Goal: Task Accomplishment & Management: Manage account settings

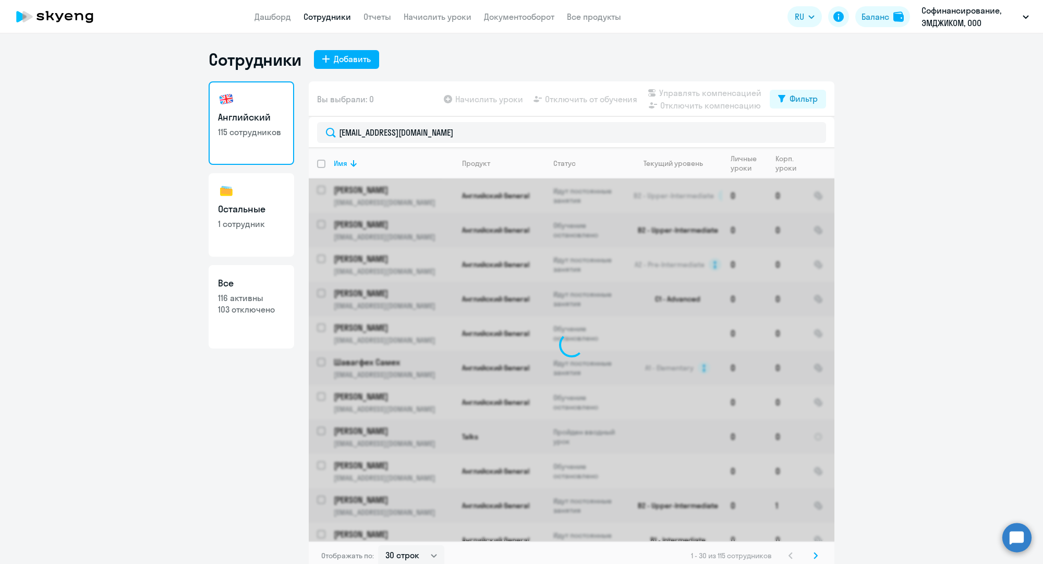
select select "30"
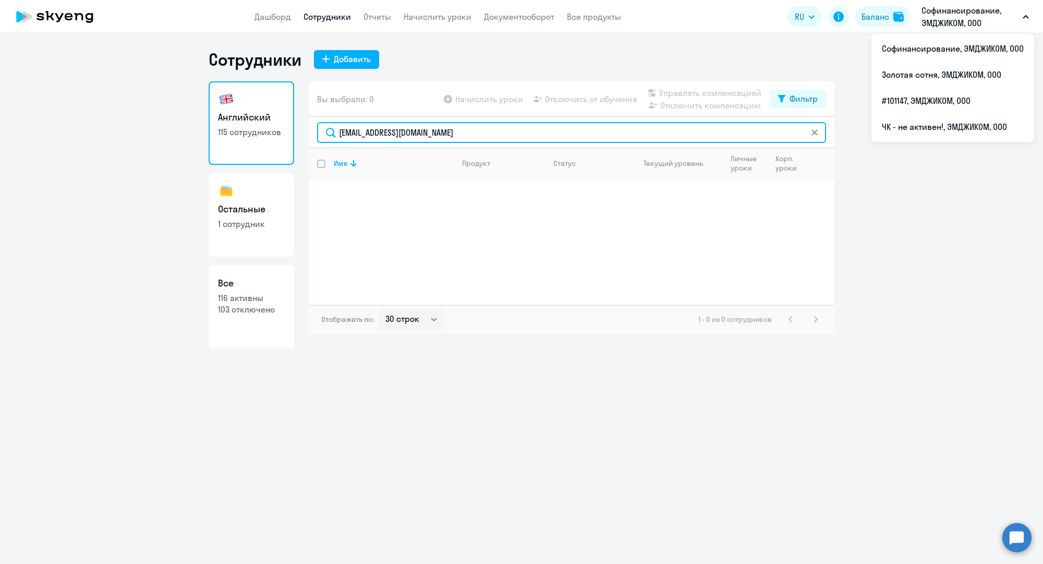
click at [450, 135] on input "[EMAIL_ADDRESS][DOMAIN_NAME]" at bounding box center [571, 132] width 509 height 21
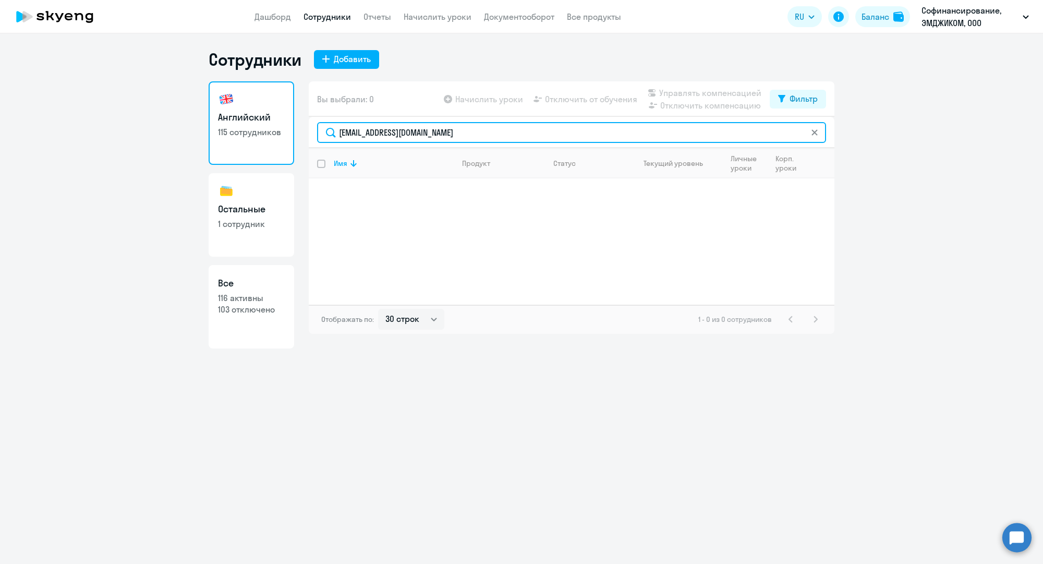
click at [450, 135] on input "[EMAIL_ADDRESS][DOMAIN_NAME]" at bounding box center [571, 132] width 509 height 21
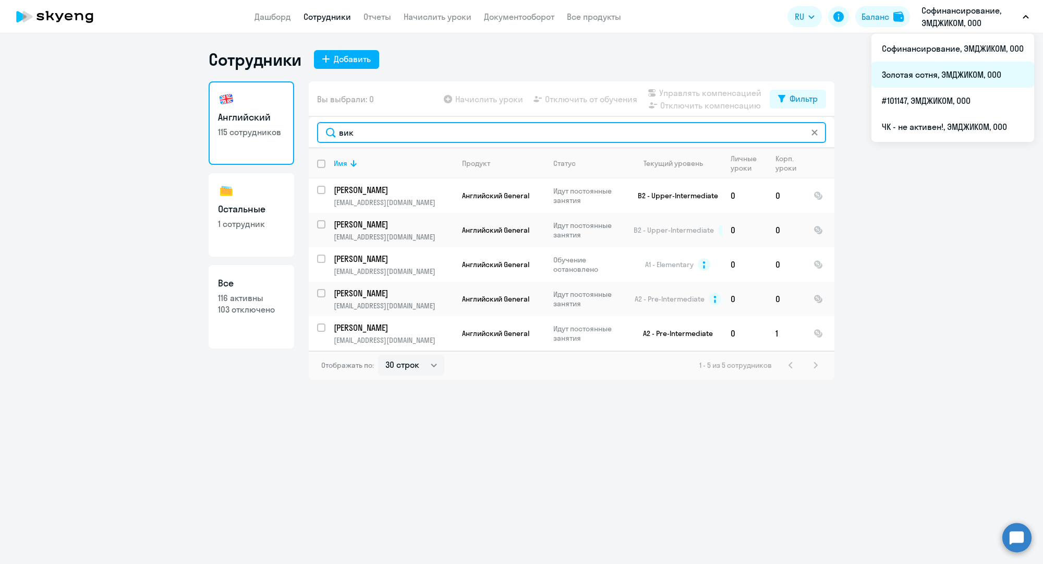
type input "вик"
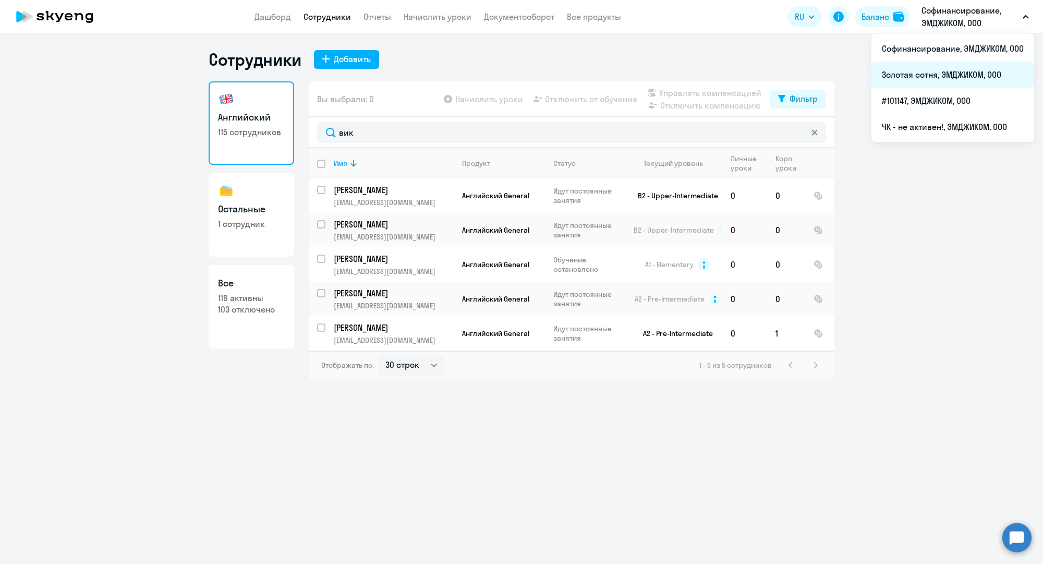
click at [938, 72] on li "Золотая сотня, ЭМДЖИКОМ, ООО" at bounding box center [952, 75] width 163 height 26
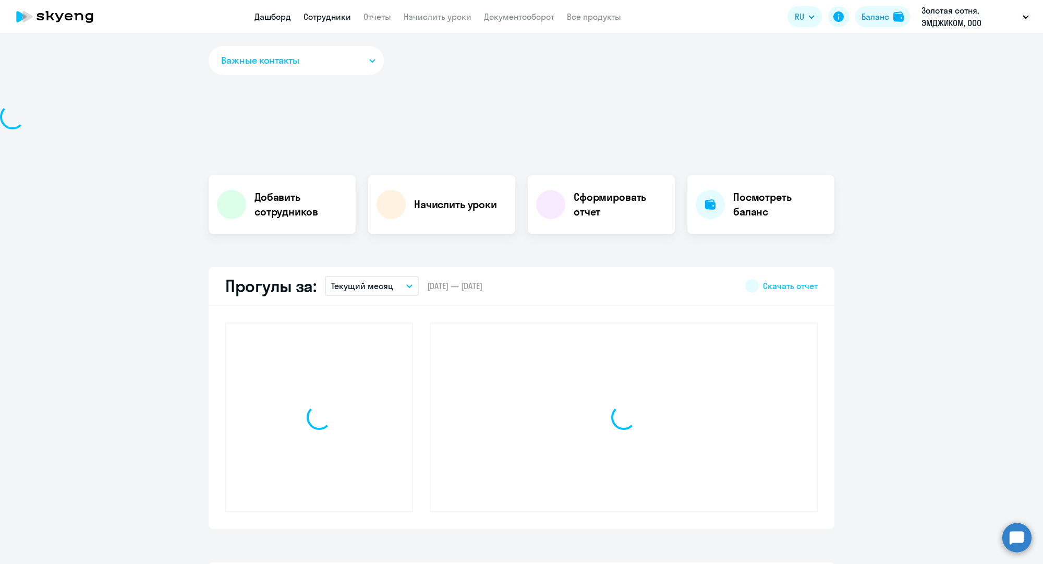
click at [330, 20] on link "Сотрудники" at bounding box center [327, 16] width 47 height 10
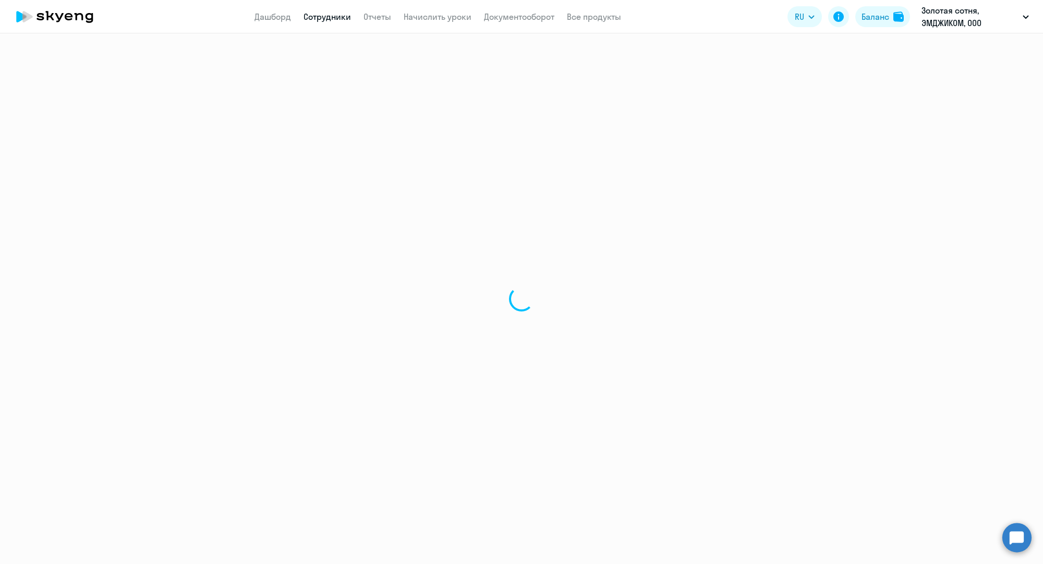
select select "30"
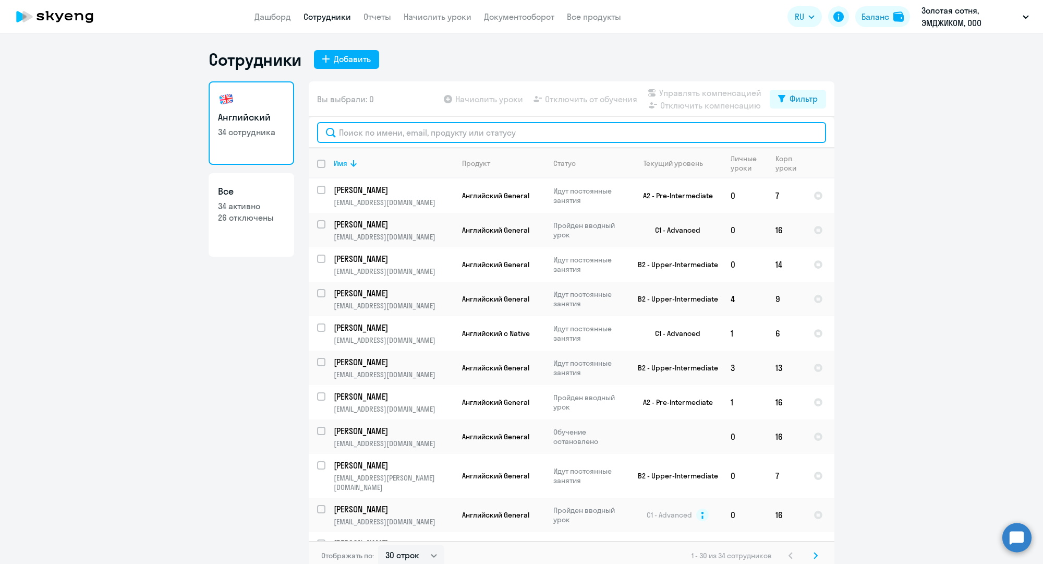
click at [366, 137] on input "text" at bounding box center [571, 132] width 509 height 21
paste input "[EMAIL_ADDRESS][DOMAIN_NAME]"
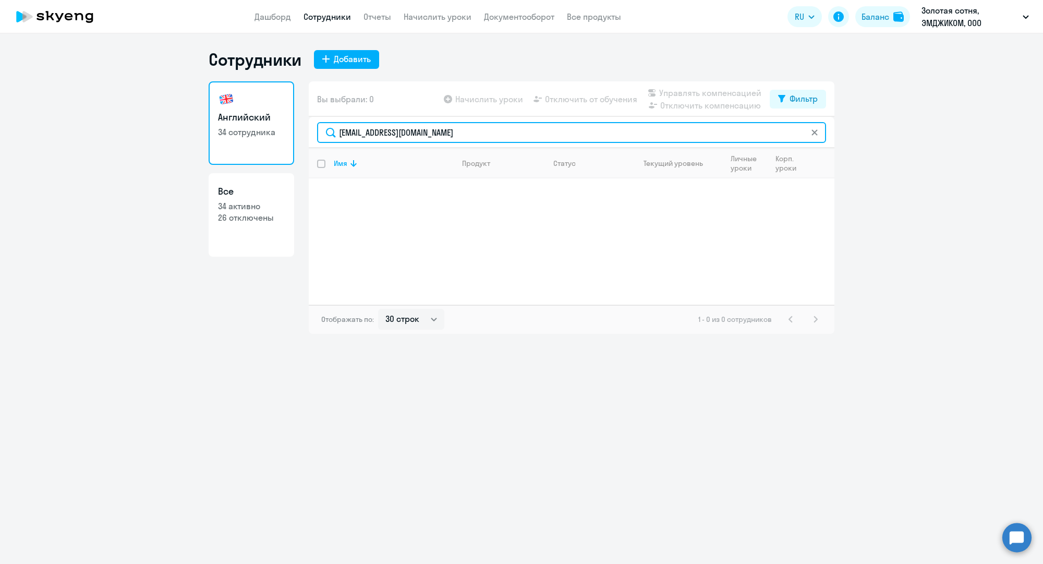
click at [520, 136] on input "[EMAIL_ADDRESS][DOMAIN_NAME]" at bounding box center [571, 132] width 509 height 21
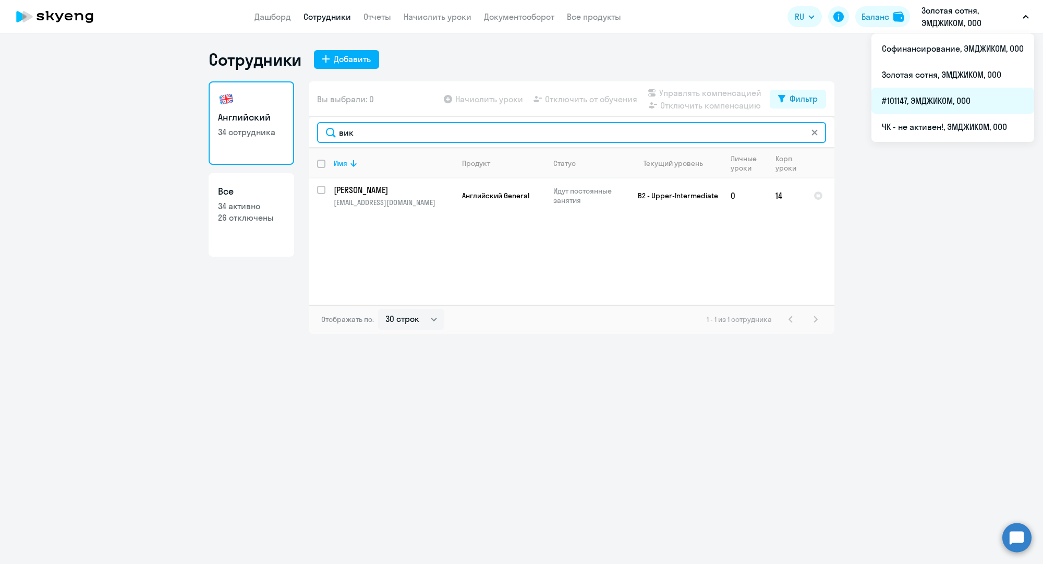
type input "вик"
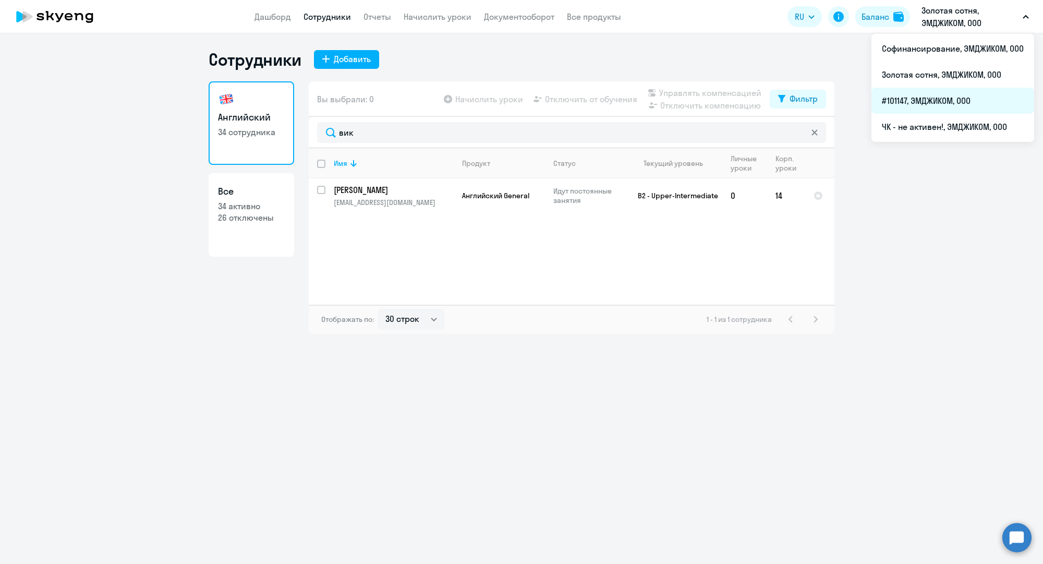
click at [910, 96] on li "#101147, ЭМДЖИКОМ, ООО" at bounding box center [952, 101] width 163 height 26
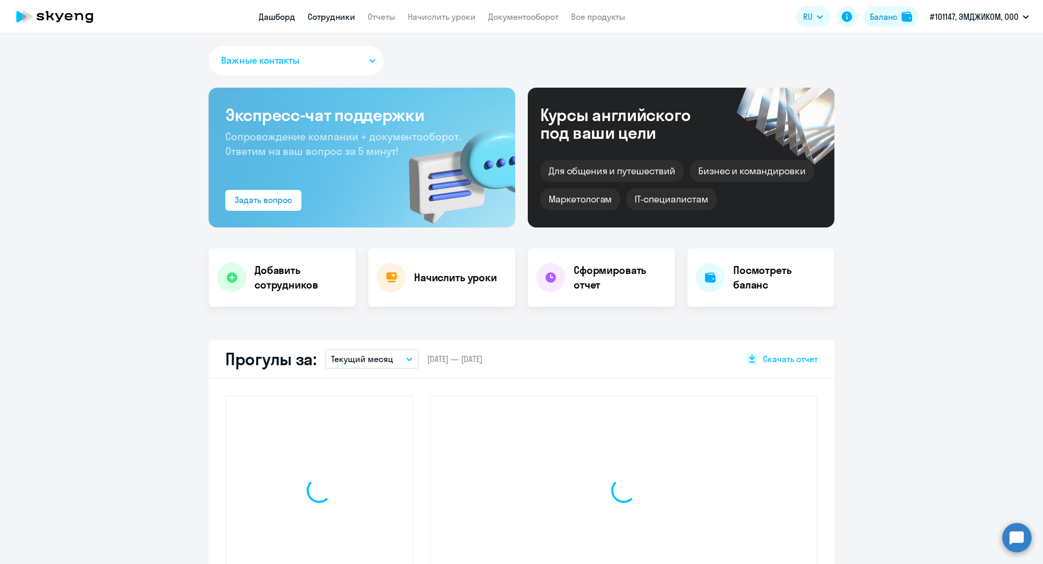
click at [337, 20] on link "Сотрудники" at bounding box center [331, 16] width 47 height 10
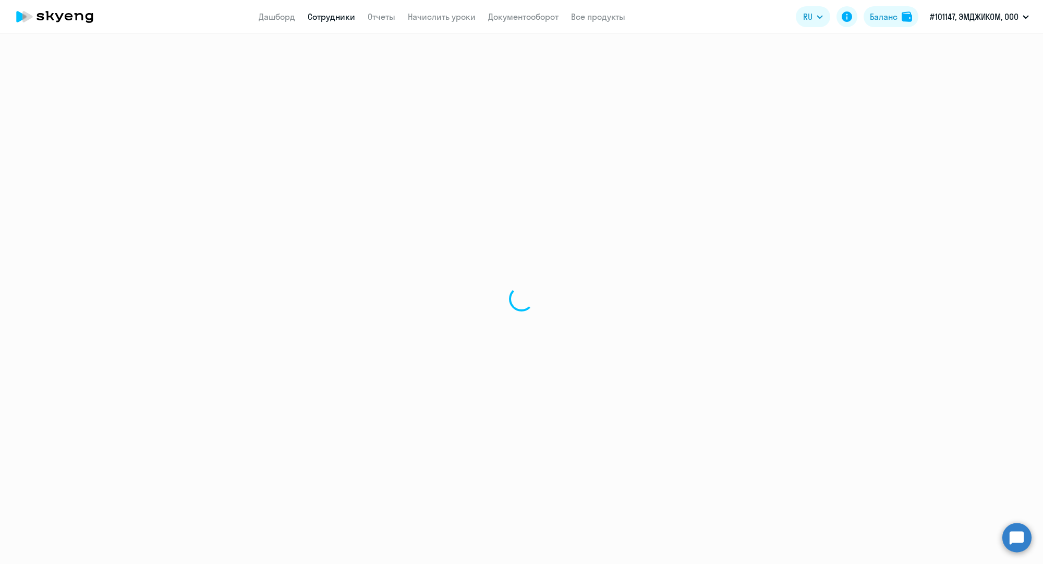
select select "30"
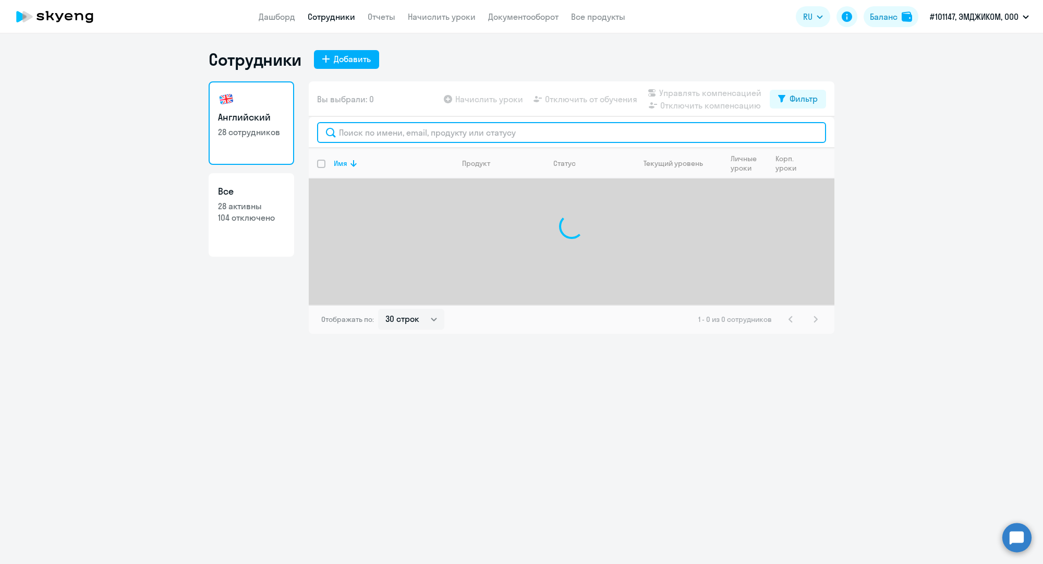
click at [403, 132] on input "text" at bounding box center [571, 132] width 509 height 21
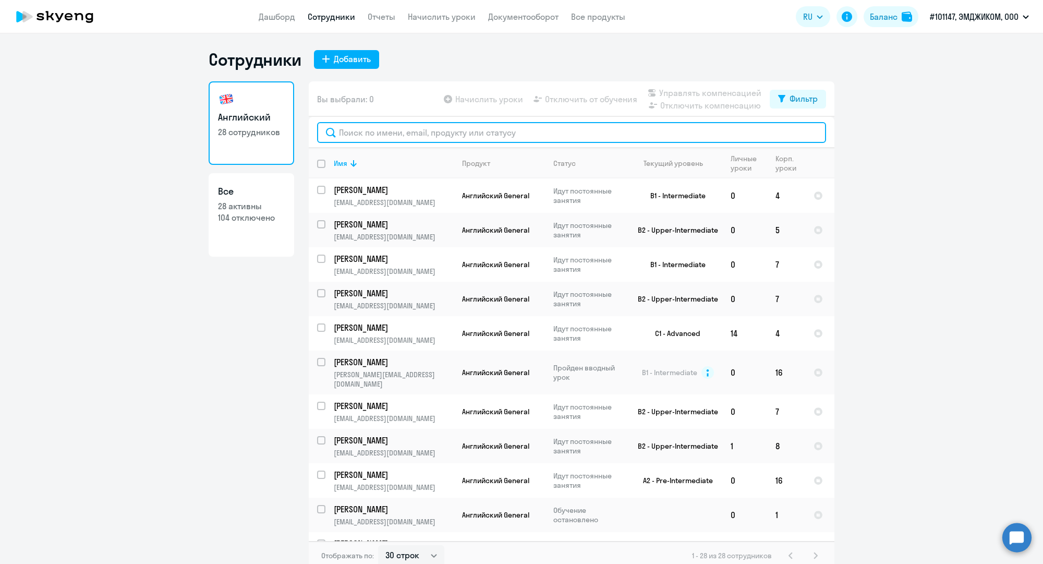
paste input "[EMAIL_ADDRESS][DOMAIN_NAME]"
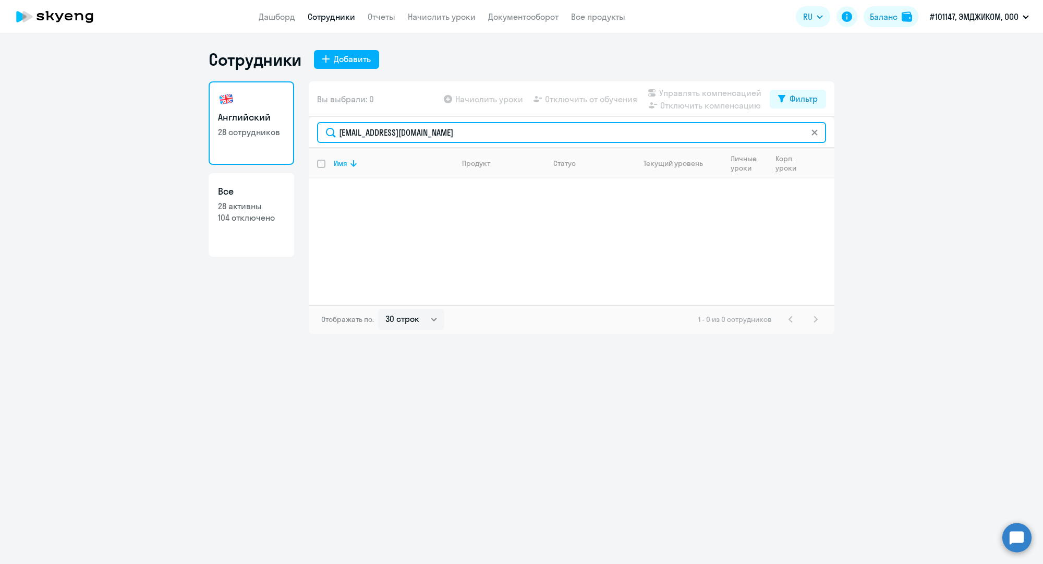
click at [478, 128] on input "[EMAIL_ADDRESS][DOMAIN_NAME]" at bounding box center [571, 132] width 509 height 21
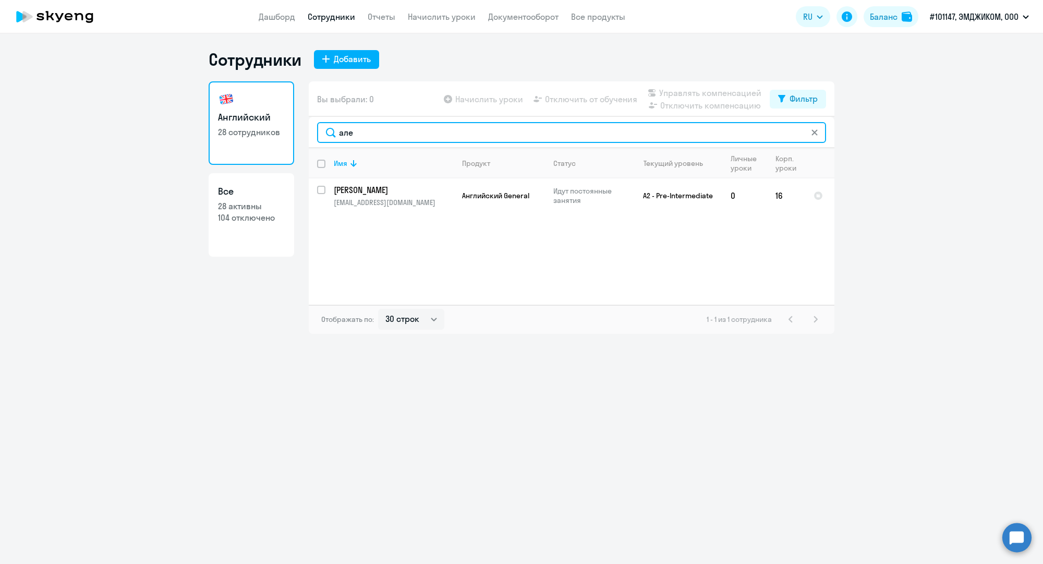
click at [493, 132] on input "але" at bounding box center [571, 132] width 509 height 21
click at [473, 141] on input "вик" at bounding box center [571, 132] width 509 height 21
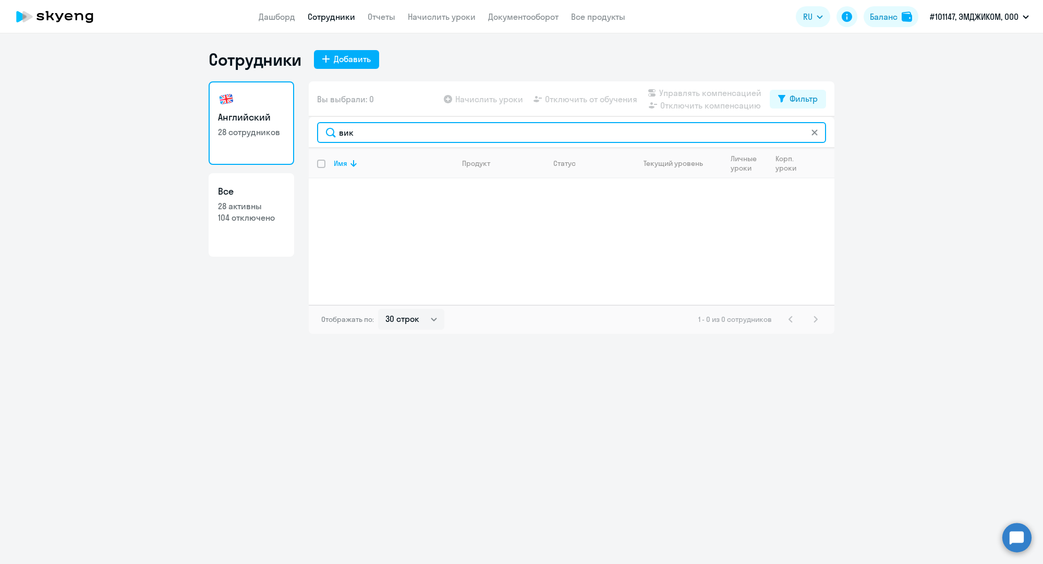
click at [473, 141] on input "вик" at bounding box center [571, 132] width 509 height 21
paste input "[EMAIL_ADDRESS][DOMAIN_NAME]"
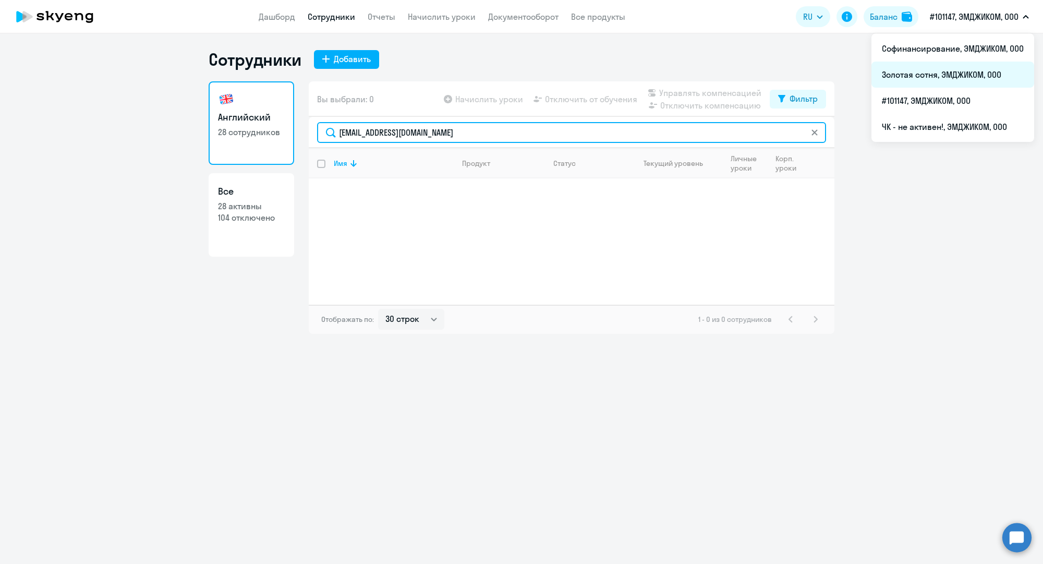
type input "[EMAIL_ADDRESS][DOMAIN_NAME]"
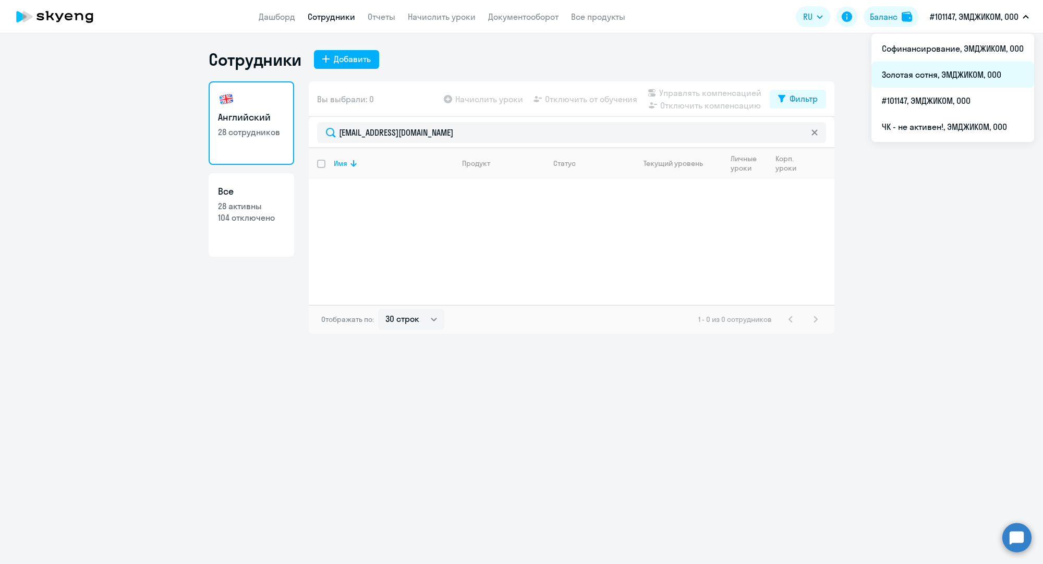
click at [955, 76] on li "Золотая сотня, ЭМДЖИКОМ, ООО" at bounding box center [952, 75] width 163 height 26
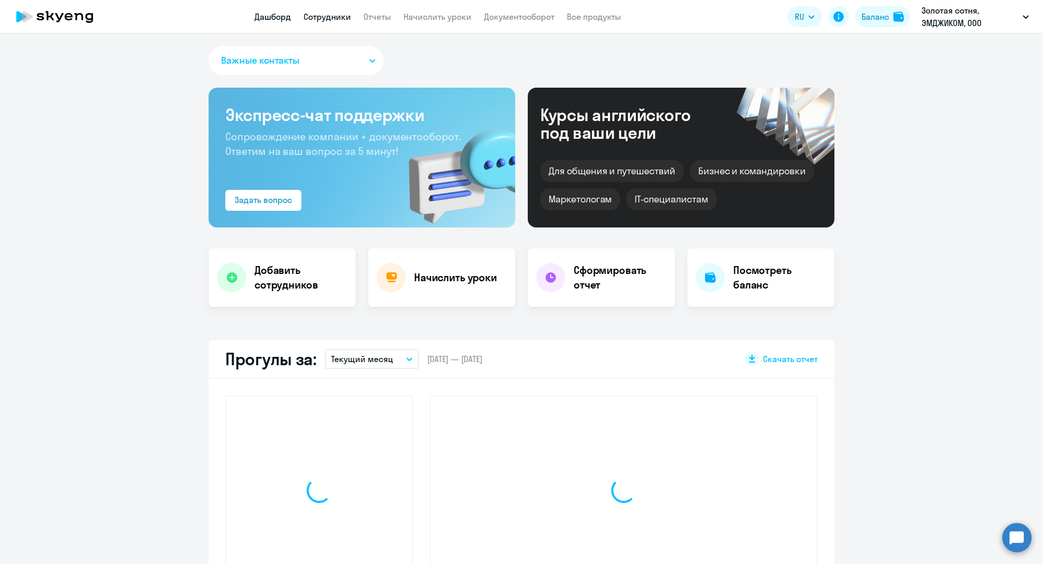
click at [324, 17] on link "Сотрудники" at bounding box center [327, 16] width 47 height 10
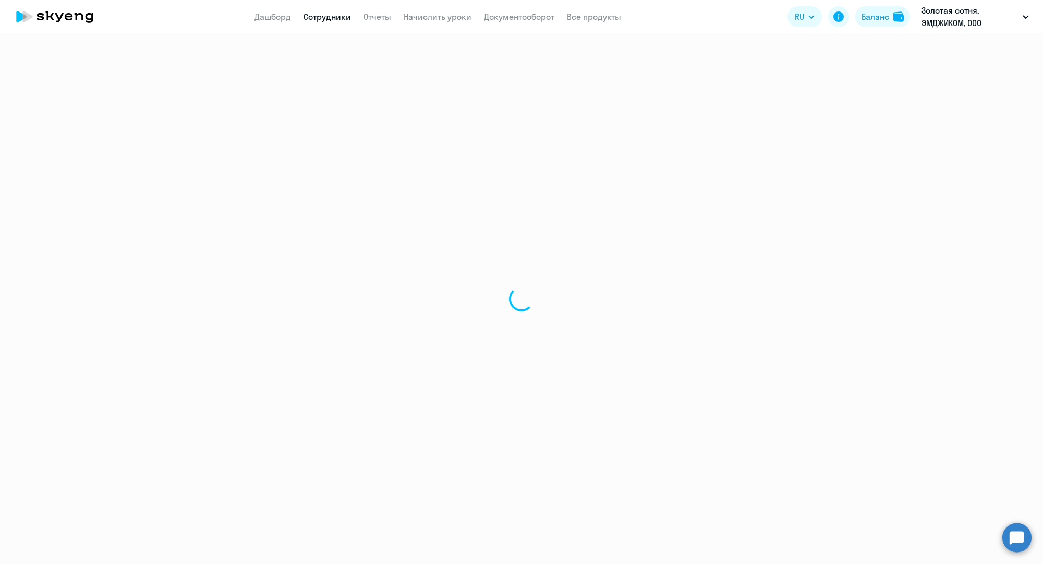
select select "30"
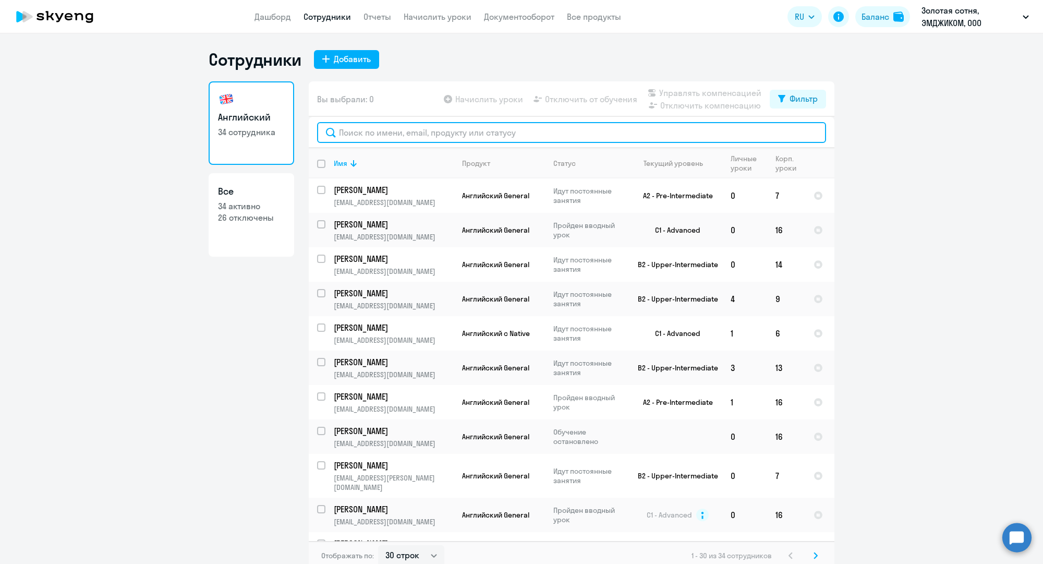
drag, startPoint x: 382, startPoint y: 130, endPoint x: 411, endPoint y: 128, distance: 29.3
click at [382, 130] on input "text" at bounding box center [571, 132] width 509 height 21
paste input "[EMAIL_ADDRESS][DOMAIN_NAME]"
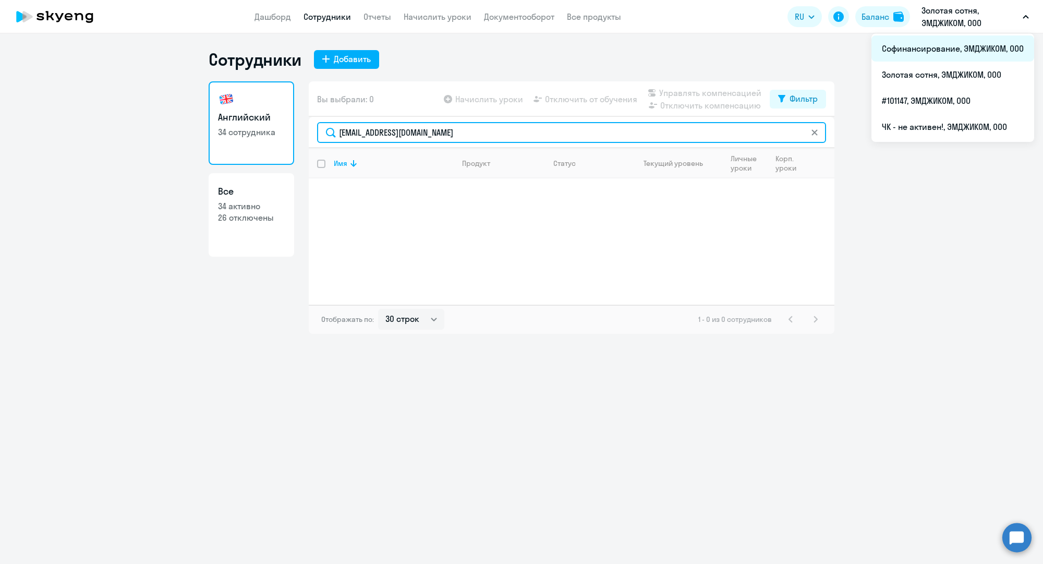
type input "[EMAIL_ADDRESS][DOMAIN_NAME]"
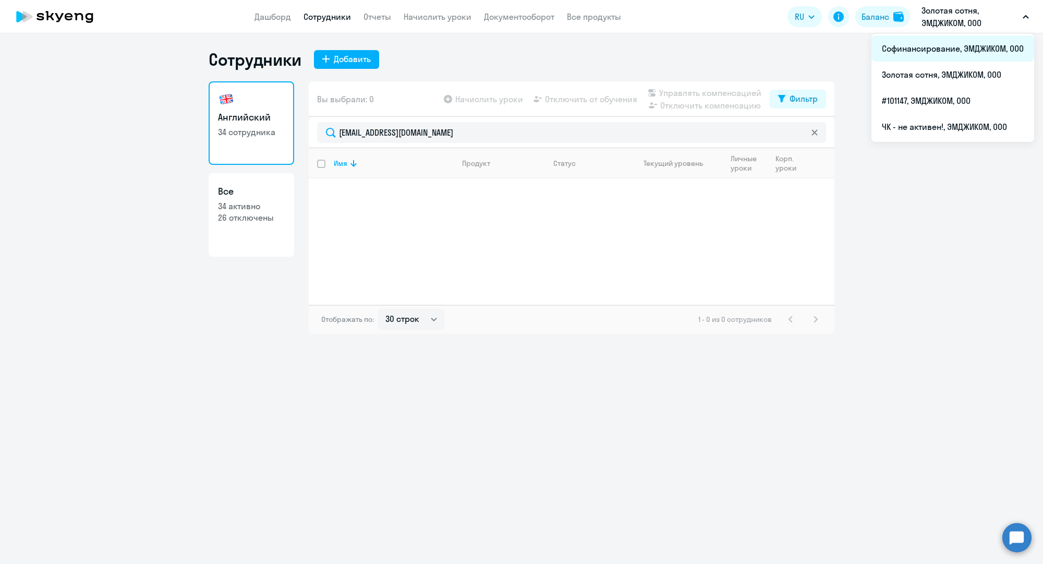
click at [930, 48] on li "Софинансирование, ЭМДЖИКОМ, ООО" at bounding box center [952, 48] width 163 height 26
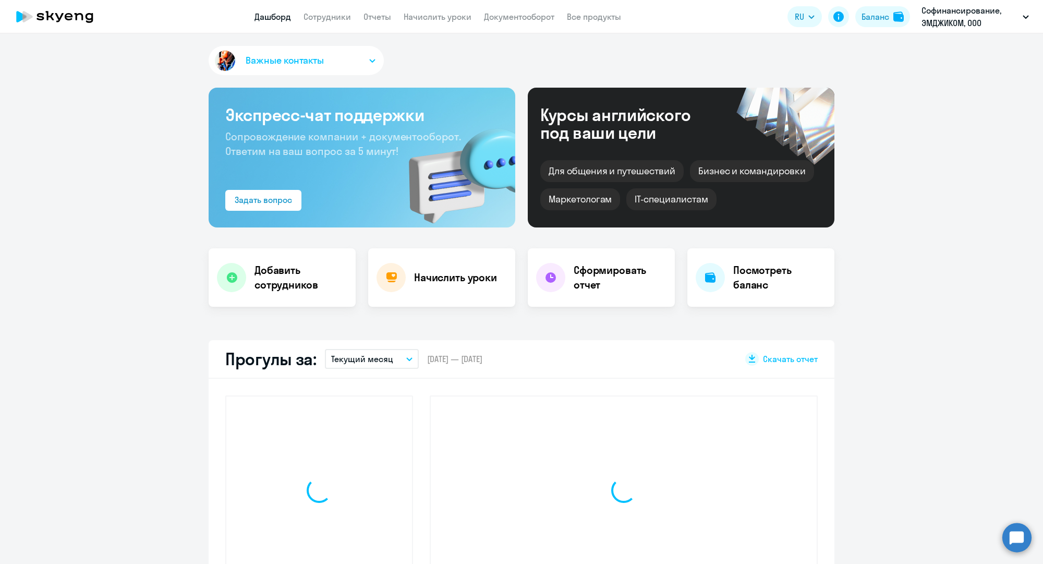
click at [330, 8] on app-header "Дашборд Сотрудники Отчеты Начислить уроки Документооборот Все продукты Дашборд …" at bounding box center [521, 16] width 1043 height 33
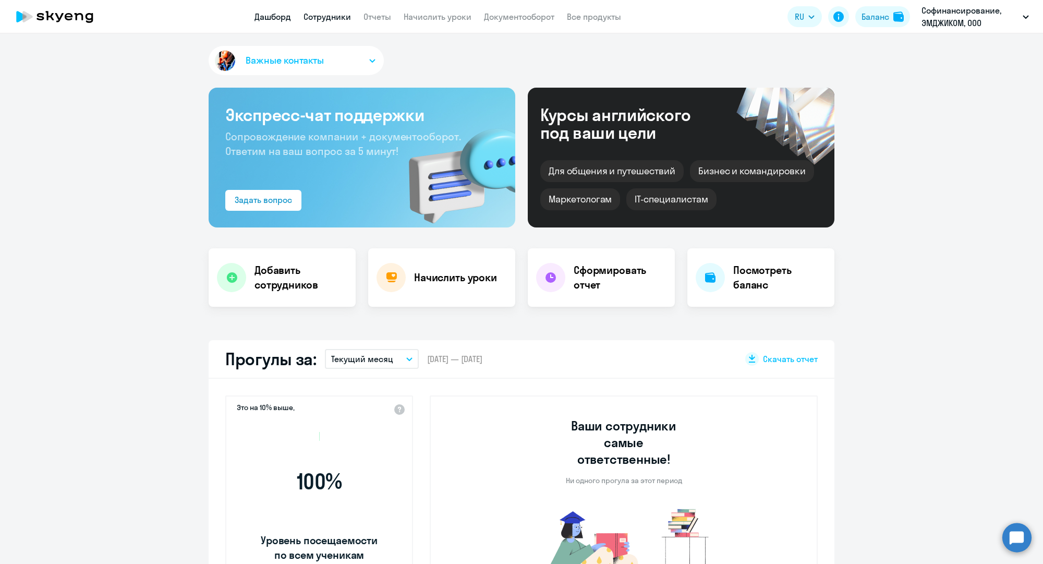
click at [329, 14] on link "Сотрудники" at bounding box center [327, 16] width 47 height 10
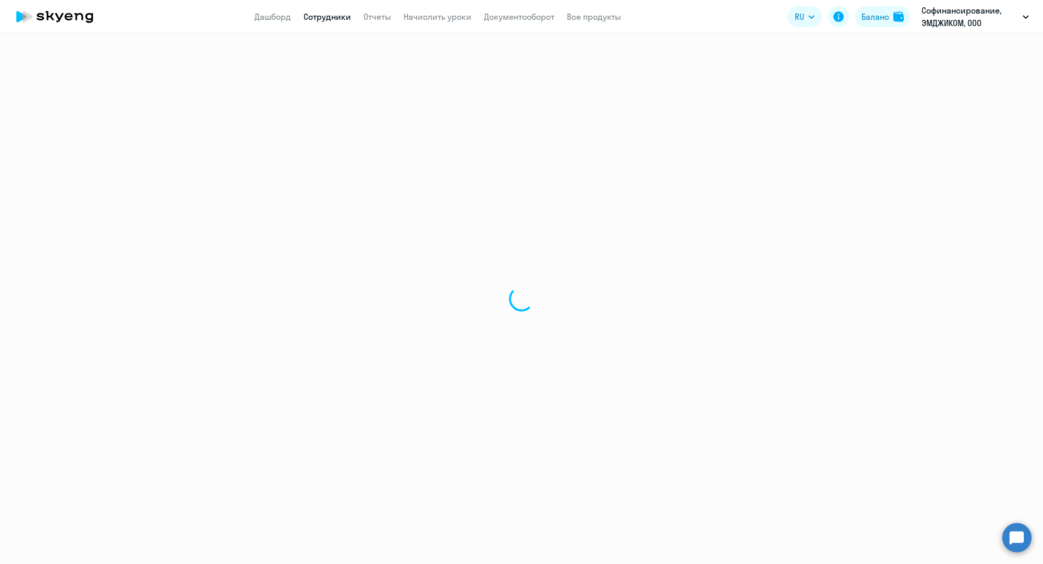
select select "30"
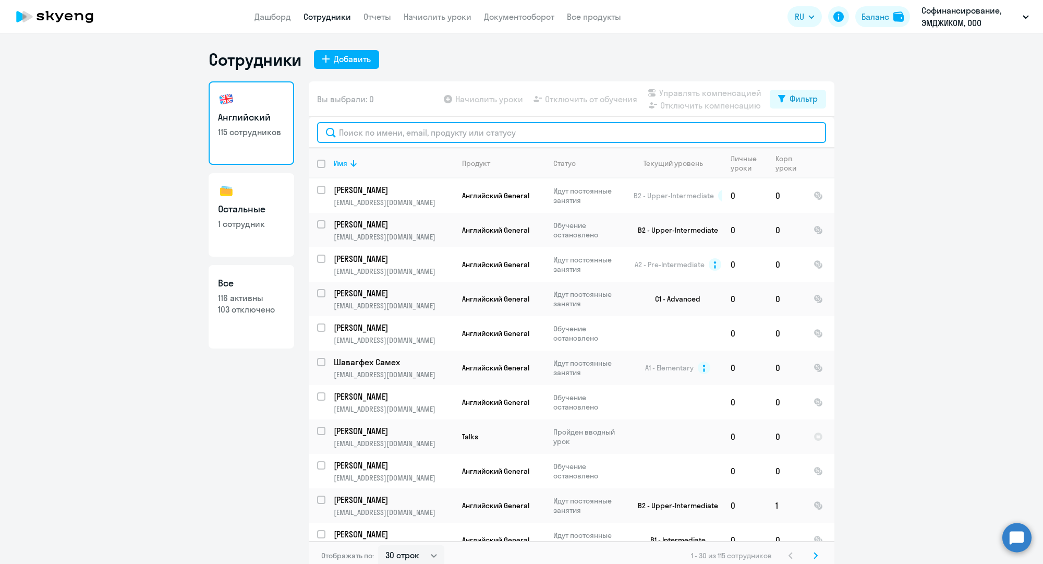
click at [395, 138] on input "text" at bounding box center [571, 132] width 509 height 21
paste input "[EMAIL_ADDRESS][DOMAIN_NAME]"
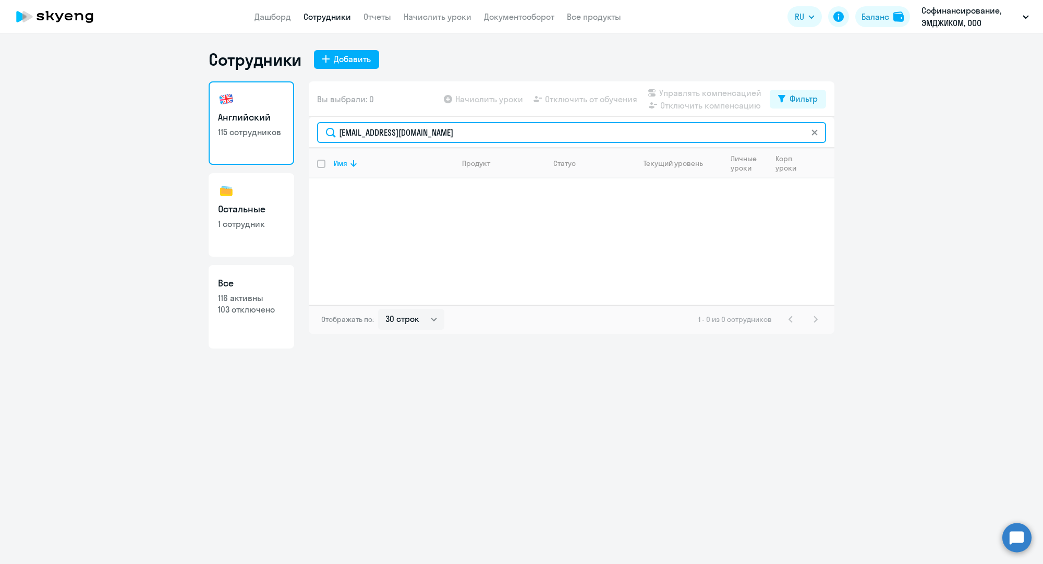
click at [430, 138] on input "[EMAIL_ADDRESS][DOMAIN_NAME]" at bounding box center [571, 132] width 509 height 21
paste input "k.molokanov"
click at [739, 135] on input "[EMAIL_ADDRESS][DOMAIN_NAME]" at bounding box center [571, 132] width 509 height 21
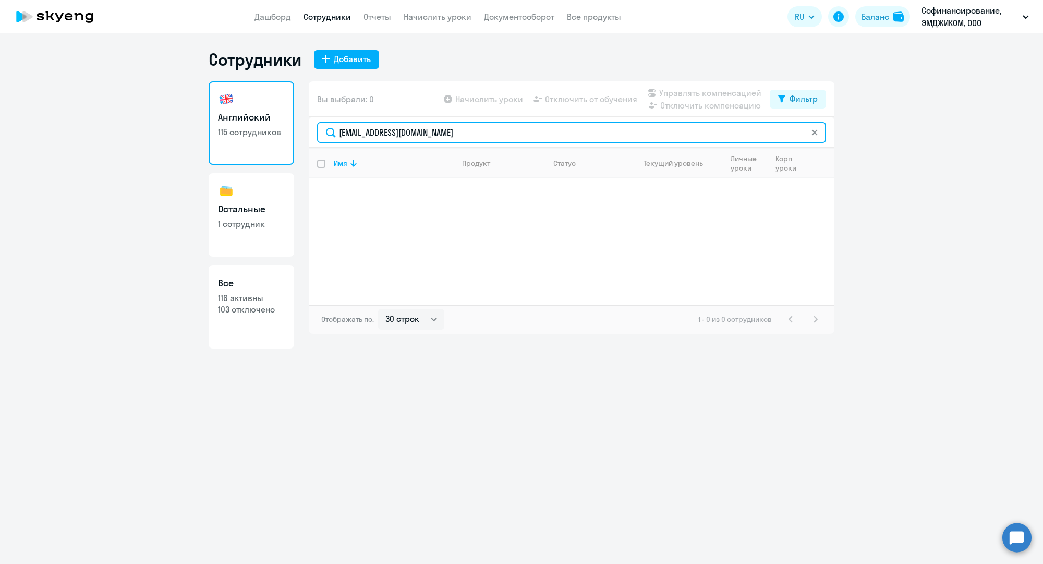
click at [739, 135] on input "[EMAIL_ADDRESS][DOMAIN_NAME]" at bounding box center [571, 132] width 509 height 21
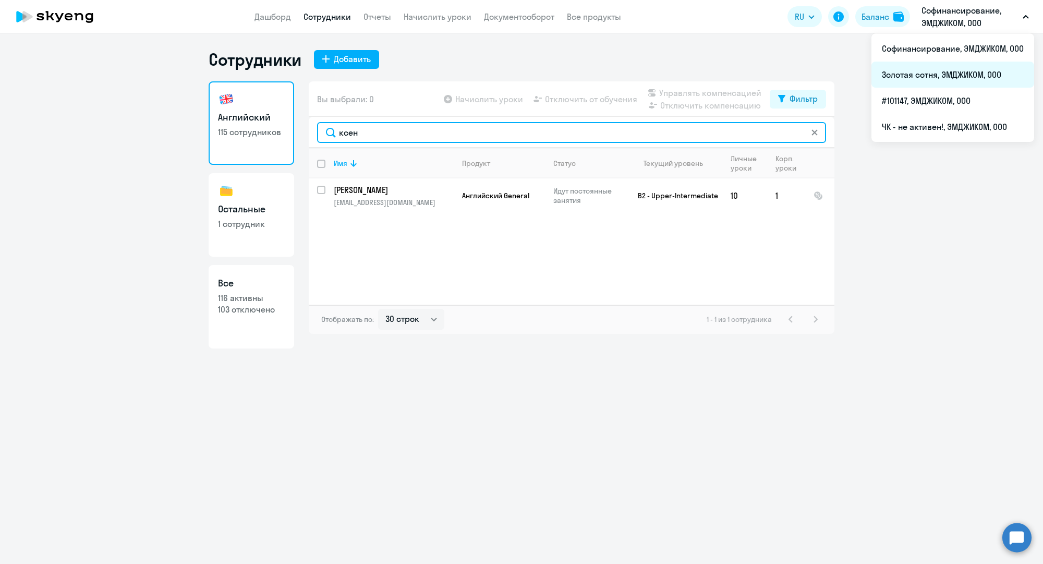
type input "ксен"
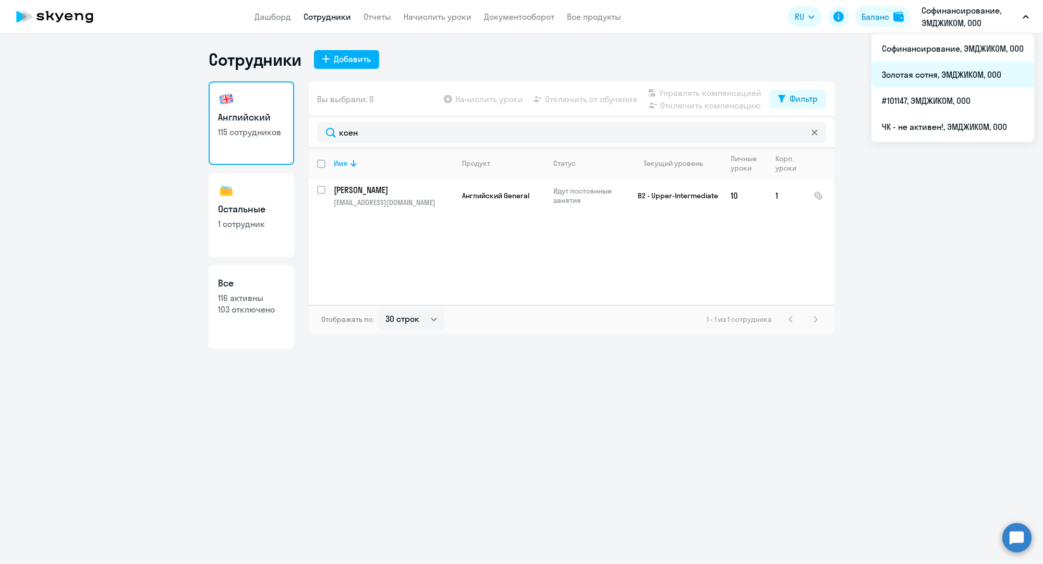
click at [931, 77] on li "Золотая сотня, ЭМДЖИКОМ, ООО" at bounding box center [952, 75] width 163 height 26
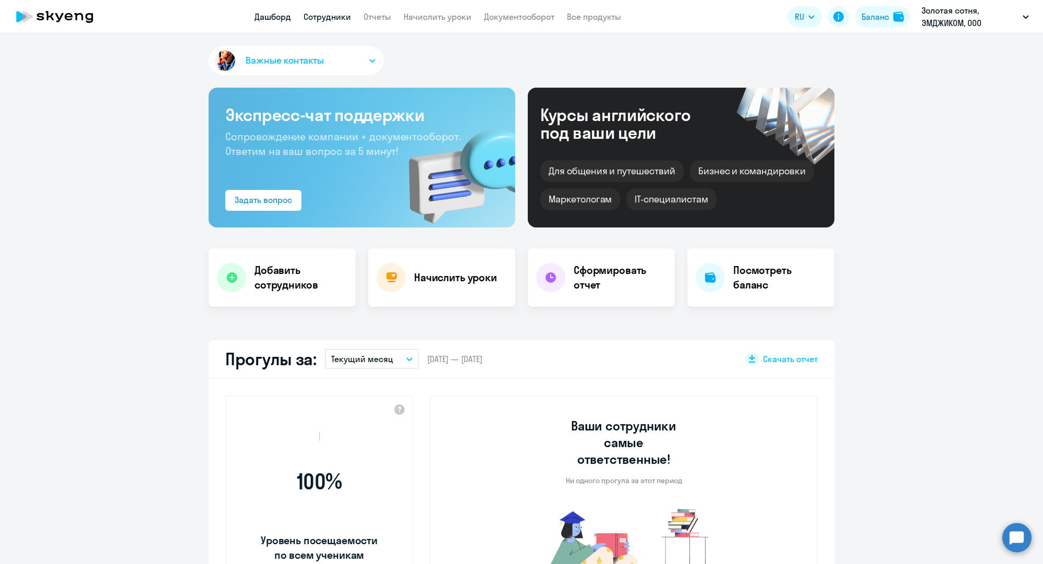
click at [331, 15] on link "Сотрудники" at bounding box center [327, 16] width 47 height 10
select select "30"
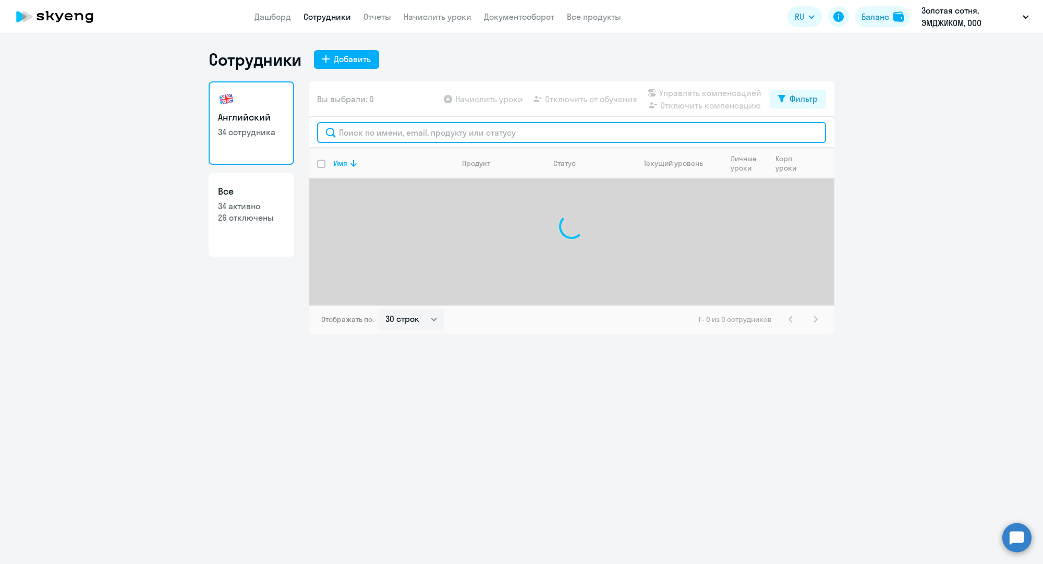
click at [380, 133] on input "text" at bounding box center [571, 132] width 509 height 21
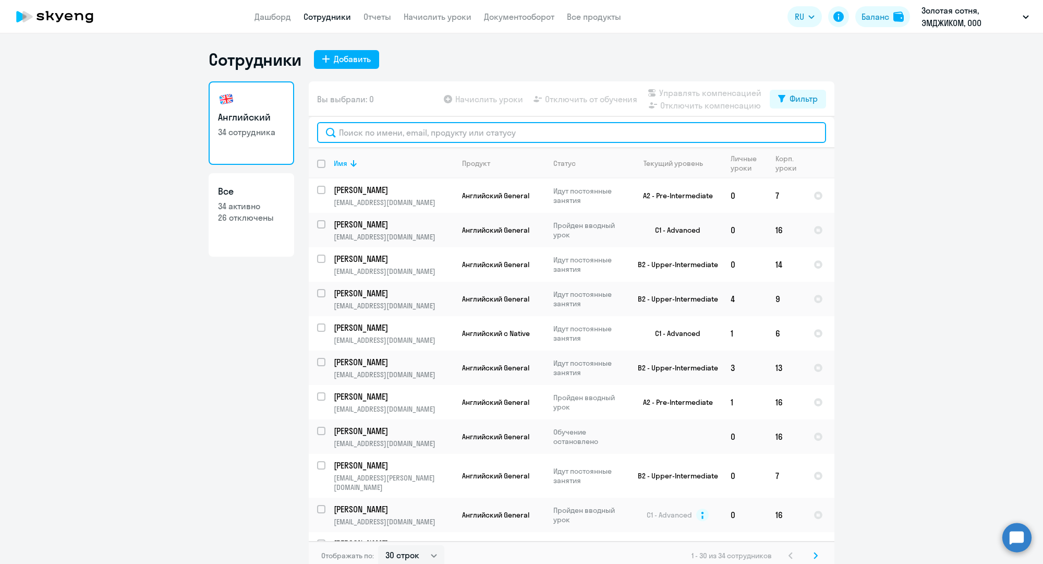
paste input "[EMAIL_ADDRESS][DOMAIN_NAME]"
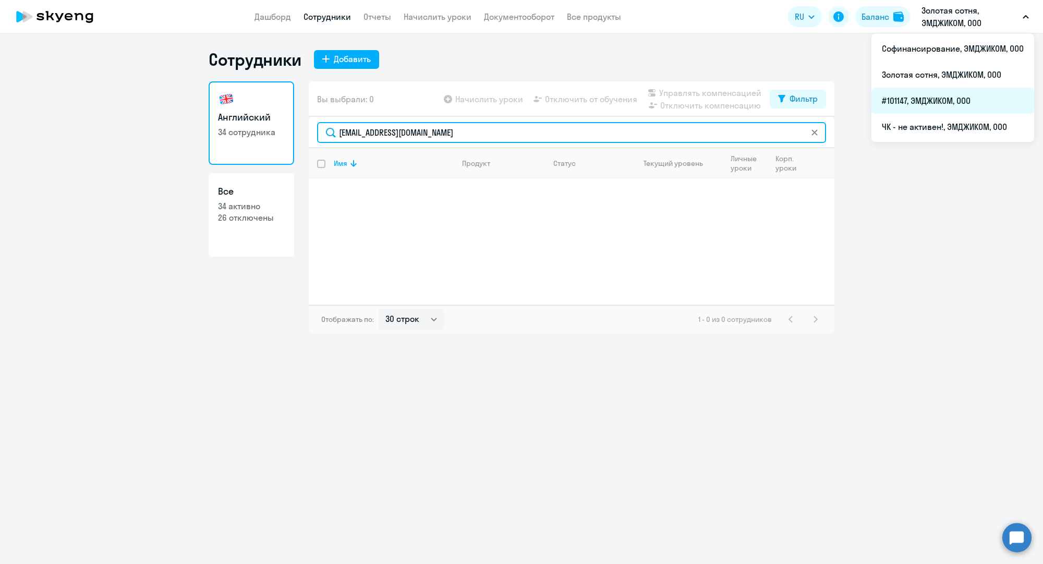
type input "[EMAIL_ADDRESS][DOMAIN_NAME]"
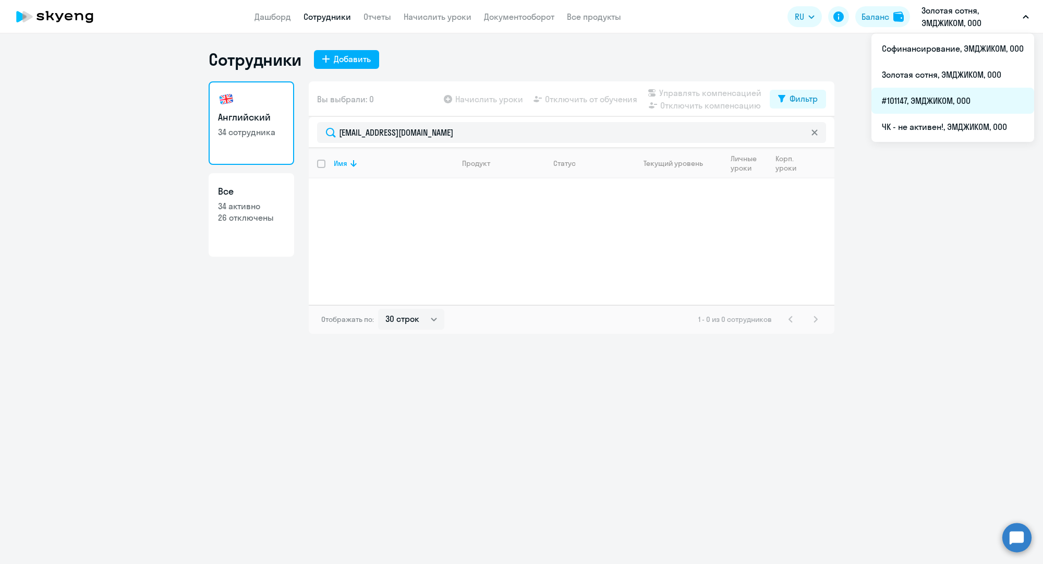
click at [913, 93] on li "#101147, ЭМДЖИКОМ, ООО" at bounding box center [952, 101] width 163 height 26
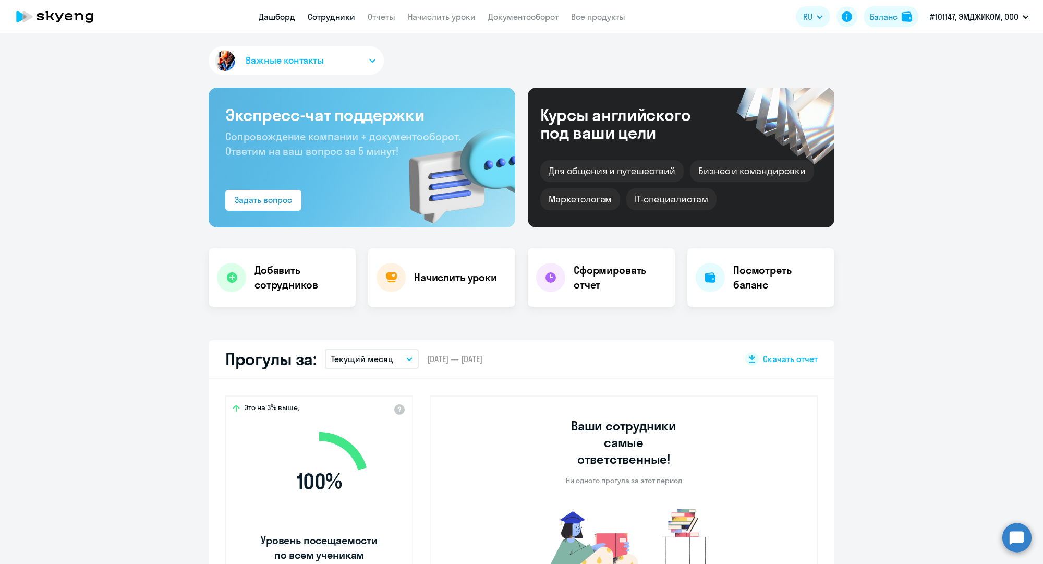
click at [347, 16] on link "Сотрудники" at bounding box center [331, 16] width 47 height 10
select select "30"
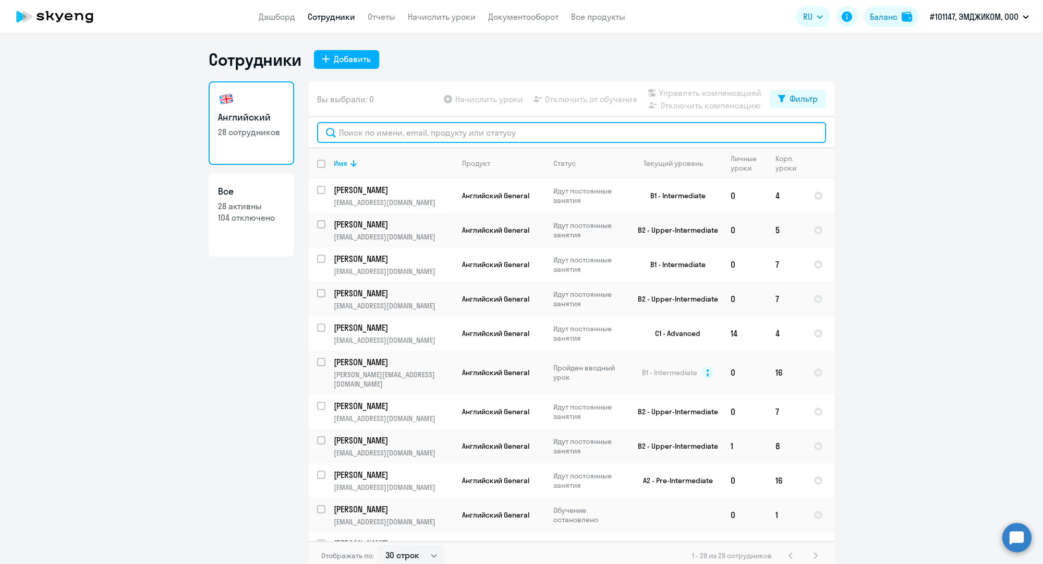
click at [398, 137] on input "text" at bounding box center [571, 132] width 509 height 21
paste input "[EMAIL_ADDRESS][DOMAIN_NAME]"
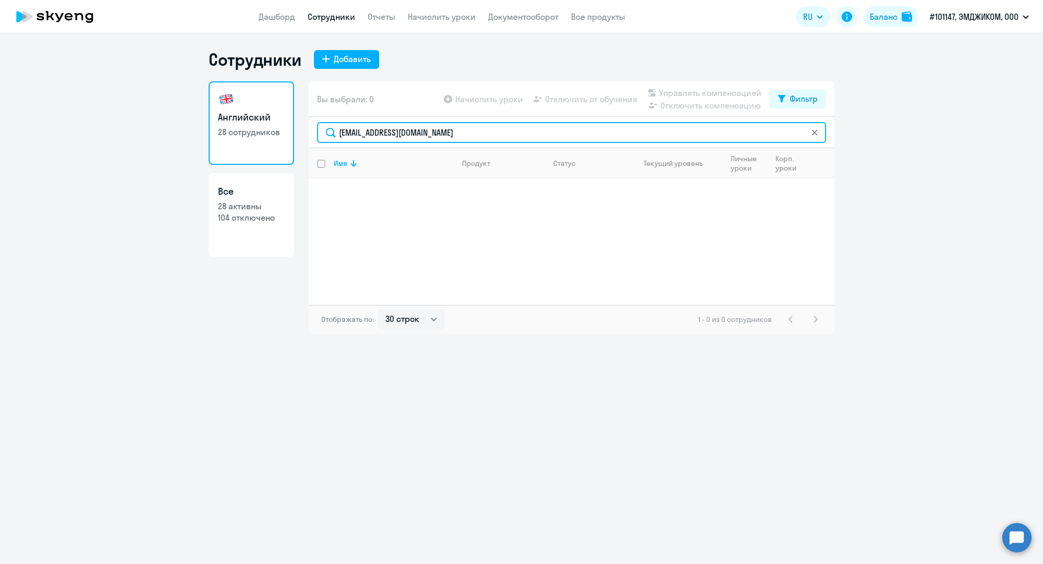
click at [373, 125] on input "[EMAIL_ADDRESS][DOMAIN_NAME]" at bounding box center [571, 132] width 509 height 21
click at [374, 125] on input "[EMAIL_ADDRESS][DOMAIN_NAME]" at bounding box center [571, 132] width 509 height 21
paste input "d.pakhom"
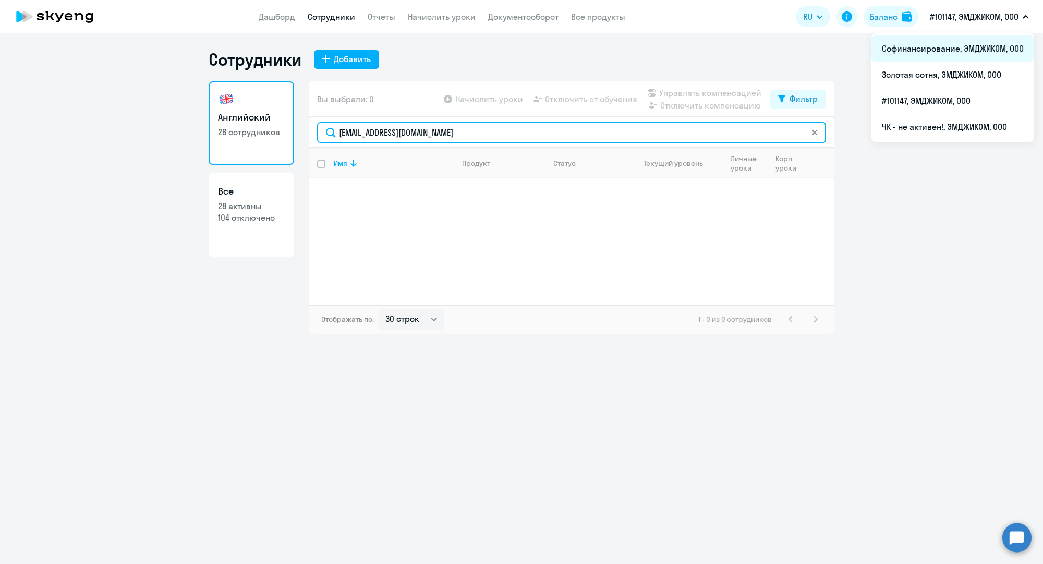
type input "[EMAIL_ADDRESS][DOMAIN_NAME]"
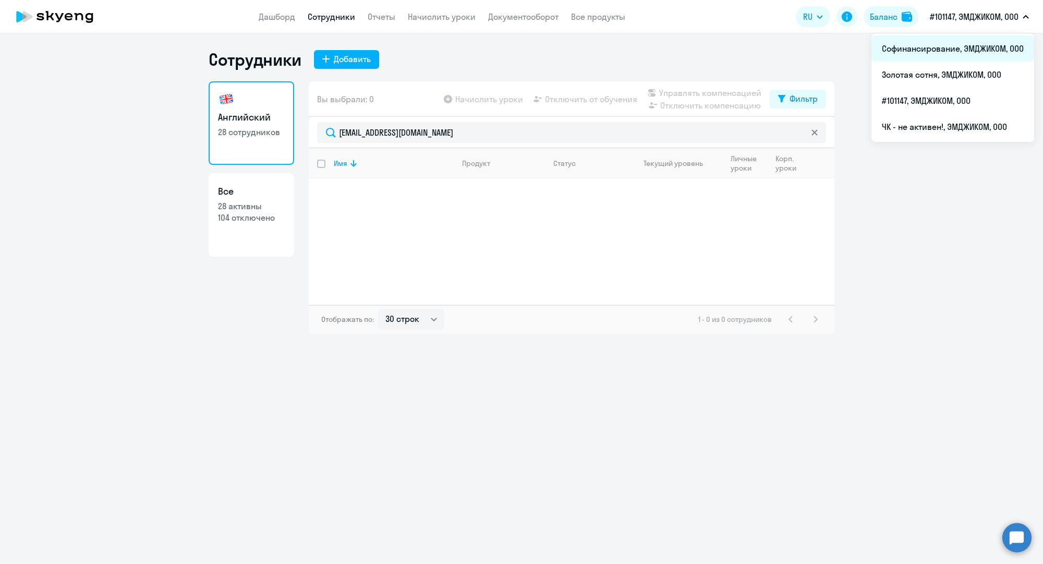
click at [971, 47] on li "Софинансирование, ЭМДЖИКОМ, ООО" at bounding box center [952, 48] width 163 height 26
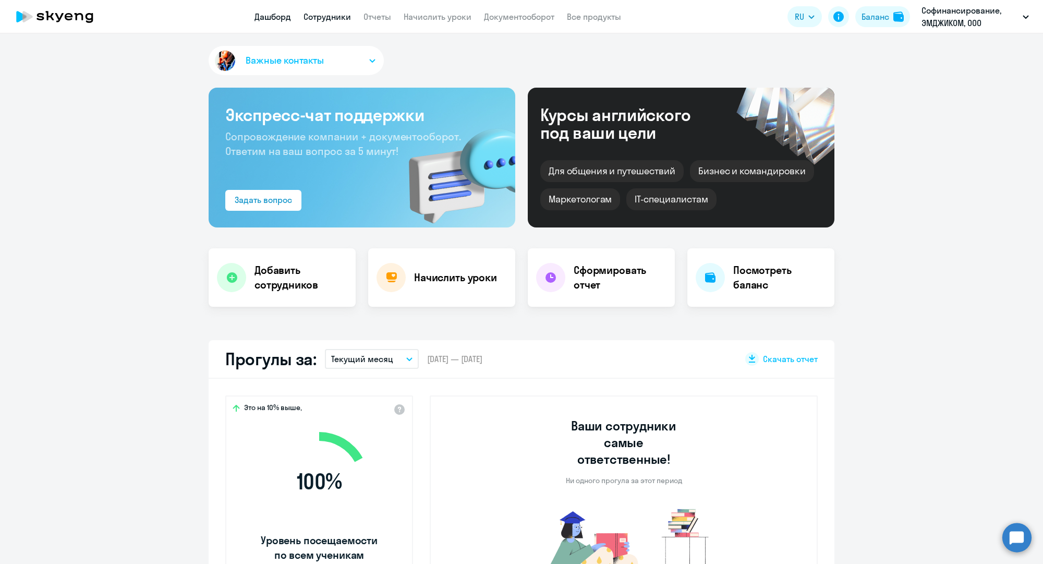
click at [345, 19] on link "Сотрудники" at bounding box center [327, 16] width 47 height 10
select select "30"
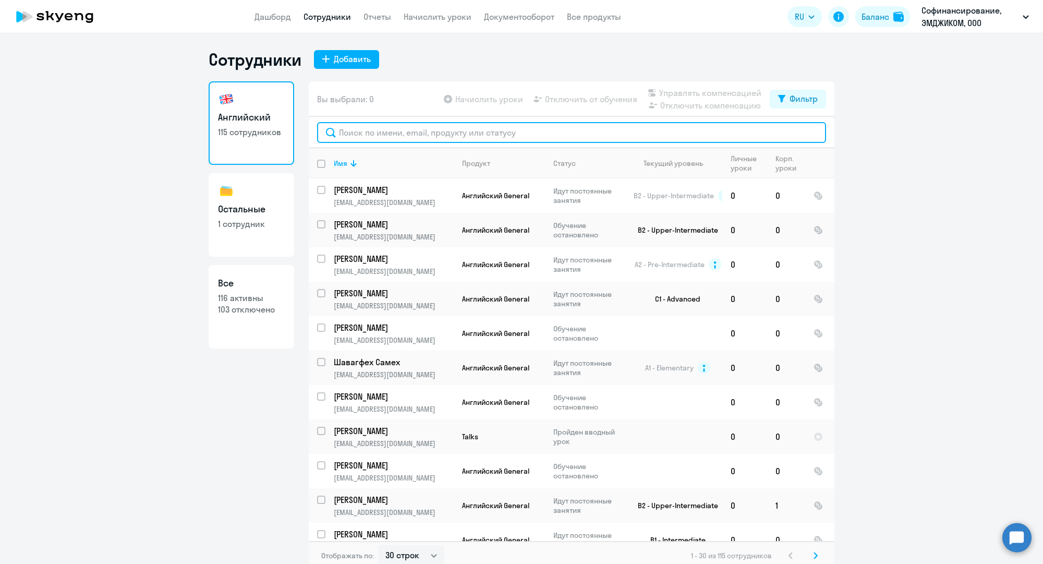
click at [424, 128] on input "text" at bounding box center [571, 132] width 509 height 21
paste input "[EMAIL_ADDRESS][DOMAIN_NAME]"
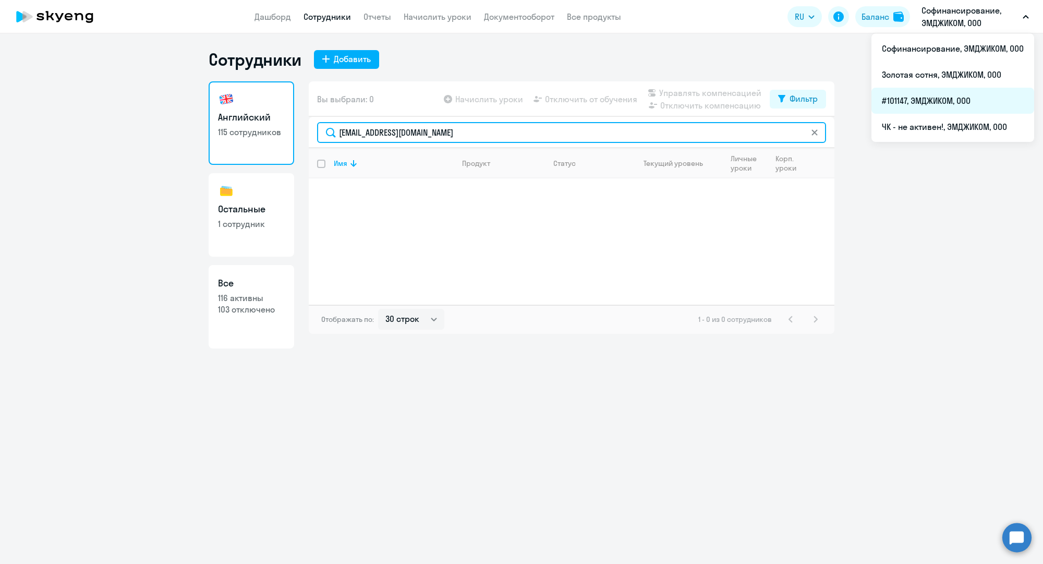
type input "[EMAIL_ADDRESS][DOMAIN_NAME]"
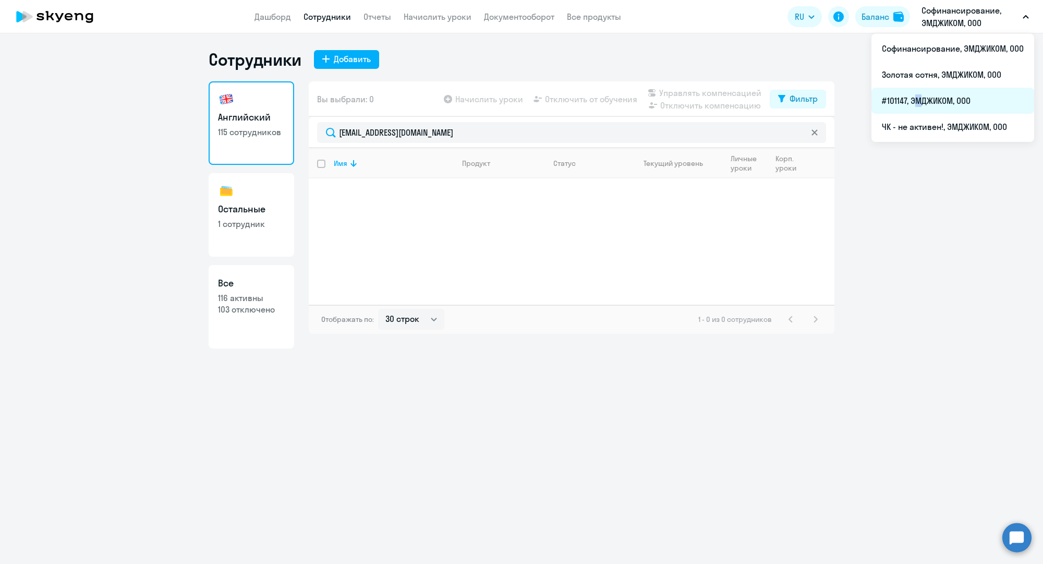
click at [913, 110] on li "#101147, ЭМДЖИКОМ, ООО" at bounding box center [952, 101] width 163 height 26
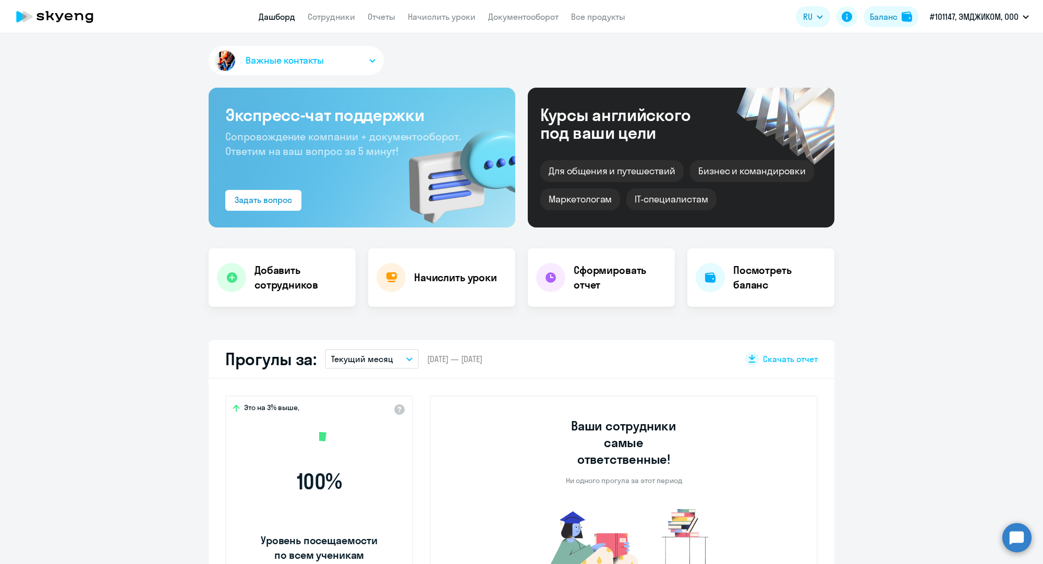
click at [344, 22] on app-menu-item-link "Сотрудники" at bounding box center [331, 16] width 47 height 13
click at [342, 19] on link "Сотрудники" at bounding box center [331, 16] width 47 height 10
select select "30"
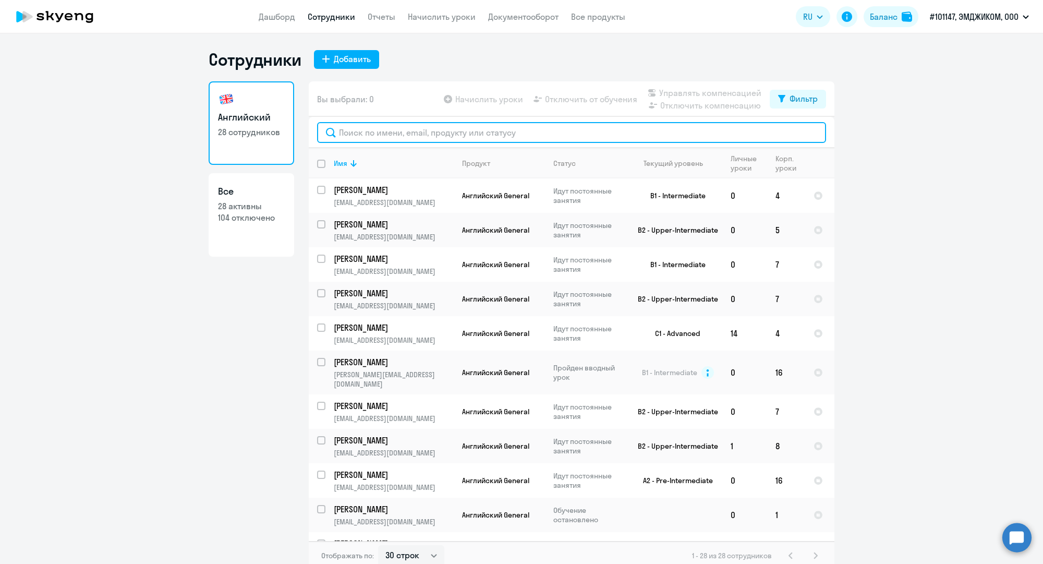
click at [411, 134] on input "text" at bounding box center [571, 132] width 509 height 21
paste input "[EMAIL_ADDRESS][DOMAIN_NAME]"
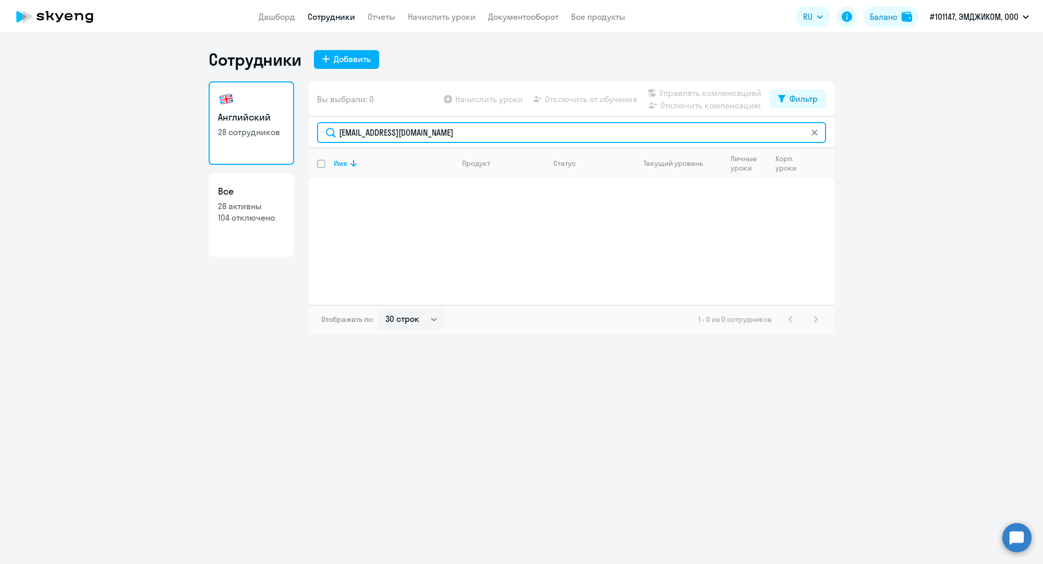
click at [429, 138] on input "[EMAIL_ADDRESS][DOMAIN_NAME]" at bounding box center [571, 132] width 509 height 21
paste input "[PERSON_NAME]"
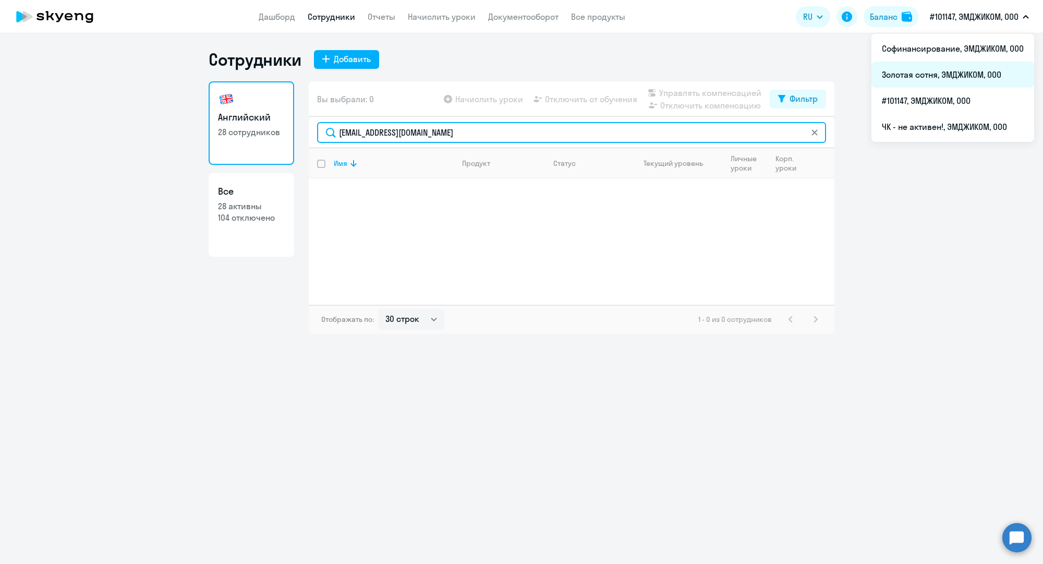
type input "[EMAIL_ADDRESS][DOMAIN_NAME]"
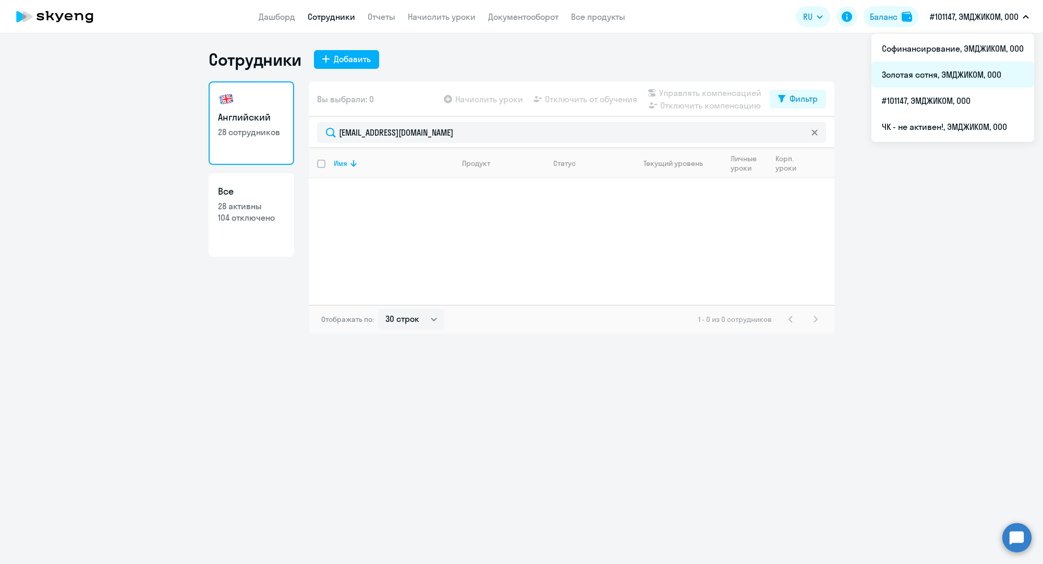
click at [924, 77] on li "Золотая сотня, ЭМДЖИКОМ, ООО" at bounding box center [952, 75] width 163 height 26
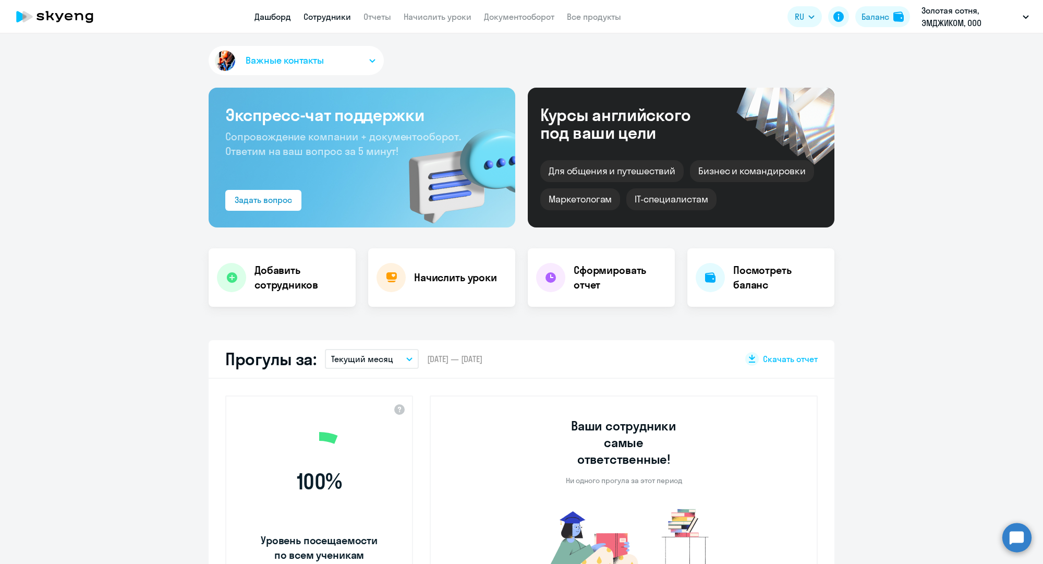
click at [333, 14] on link "Сотрудники" at bounding box center [327, 16] width 47 height 10
select select "30"
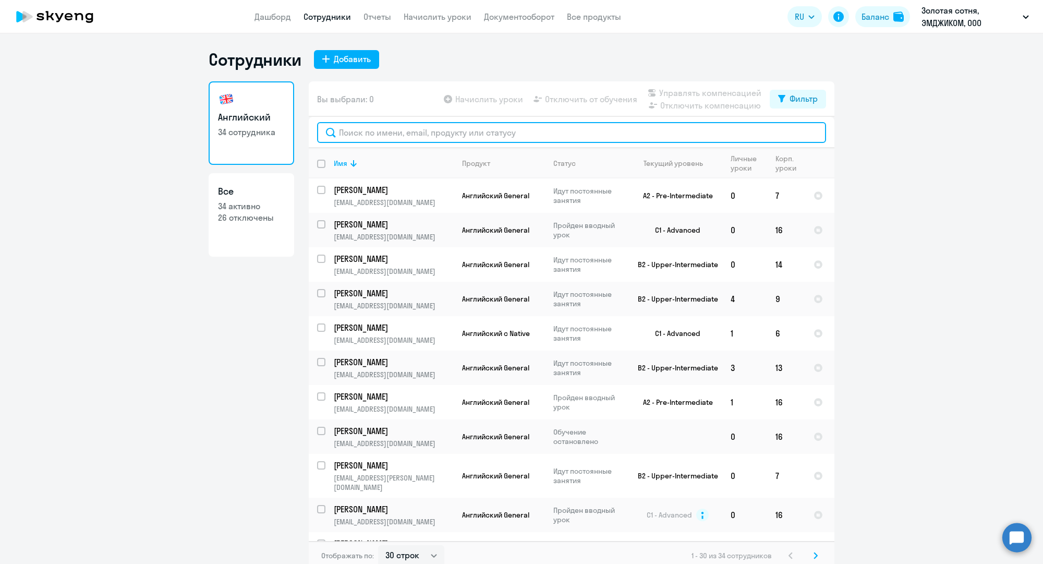
click at [408, 132] on input "text" at bounding box center [571, 132] width 509 height 21
paste input "[EMAIL_ADDRESS][DOMAIN_NAME]"
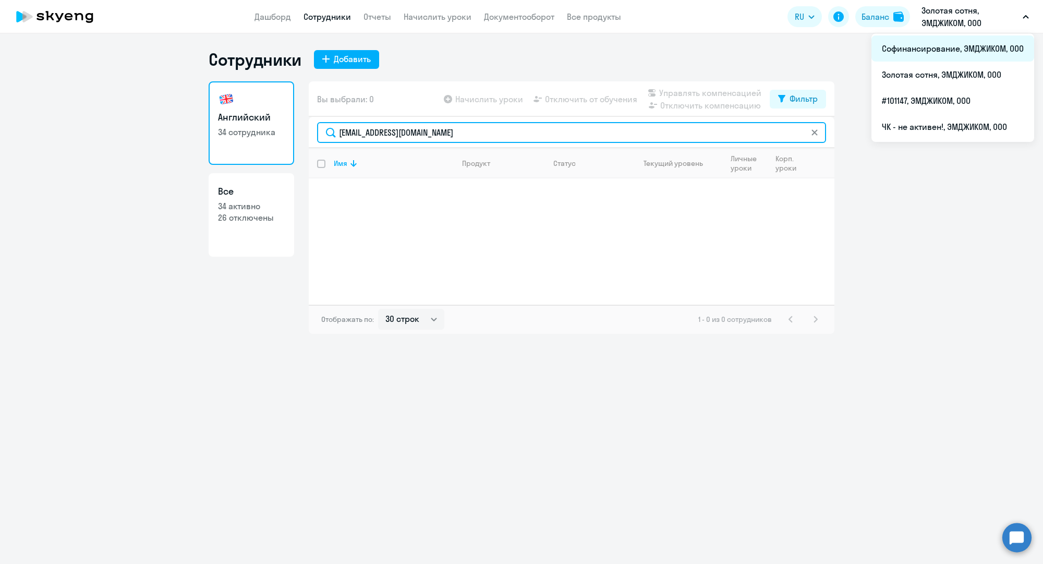
type input "[EMAIL_ADDRESS][DOMAIN_NAME]"
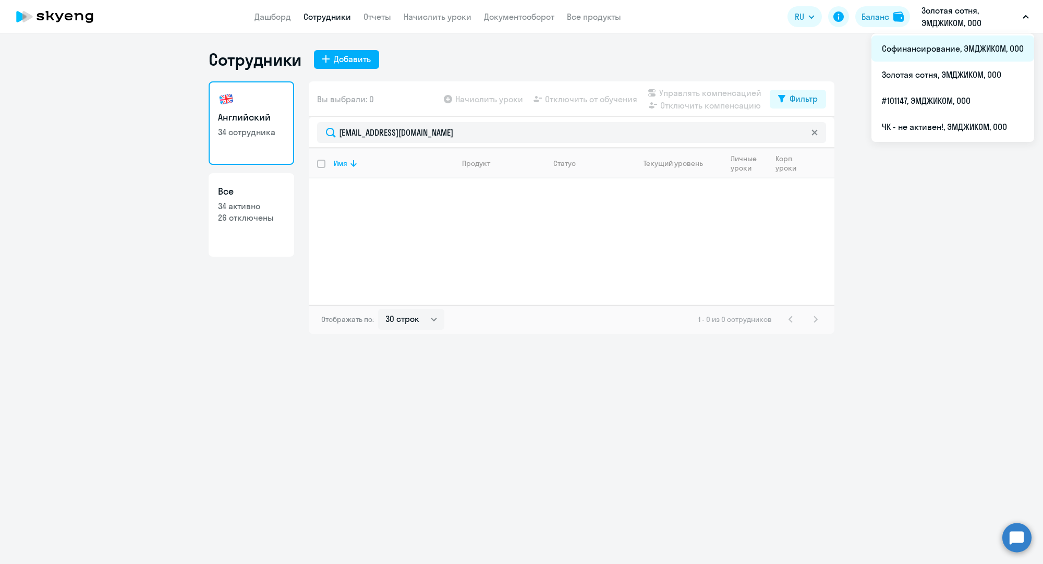
click at [954, 45] on li "Софинансирование, ЭМДЖИКОМ, ООО" at bounding box center [952, 48] width 163 height 26
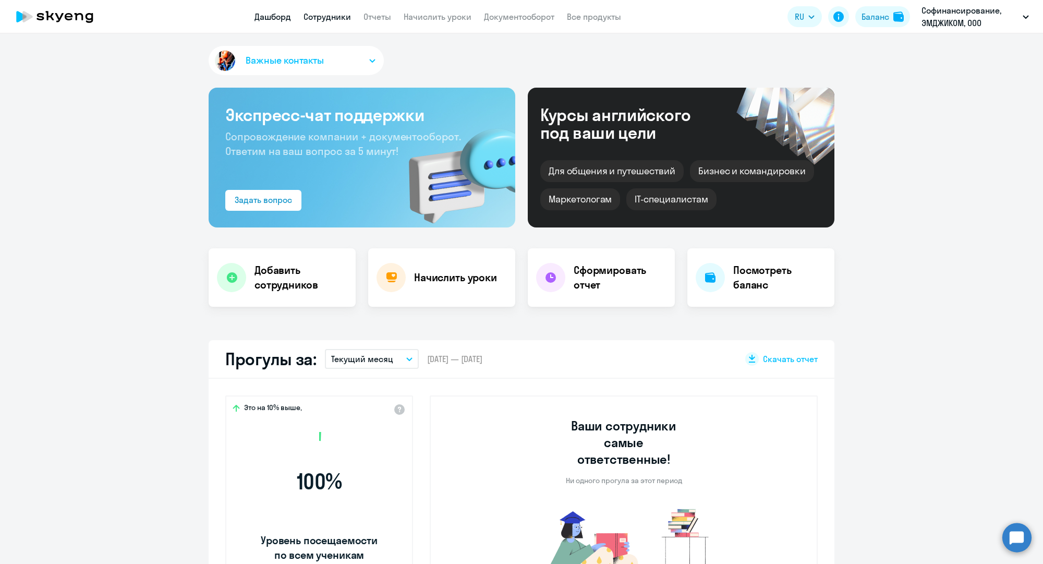
click at [307, 13] on link "Сотрудники" at bounding box center [327, 16] width 47 height 10
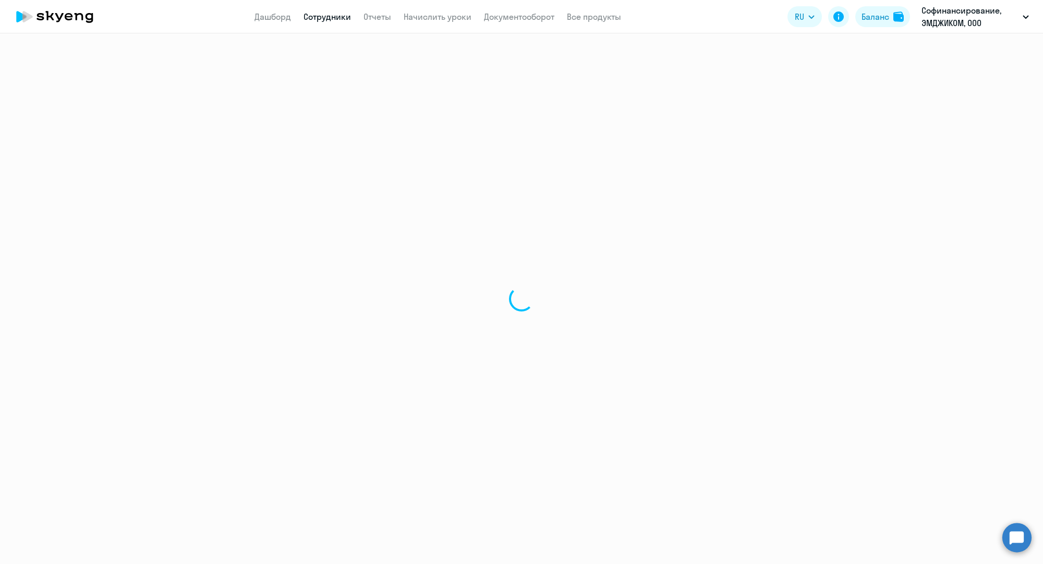
select select "30"
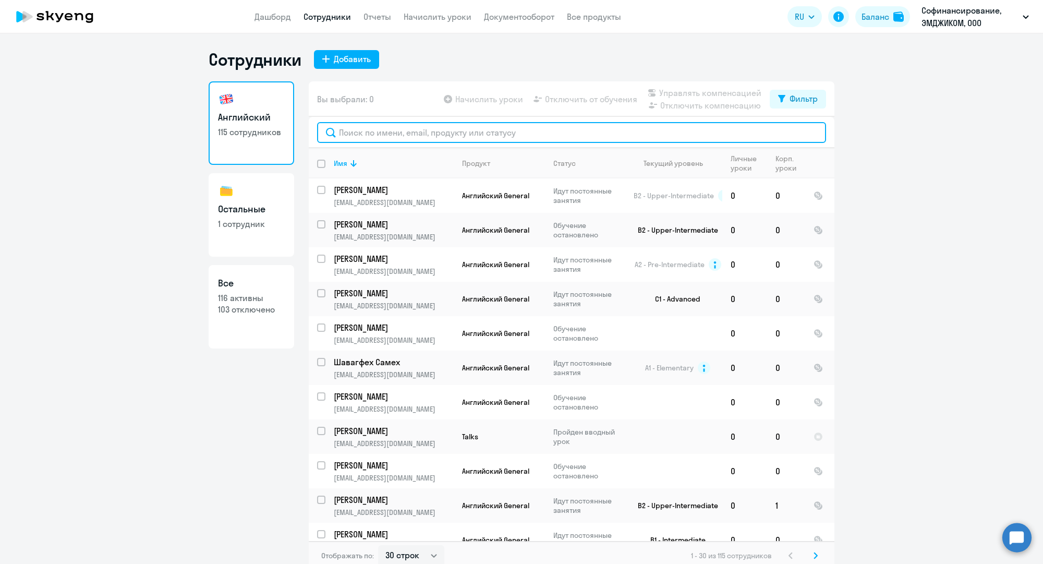
click at [390, 129] on input "text" at bounding box center [571, 132] width 509 height 21
paste input "[EMAIL_ADDRESS][DOMAIN_NAME]"
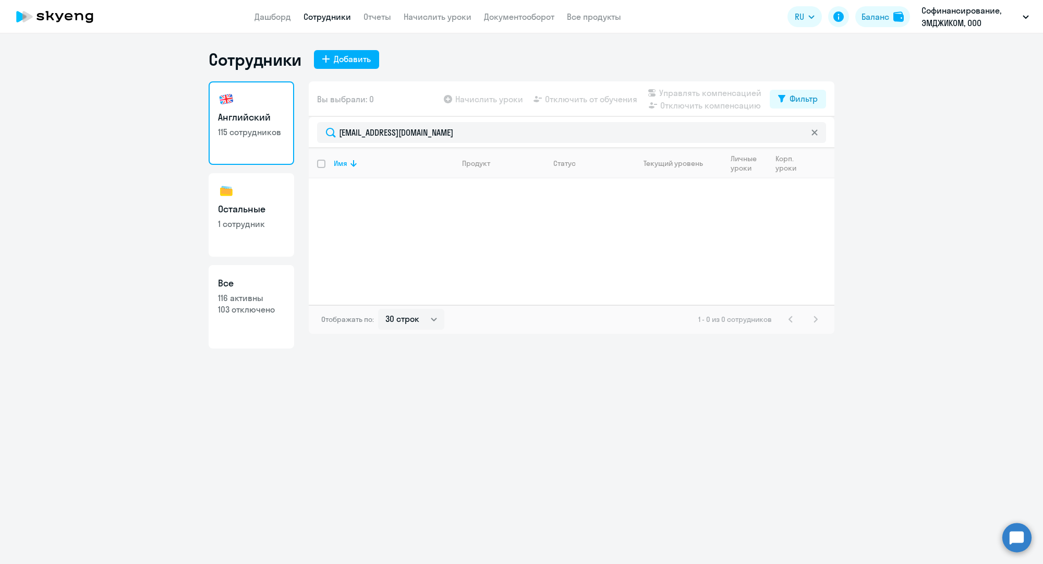
click at [333, 21] on link "Сотрудники" at bounding box center [327, 16] width 47 height 10
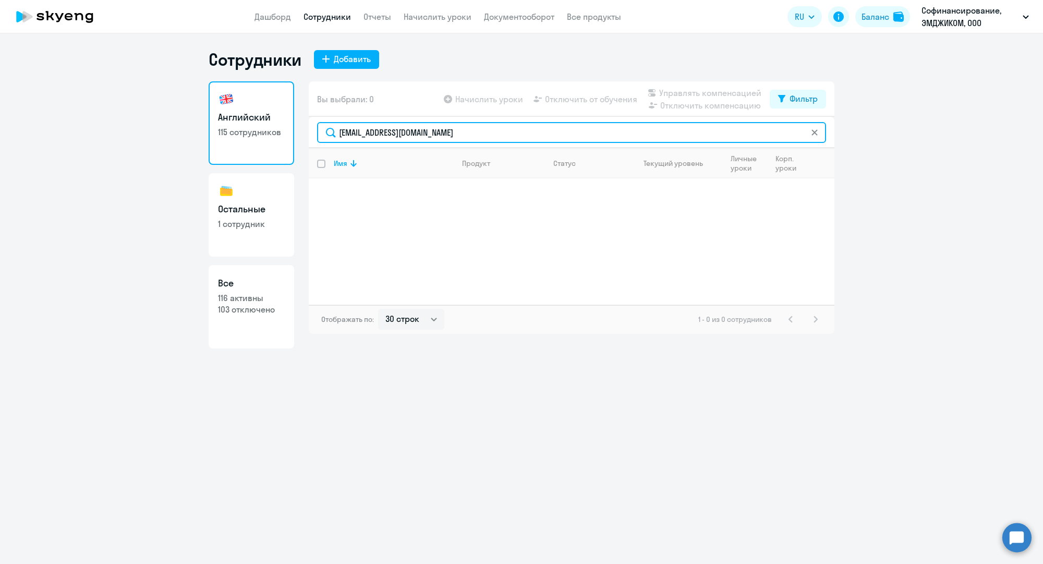
click at [435, 125] on input "[EMAIL_ADDRESS][DOMAIN_NAME]" at bounding box center [571, 132] width 509 height 21
paste input "v.ter-petrosyants"
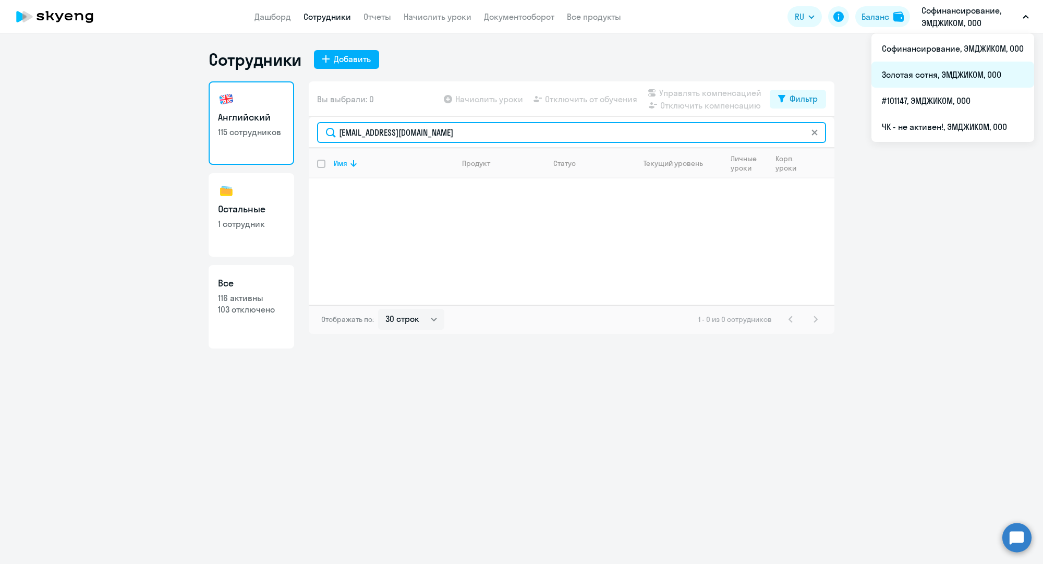
type input "[EMAIL_ADDRESS][DOMAIN_NAME]"
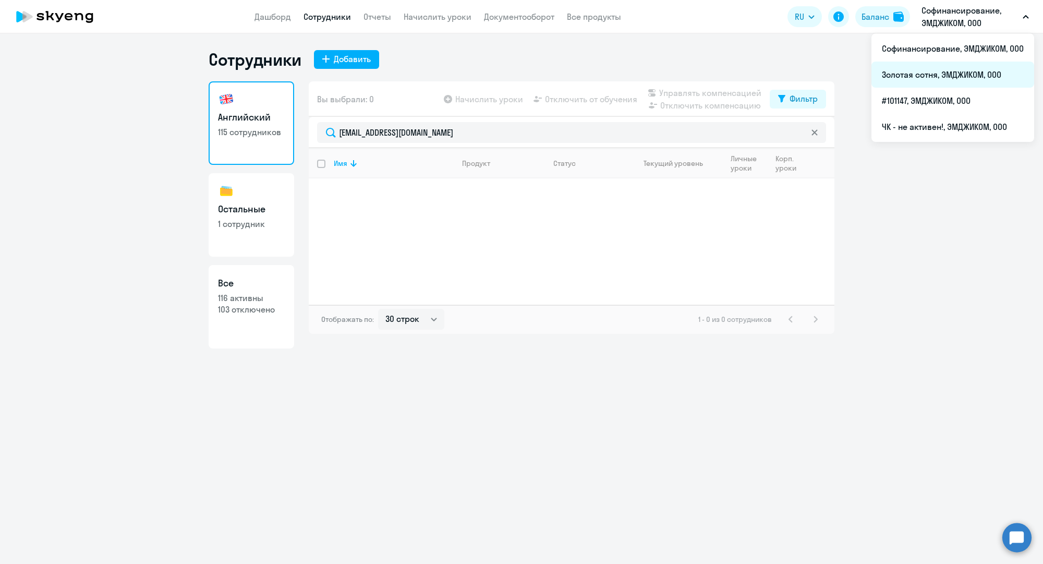
click at [940, 75] on li "Золотая сотня, ЭМДЖИКОМ, ООО" at bounding box center [952, 75] width 163 height 26
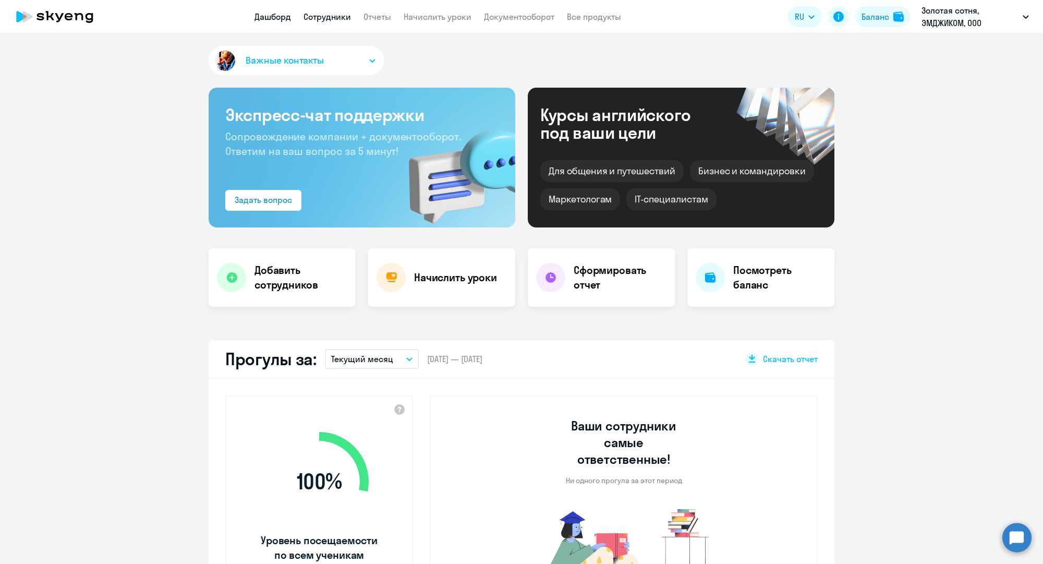
click at [334, 17] on link "Сотрудники" at bounding box center [327, 16] width 47 height 10
select select "30"
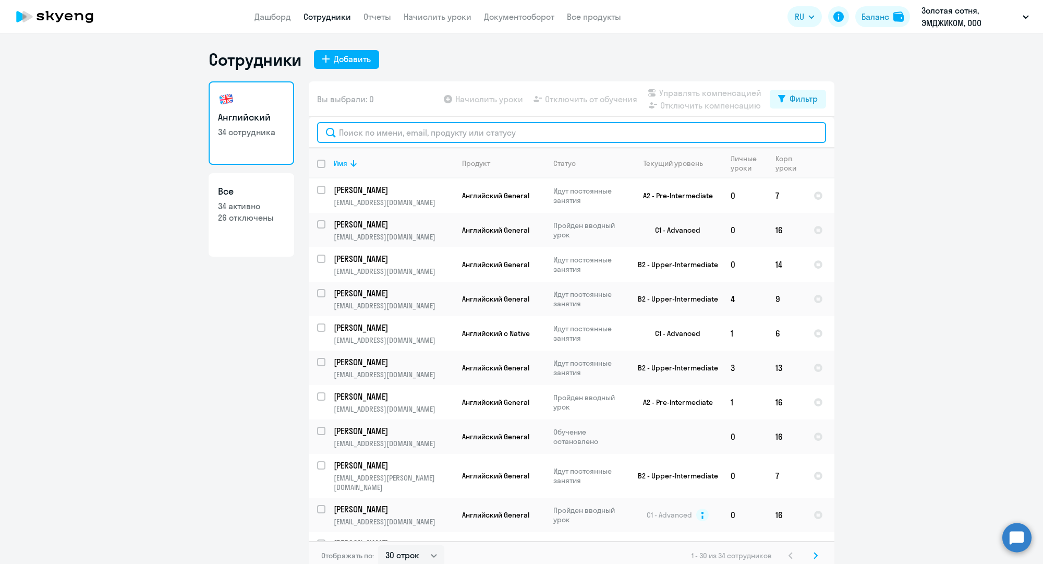
click at [402, 127] on input "text" at bounding box center [571, 132] width 509 height 21
paste input "[EMAIL_ADDRESS][DOMAIN_NAME]"
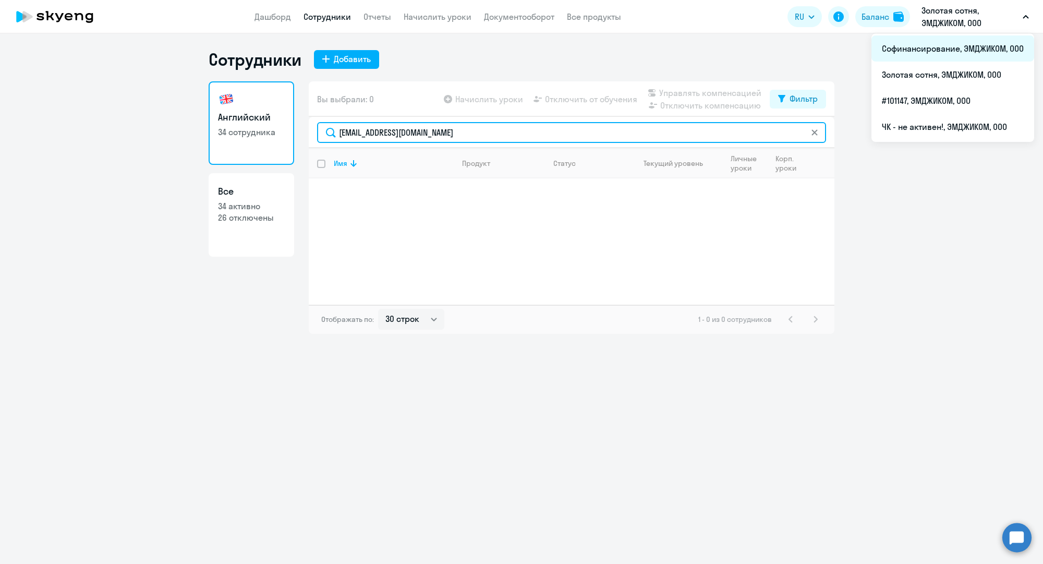
type input "[EMAIL_ADDRESS][DOMAIN_NAME]"
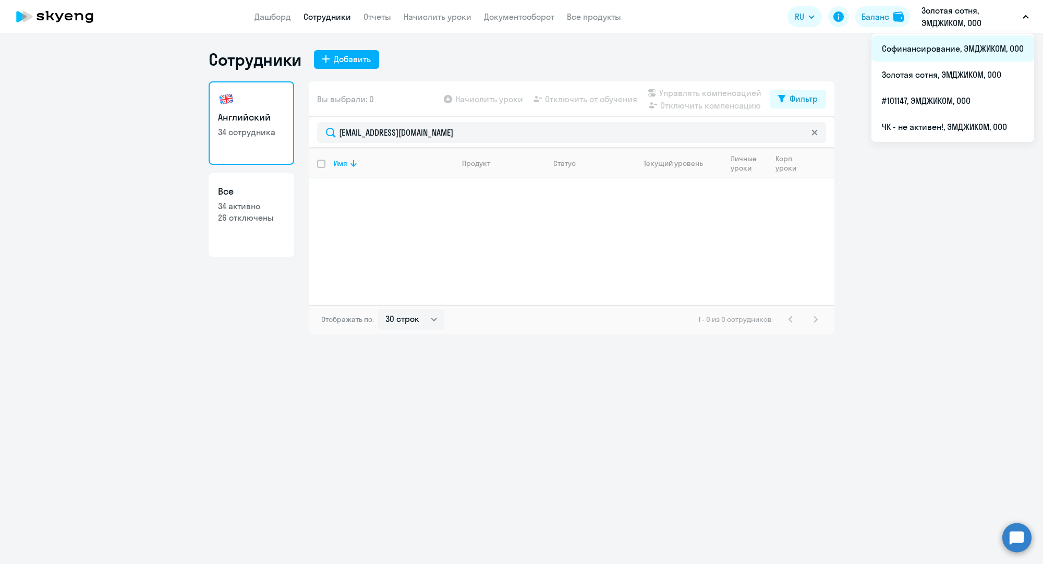
click at [927, 47] on li "Софинансирование, ЭМДЖИКОМ, ООО" at bounding box center [952, 48] width 163 height 26
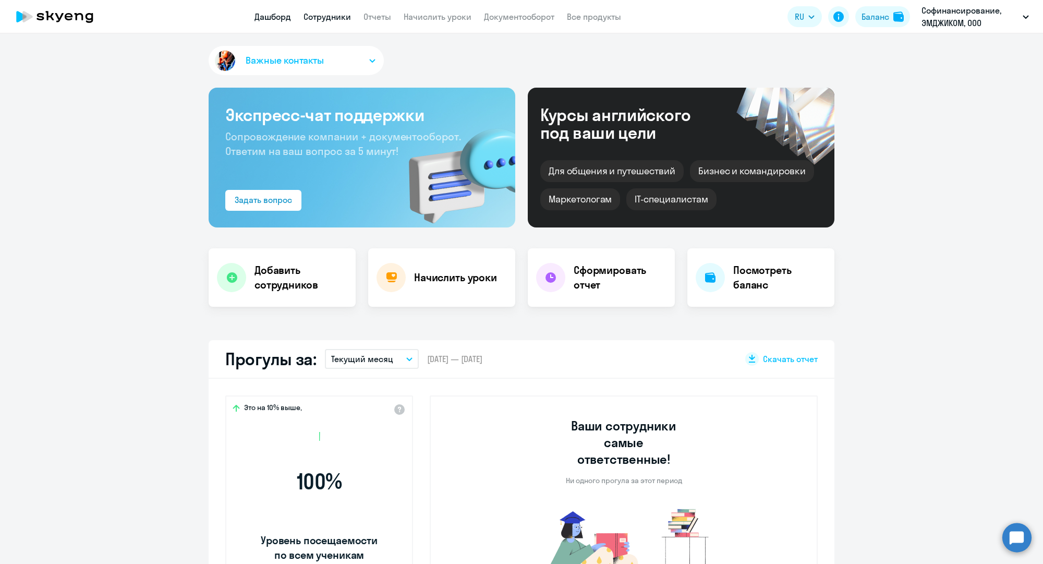
click at [345, 16] on link "Сотрудники" at bounding box center [327, 16] width 47 height 10
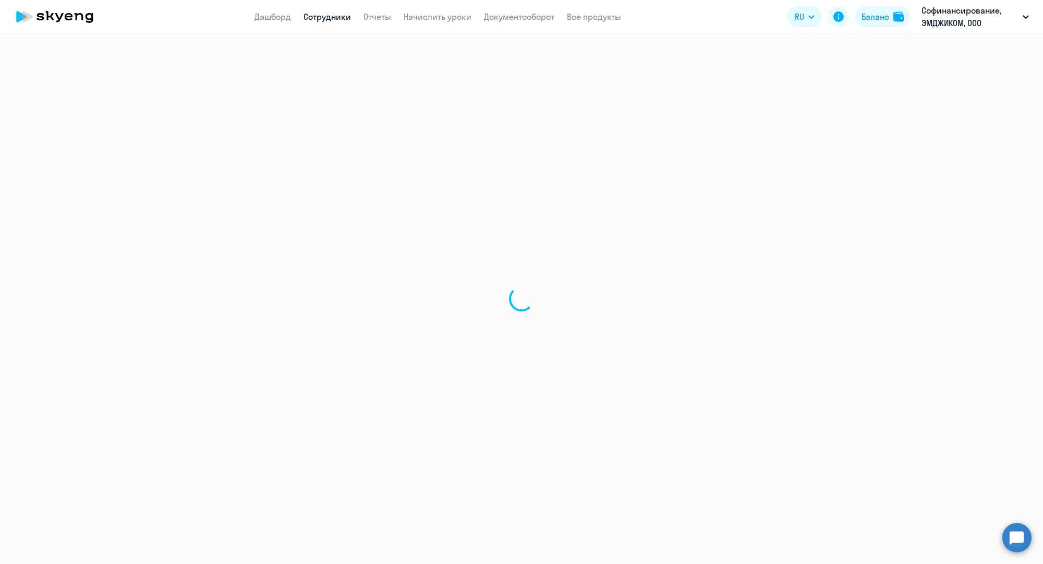
select select "30"
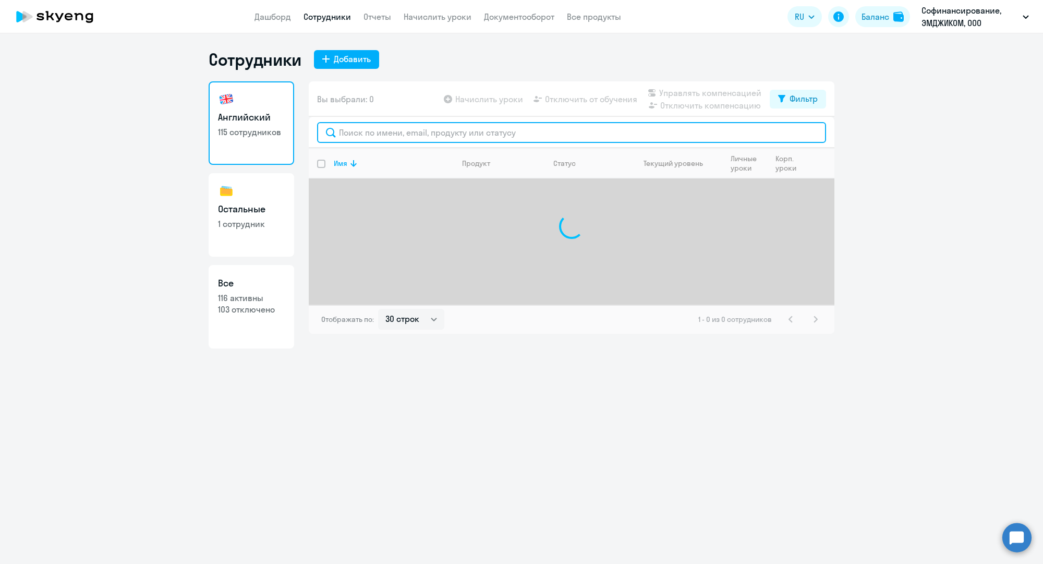
click at [463, 136] on input "text" at bounding box center [571, 132] width 509 height 21
paste input "[EMAIL_ADDRESS][DOMAIN_NAME]"
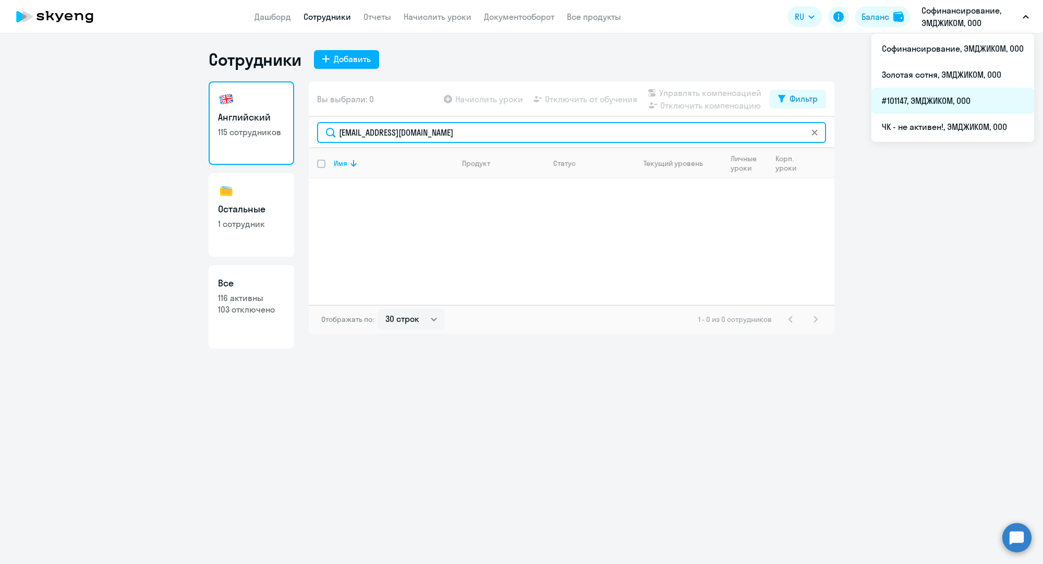
type input "[EMAIL_ADDRESS][DOMAIN_NAME]"
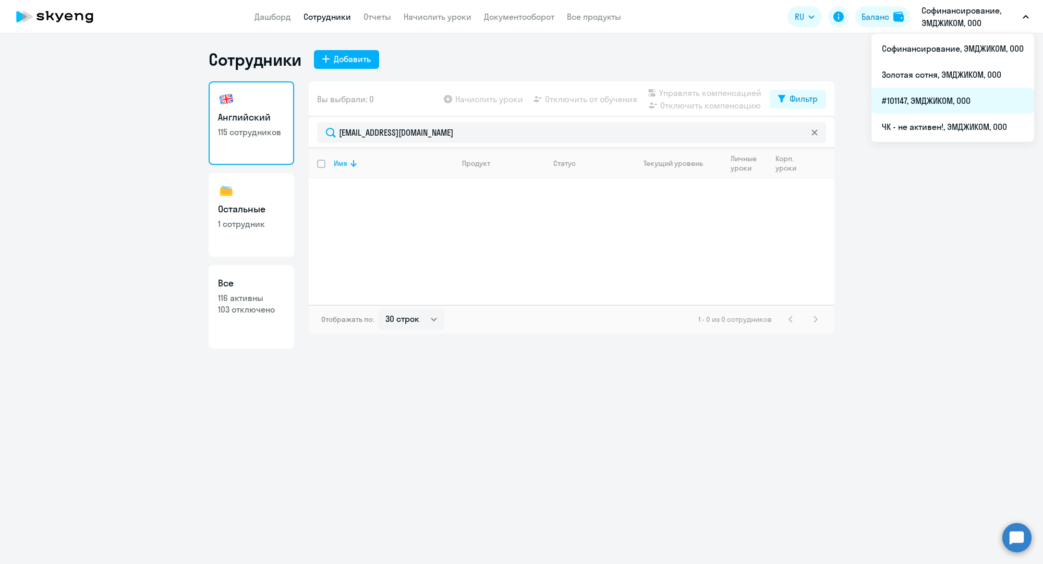
click at [923, 93] on li "#101147, ЭМДЖИКОМ, ООО" at bounding box center [952, 101] width 163 height 26
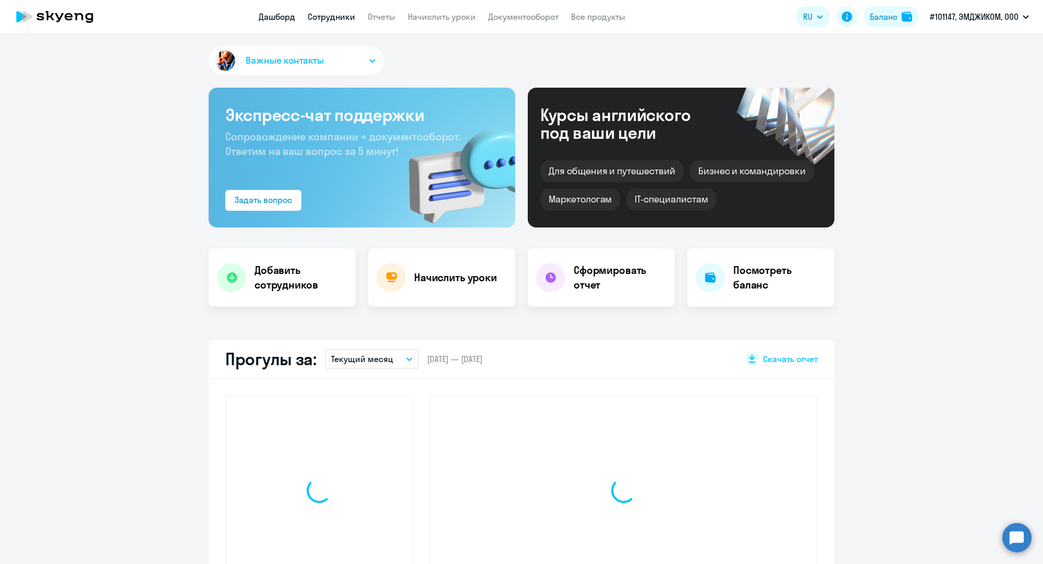
click at [339, 15] on link "Сотрудники" at bounding box center [331, 16] width 47 height 10
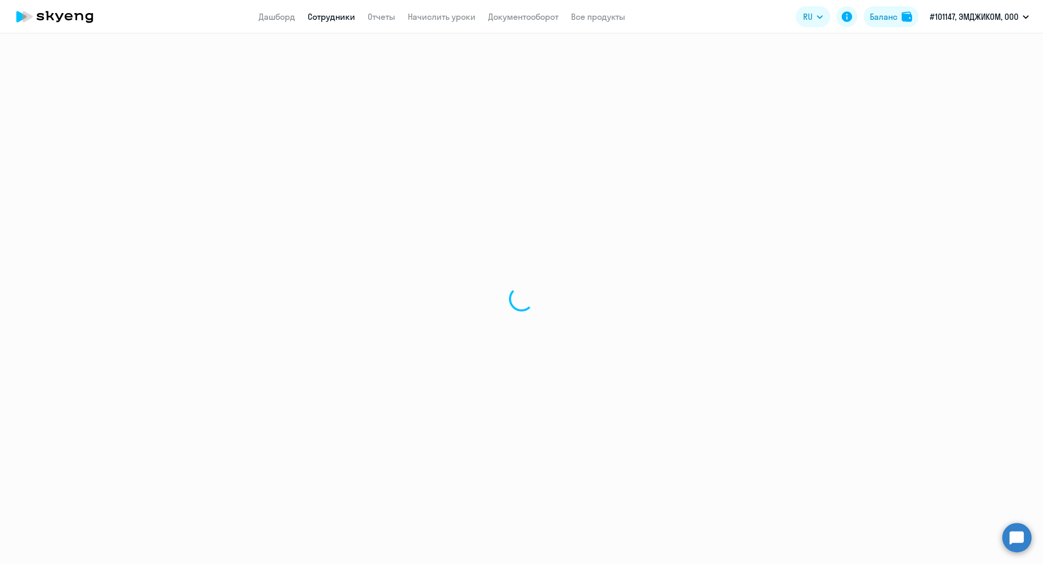
select select "30"
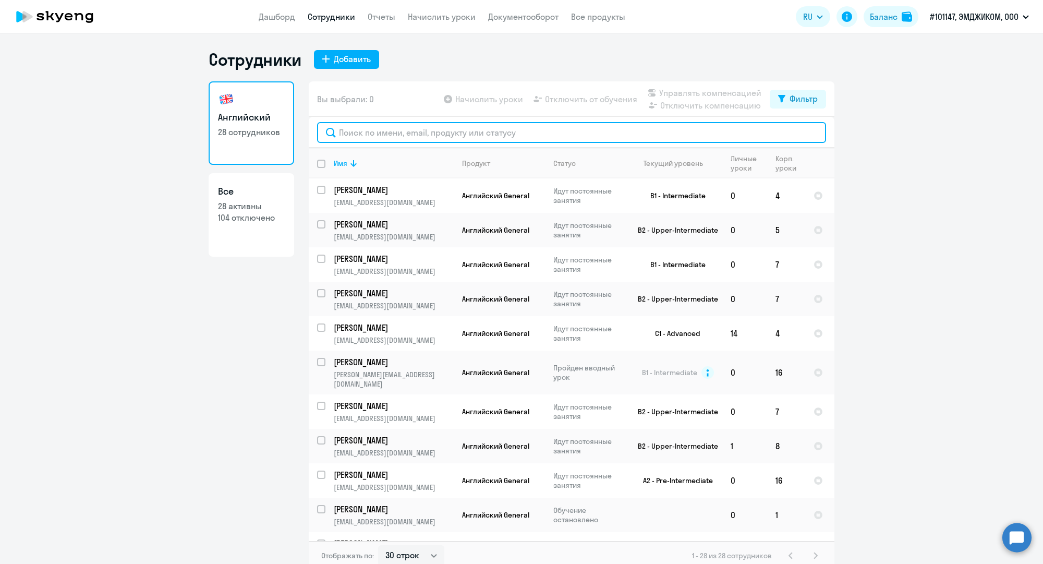
click at [362, 128] on input "text" at bounding box center [571, 132] width 509 height 21
paste input "[EMAIL_ADDRESS][DOMAIN_NAME]"
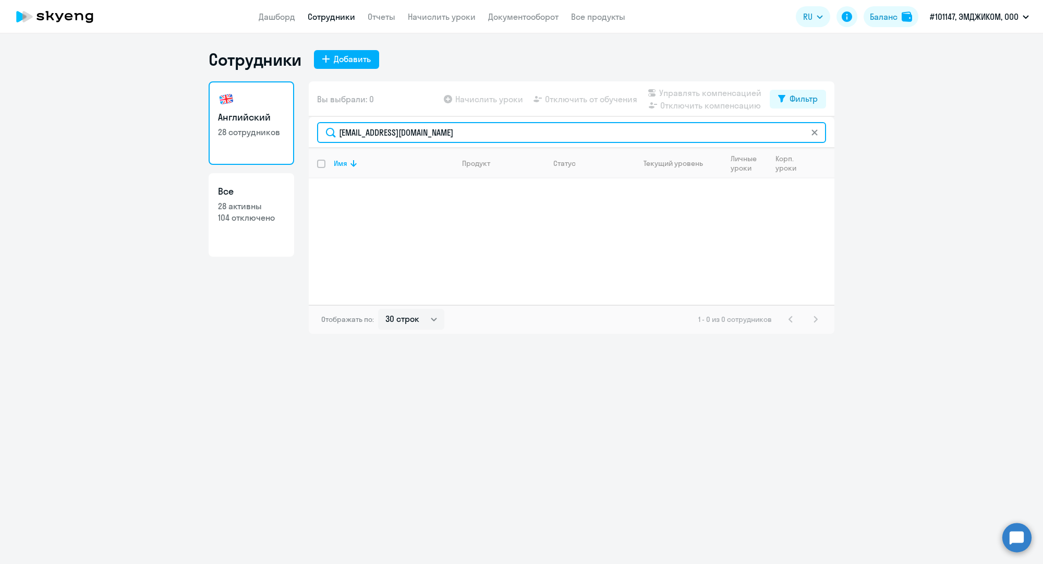
click at [456, 128] on input "[EMAIL_ADDRESS][DOMAIN_NAME]" at bounding box center [571, 132] width 509 height 21
paste input "Валерия"
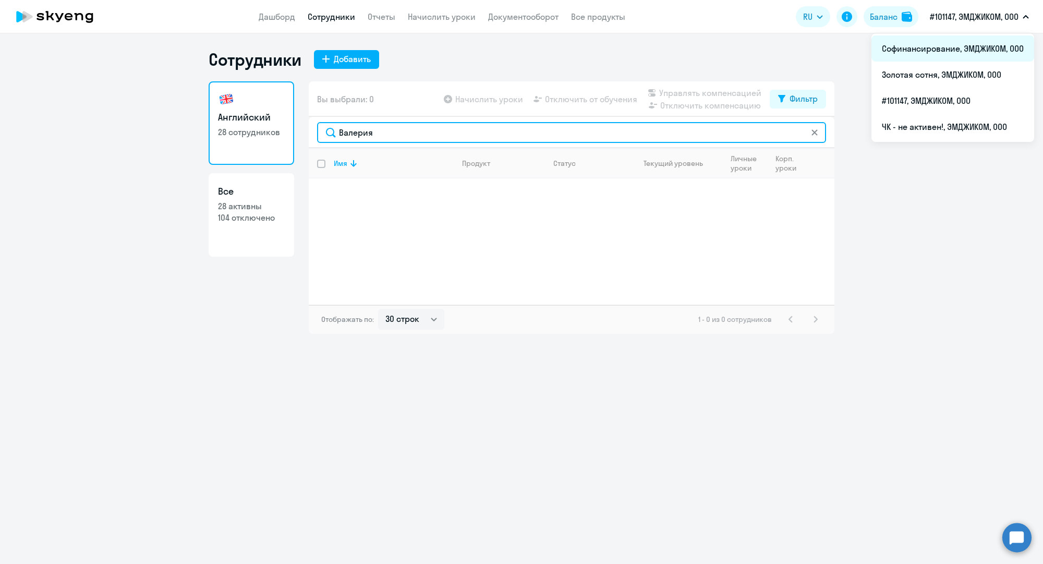
type input "Валерия"
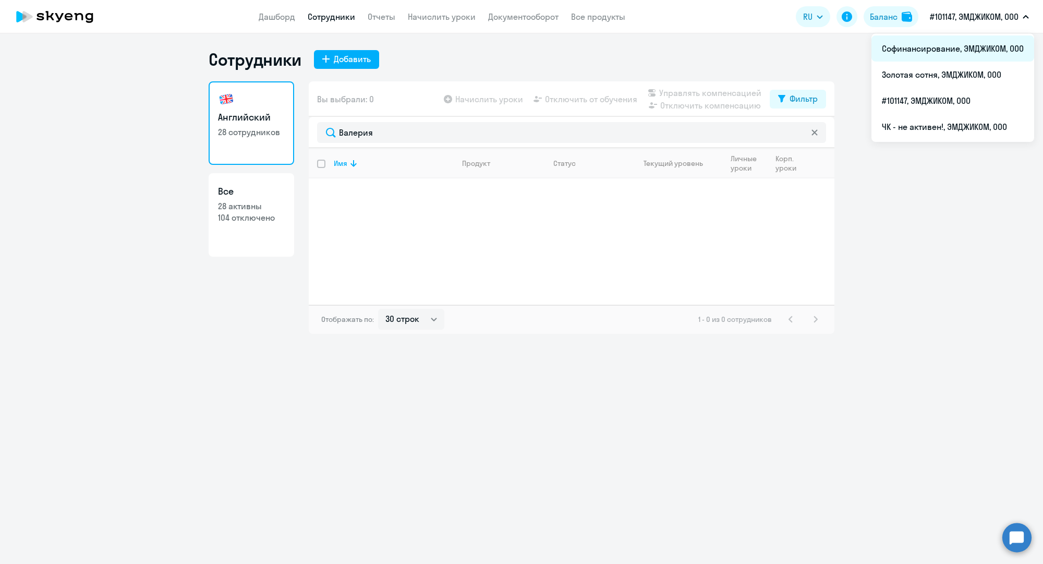
click at [962, 44] on li "Софинансирование, ЭМДЖИКОМ, ООО" at bounding box center [952, 48] width 163 height 26
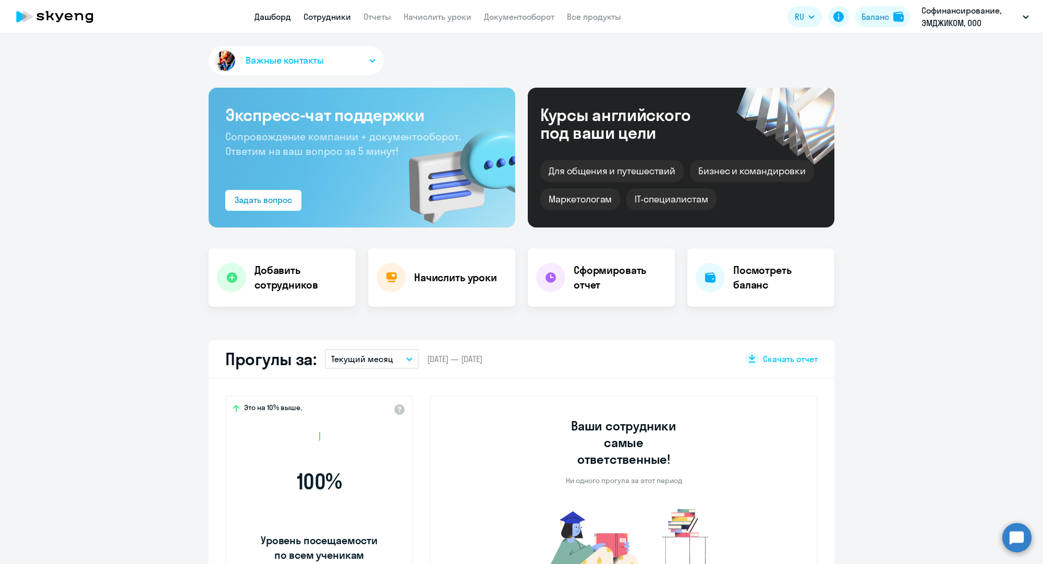
click at [322, 17] on link "Сотрудники" at bounding box center [327, 16] width 47 height 10
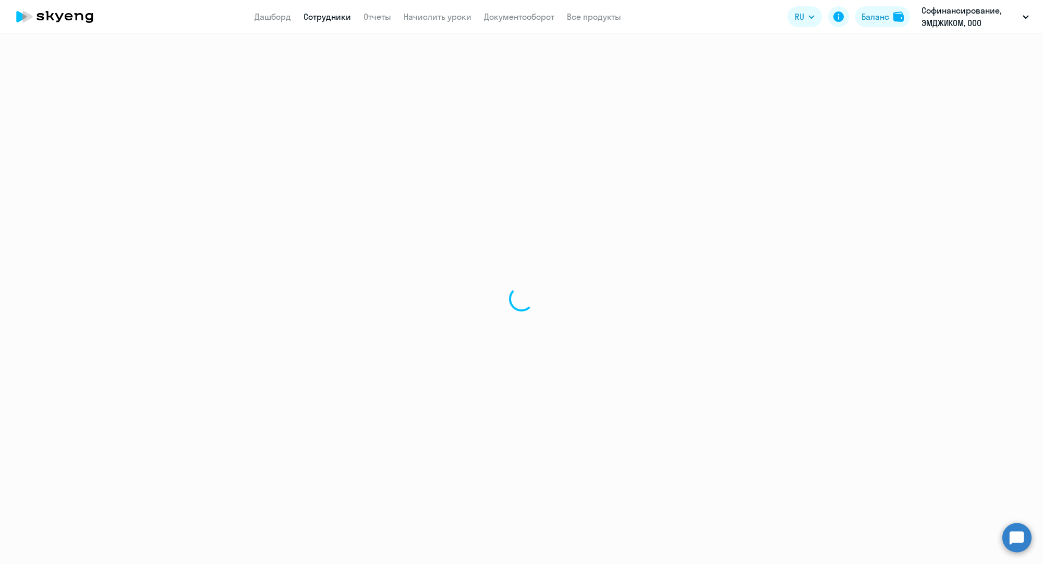
select select "30"
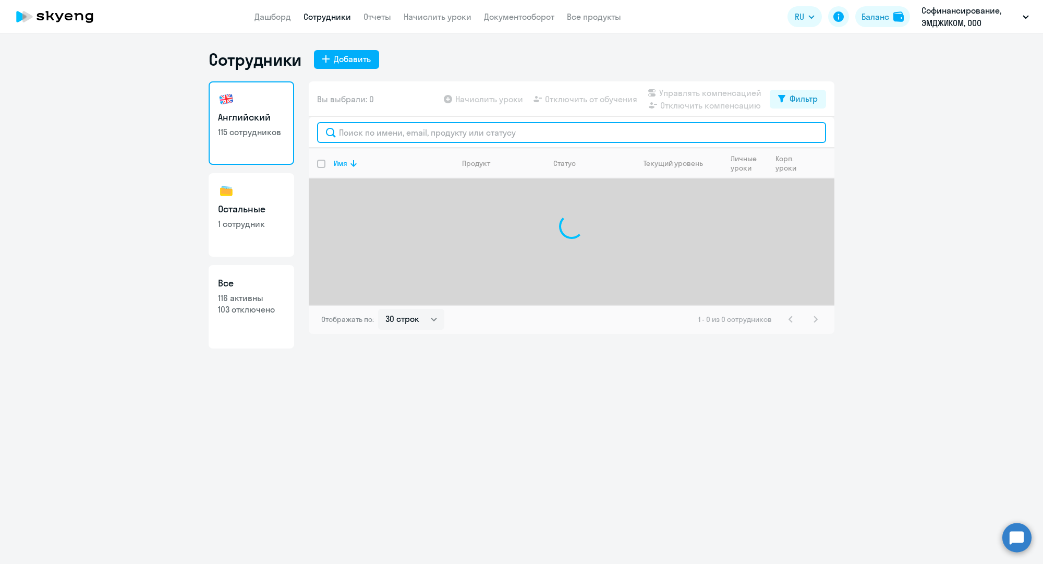
click at [376, 135] on input "text" at bounding box center [571, 132] width 509 height 21
paste input "Валерия"
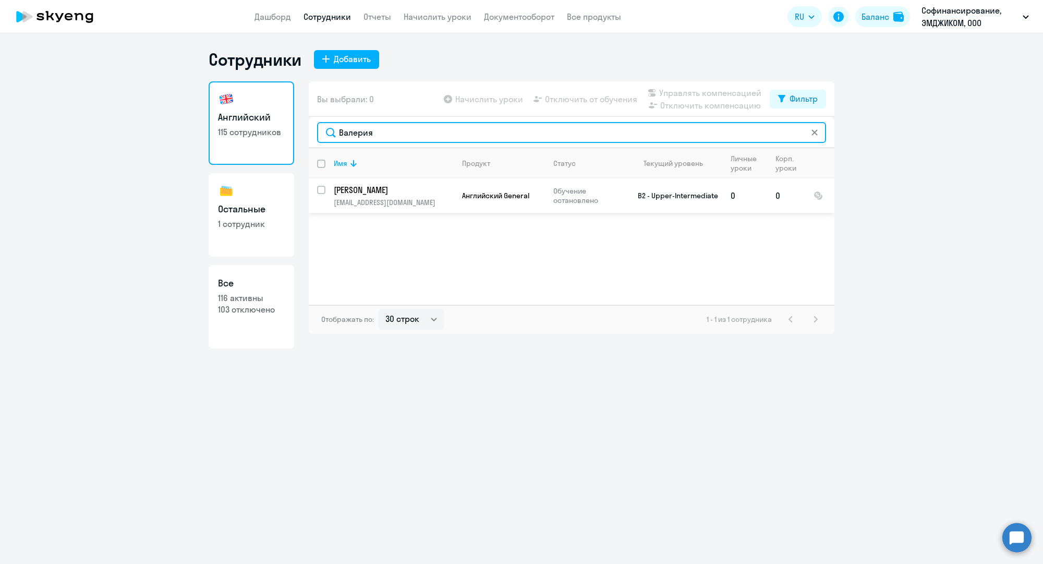
type input "Валерия"
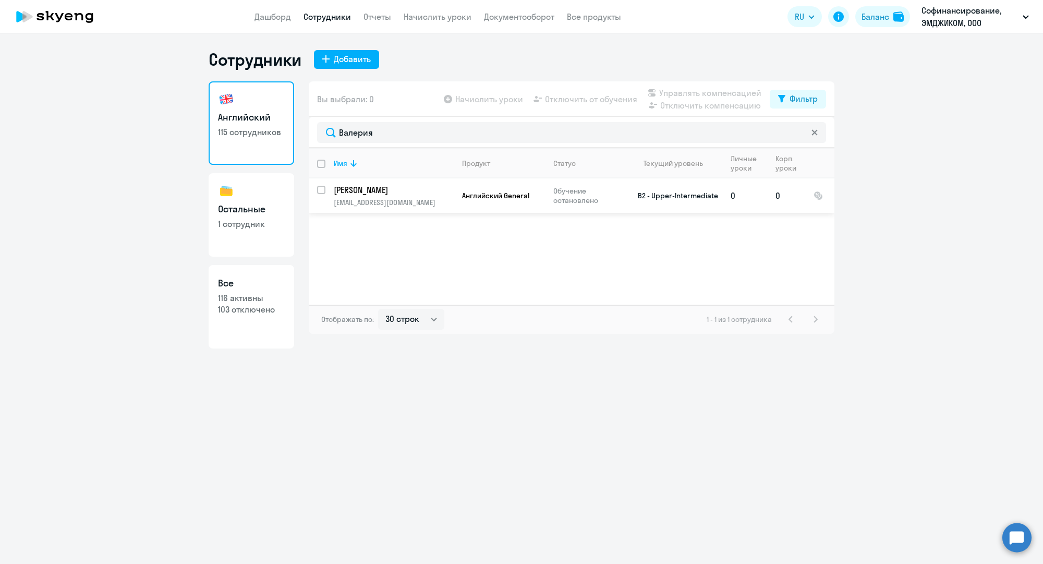
click at [322, 187] on input "select row 12719120" at bounding box center [327, 196] width 21 height 21
checkbox input "true"
click at [571, 104] on span "Отключить от обучения" at bounding box center [591, 99] width 92 height 13
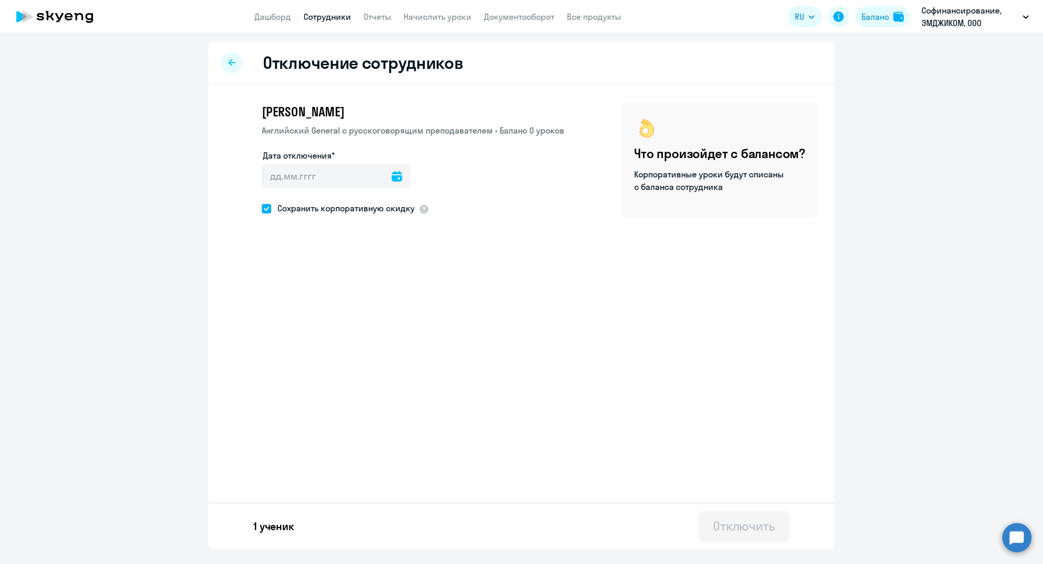
click at [390, 206] on span "Сохранить корпоративную скидку" at bounding box center [342, 208] width 143 height 13
click at [262, 208] on input "Сохранить корпоративную скидку" at bounding box center [261, 208] width 1 height 1
checkbox input "false"
click at [392, 183] on div at bounding box center [397, 176] width 10 height 25
click at [392, 177] on icon at bounding box center [397, 176] width 10 height 10
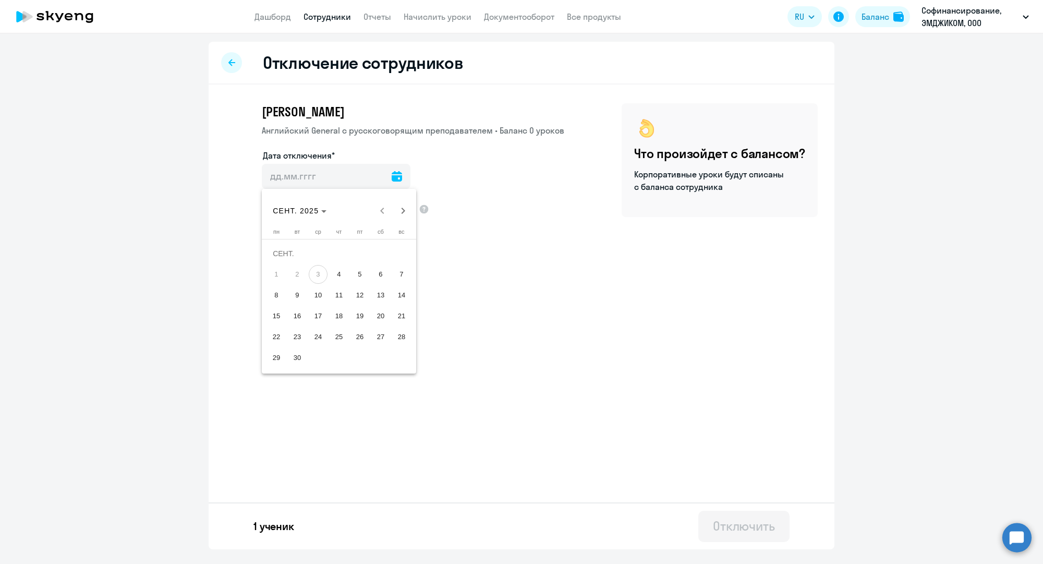
click at [483, 219] on div at bounding box center [521, 282] width 1043 height 564
click at [232, 62] on icon at bounding box center [231, 62] width 7 height 7
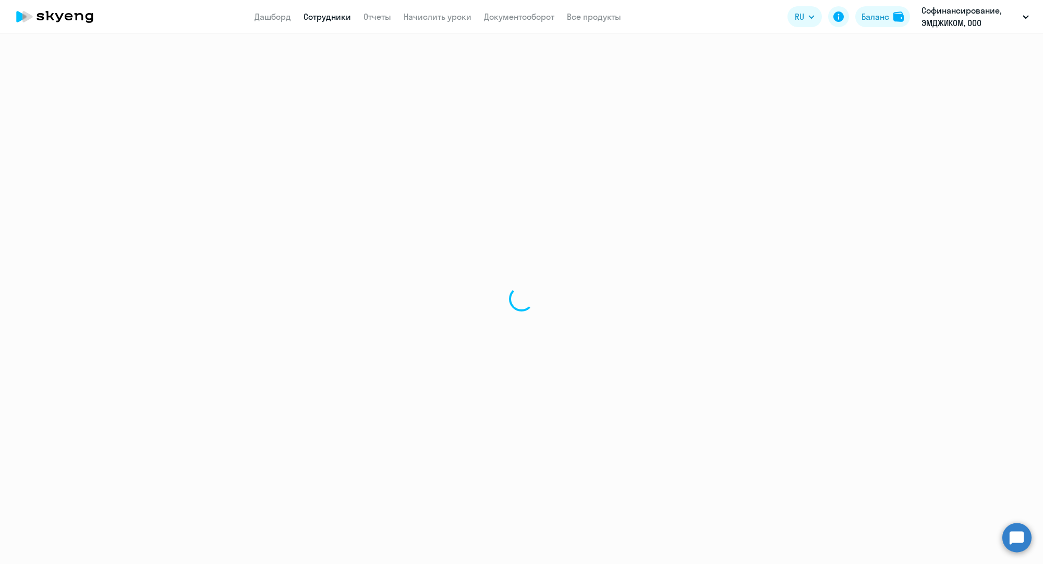
select select "30"
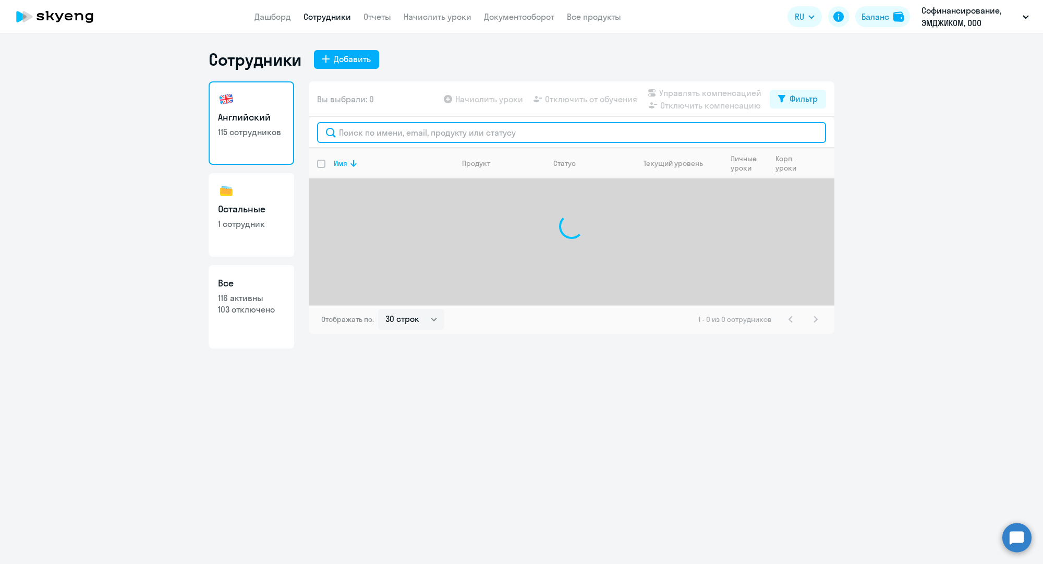
click at [414, 138] on input "text" at bounding box center [571, 132] width 509 height 21
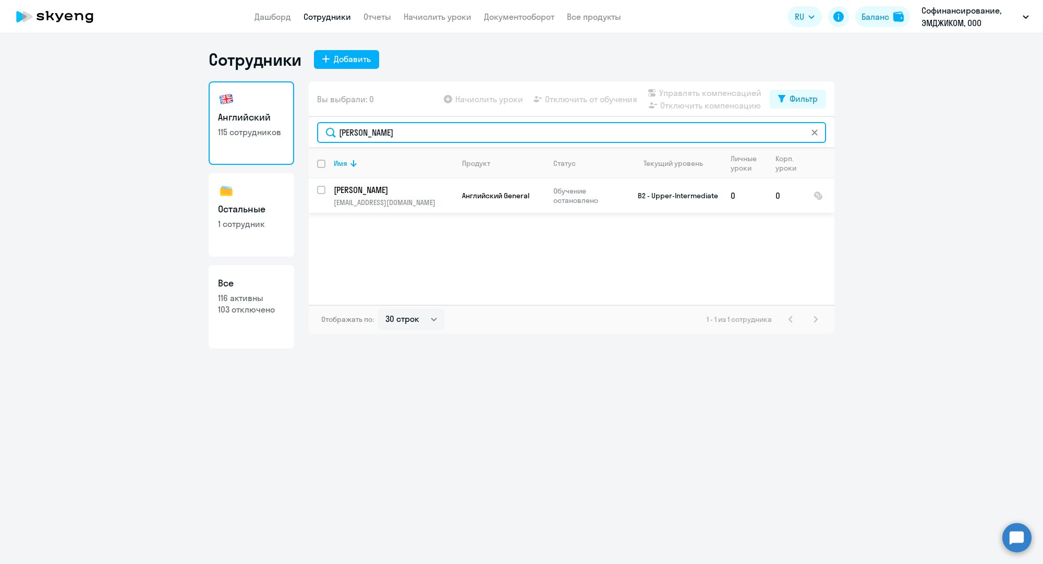
type input "[PERSON_NAME]"
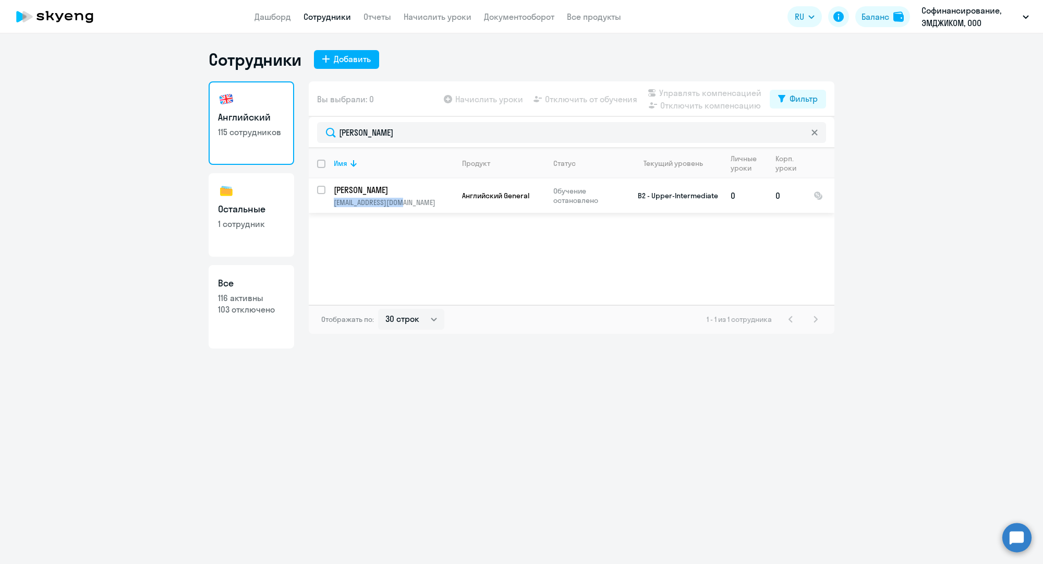
drag, startPoint x: 417, startPoint y: 206, endPoint x: 330, endPoint y: 204, distance: 87.1
click at [330, 204] on td "[PERSON_NAME] [EMAIL_ADDRESS][DOMAIN_NAME]" at bounding box center [389, 195] width 128 height 34
copy p "[EMAIL_ADDRESS][DOMAIN_NAME]"
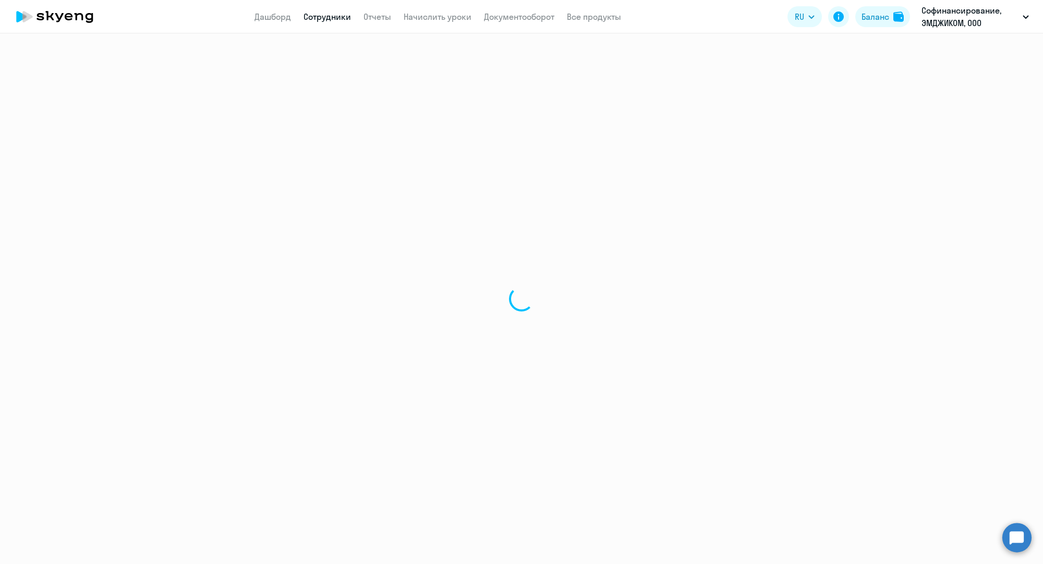
select select "english"
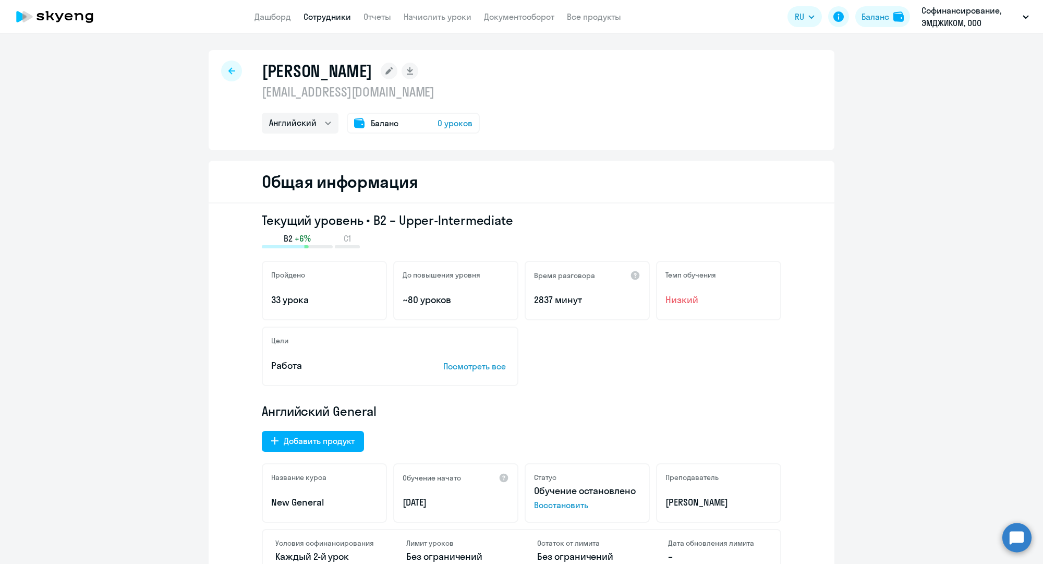
click at [228, 70] on icon at bounding box center [231, 70] width 7 height 7
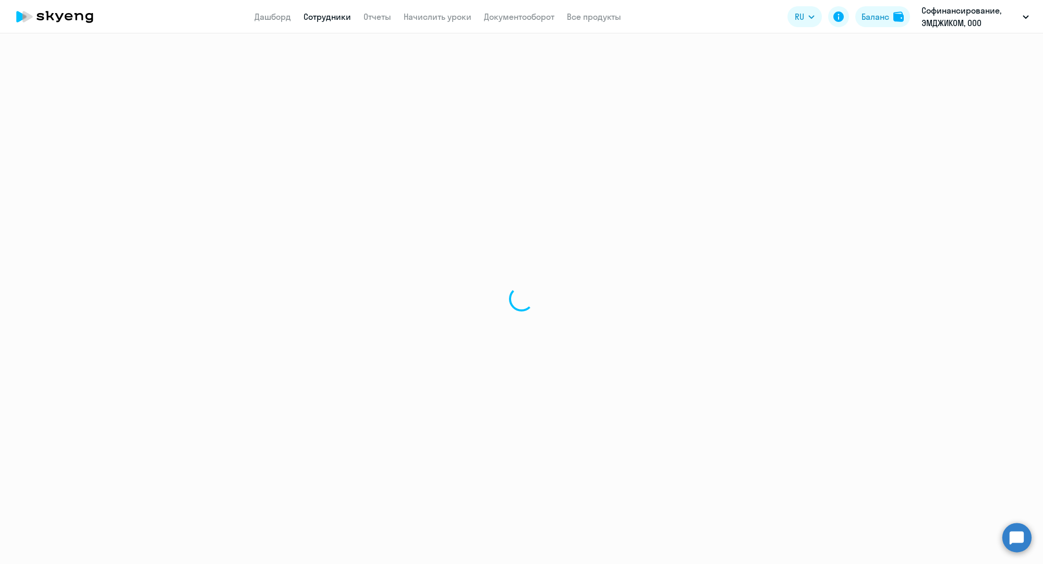
select select "30"
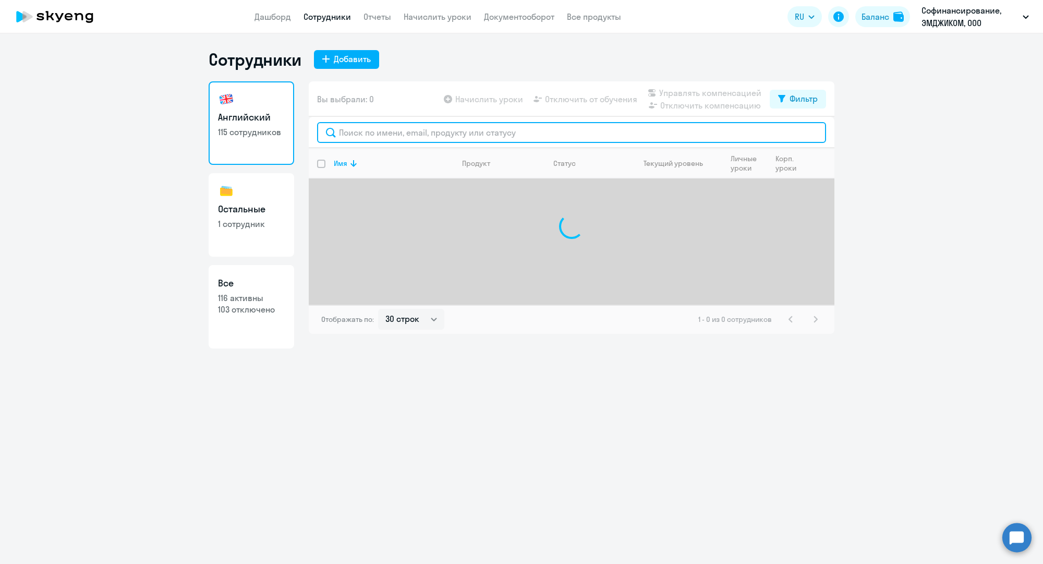
click at [427, 138] on input "text" at bounding box center [571, 132] width 509 height 21
paste input "[EMAIL_ADDRESS][DOMAIN_NAME]"
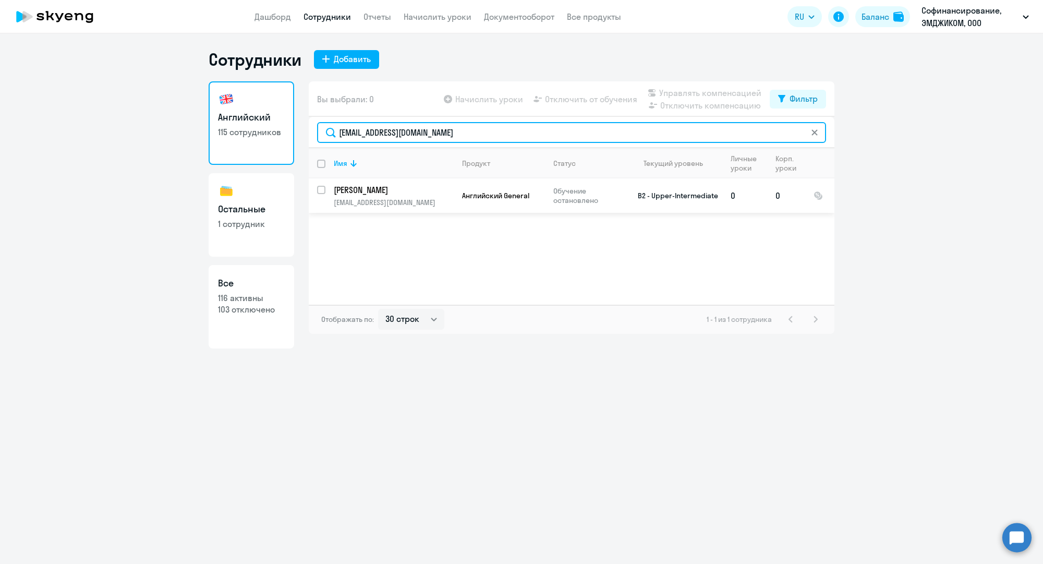
type input "[EMAIL_ADDRESS][DOMAIN_NAME]"
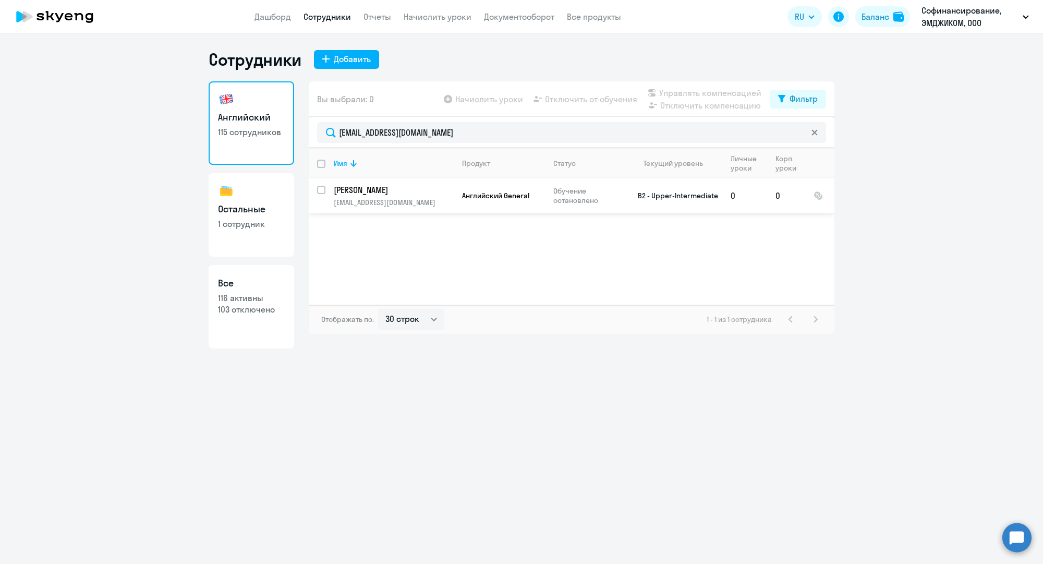
click at [318, 190] on input "select row 12719120" at bounding box center [327, 196] width 21 height 21
checkbox input "true"
click at [566, 108] on div "Начислить уроки Отключить от обучения Управлять компенсацией Отключить компенса…" at bounding box center [606, 99] width 328 height 25
click at [567, 99] on span "Отключить от обучения" at bounding box center [591, 99] width 92 height 13
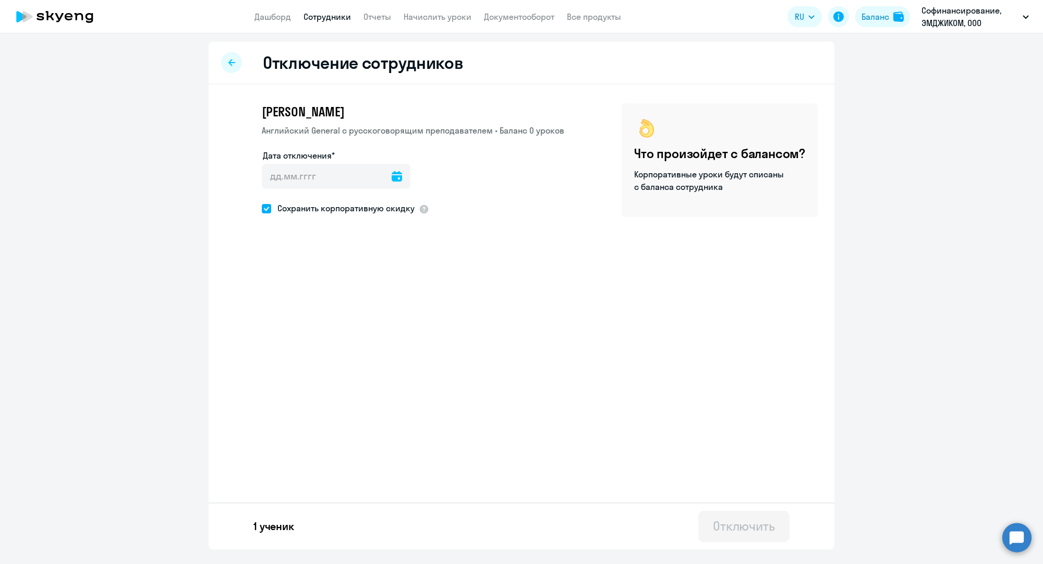
click at [386, 202] on span "Сохранить корпоративную скидку" at bounding box center [342, 208] width 143 height 13
click at [262, 208] on input "Сохранить корпоративную скидку" at bounding box center [261, 208] width 1 height 1
checkbox input "false"
click at [392, 181] on div at bounding box center [397, 176] width 10 height 25
click at [392, 176] on icon at bounding box center [397, 176] width 10 height 10
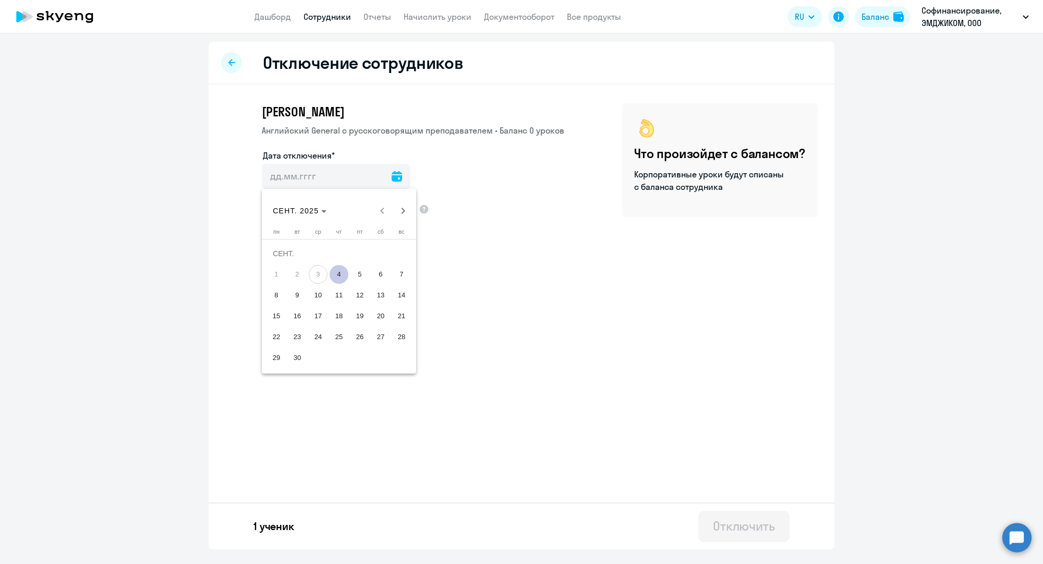
click at [340, 272] on span "4" at bounding box center [339, 274] width 19 height 19
type input "[DATE]"
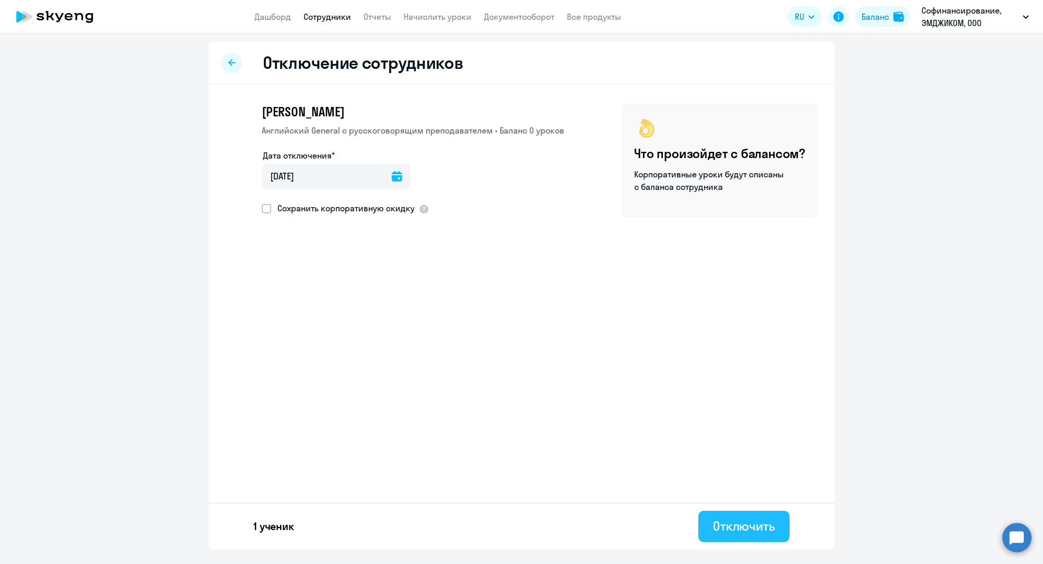
click at [766, 529] on div "Отключить" at bounding box center [744, 525] width 62 height 17
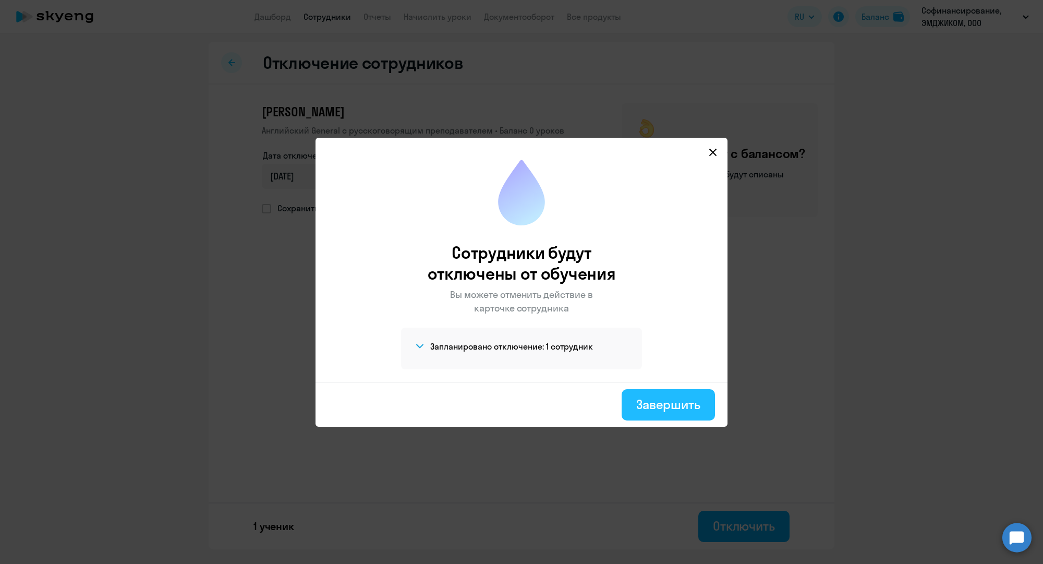
click at [636, 403] on div "Завершить" at bounding box center [668, 404] width 64 height 17
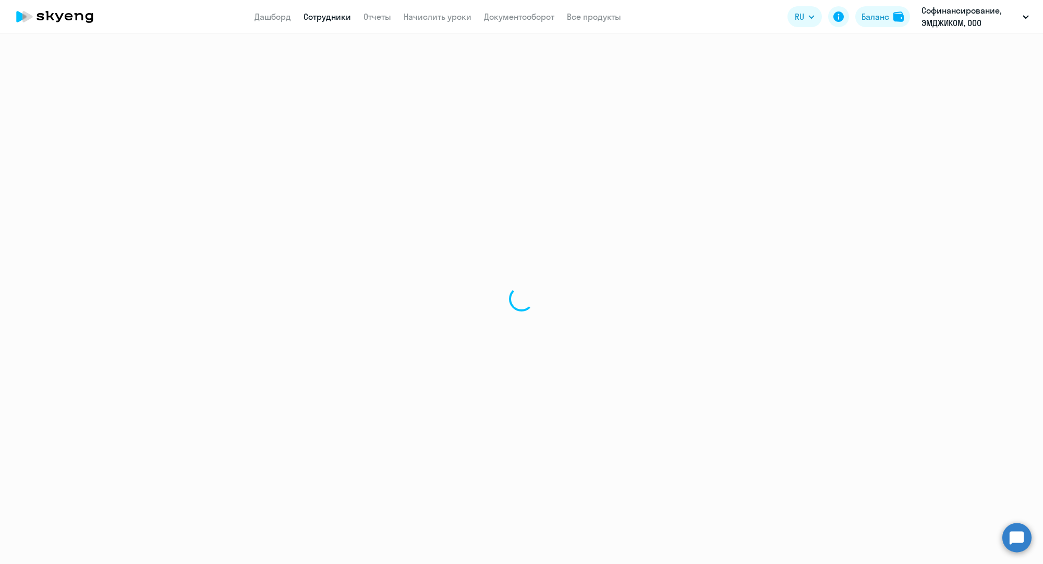
select select "30"
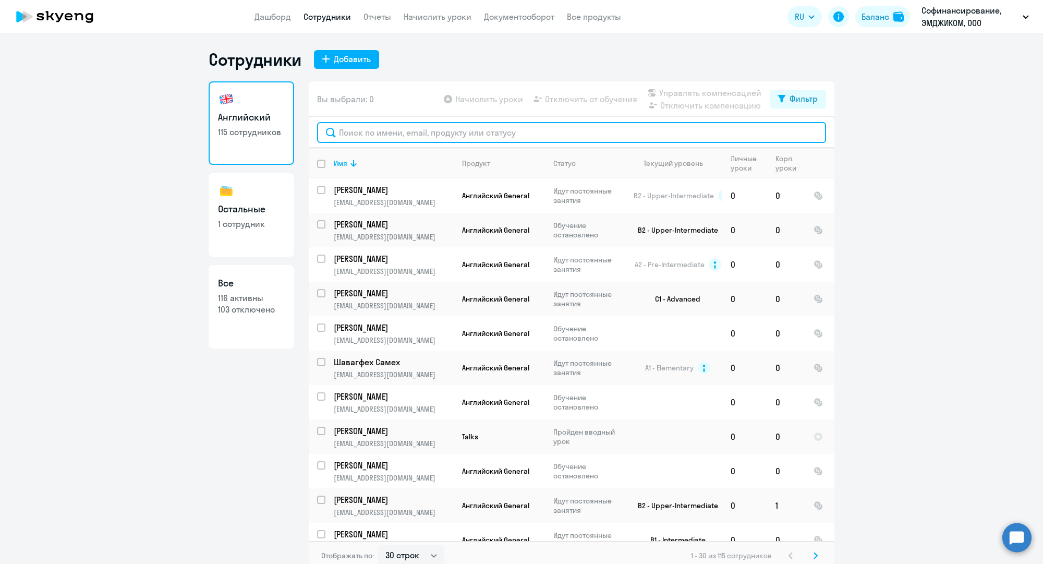
click at [454, 131] on input "text" at bounding box center [571, 132] width 509 height 21
paste input "[EMAIL_ADDRESS][DOMAIN_NAME]"
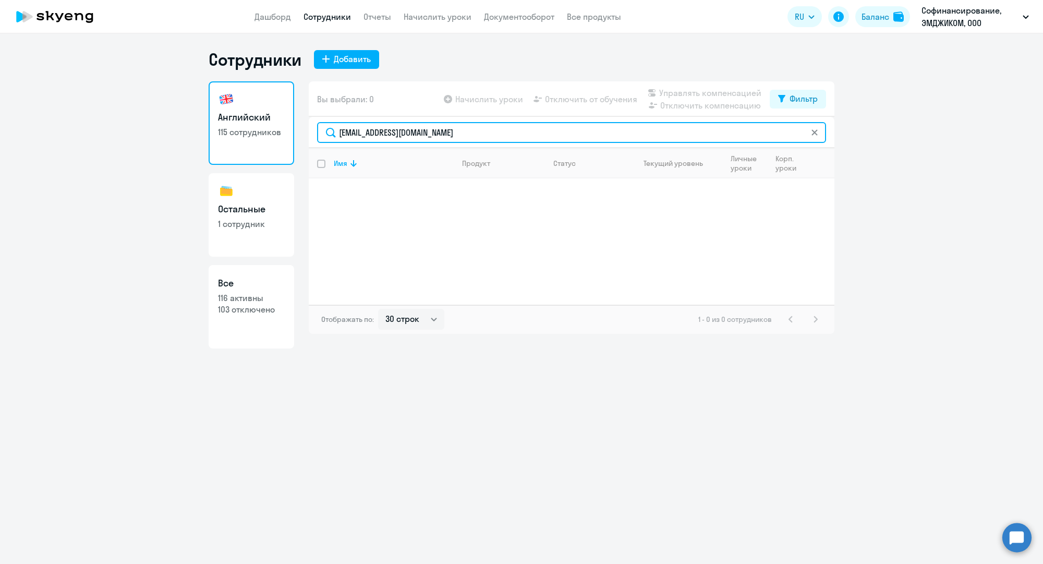
click at [582, 134] on input "[EMAIL_ADDRESS][DOMAIN_NAME]" at bounding box center [571, 132] width 509 height 21
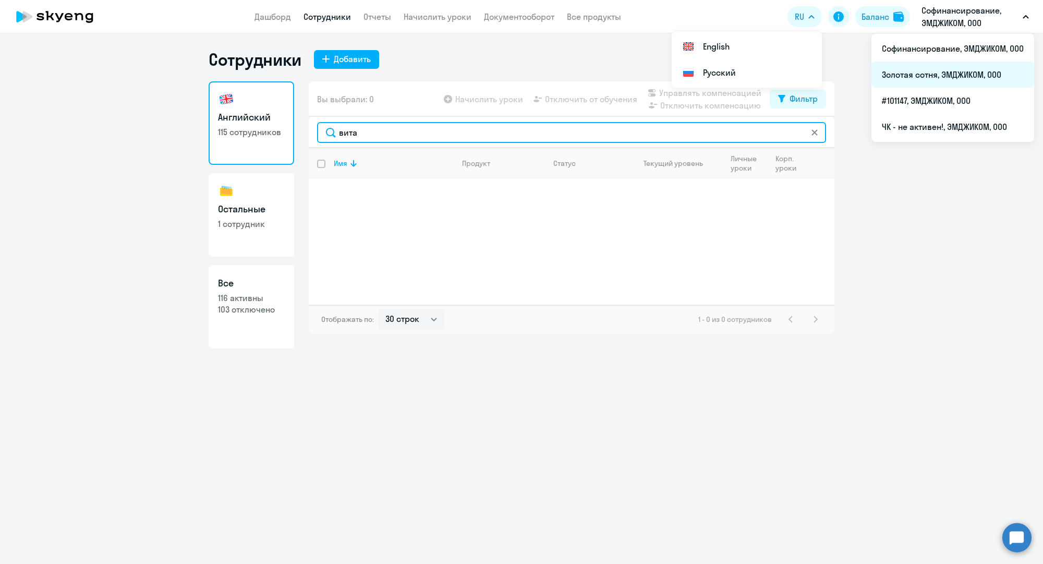
type input "вита"
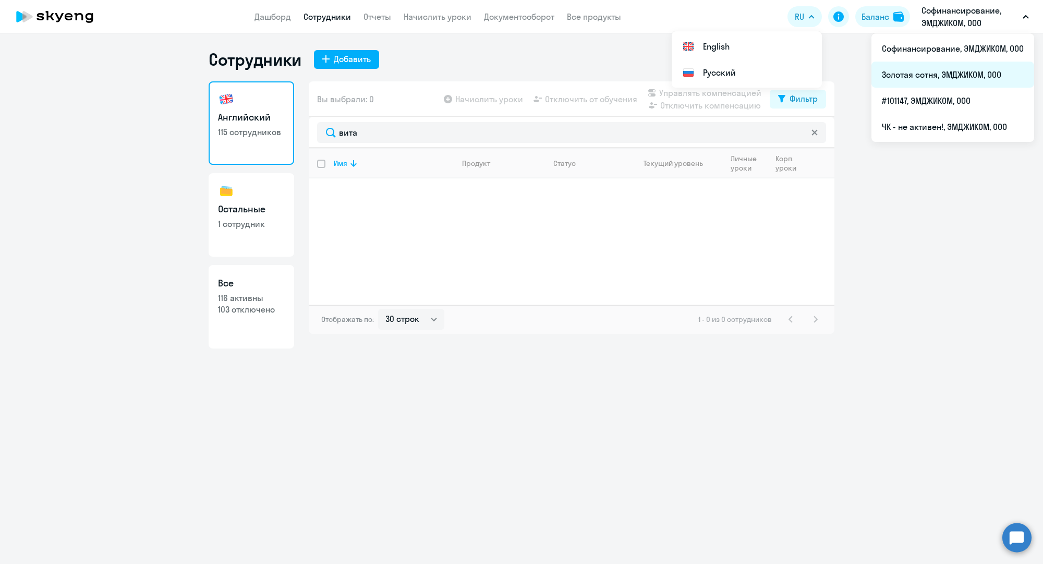
click at [955, 70] on li "Золотая сотня, ЭМДЖИКОМ, ООО" at bounding box center [952, 75] width 163 height 26
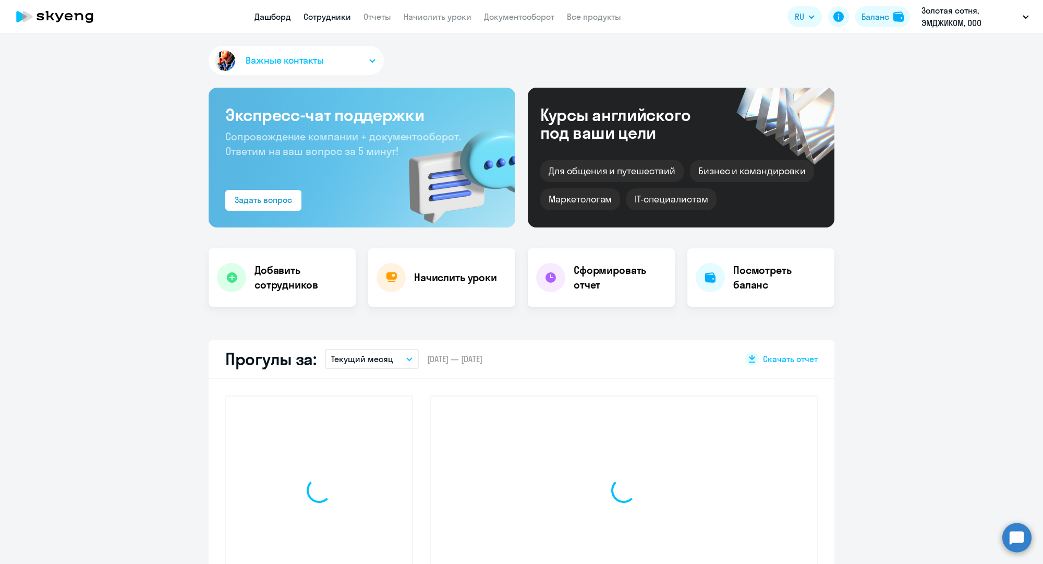
click at [346, 16] on link "Сотрудники" at bounding box center [327, 16] width 47 height 10
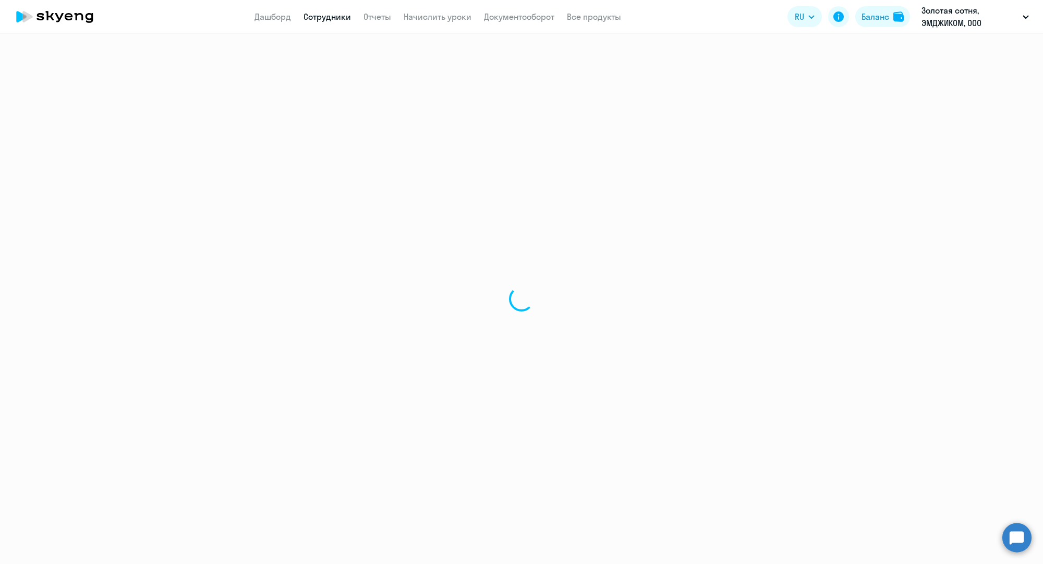
select select "30"
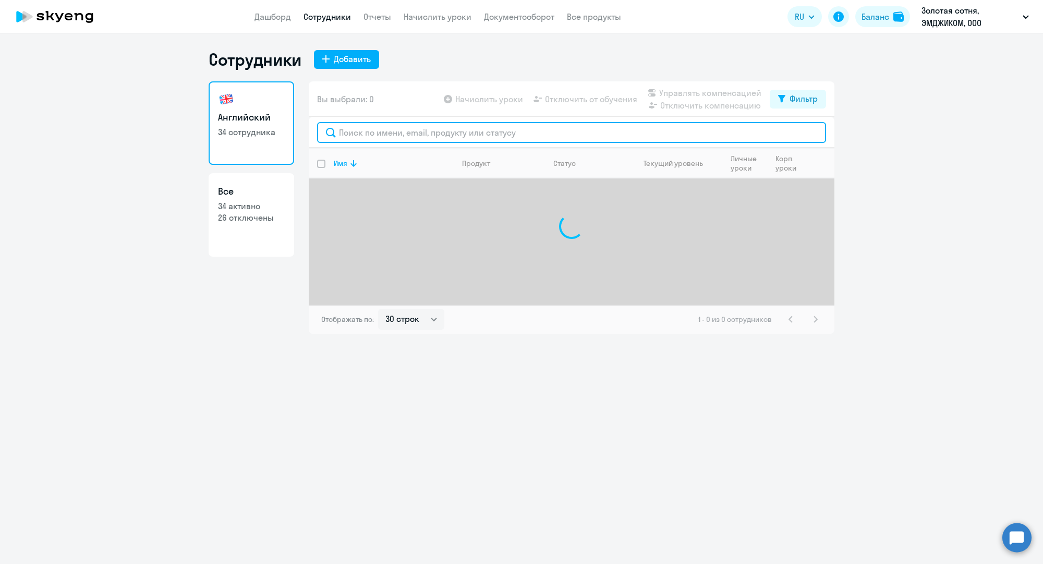
click at [401, 128] on input "text" at bounding box center [571, 132] width 509 height 21
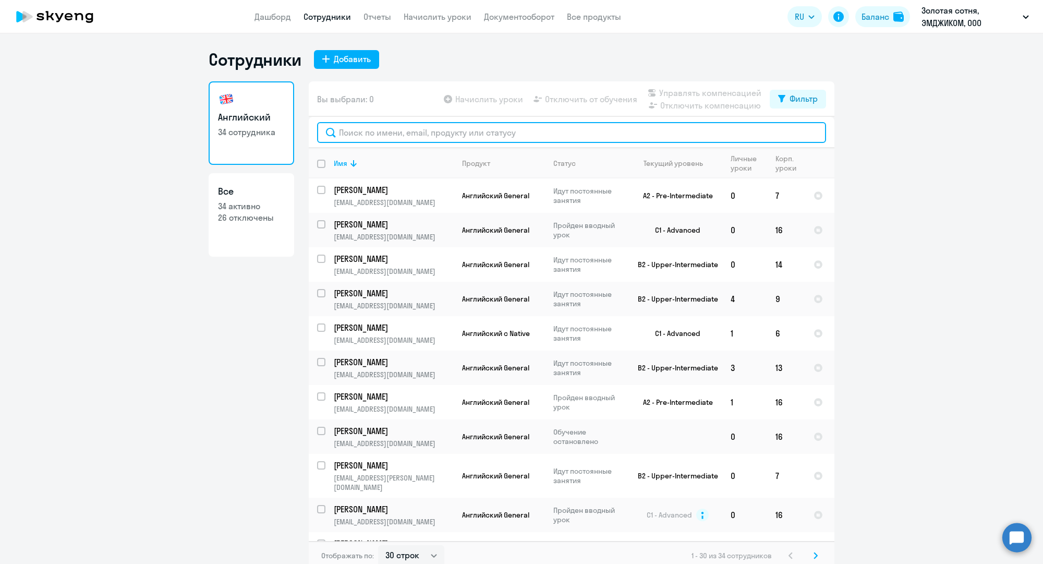
paste input "[EMAIL_ADDRESS][DOMAIN_NAME]"
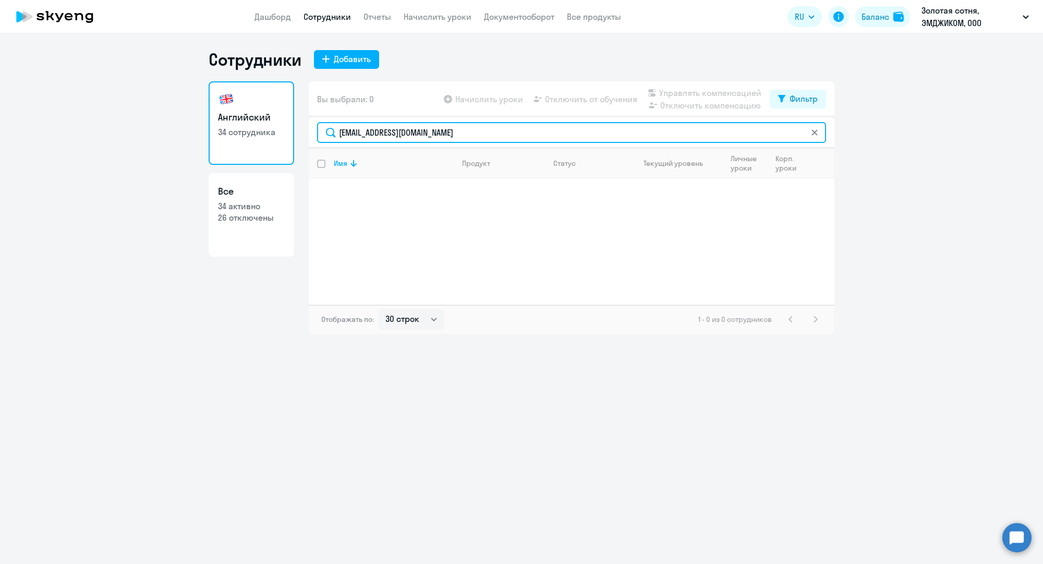
click at [562, 128] on input "[EMAIL_ADDRESS][DOMAIN_NAME]" at bounding box center [571, 132] width 509 height 21
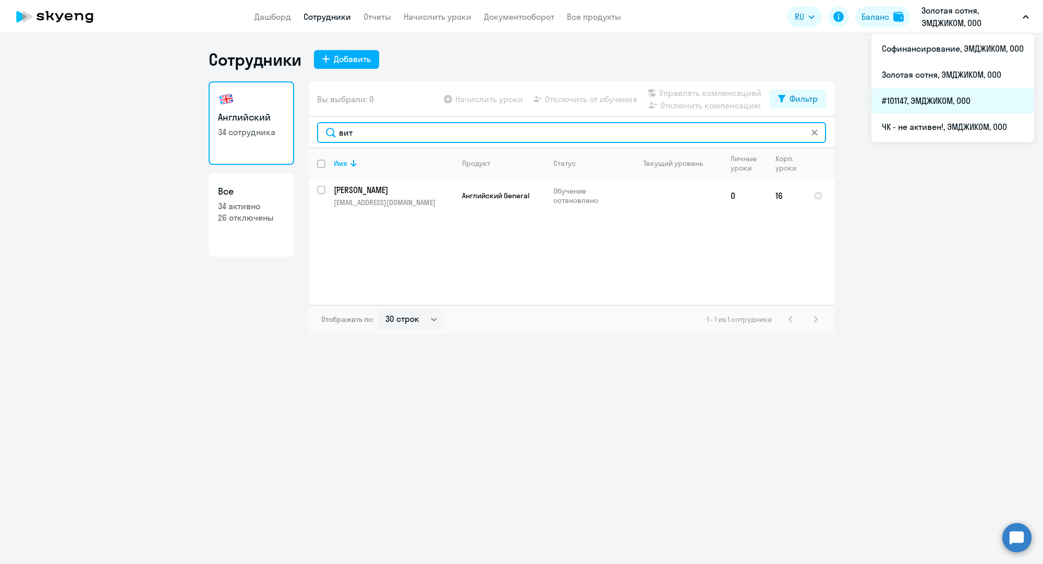
type input "вит"
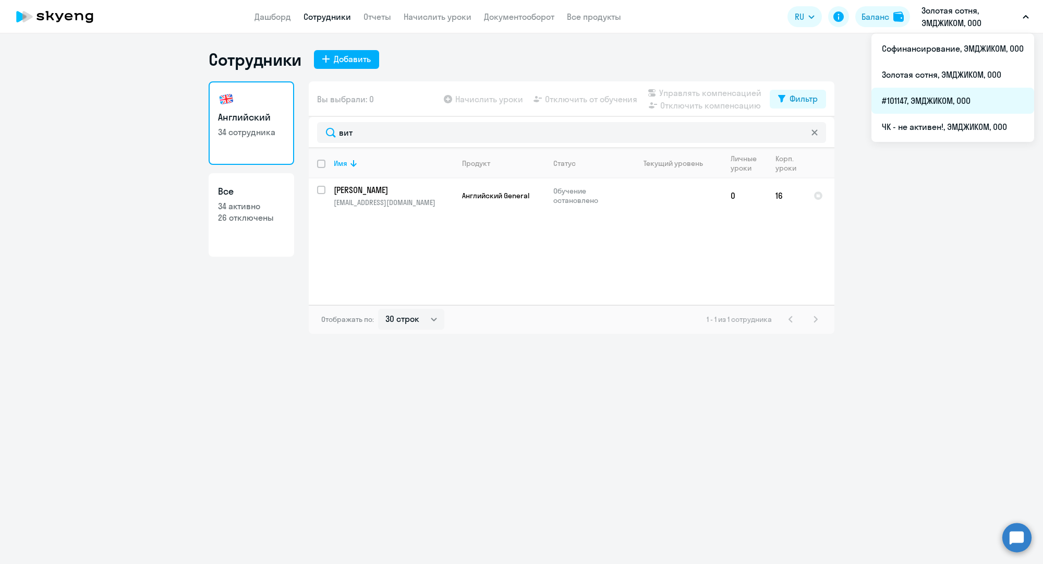
click at [929, 95] on li "#101147, ЭМДЖИКОМ, ООО" at bounding box center [952, 101] width 163 height 26
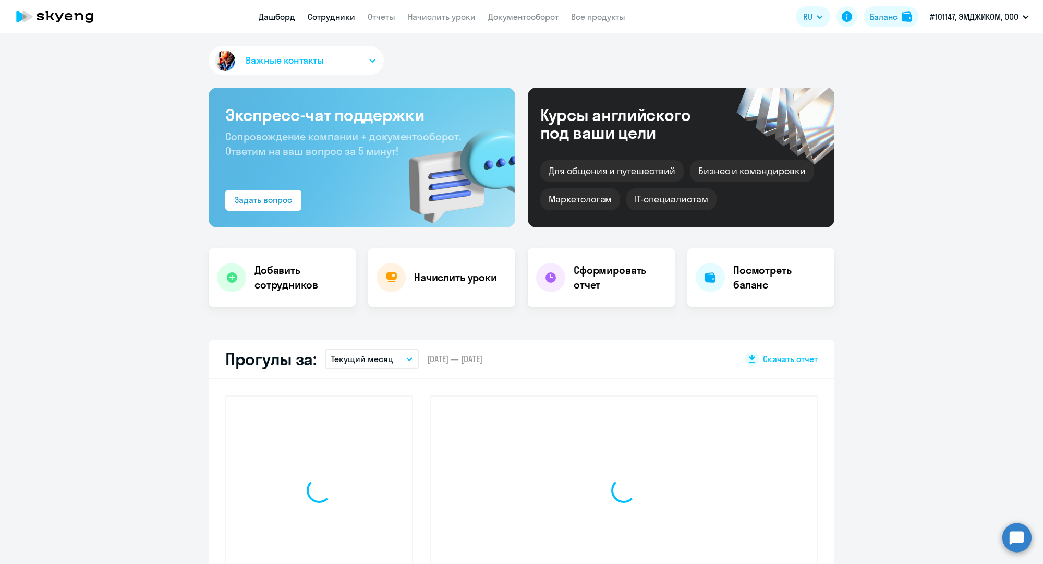
click at [348, 14] on link "Сотрудники" at bounding box center [331, 16] width 47 height 10
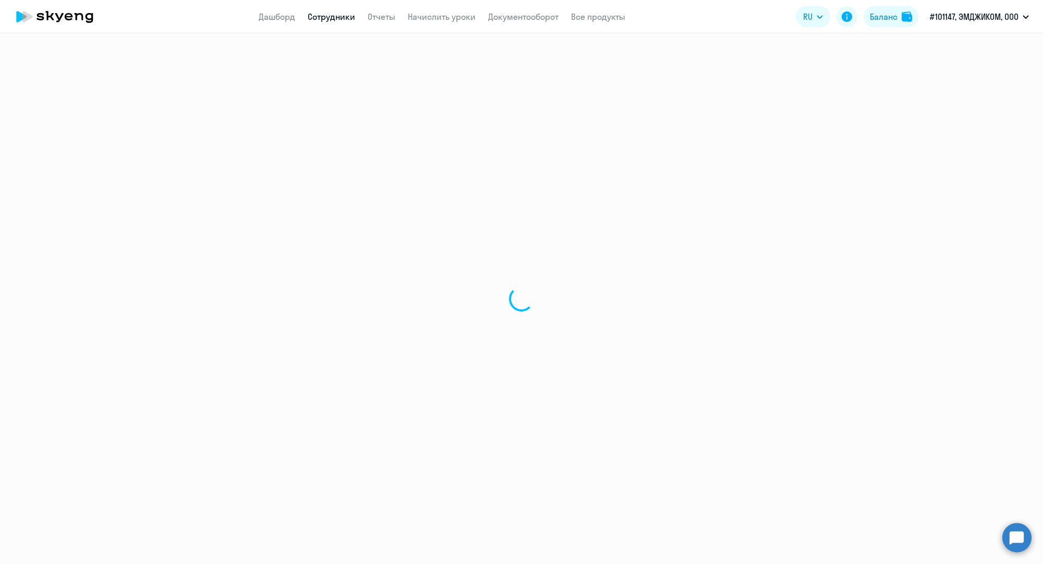
select select "30"
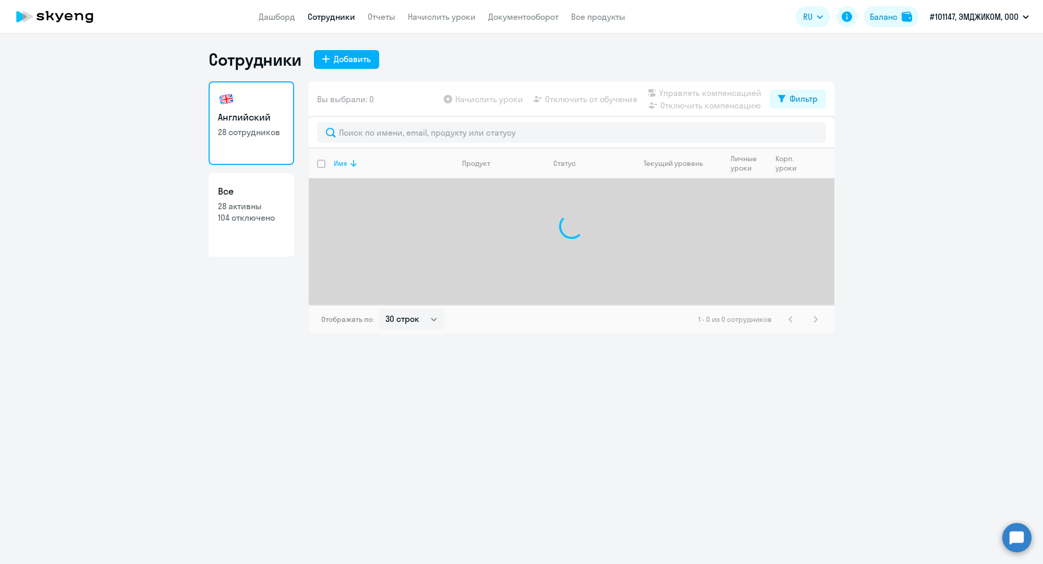
click at [389, 155] on th "Имя" at bounding box center [389, 163] width 128 height 30
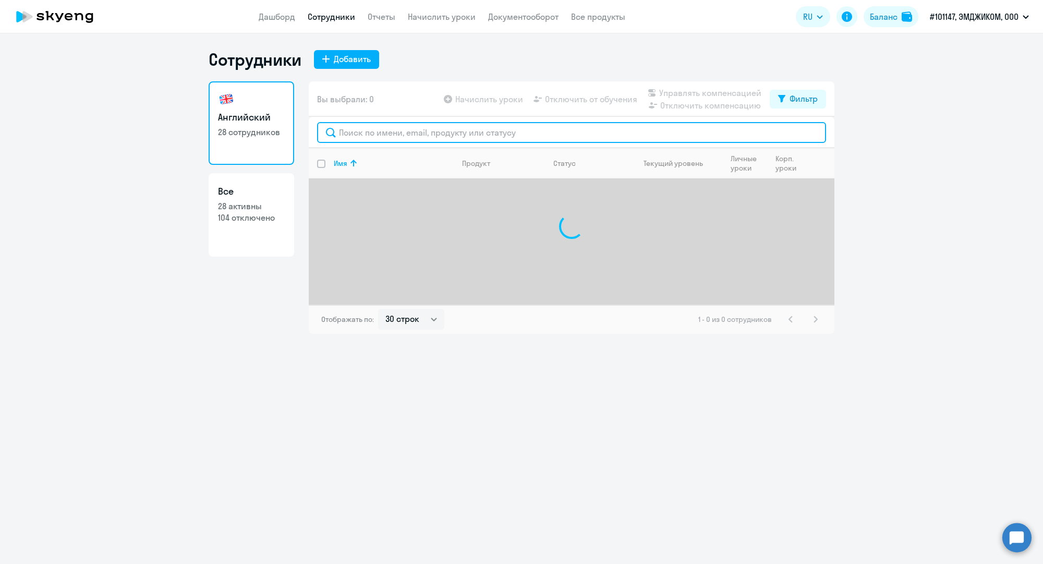
click at [394, 141] on input "text" at bounding box center [571, 132] width 509 height 21
click at [395, 135] on input "text" at bounding box center [571, 132] width 509 height 21
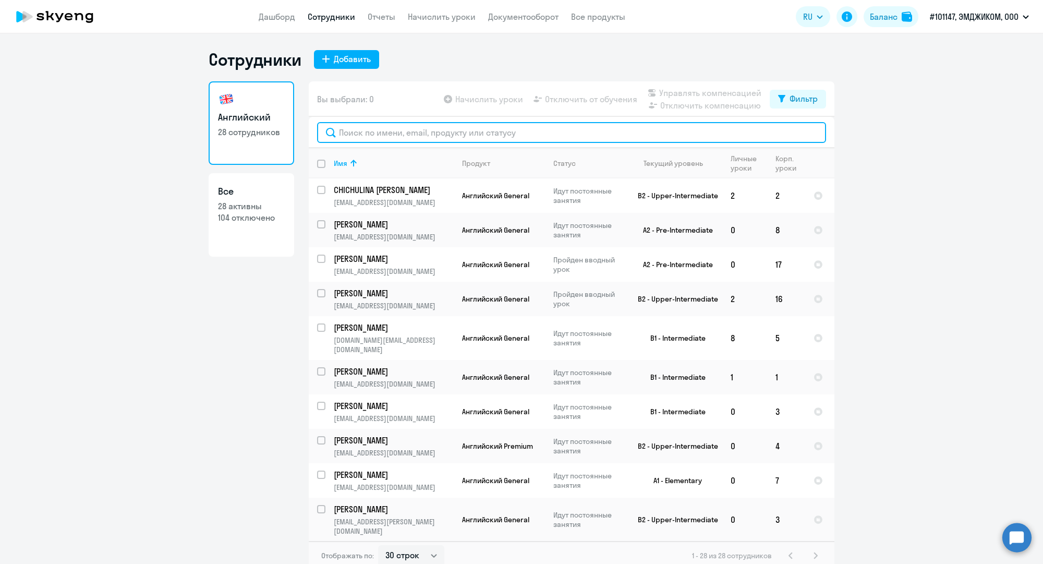
paste input "[EMAIL_ADDRESS][DOMAIN_NAME]"
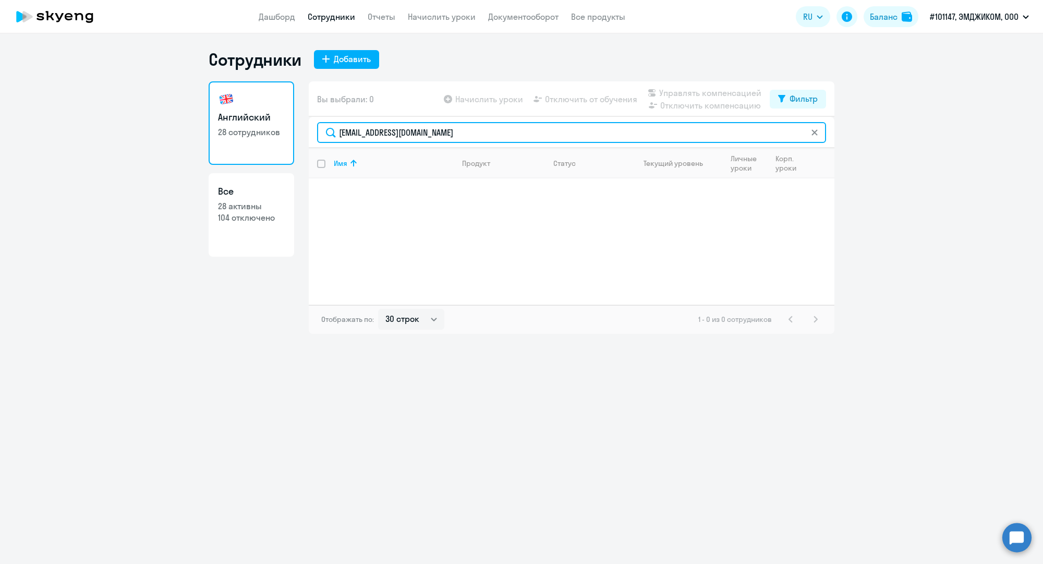
click at [395, 135] on input "[EMAIL_ADDRESS][DOMAIN_NAME]" at bounding box center [571, 132] width 509 height 21
click at [390, 141] on input "вит" at bounding box center [571, 132] width 509 height 21
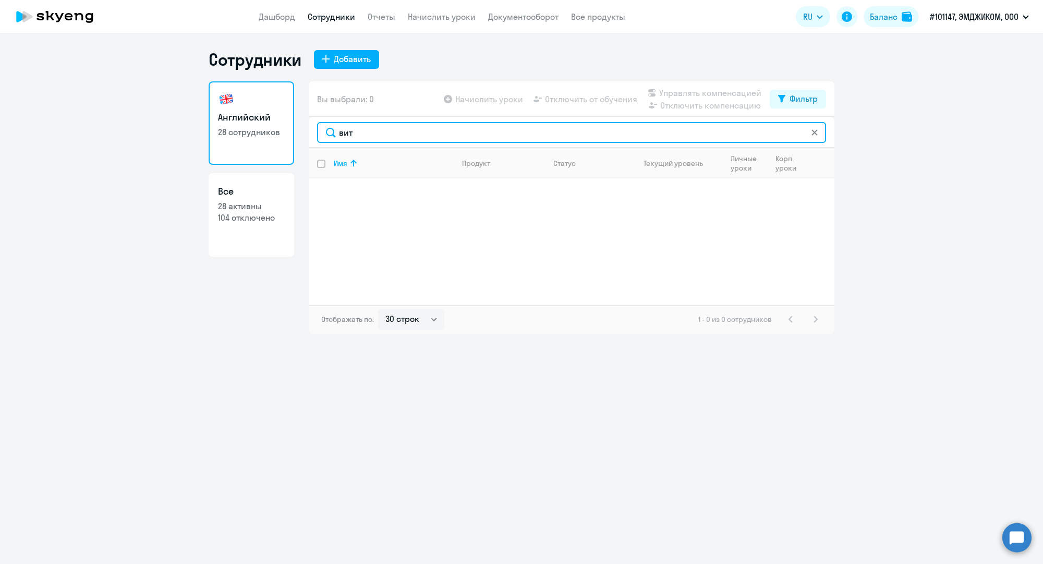
click at [390, 141] on input "вит" at bounding box center [571, 132] width 509 height 21
paste input "[EMAIL_ADDRESS][DOMAIN_NAME]"
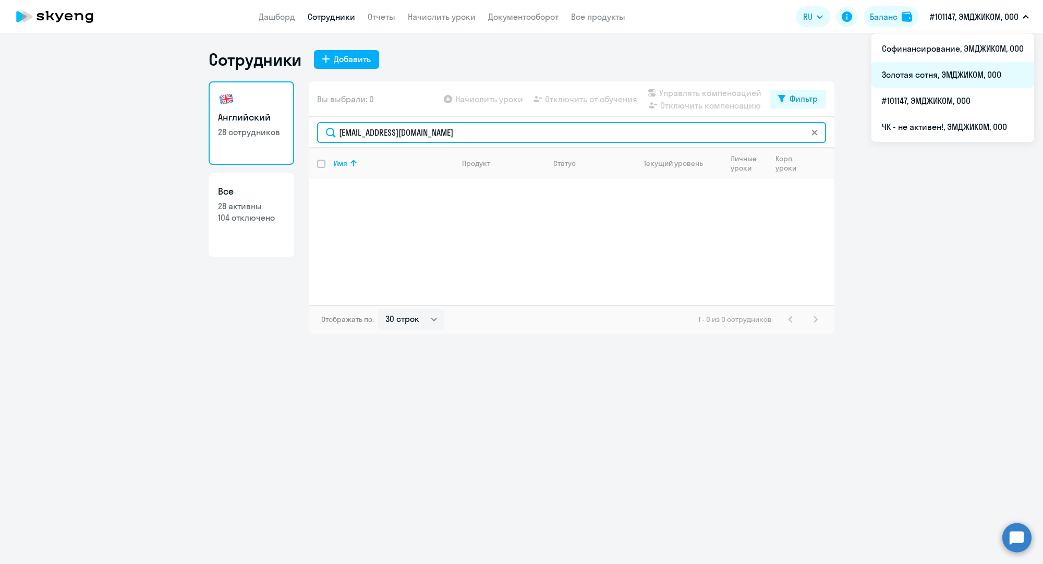
type input "[EMAIL_ADDRESS][DOMAIN_NAME]"
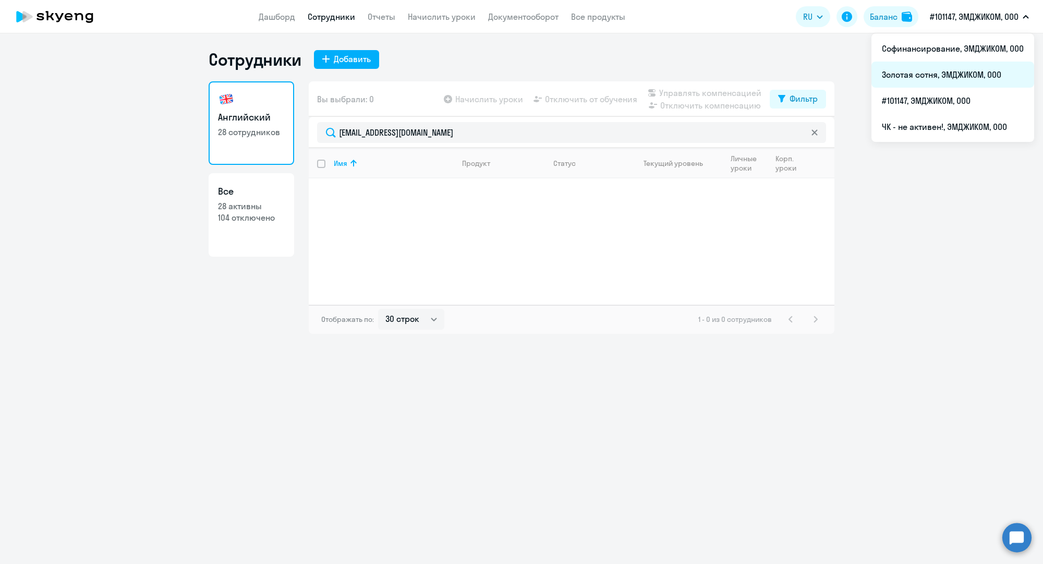
click at [947, 68] on li "Золотая сотня, ЭМДЖИКОМ, ООО" at bounding box center [952, 75] width 163 height 26
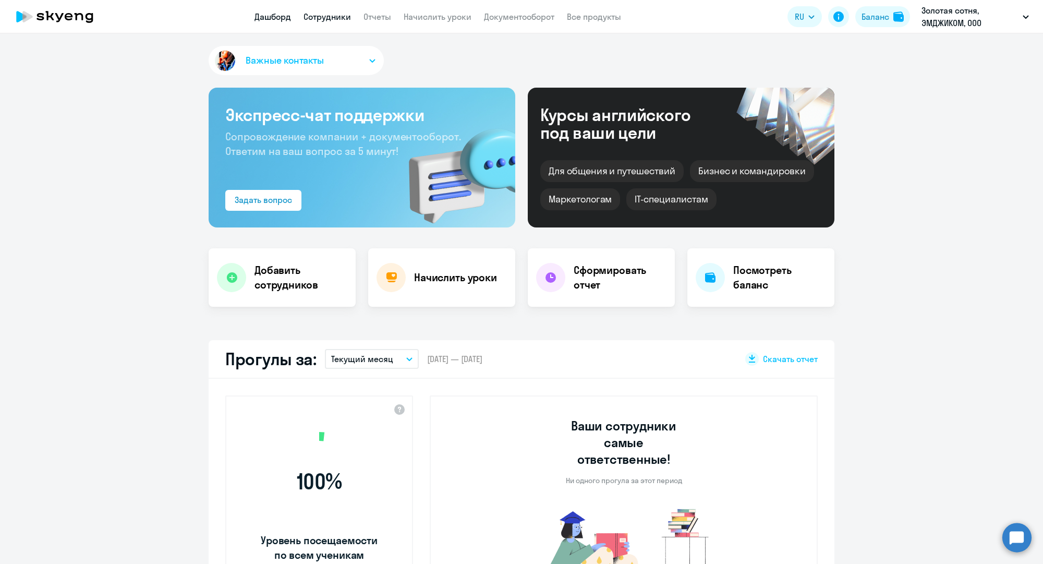
click at [339, 18] on link "Сотрудники" at bounding box center [327, 16] width 47 height 10
select select "30"
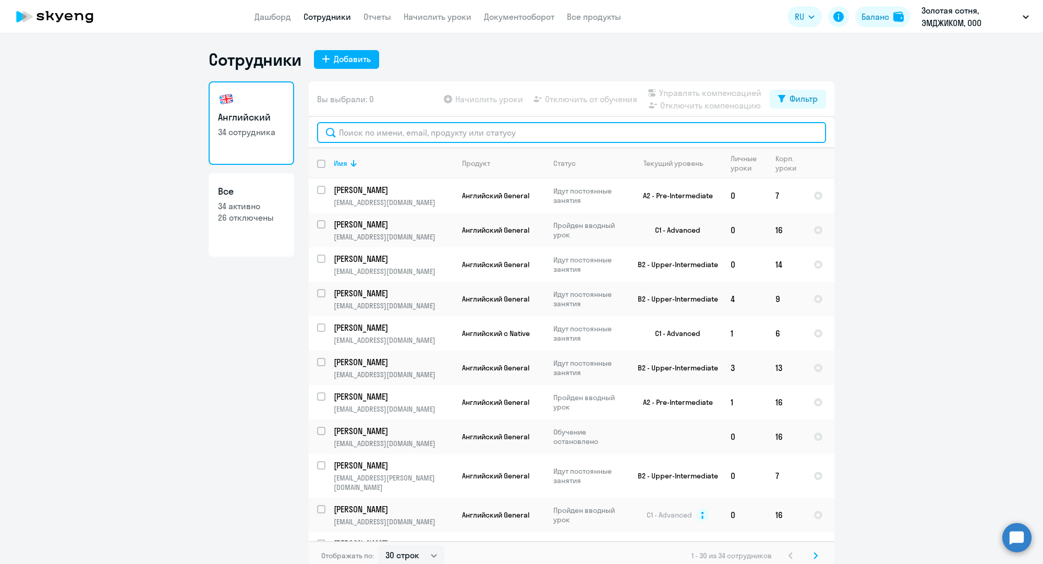
click at [418, 133] on input "text" at bounding box center [571, 132] width 509 height 21
paste input "[EMAIL_ADDRESS][DOMAIN_NAME]"
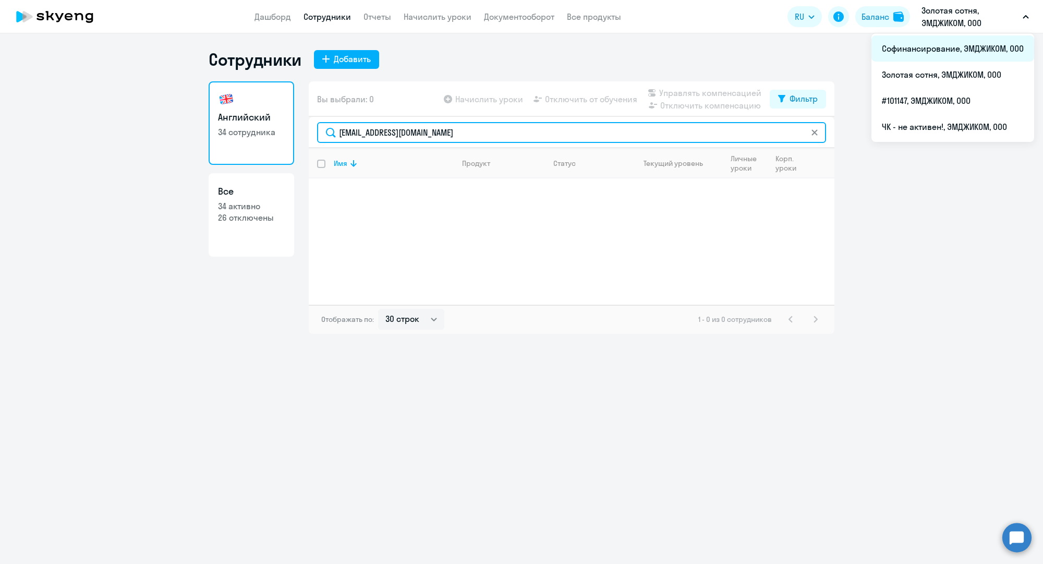
type input "[EMAIL_ADDRESS][DOMAIN_NAME]"
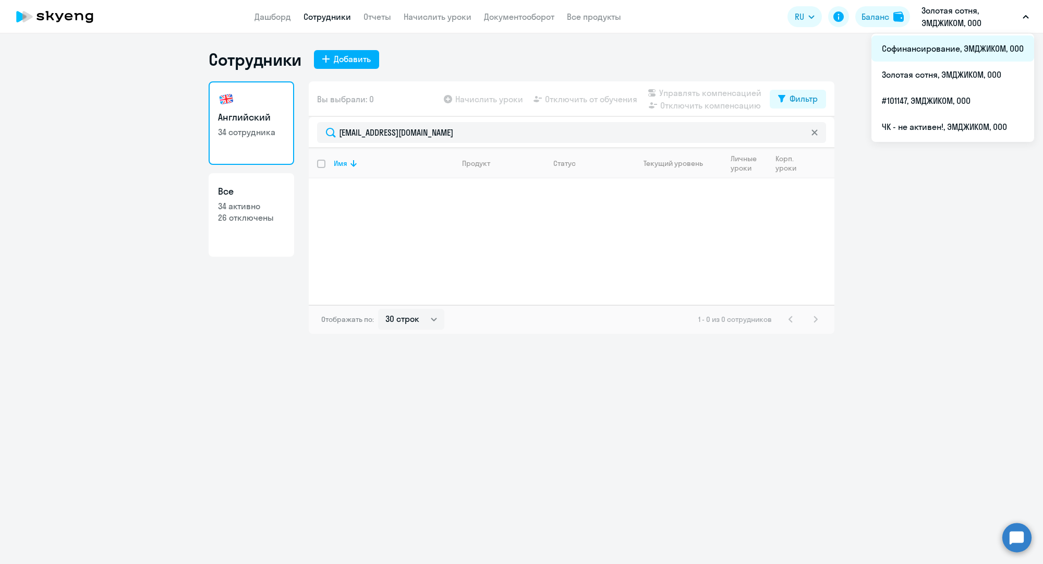
click at [948, 51] on li "Софинансирование, ЭМДЖИКОМ, ООО" at bounding box center [952, 48] width 163 height 26
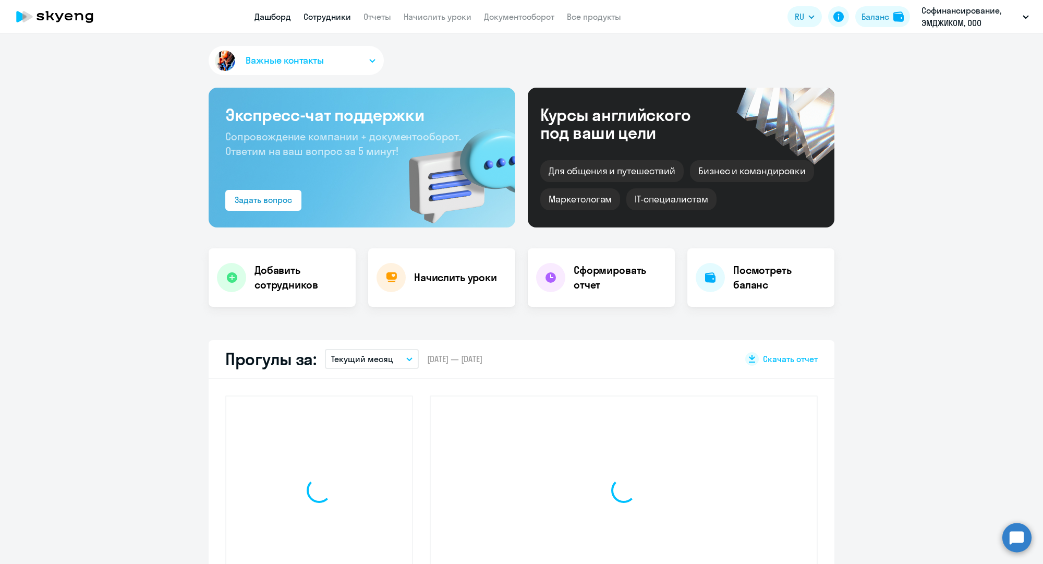
click at [329, 14] on link "Сотрудники" at bounding box center [327, 16] width 47 height 10
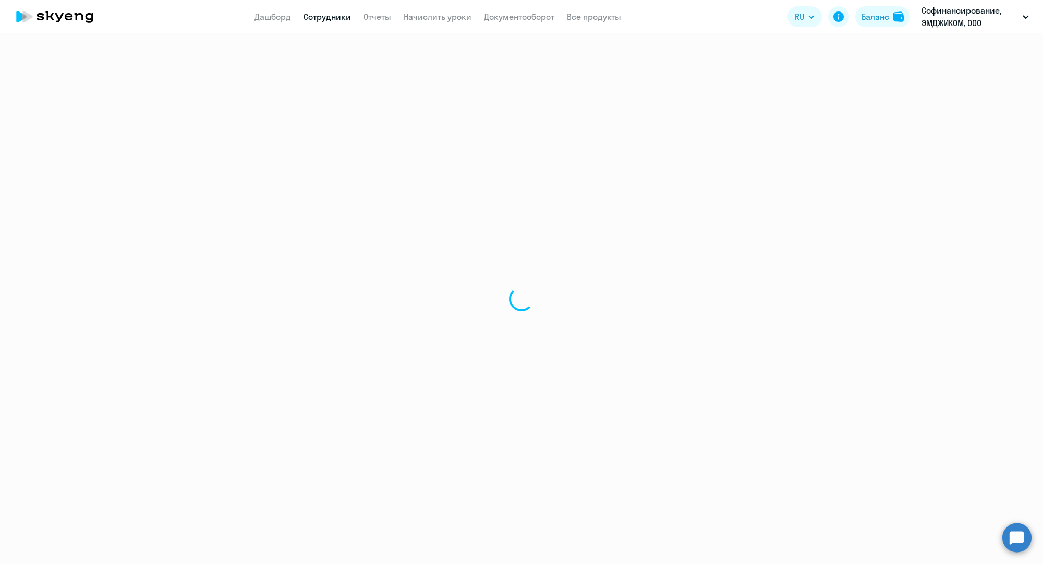
select select "30"
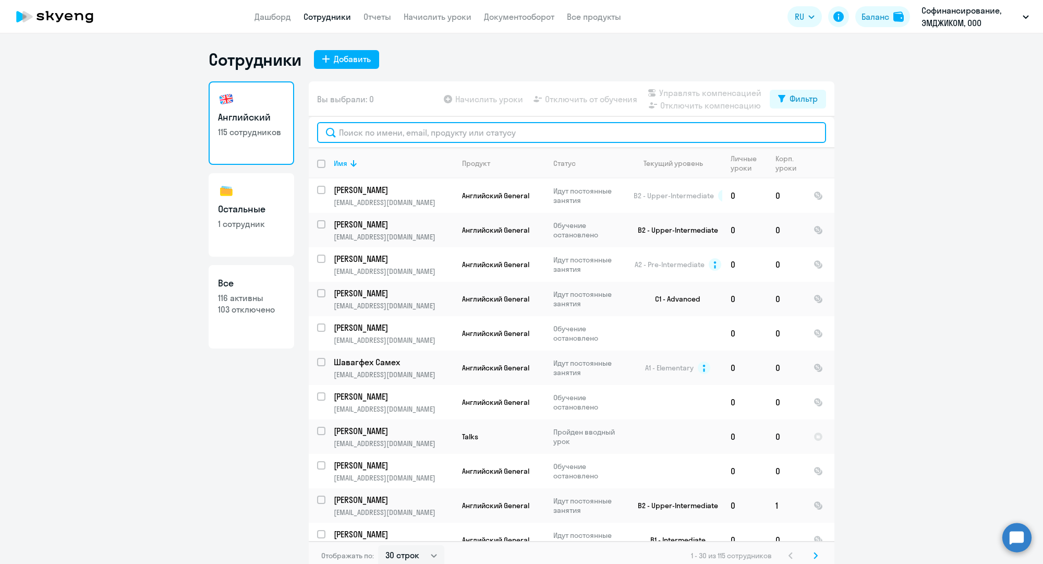
click at [386, 135] on input "text" at bounding box center [571, 132] width 509 height 21
paste input "[EMAIL_ADDRESS][DOMAIN_NAME]"
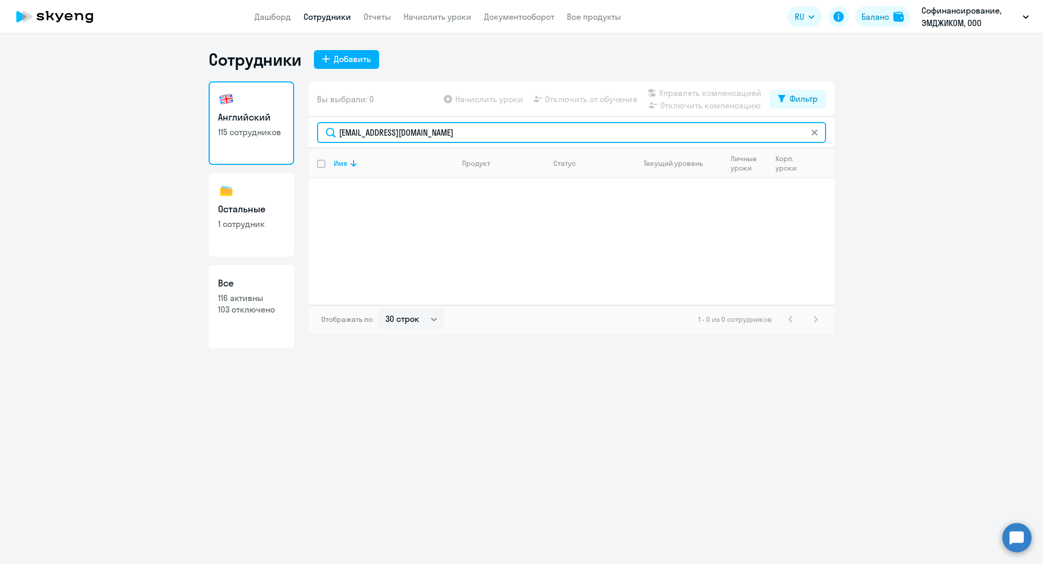
click at [421, 124] on input "[EMAIL_ADDRESS][DOMAIN_NAME]" at bounding box center [571, 132] width 509 height 21
paste input "m.shubukin"
click at [534, 131] on input "[EMAIL_ADDRESS][DOMAIN_NAME]" at bounding box center [571, 132] width 509 height 21
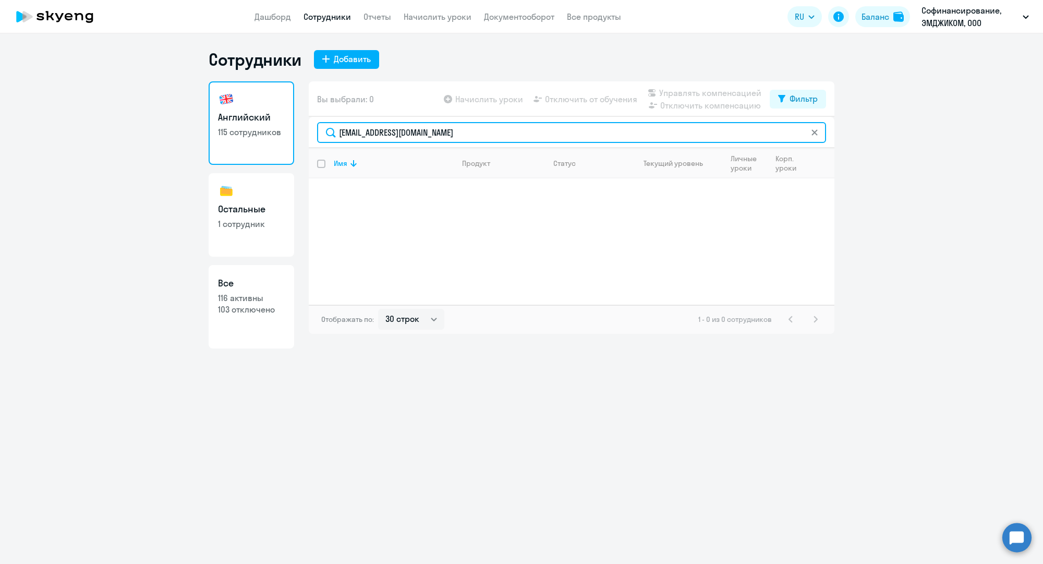
click at [534, 131] on input "[EMAIL_ADDRESS][DOMAIN_NAME]" at bounding box center [571, 132] width 509 height 21
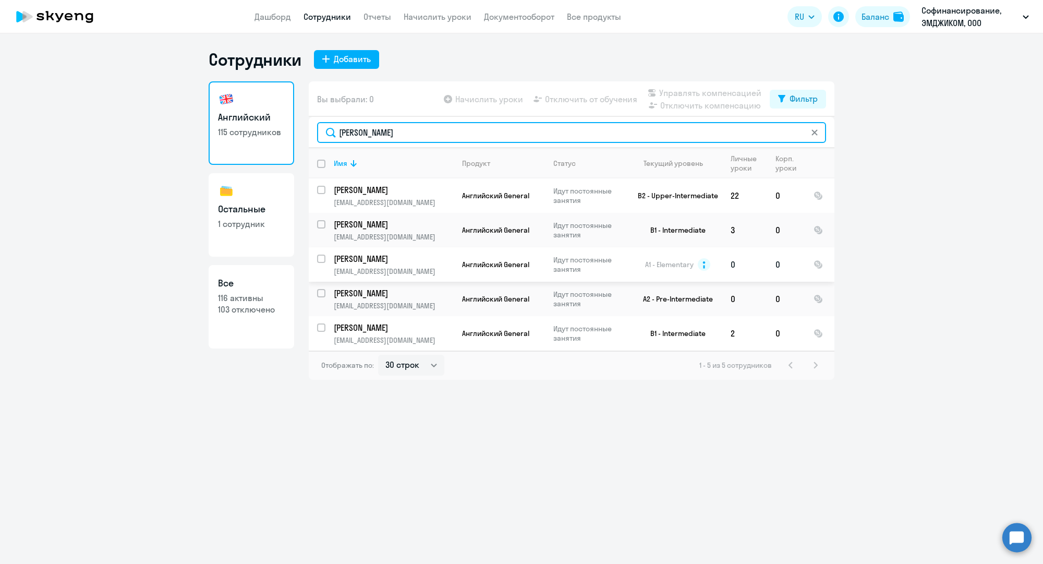
type input "[PERSON_NAME]"
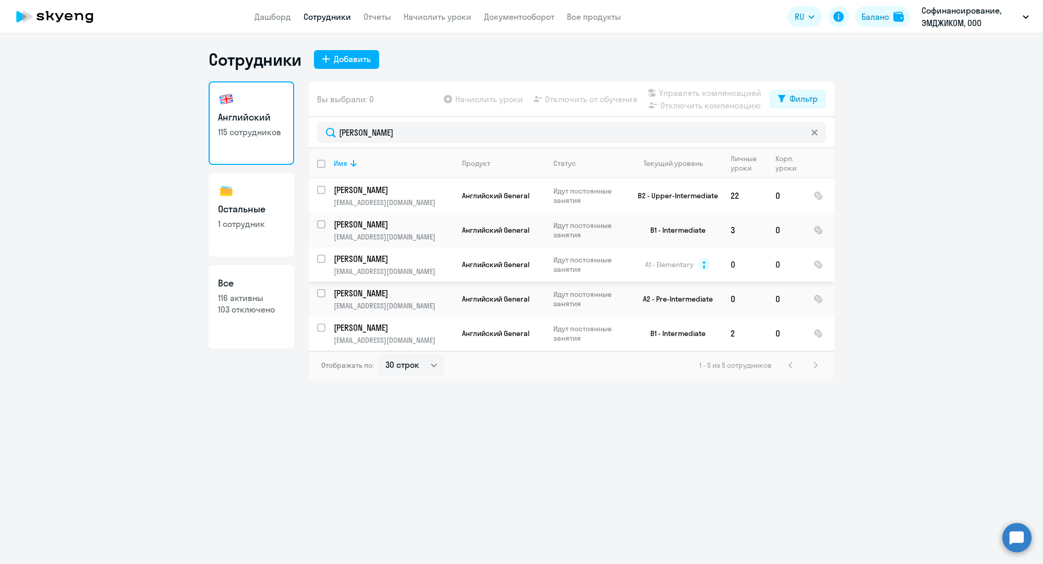
click at [322, 256] on input "select row 15035689" at bounding box center [327, 265] width 21 height 21
checkbox input "true"
click at [572, 97] on span "Отключить от обучения" at bounding box center [591, 99] width 92 height 13
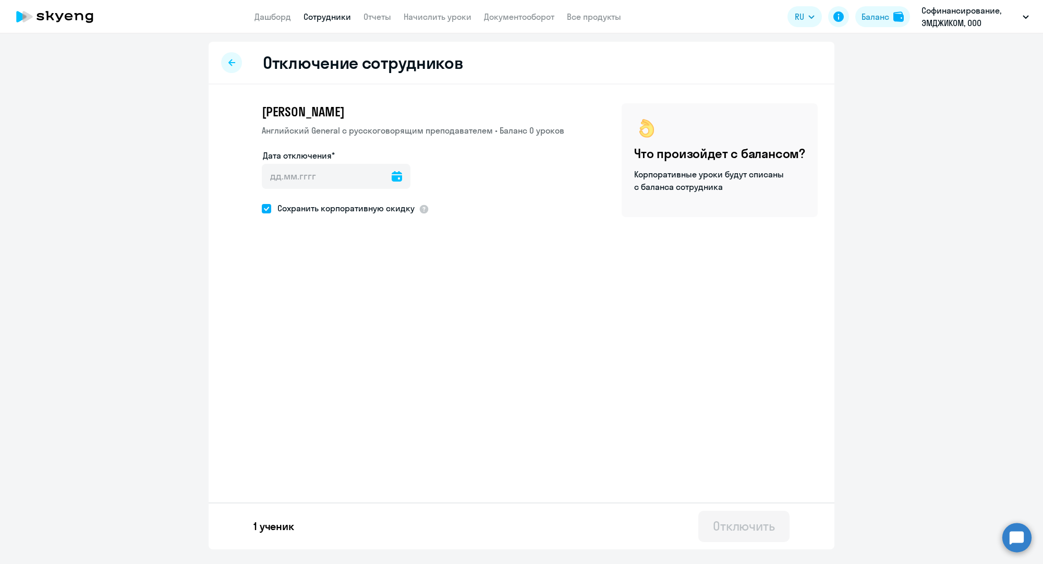
click at [341, 209] on span "Сохранить корпоративную скидку" at bounding box center [342, 208] width 143 height 13
click at [262, 209] on input "Сохранить корпоративную скидку" at bounding box center [261, 208] width 1 height 1
checkbox input "false"
click at [395, 174] on icon at bounding box center [397, 176] width 10 height 10
click at [340, 275] on span "4" at bounding box center [339, 274] width 19 height 19
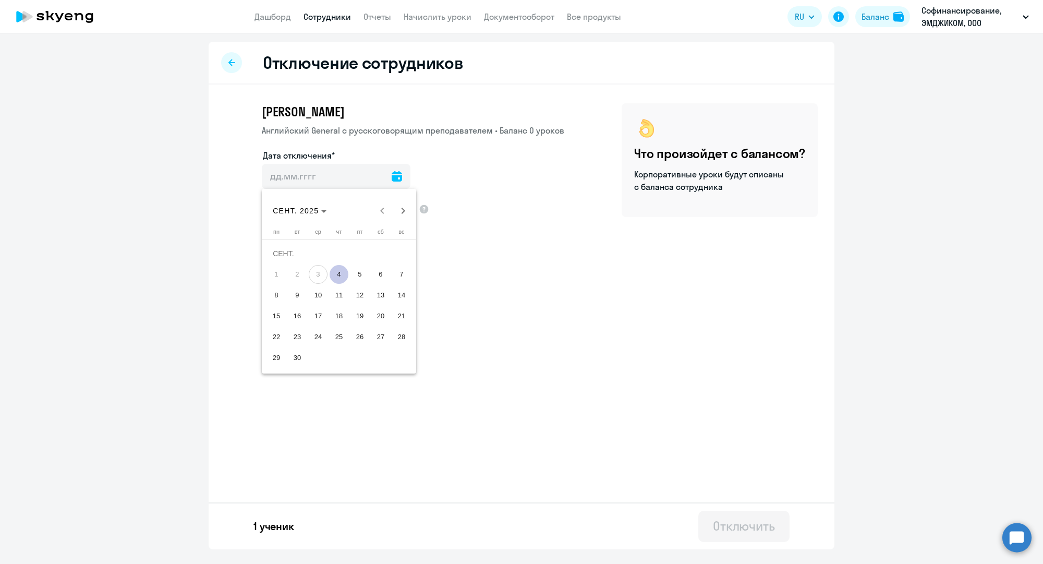
type input "[DATE]"
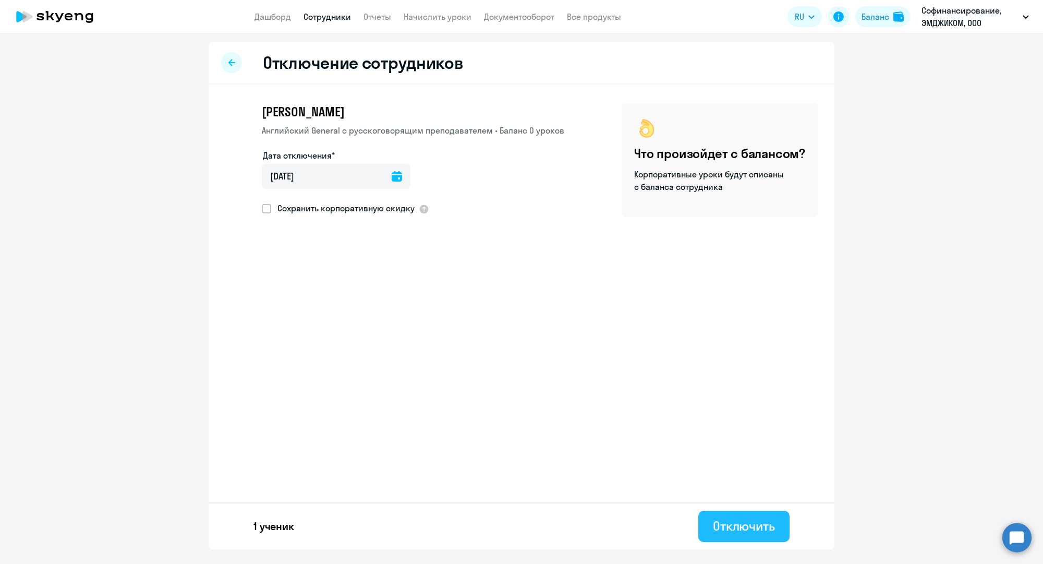
click at [743, 520] on div "Отключить" at bounding box center [744, 525] width 62 height 17
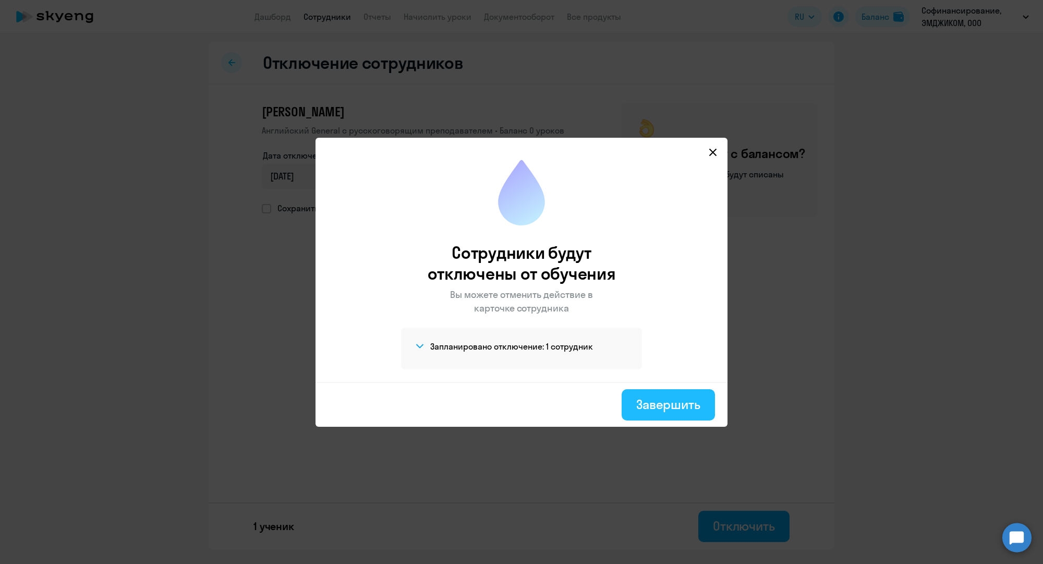
click at [688, 406] on div "Завершить" at bounding box center [668, 404] width 64 height 17
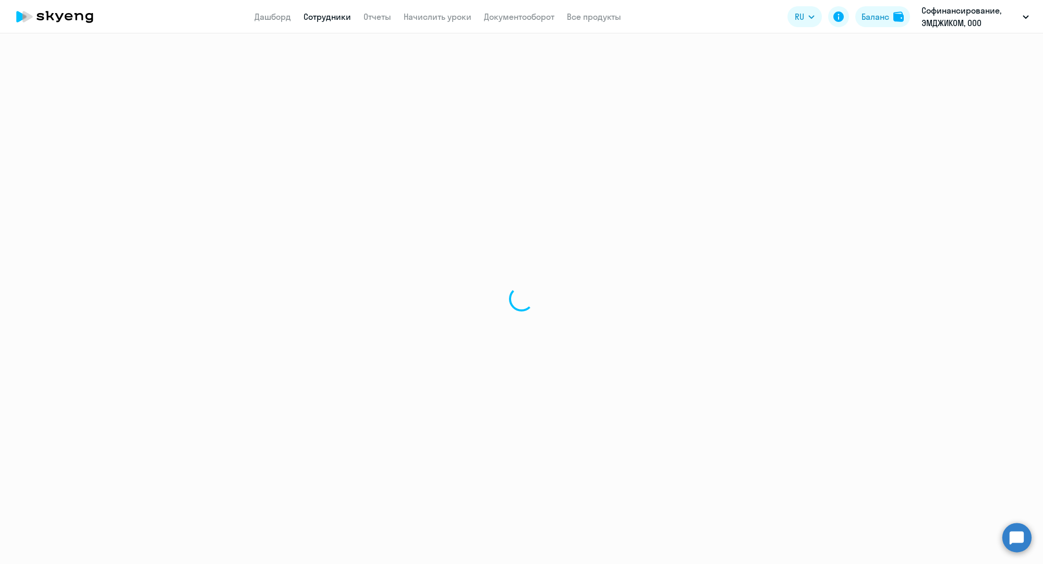
select select "30"
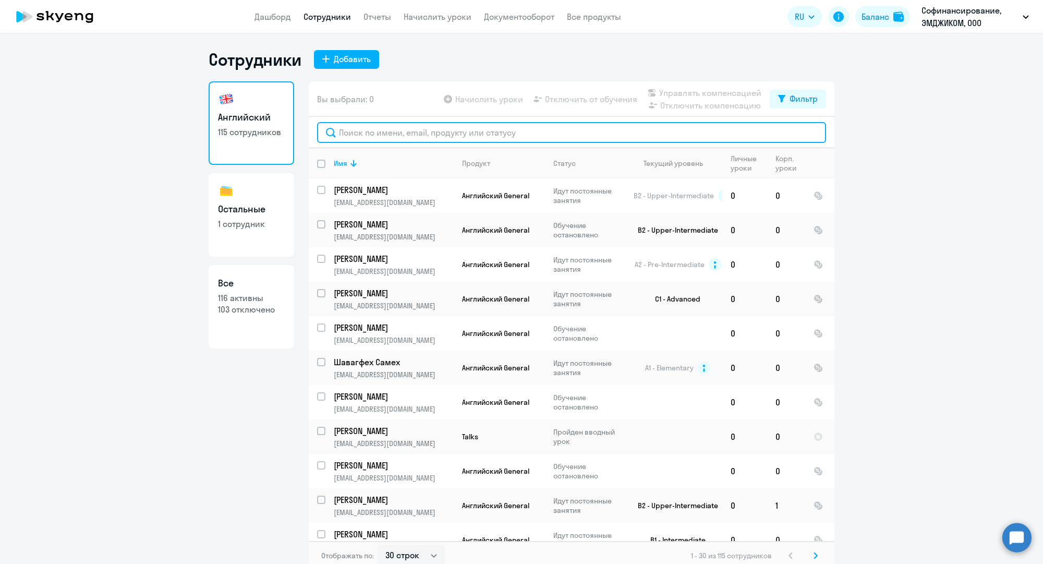
click at [385, 136] on input "text" at bounding box center [571, 132] width 509 height 21
paste input "[EMAIL_ADDRESS][DOMAIN_NAME]"
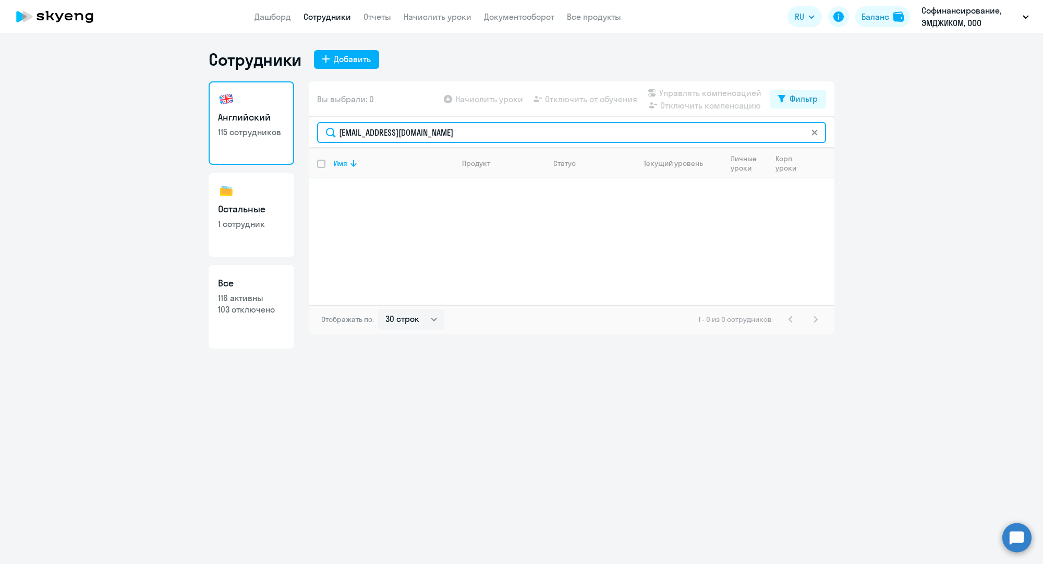
click at [353, 132] on input "[EMAIL_ADDRESS][DOMAIN_NAME]" at bounding box center [571, 132] width 509 height 21
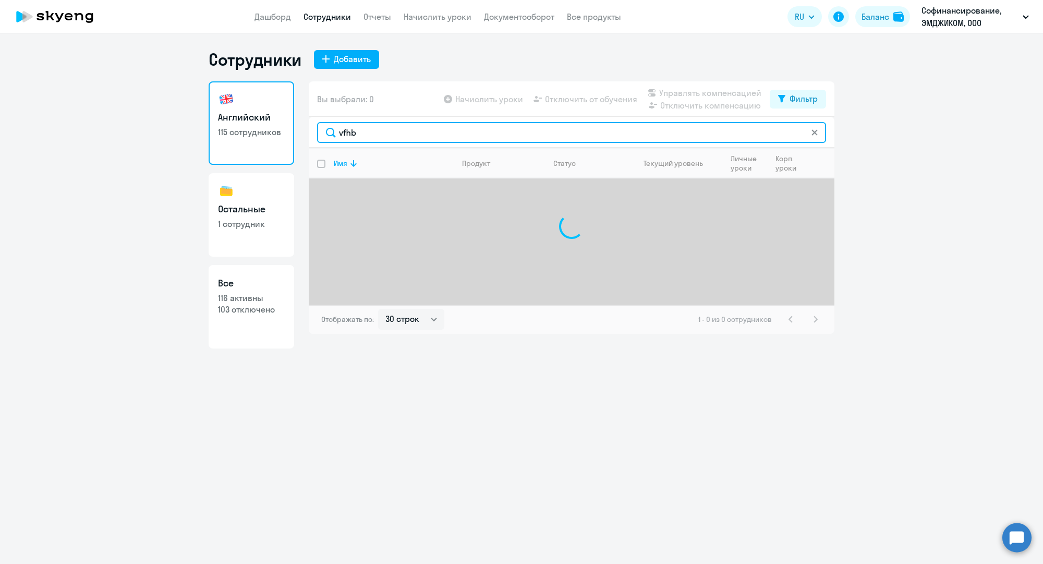
click at [424, 132] on input "vfhb" at bounding box center [571, 132] width 509 height 21
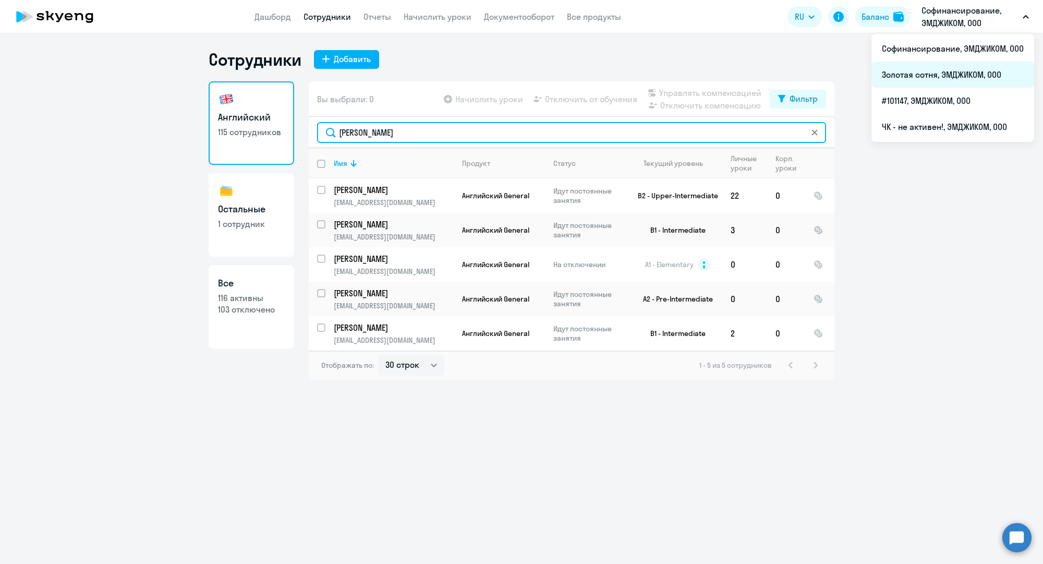
type input "[PERSON_NAME]"
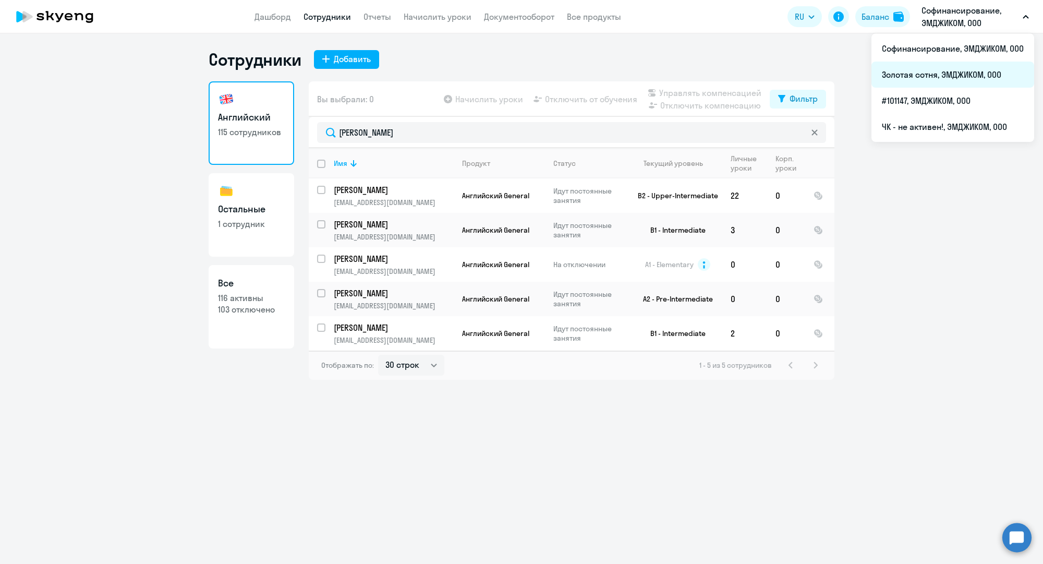
click at [930, 70] on li "Золотая сотня, ЭМДЖИКОМ, ООО" at bounding box center [952, 75] width 163 height 26
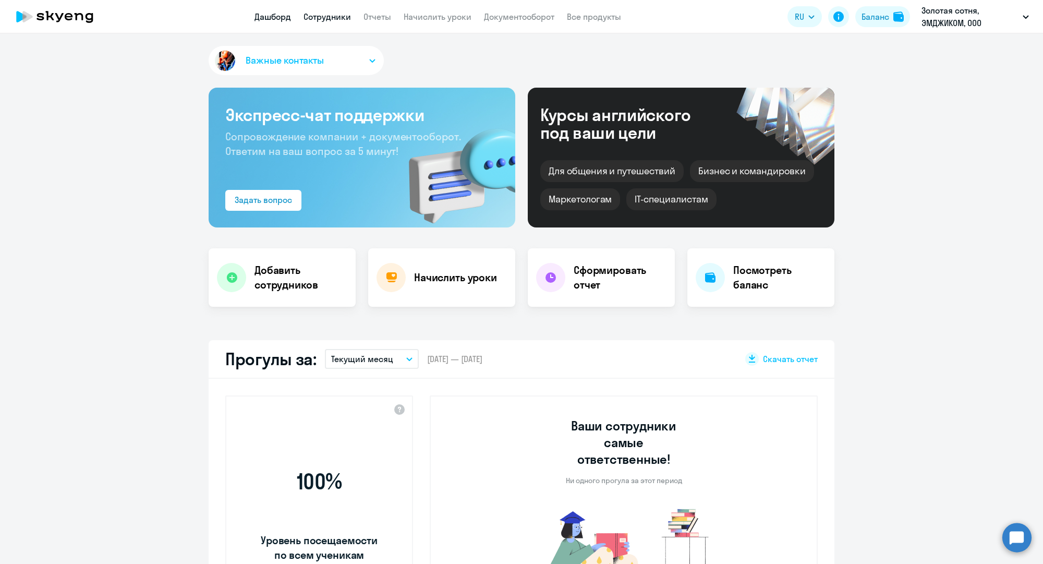
click at [319, 16] on link "Сотрудники" at bounding box center [327, 16] width 47 height 10
select select "30"
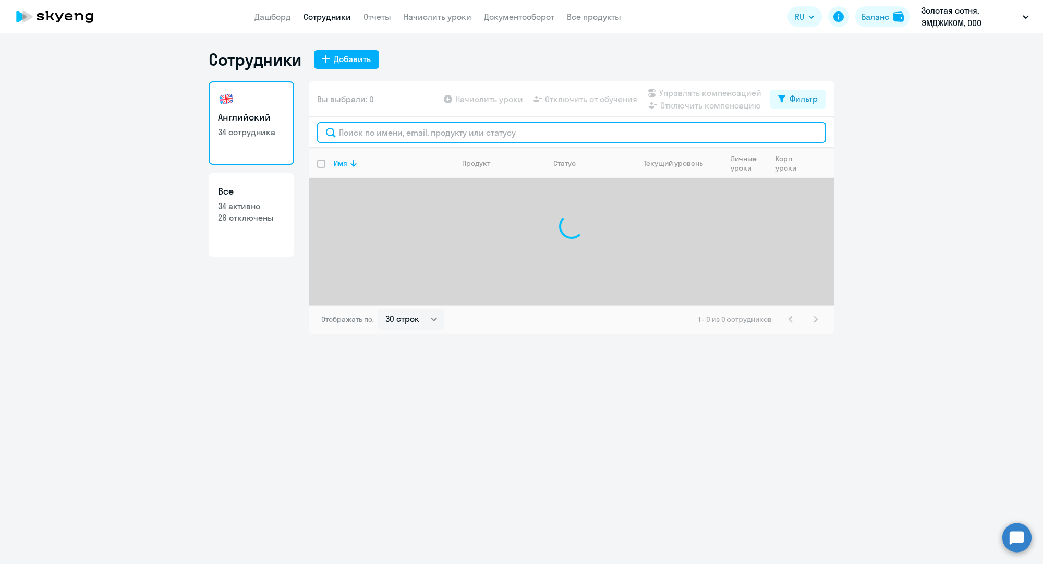
click at [427, 140] on input "text" at bounding box center [571, 132] width 509 height 21
paste input "[EMAIL_ADDRESS][DOMAIN_NAME]"
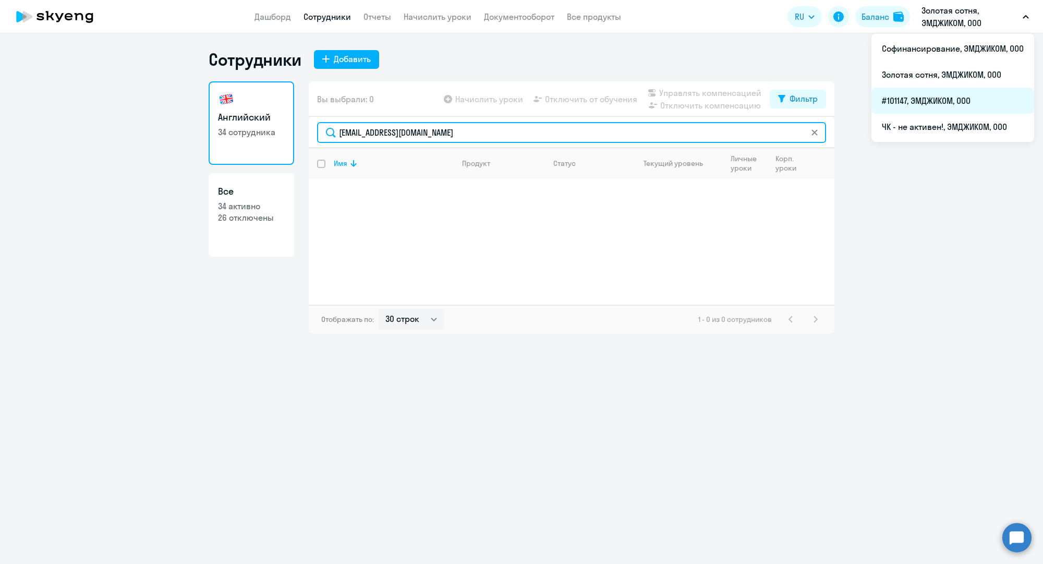
type input "[EMAIL_ADDRESS][DOMAIN_NAME]"
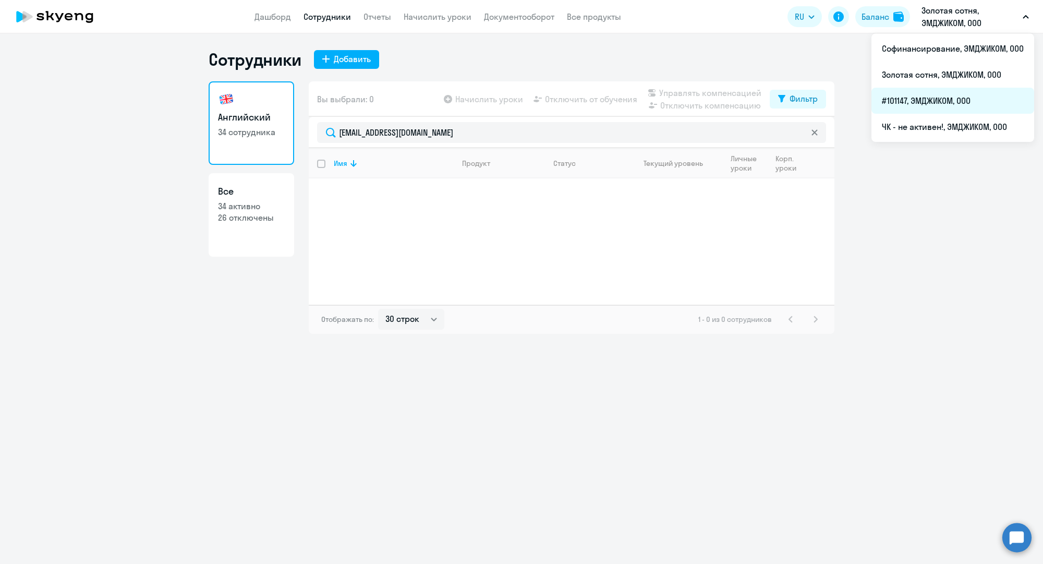
click at [925, 100] on li "#101147, ЭМДЖИКОМ, ООО" at bounding box center [952, 101] width 163 height 26
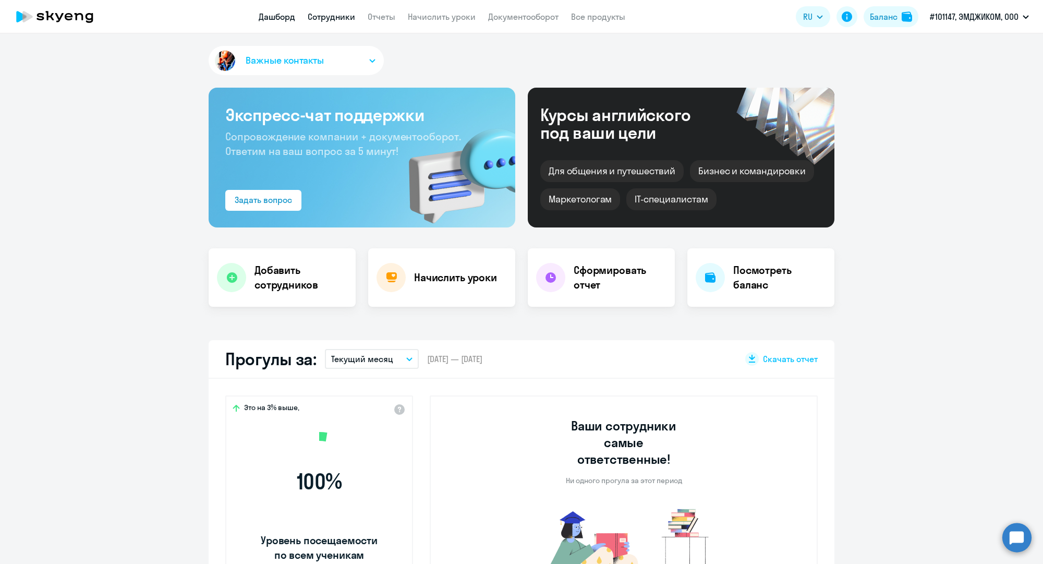
click at [348, 19] on link "Сотрудники" at bounding box center [331, 16] width 47 height 10
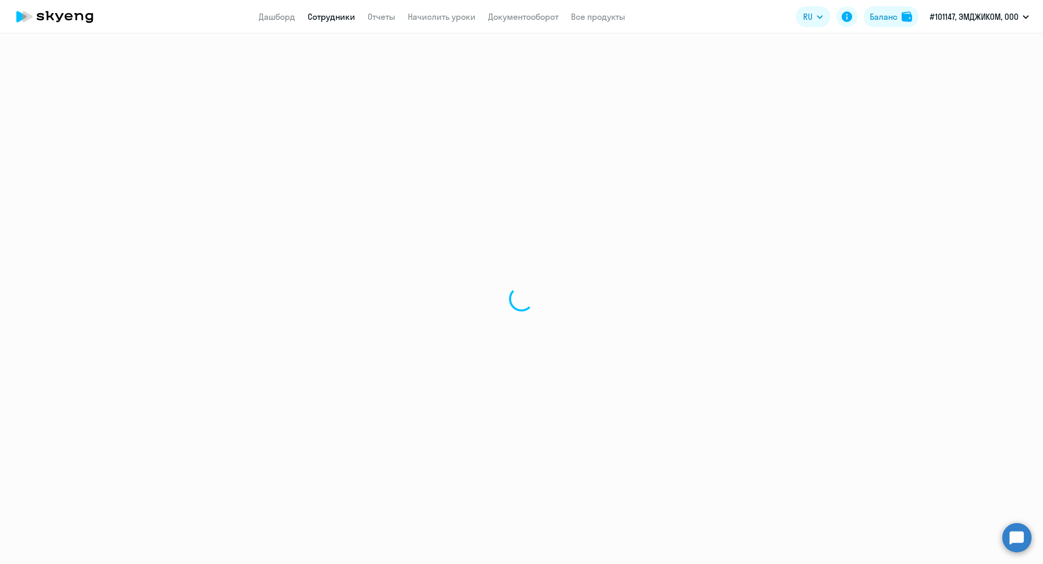
select select "30"
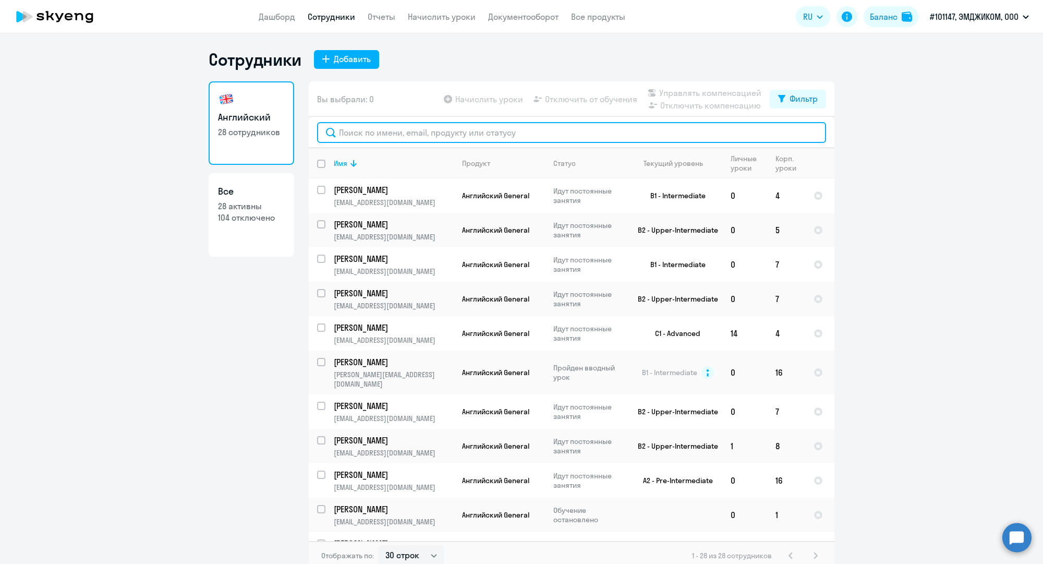
click at [384, 128] on input "text" at bounding box center [571, 132] width 509 height 21
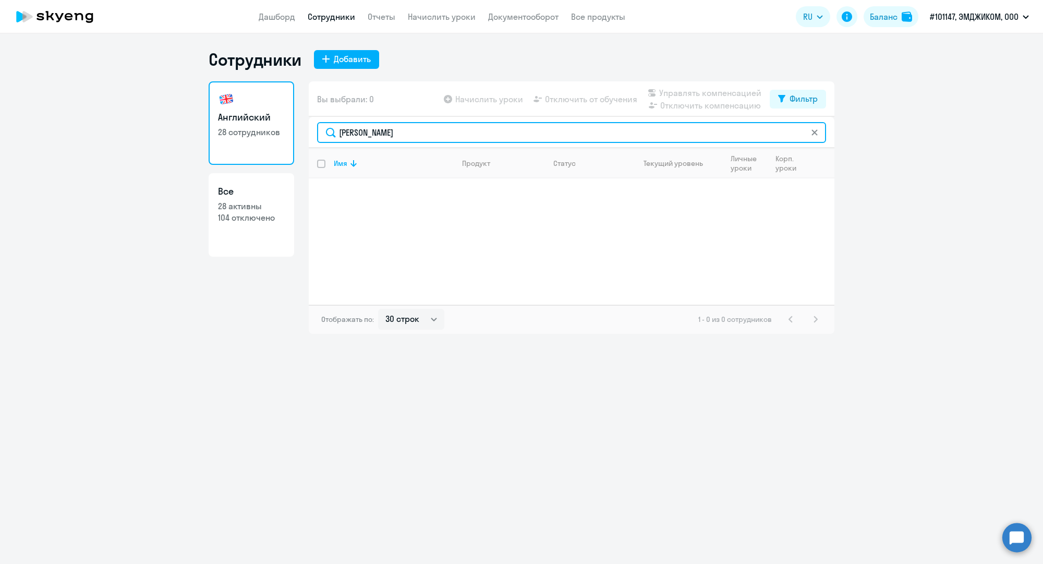
click at [401, 130] on input "[PERSON_NAME]" at bounding box center [571, 132] width 509 height 21
paste input "[EMAIL_ADDRESS][DOMAIN_NAME]"
click at [384, 129] on input "[EMAIL_ADDRESS][DOMAIN_NAME]" at bounding box center [571, 132] width 509 height 21
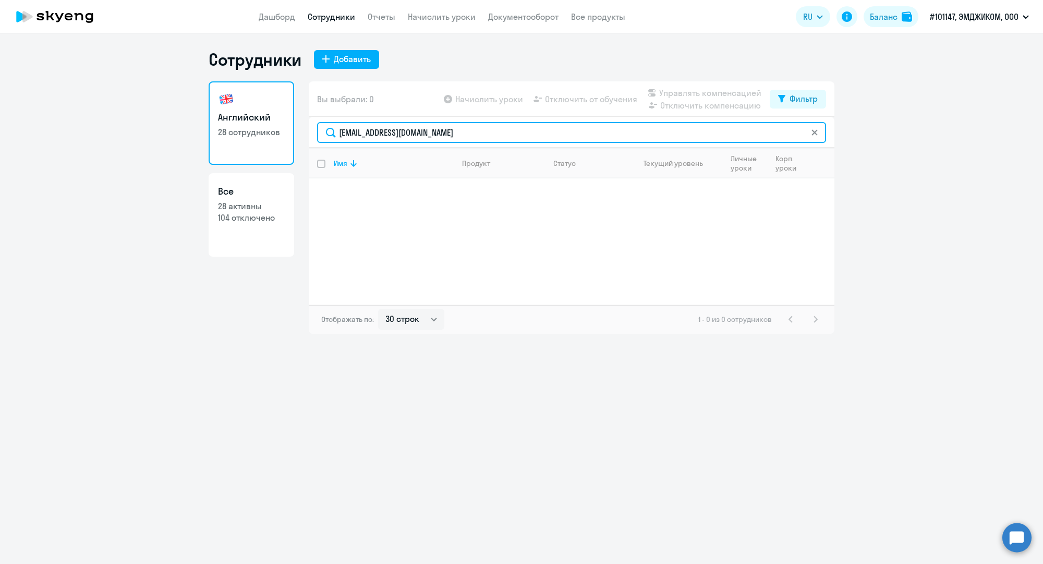
click at [384, 129] on input "[EMAIL_ADDRESS][DOMAIN_NAME]" at bounding box center [571, 132] width 509 height 21
paste input "d.egorov"
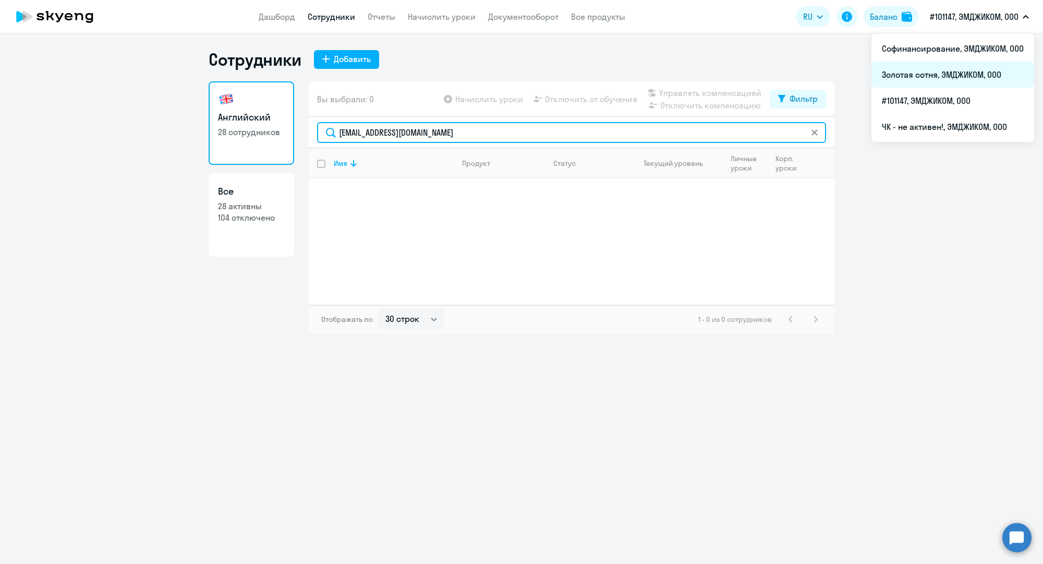
type input "[EMAIL_ADDRESS][DOMAIN_NAME]"
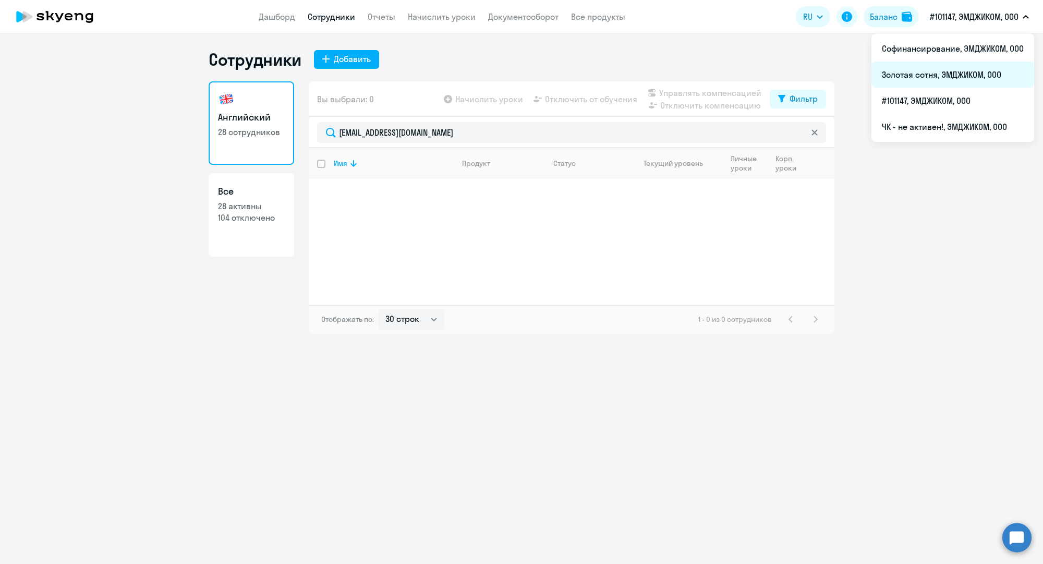
click at [949, 73] on li "Золотая сотня, ЭМДЖИКОМ, ООО" at bounding box center [952, 75] width 163 height 26
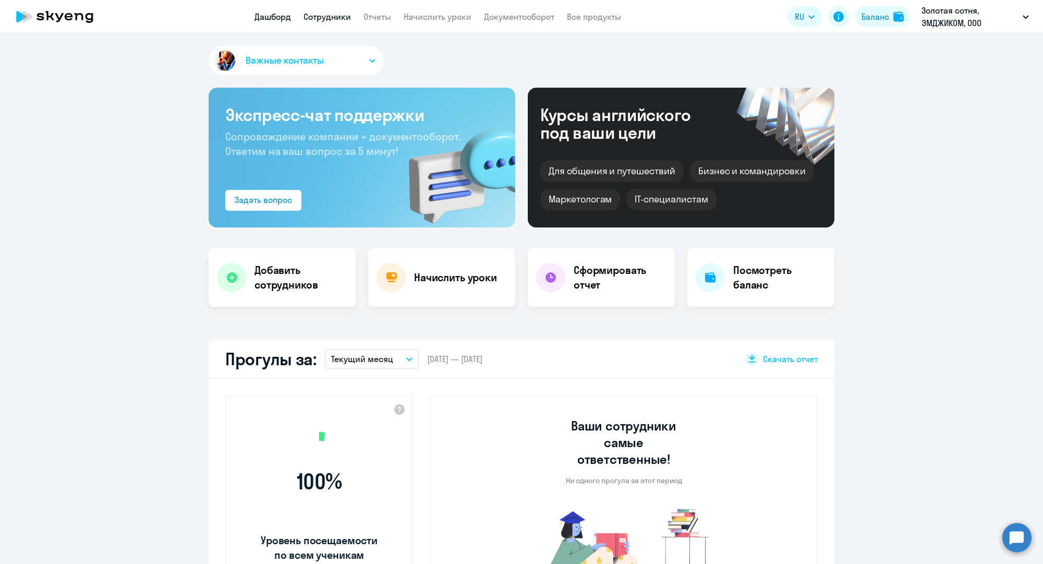
click at [343, 15] on link "Сотрудники" at bounding box center [327, 16] width 47 height 10
select select "30"
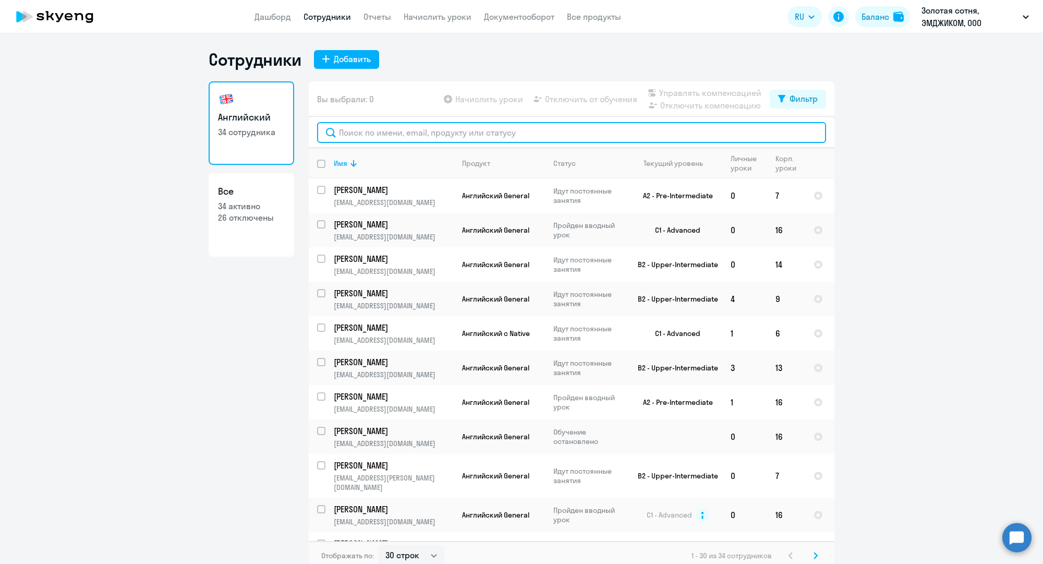
click at [418, 134] on input "text" at bounding box center [571, 132] width 509 height 21
paste input "[EMAIL_ADDRESS][DOMAIN_NAME]"
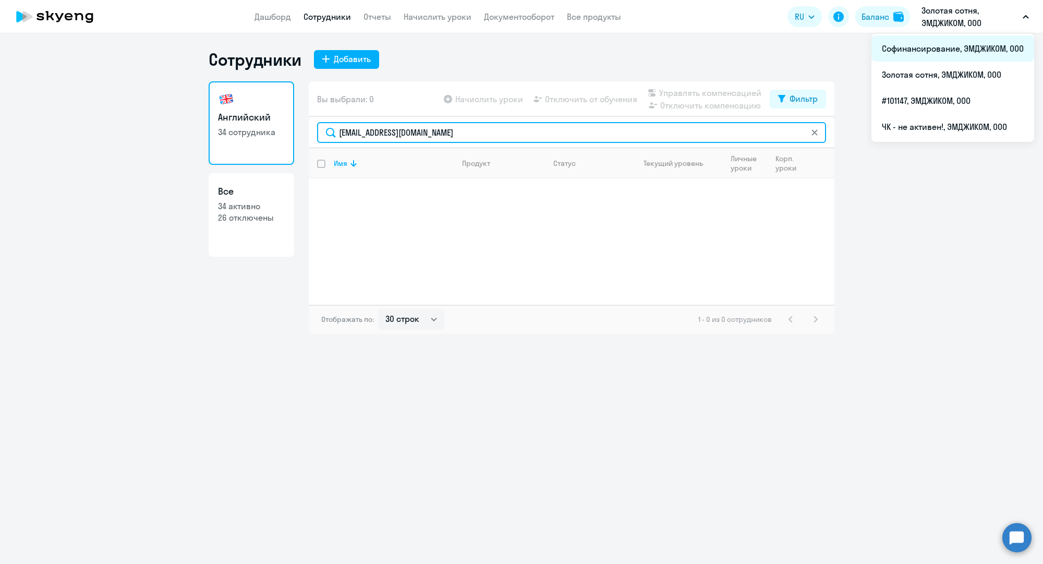
type input "[EMAIL_ADDRESS][DOMAIN_NAME]"
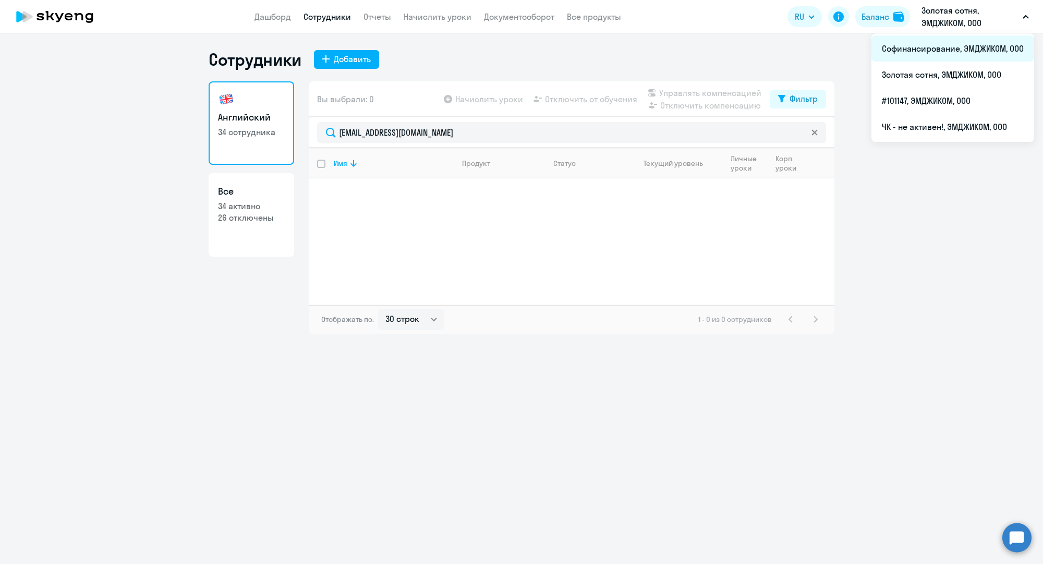
click at [942, 53] on li "Софинансирование, ЭМДЖИКОМ, ООО" at bounding box center [952, 48] width 163 height 26
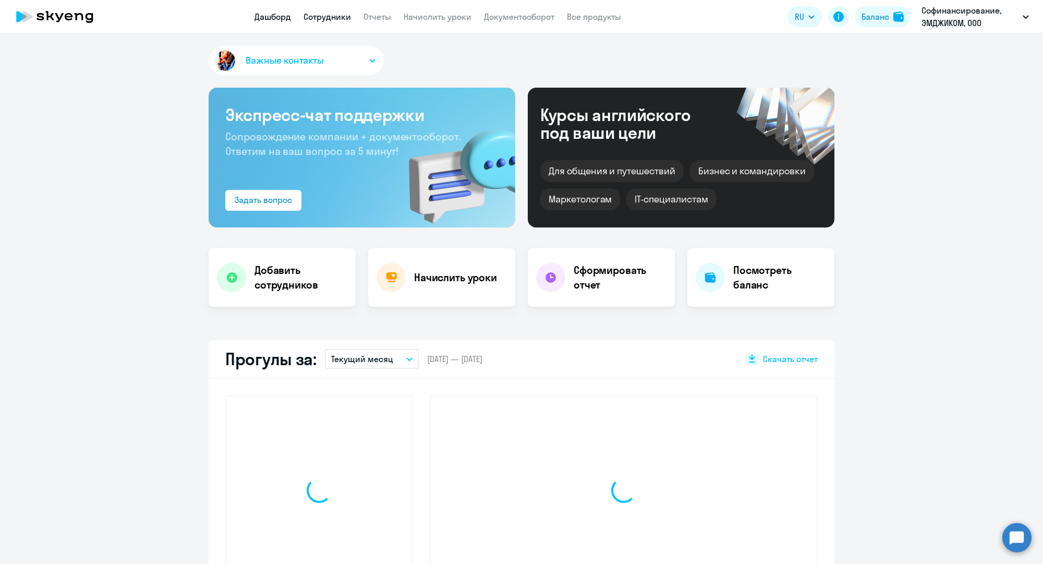
click at [330, 18] on link "Сотрудники" at bounding box center [327, 16] width 47 height 10
select select "30"
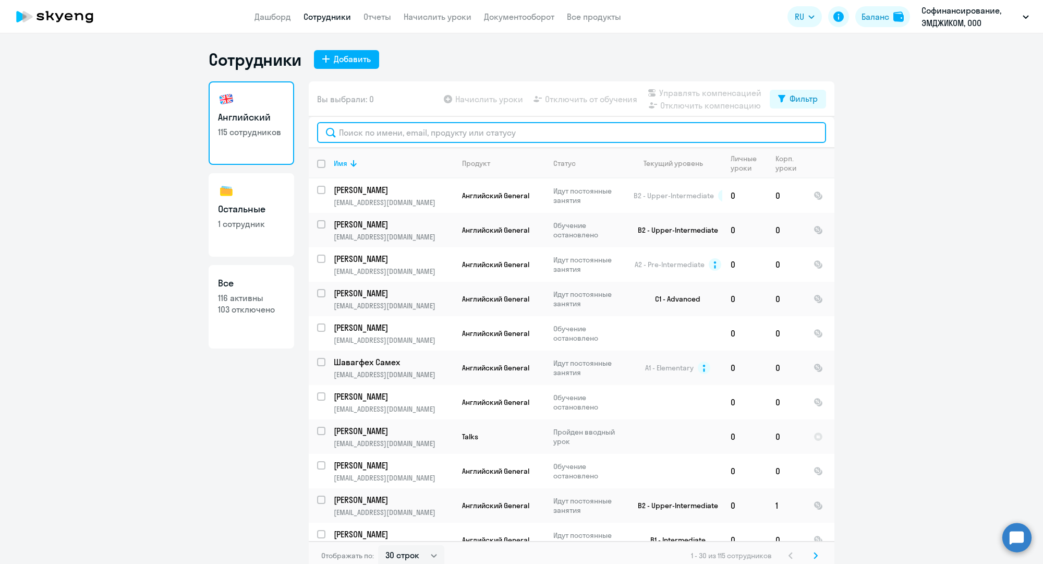
click at [396, 134] on input "text" at bounding box center [571, 132] width 509 height 21
paste input "[EMAIL_ADDRESS][DOMAIN_NAME]"
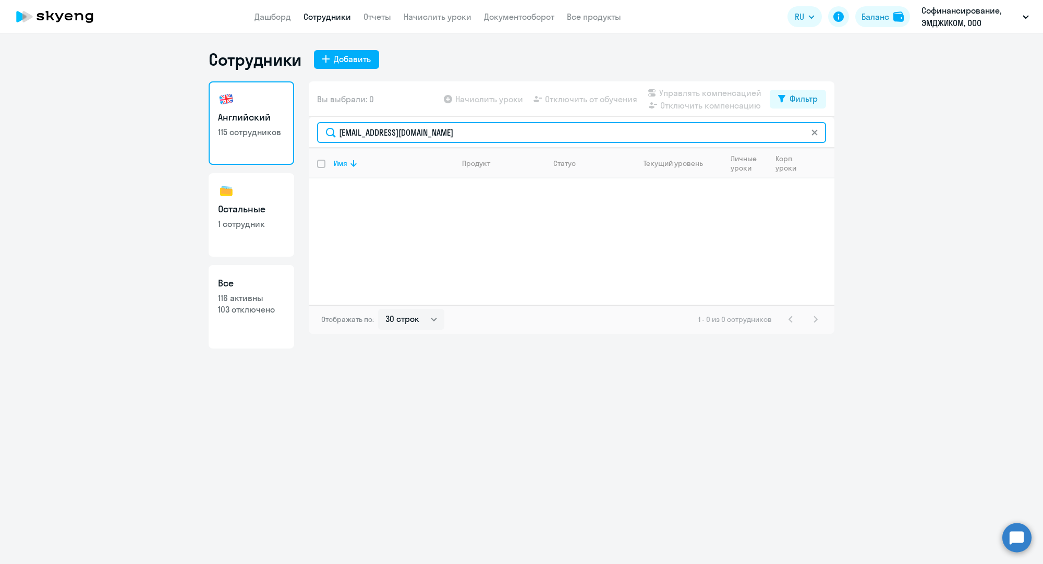
click at [399, 132] on input "[EMAIL_ADDRESS][DOMAIN_NAME]" at bounding box center [571, 132] width 509 height 21
paste input "a.kozl"
type input "[EMAIL_ADDRESS][DOMAIN_NAME]"
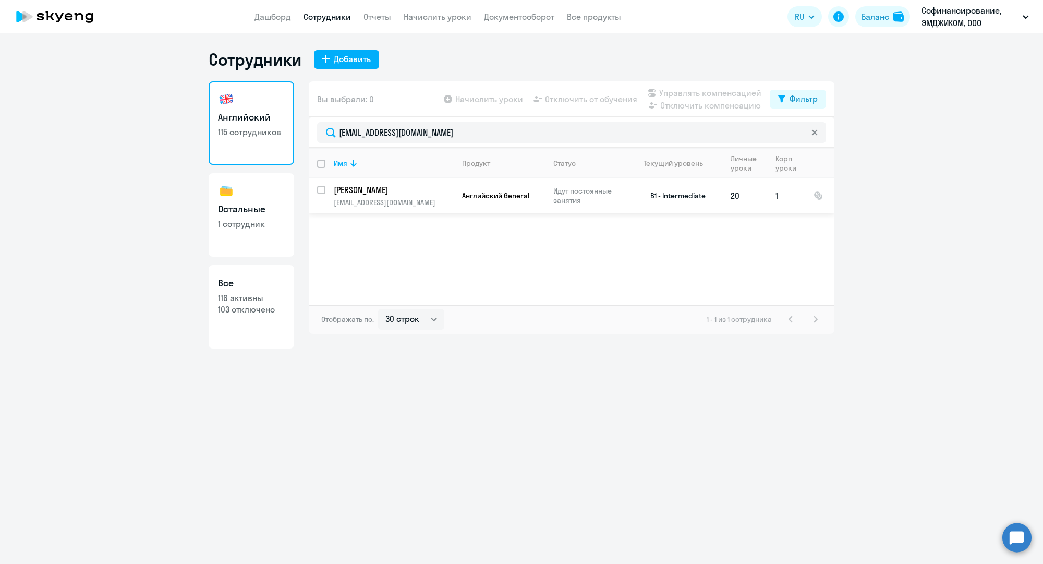
click at [325, 186] on input "select row 37495844" at bounding box center [327, 196] width 21 height 21
checkbox input "true"
click at [561, 100] on span "Отключить от обучения" at bounding box center [591, 99] width 92 height 13
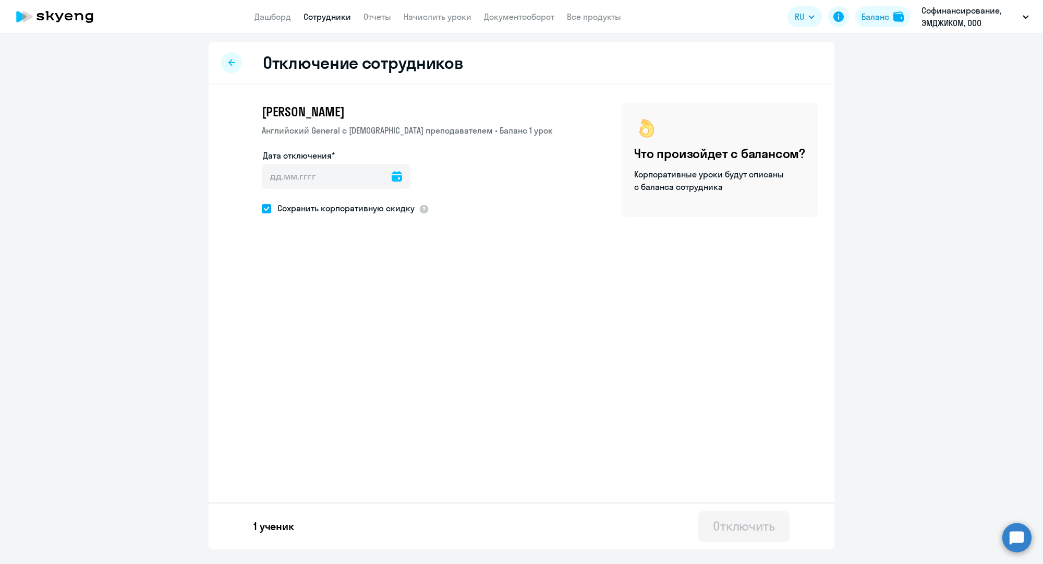
click at [409, 206] on span "Сохранить корпоративную скидку" at bounding box center [342, 208] width 143 height 13
click at [262, 208] on input "Сохранить корпоративную скидку" at bounding box center [261, 208] width 1 height 1
checkbox input "false"
click at [392, 176] on icon at bounding box center [397, 176] width 10 height 10
click at [343, 272] on span "4" at bounding box center [339, 274] width 19 height 19
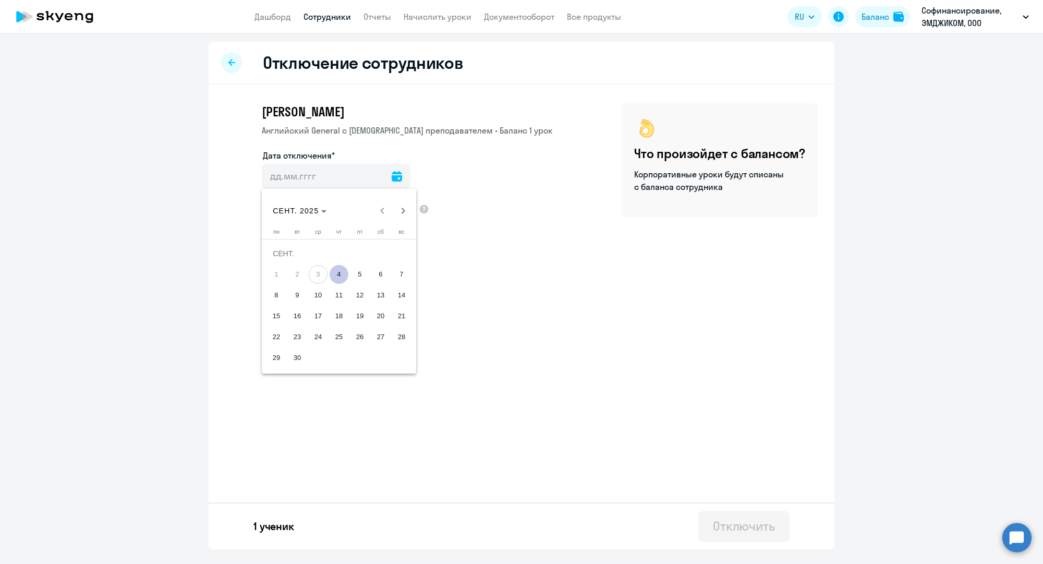
type input "[DATE]"
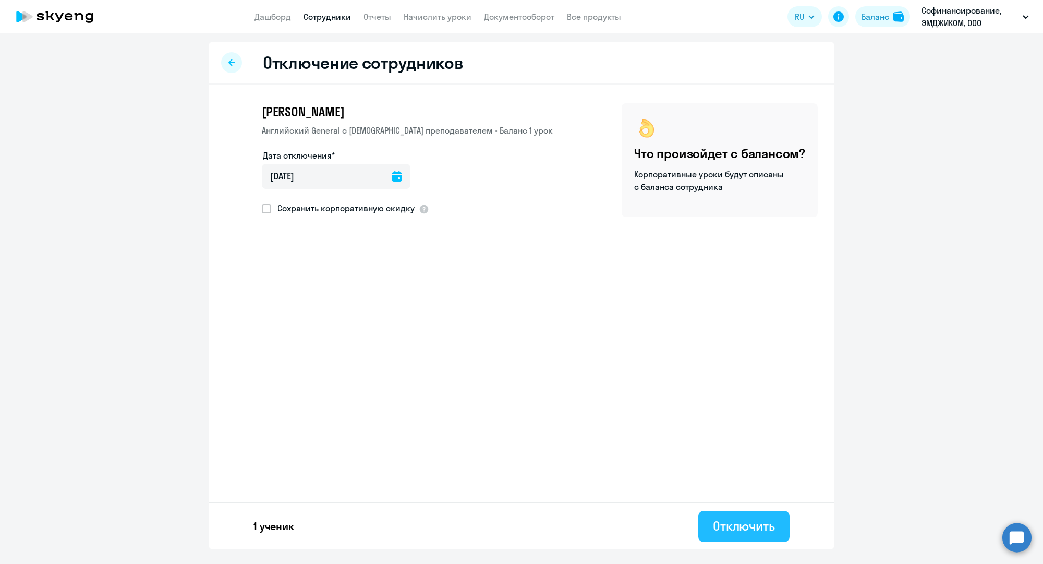
click at [719, 522] on div "Отключить" at bounding box center [744, 525] width 62 height 17
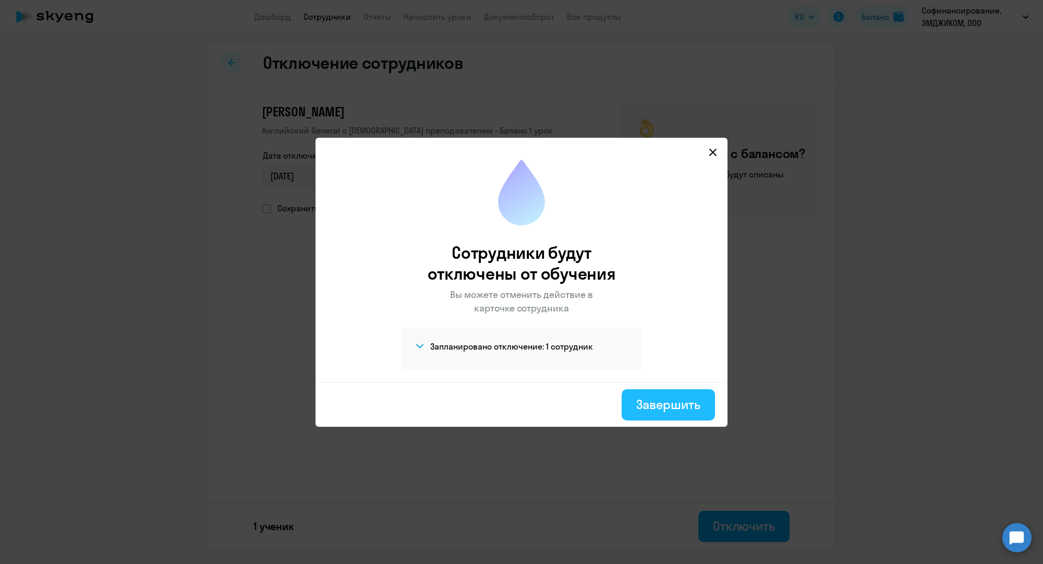
click at [656, 410] on div "Завершить" at bounding box center [668, 404] width 64 height 17
select select "30"
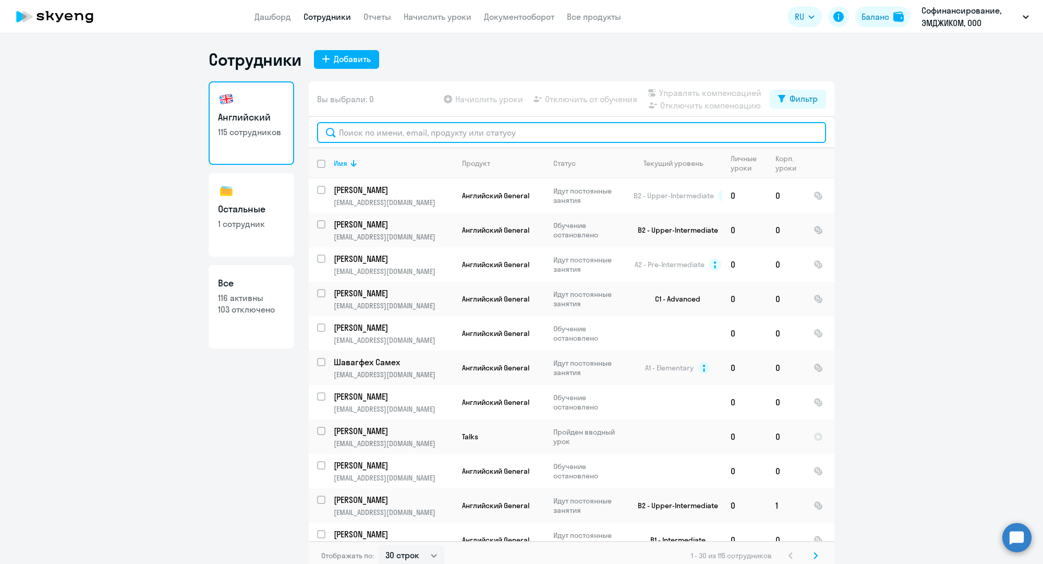
click at [447, 136] on input "text" at bounding box center [571, 132] width 509 height 21
paste input "[EMAIL_ADDRESS][DOMAIN_NAME]"
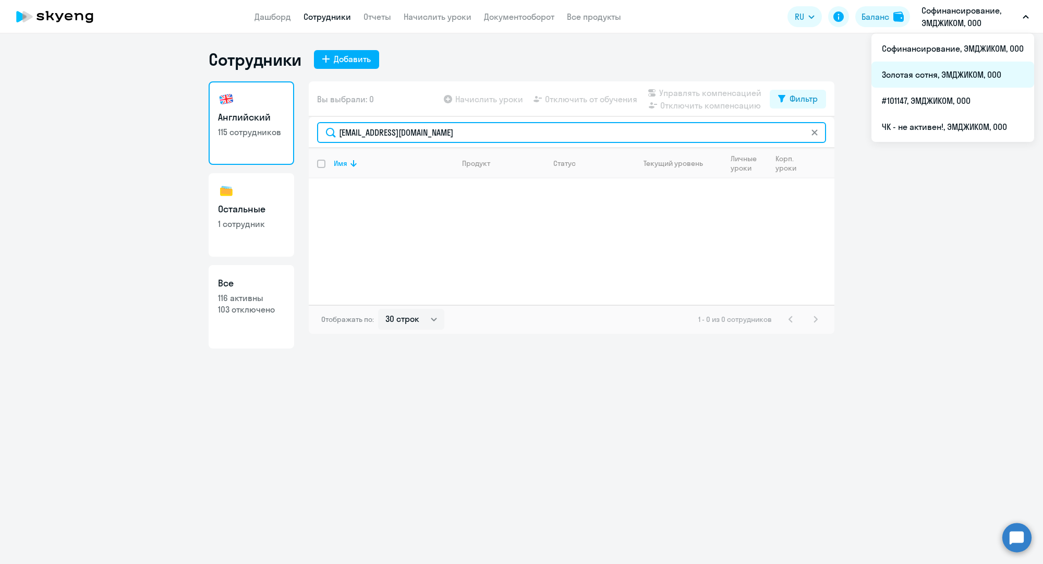
type input "[EMAIL_ADDRESS][DOMAIN_NAME]"
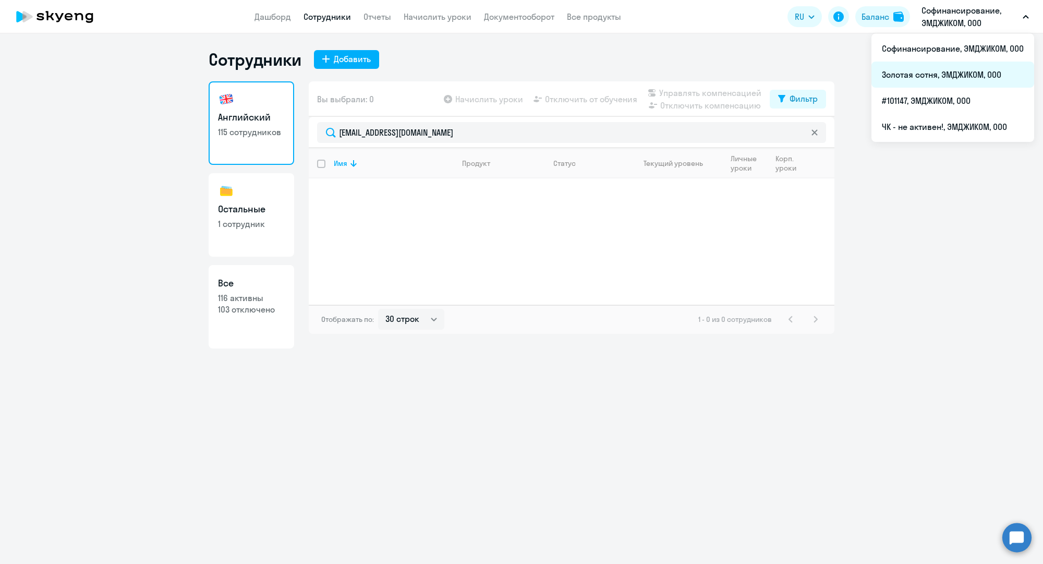
click at [923, 73] on li "Золотая сотня, ЭМДЖИКОМ, ООО" at bounding box center [952, 75] width 163 height 26
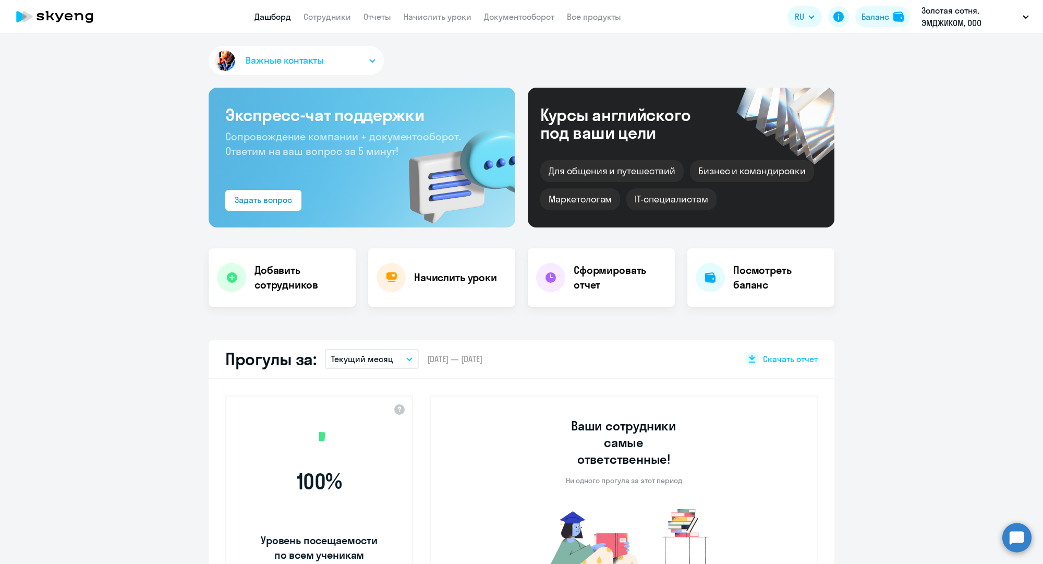
drag, startPoint x: 344, startPoint y: 21, endPoint x: 347, endPoint y: 30, distance: 8.9
click at [344, 21] on link "Сотрудники" at bounding box center [327, 16] width 47 height 10
select select "30"
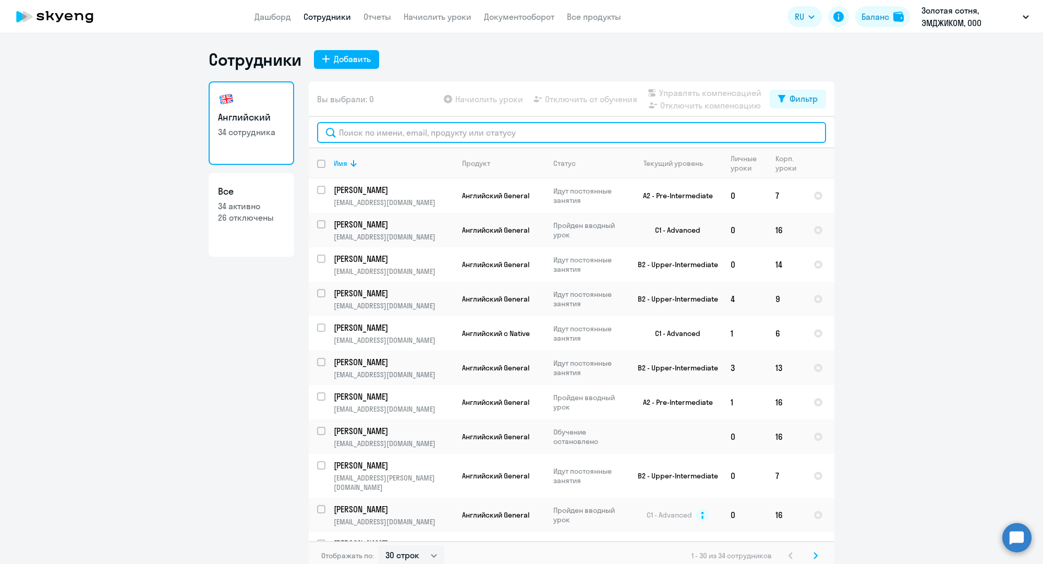
click at [418, 132] on input "text" at bounding box center [571, 132] width 509 height 21
paste input "[EMAIL_ADDRESS][DOMAIN_NAME]"
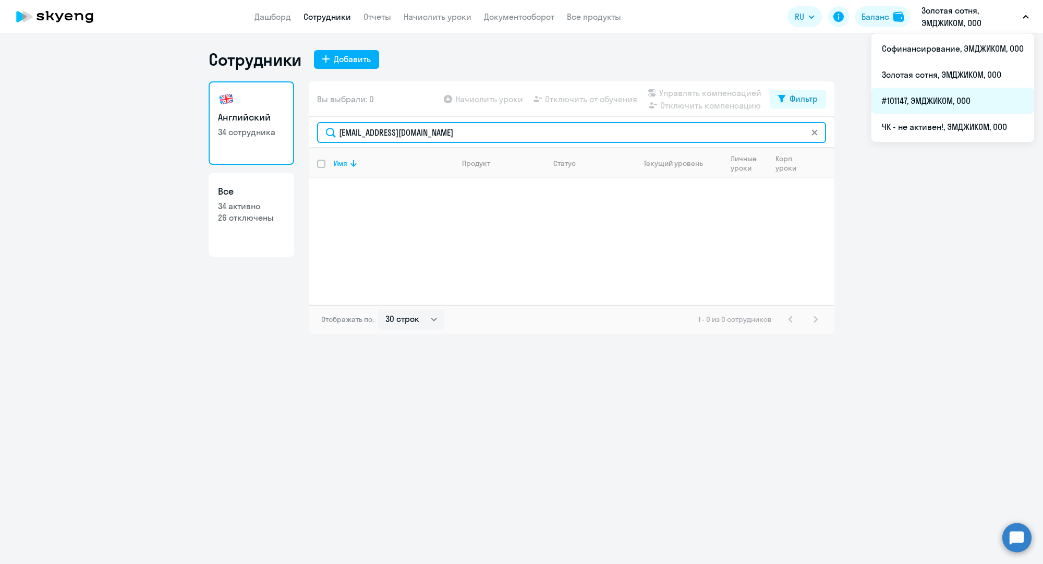
type input "[EMAIL_ADDRESS][DOMAIN_NAME]"
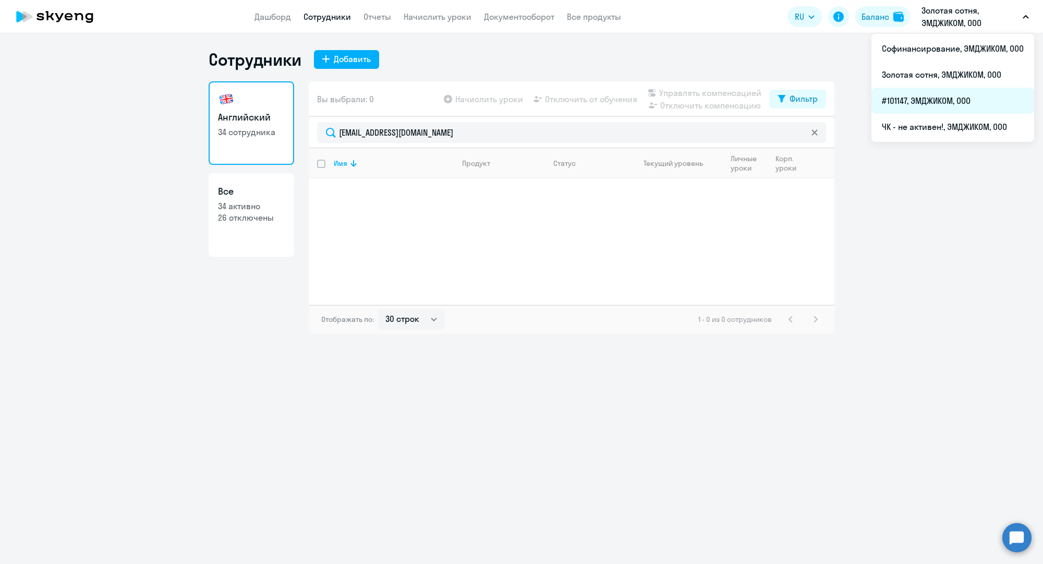
click at [916, 103] on li "#101147, ЭМДЖИКОМ, ООО" at bounding box center [952, 101] width 163 height 26
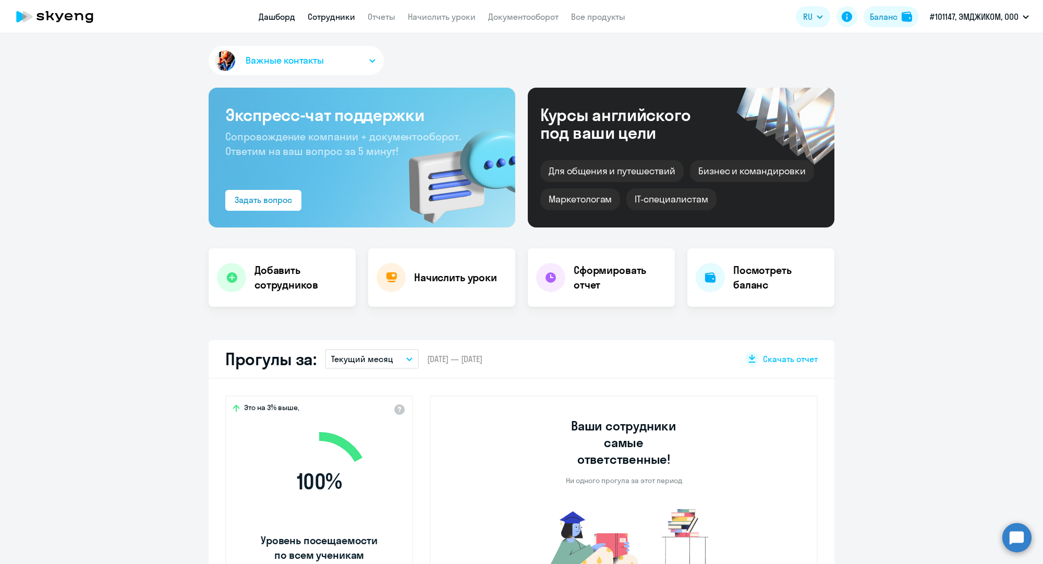
click at [334, 16] on link "Сотрудники" at bounding box center [331, 16] width 47 height 10
select select "30"
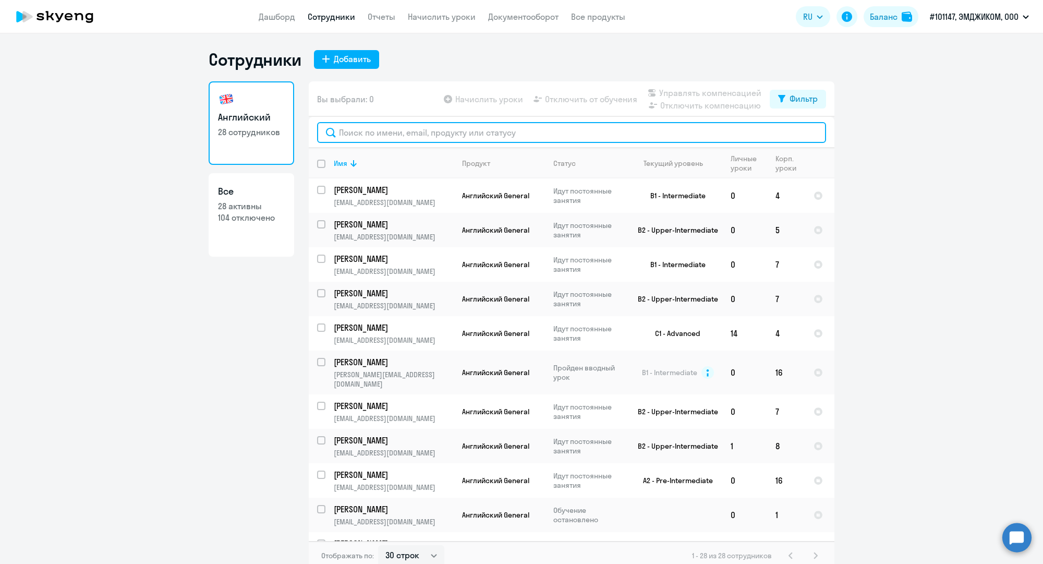
click at [461, 142] on input "text" at bounding box center [571, 132] width 509 height 21
paste input "[EMAIL_ADDRESS][DOMAIN_NAME]"
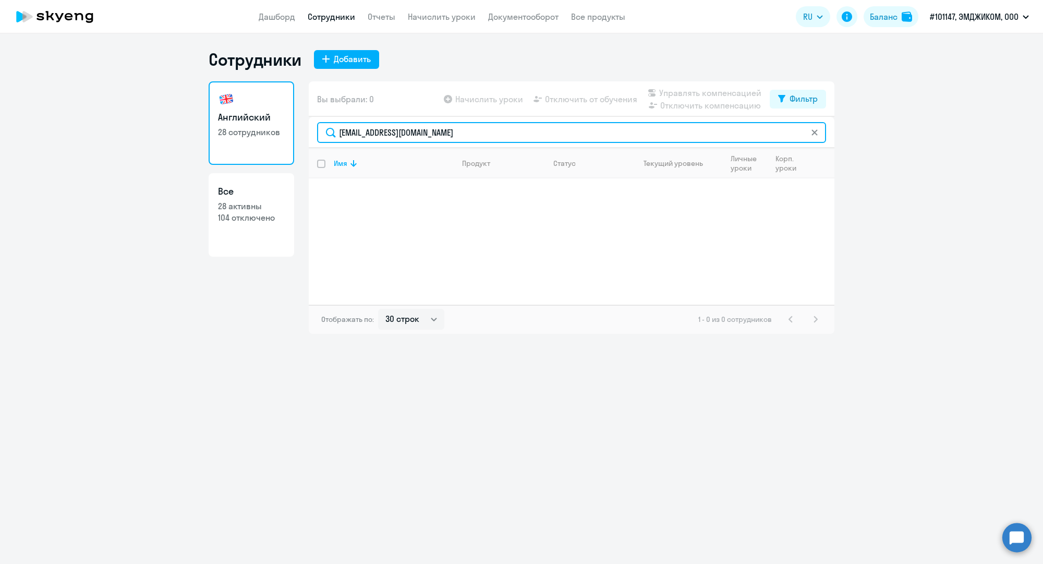
click at [401, 131] on input "[EMAIL_ADDRESS][DOMAIN_NAME]" at bounding box center [571, 132] width 509 height 21
paste input "ok.platov"
click at [472, 140] on input "[EMAIL_ADDRESS][DOMAIN_NAME]" at bounding box center [571, 132] width 509 height 21
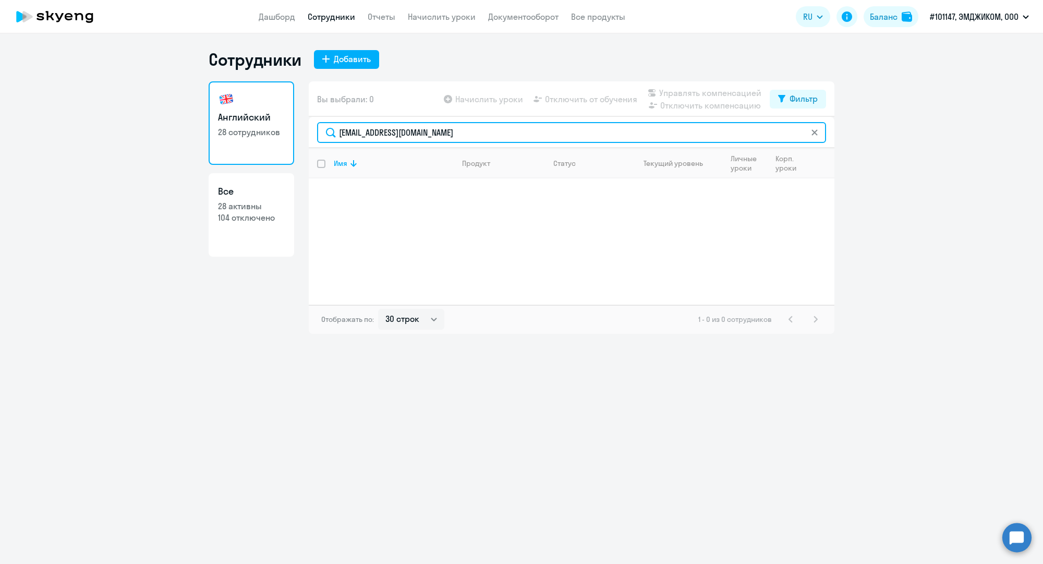
click at [472, 140] on input "[EMAIL_ADDRESS][DOMAIN_NAME]" at bounding box center [571, 132] width 509 height 21
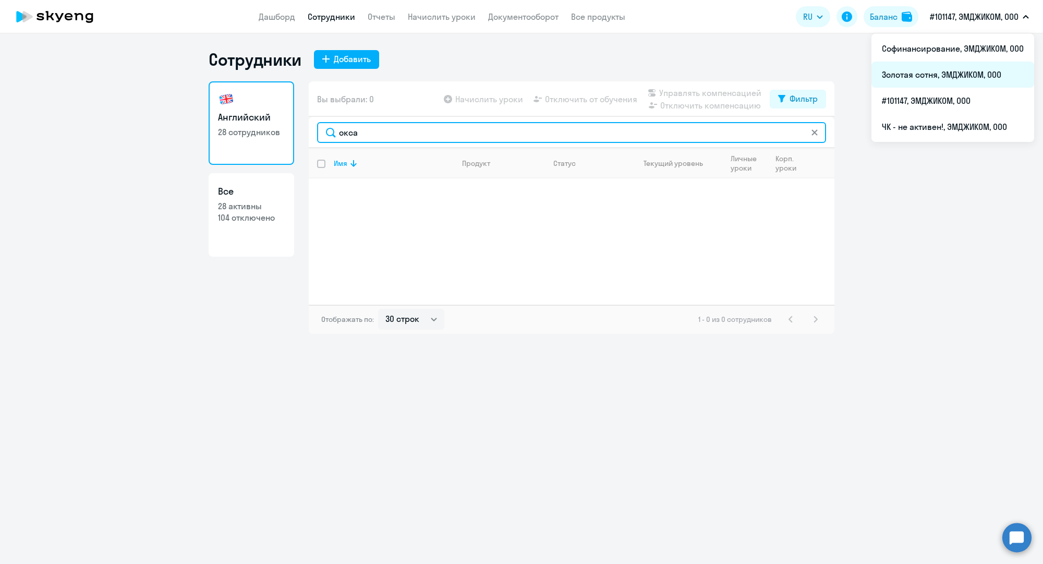
type input "окса"
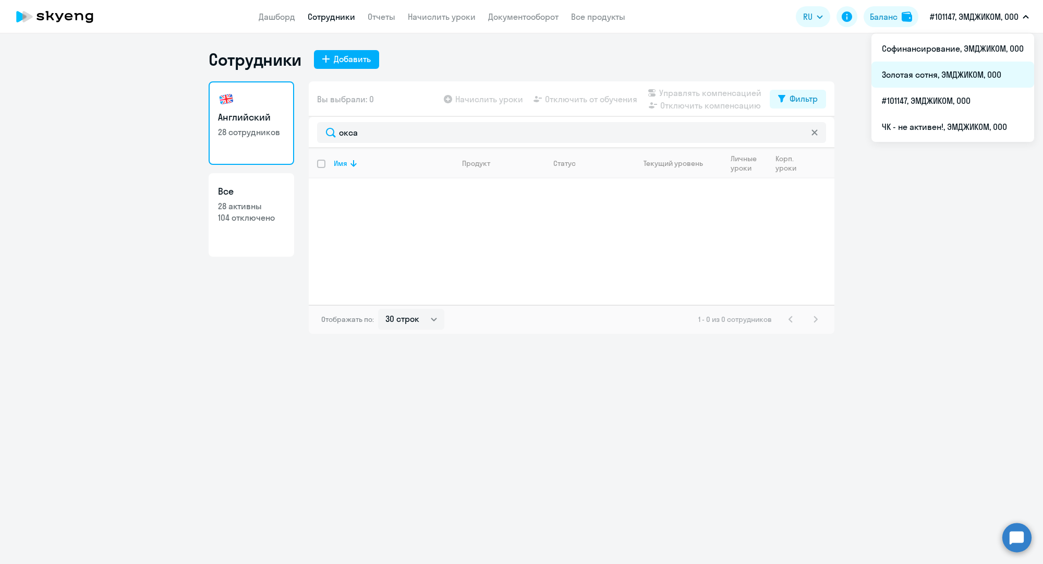
click at [928, 80] on li "Золотая сотня, ЭМДЖИКОМ, ООО" at bounding box center [952, 75] width 163 height 26
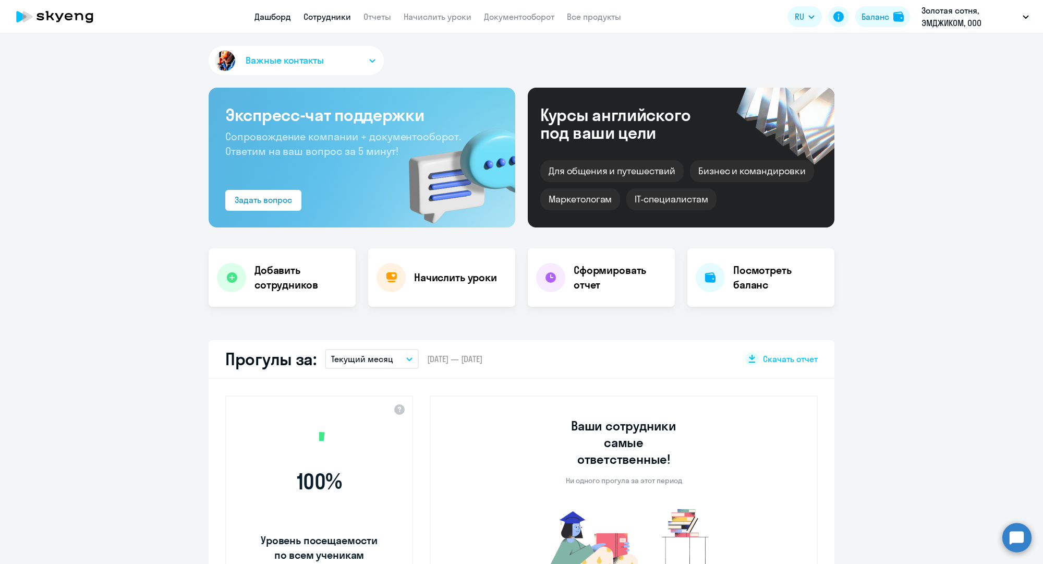
click at [317, 15] on link "Сотрудники" at bounding box center [327, 16] width 47 height 10
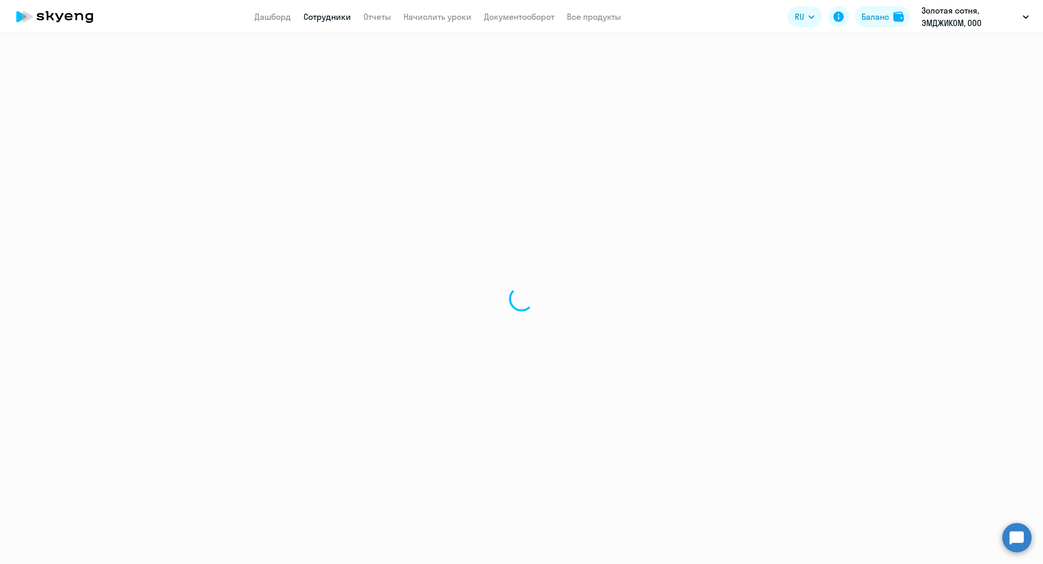
select select "30"
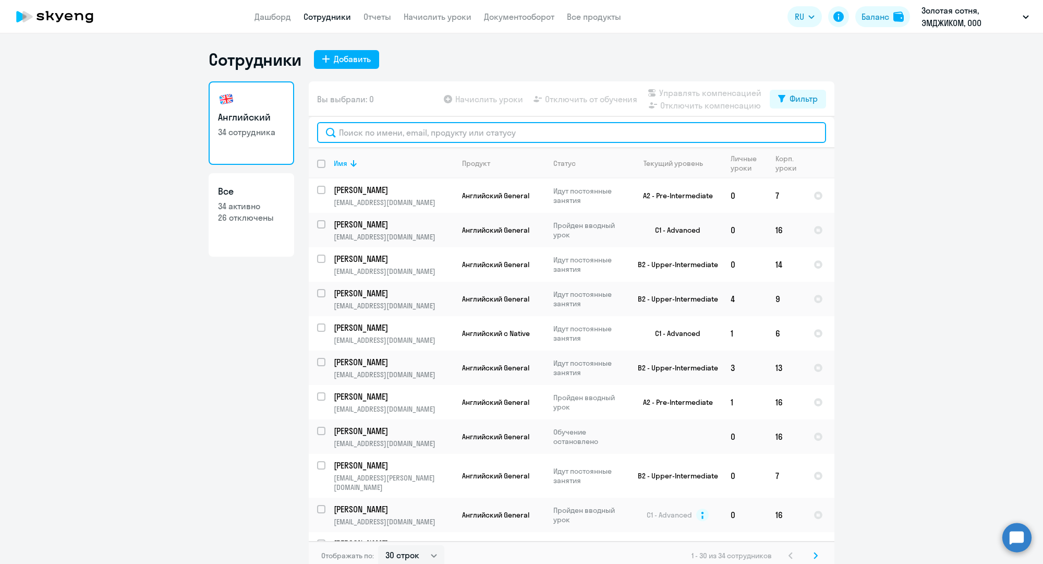
click at [428, 130] on input "text" at bounding box center [571, 132] width 509 height 21
paste input "[EMAIL_ADDRESS][DOMAIN_NAME]"
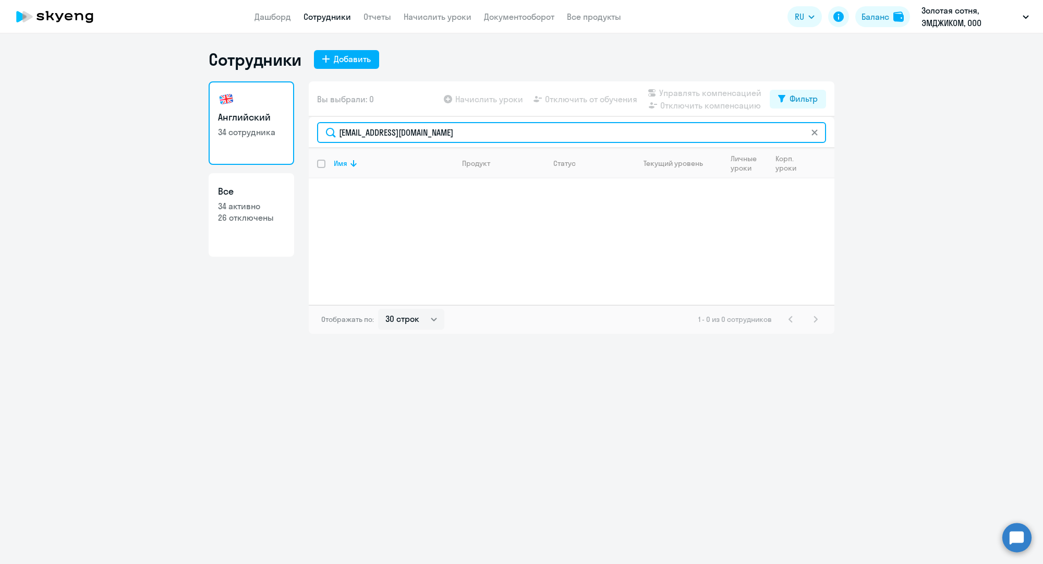
click at [428, 130] on input "[EMAIL_ADDRESS][DOMAIN_NAME]" at bounding box center [571, 132] width 509 height 21
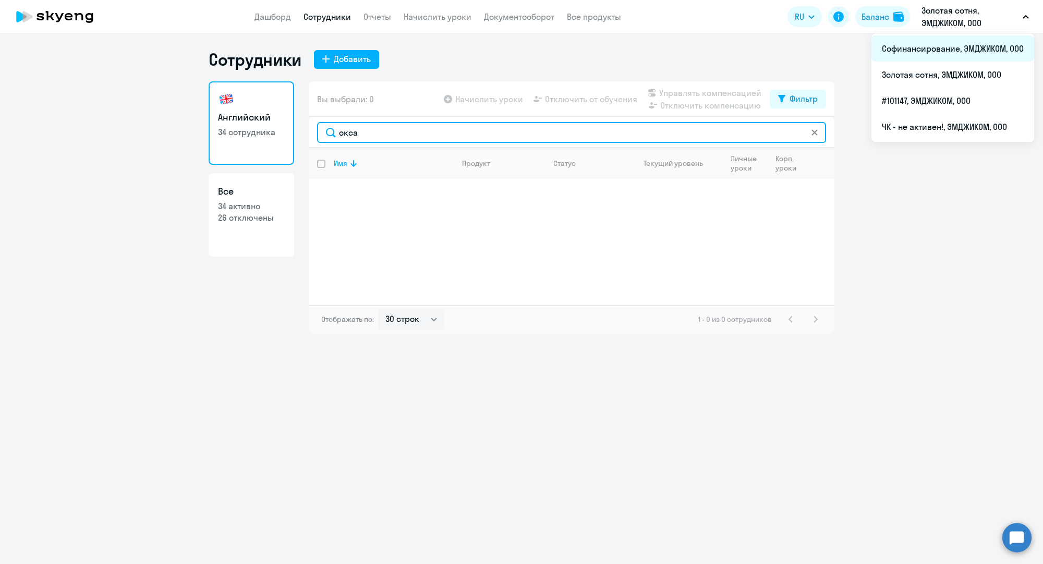
type input "окса"
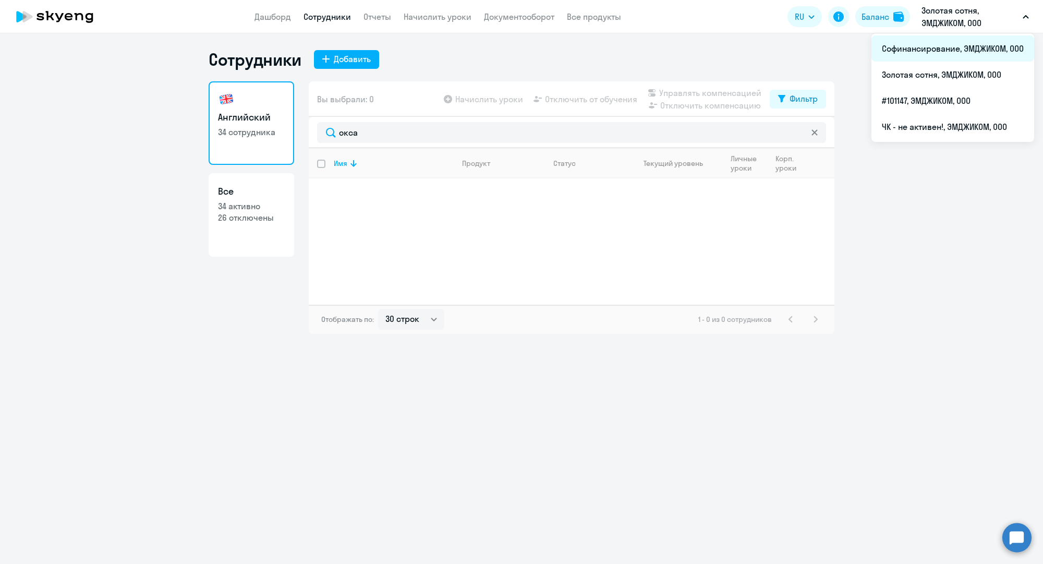
click at [933, 55] on li "Софинансирование, ЭМДЖИКОМ, ООО" at bounding box center [952, 48] width 163 height 26
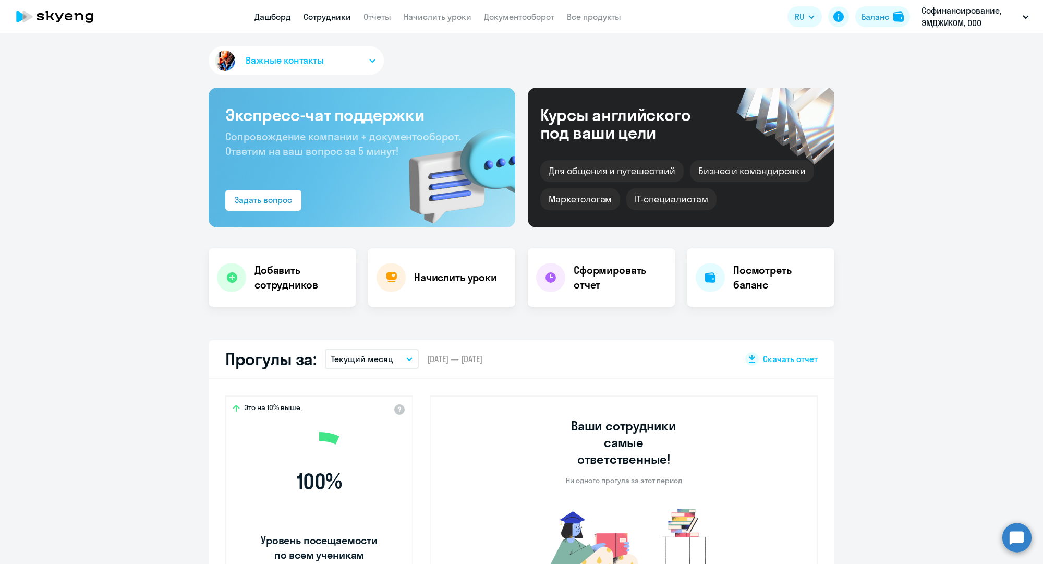
click at [342, 16] on link "Сотрудники" at bounding box center [327, 16] width 47 height 10
select select "30"
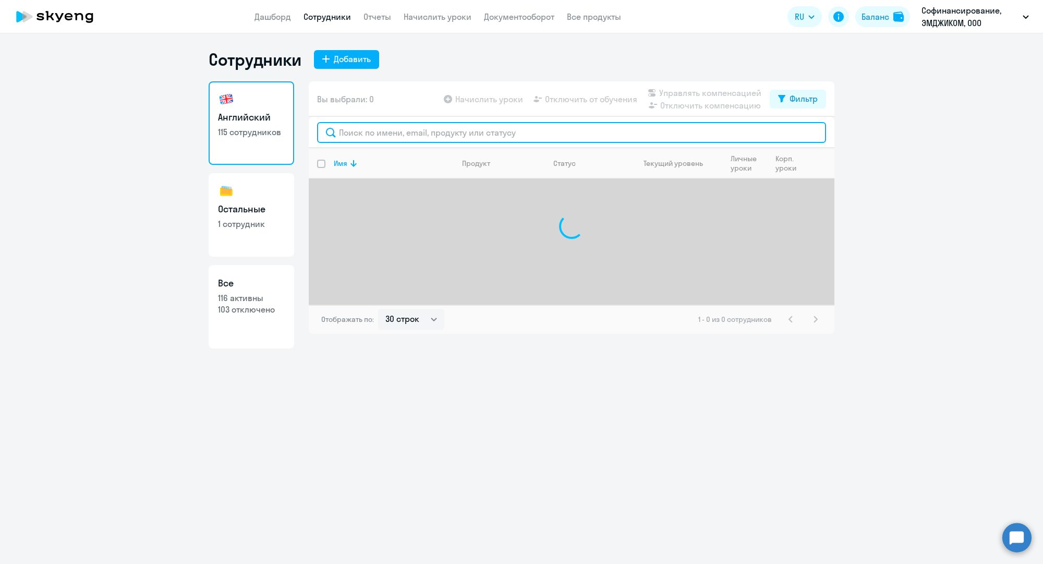
click at [382, 132] on input "text" at bounding box center [571, 132] width 509 height 21
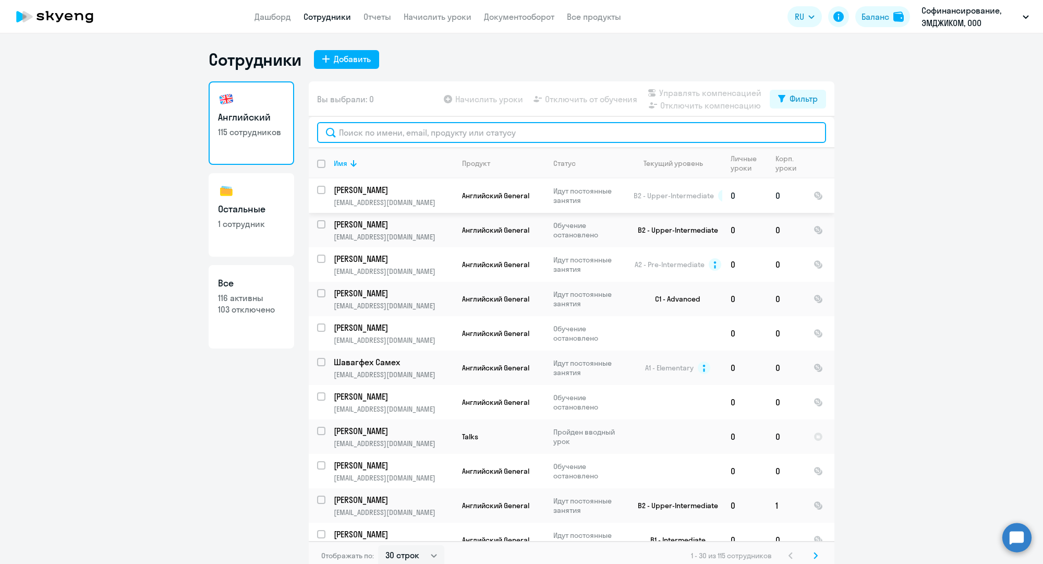
paste input "[EMAIL_ADDRESS][DOMAIN_NAME]"
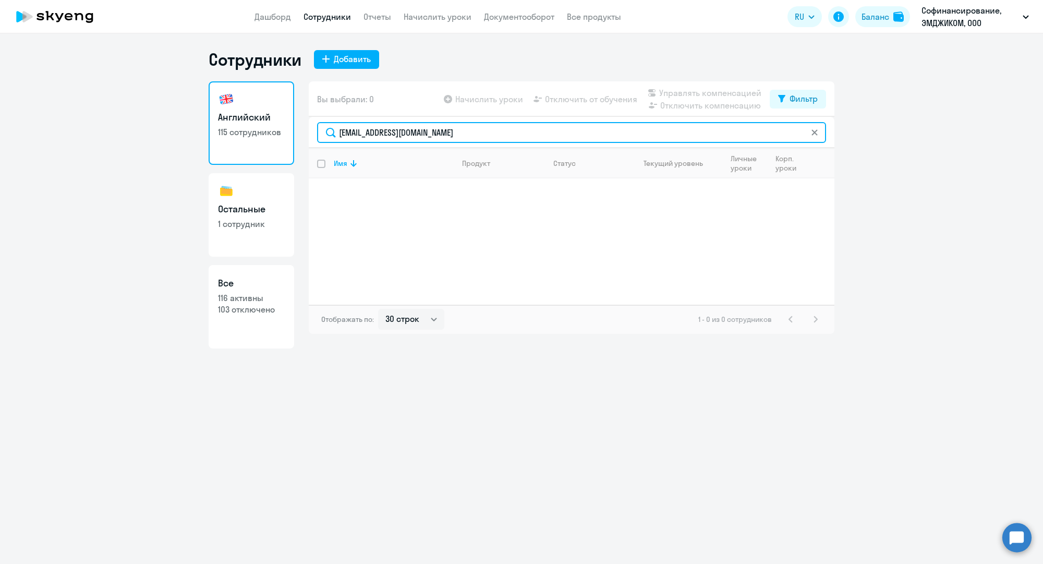
click at [448, 136] on input "[EMAIL_ADDRESS][DOMAIN_NAME]" at bounding box center [571, 132] width 509 height 21
click at [369, 129] on input "окс" at bounding box center [571, 132] width 509 height 21
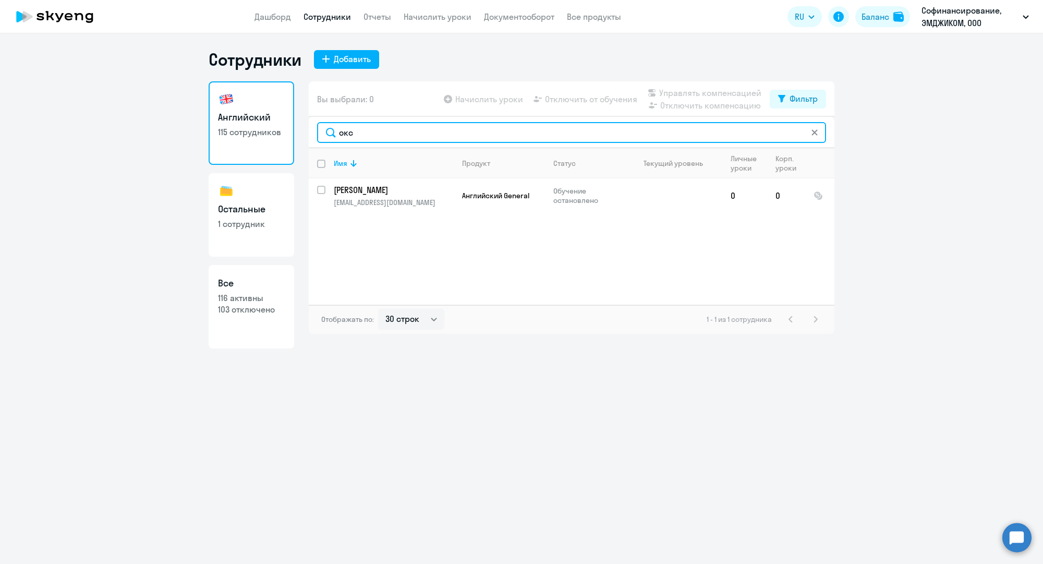
click at [369, 129] on input "окс" at bounding box center [571, 132] width 509 height 21
paste input "[EMAIL_ADDRESS][DOMAIN_NAME]"
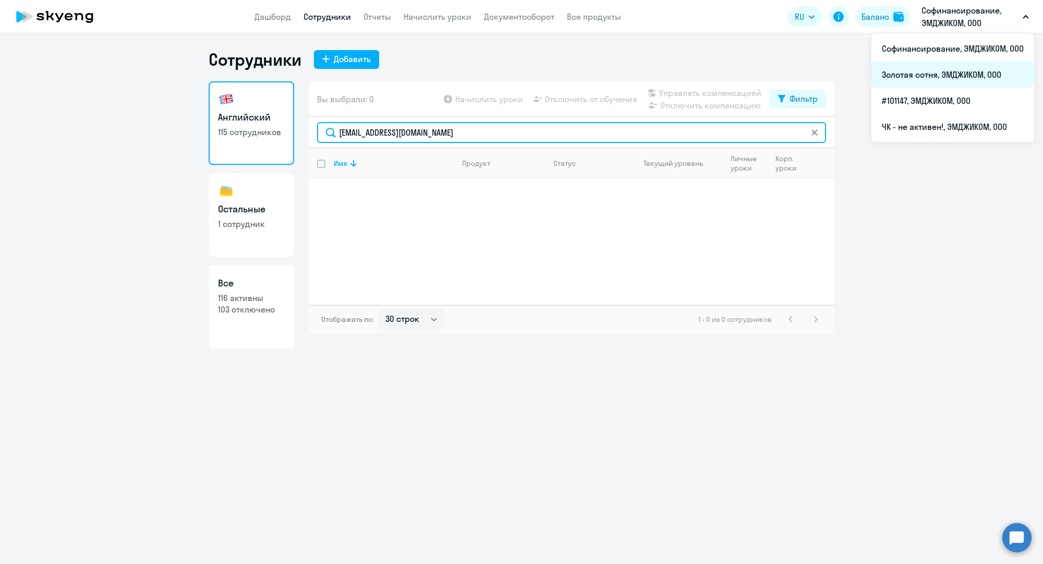
type input "[EMAIL_ADDRESS][DOMAIN_NAME]"
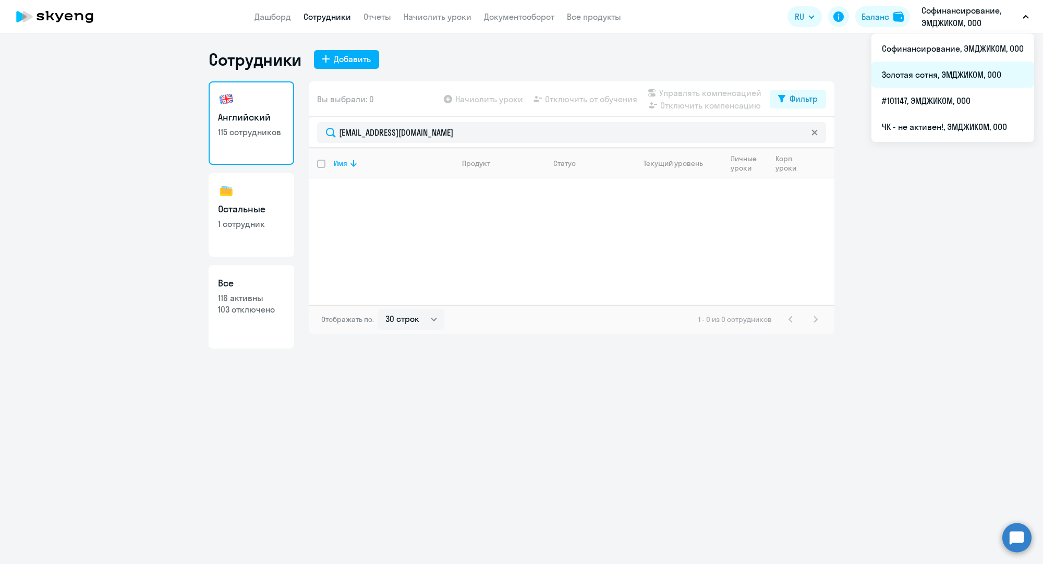
click at [927, 70] on li "Золотая сотня, ЭМДЖИКОМ, ООО" at bounding box center [952, 75] width 163 height 26
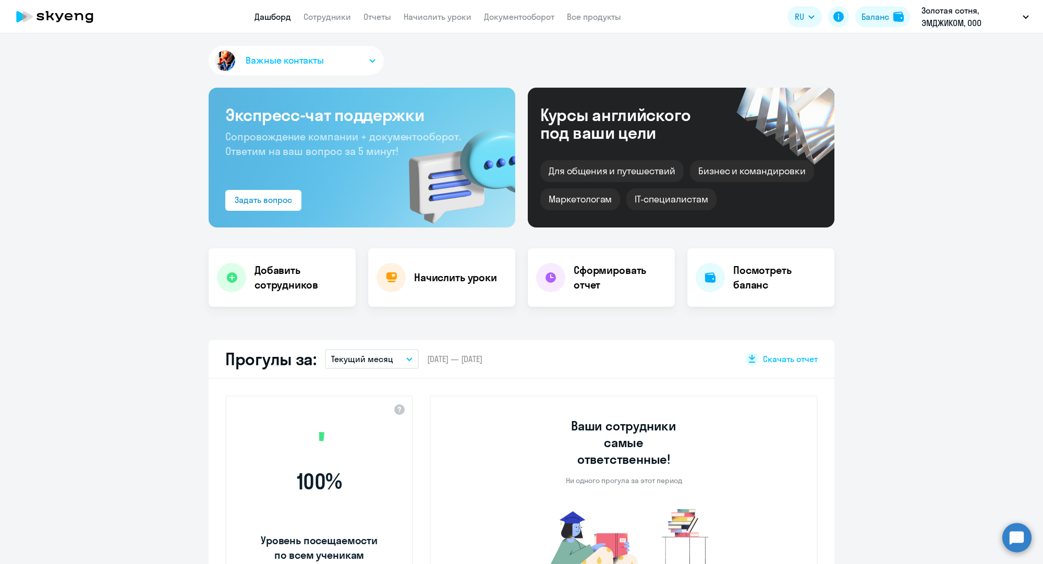
click at [342, 10] on app-menu-item-link "Сотрудники" at bounding box center [327, 16] width 47 height 13
click at [341, 16] on link "Сотрудники" at bounding box center [327, 16] width 47 height 10
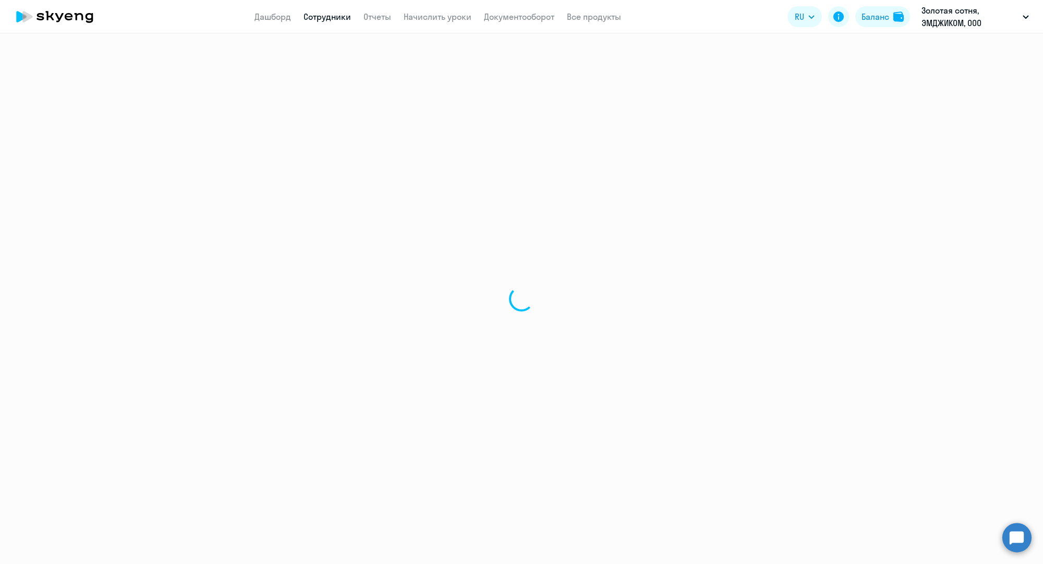
select select "30"
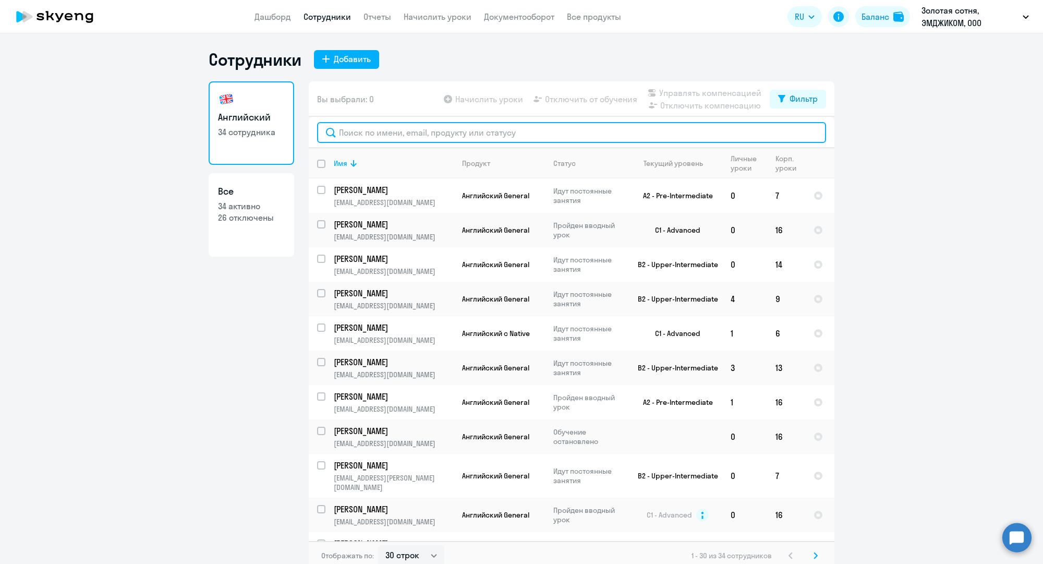
click at [389, 137] on input "text" at bounding box center [571, 132] width 509 height 21
paste input "[EMAIL_ADDRESS][DOMAIN_NAME]"
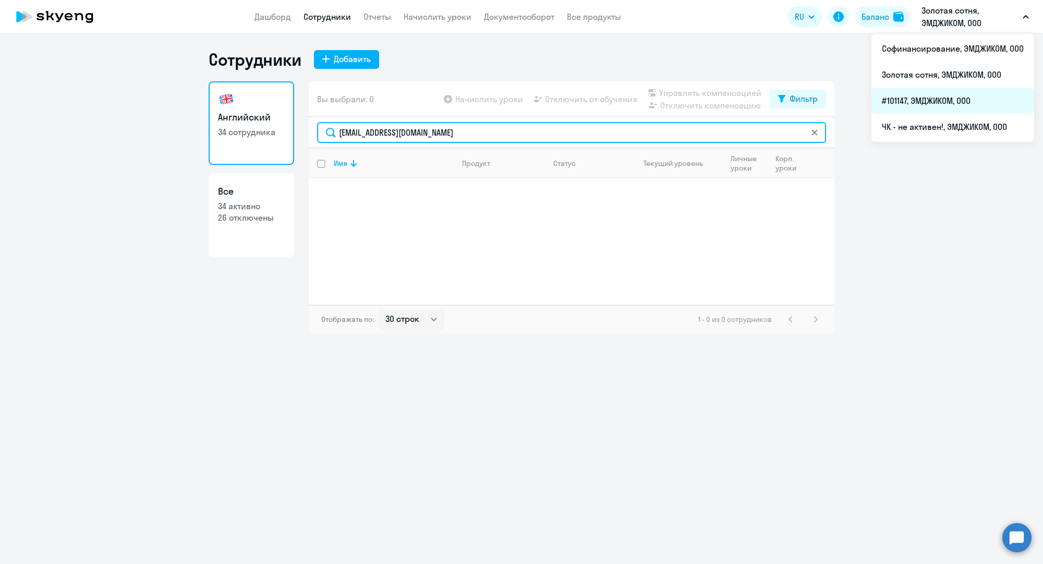
type input "[EMAIL_ADDRESS][DOMAIN_NAME]"
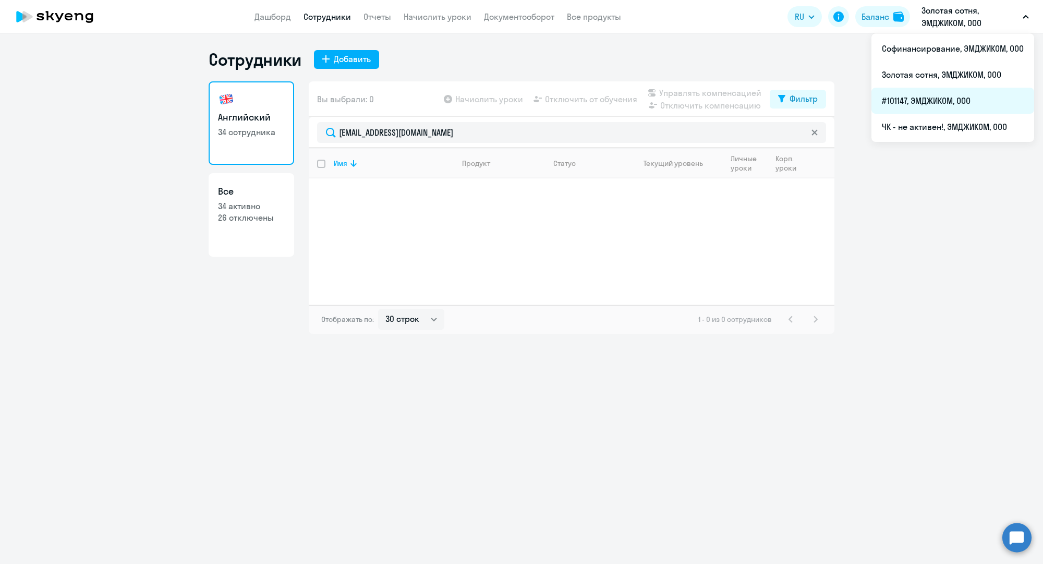
click at [922, 101] on li "#101147, ЭМДЖИКОМ, ООО" at bounding box center [952, 101] width 163 height 26
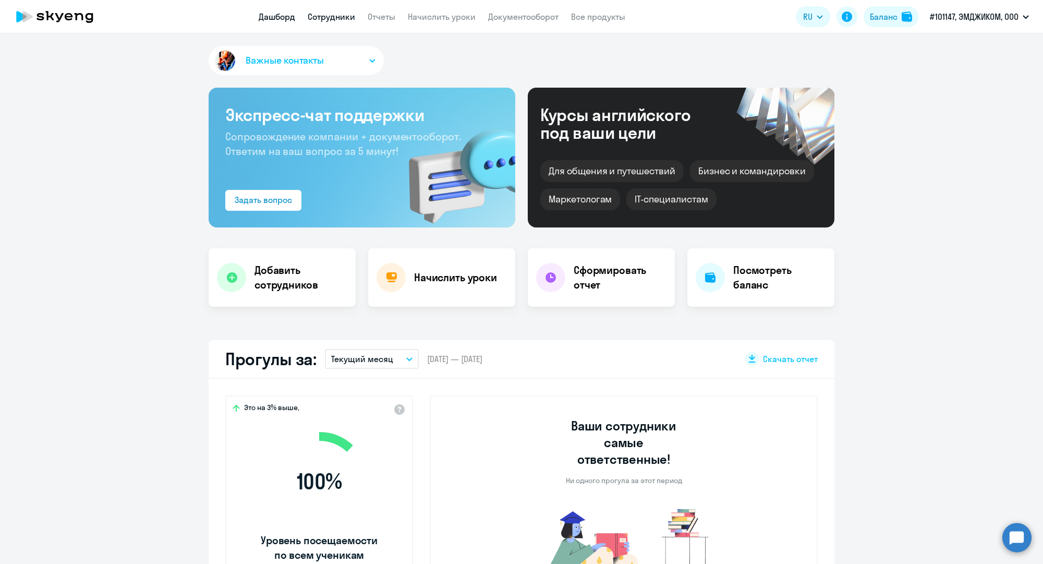
click at [343, 16] on link "Сотрудники" at bounding box center [331, 16] width 47 height 10
select select "30"
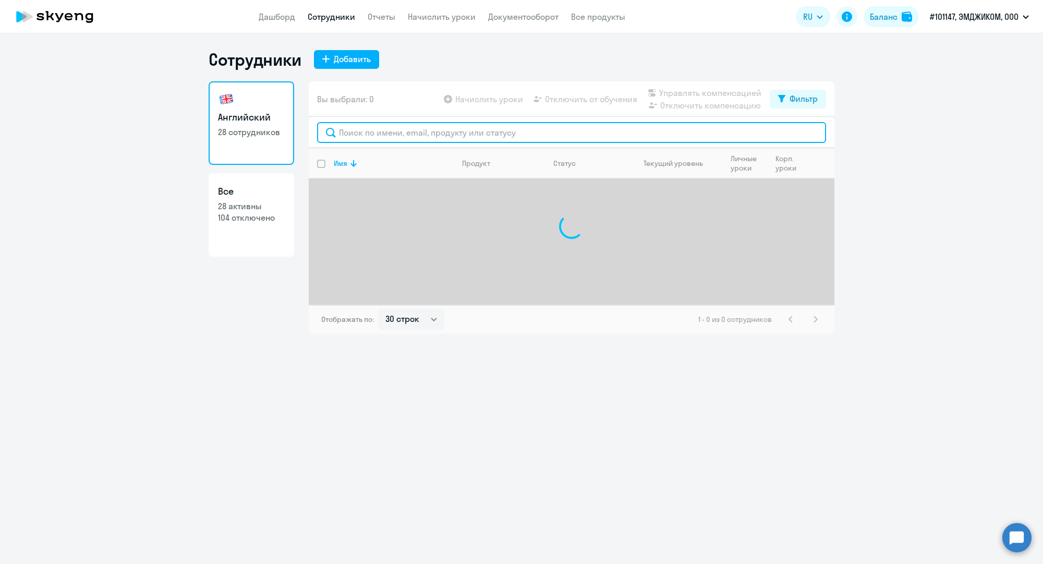
click at [419, 138] on input "text" at bounding box center [571, 132] width 509 height 21
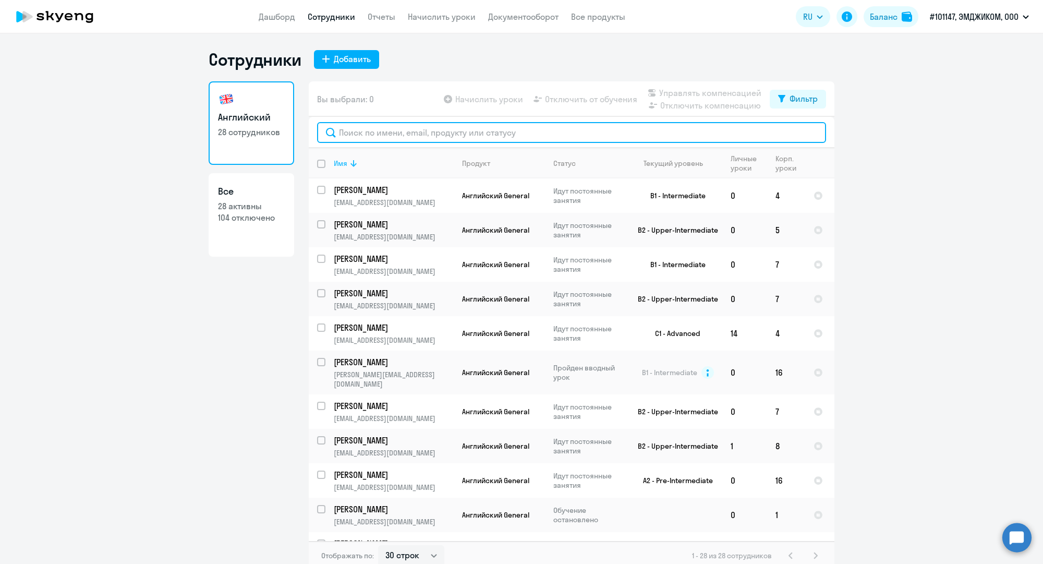
paste input "[EMAIL_ADDRESS][DOMAIN_NAME]"
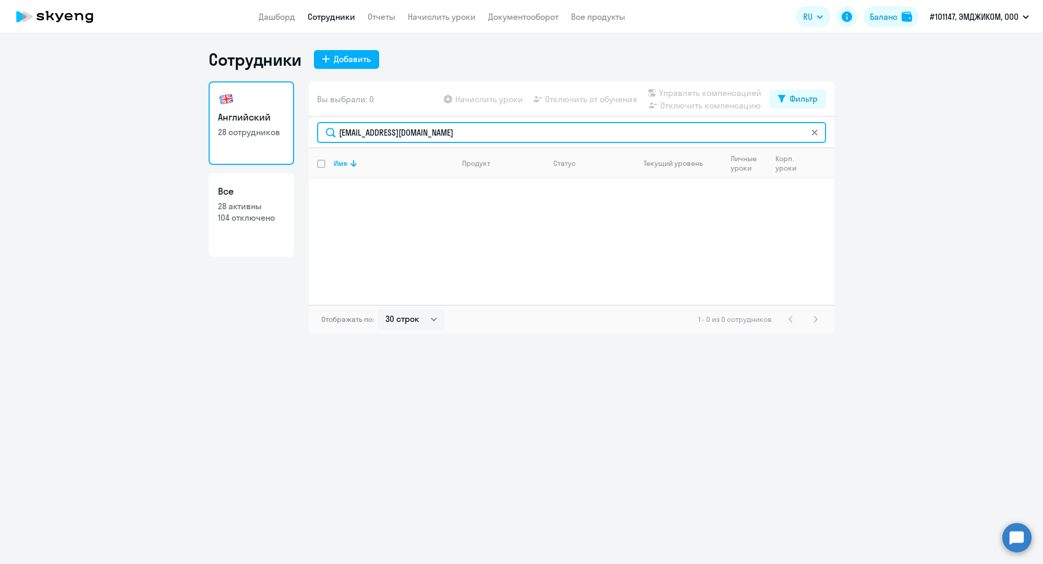
click at [394, 132] on input "[EMAIL_ADDRESS][DOMAIN_NAME]" at bounding box center [571, 132] width 509 height 21
paste input "r.metova"
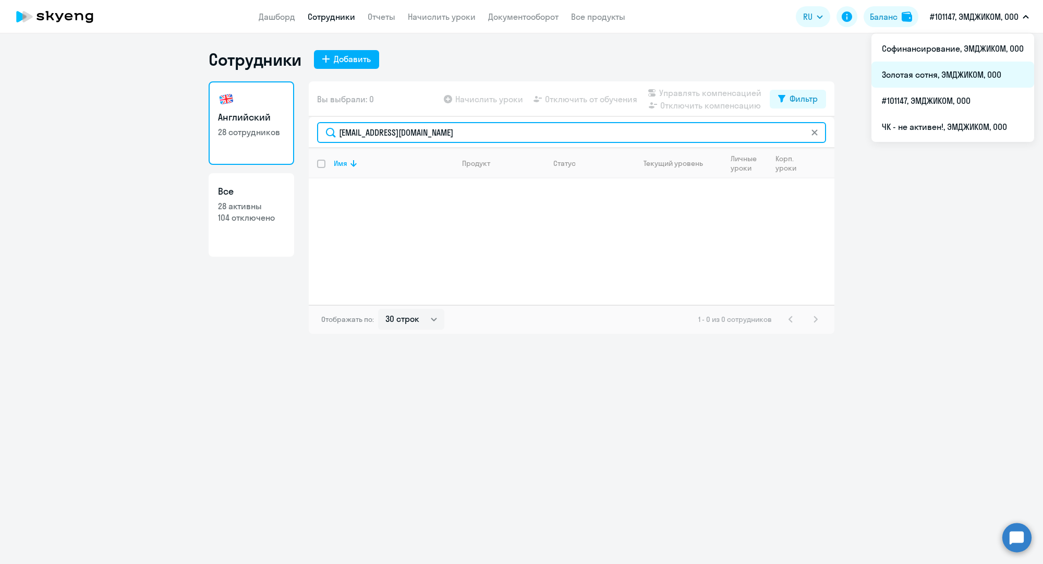
type input "[EMAIL_ADDRESS][DOMAIN_NAME]"
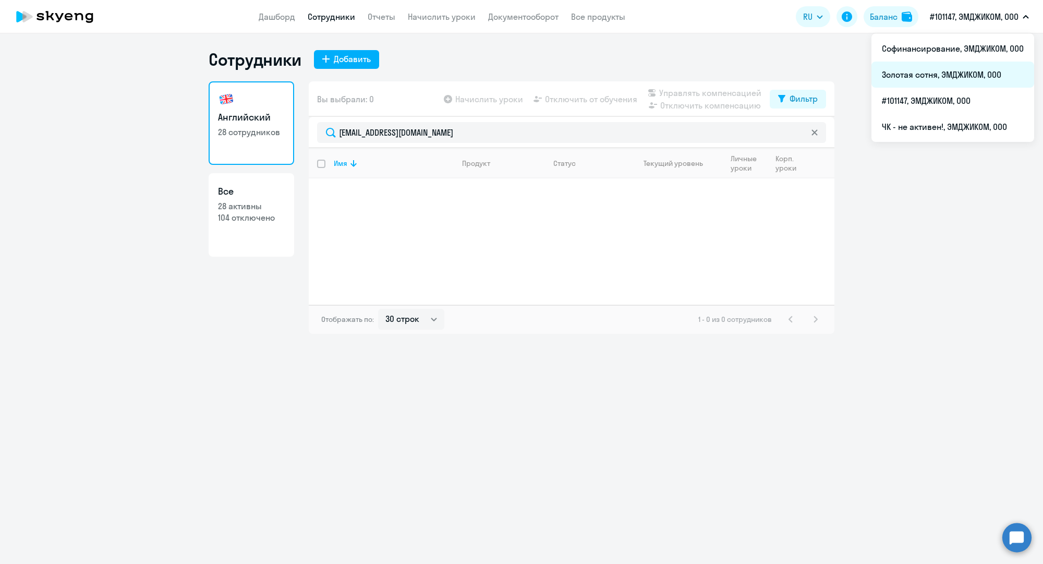
click at [927, 82] on li "Золотая сотня, ЭМДЖИКОМ, ООО" at bounding box center [952, 75] width 163 height 26
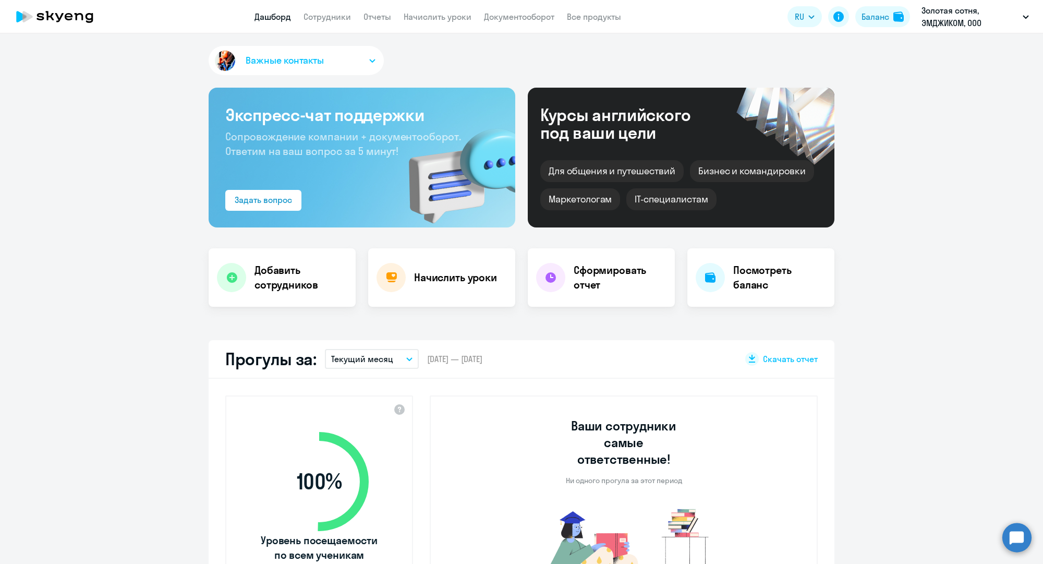
click at [320, 10] on app-menu-item-link "Сотрудники" at bounding box center [327, 16] width 47 height 13
click at [326, 17] on link "Сотрудники" at bounding box center [327, 16] width 47 height 10
select select "30"
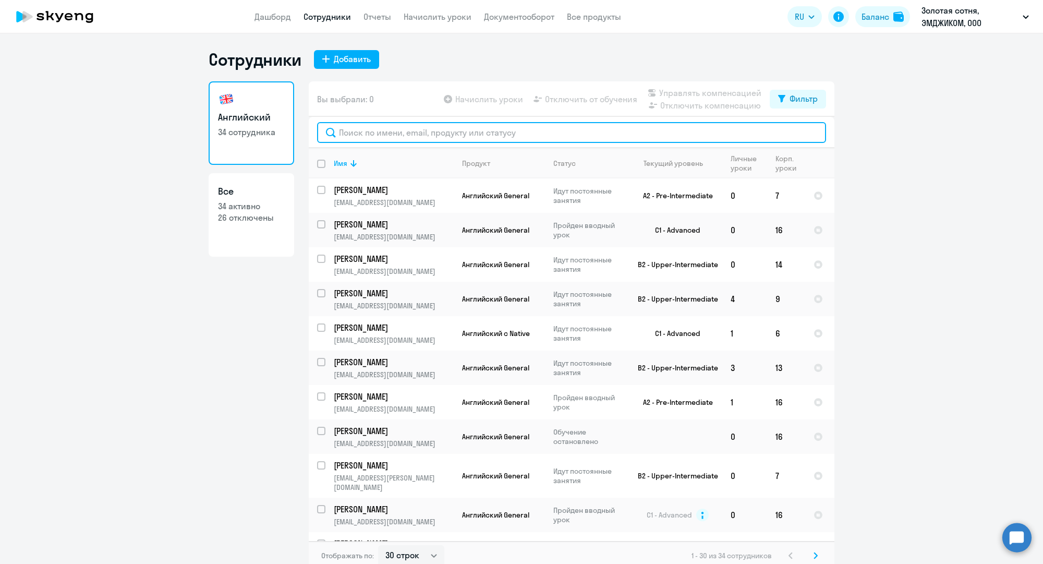
click at [399, 130] on input "text" at bounding box center [571, 132] width 509 height 21
paste input "[EMAIL_ADDRESS][DOMAIN_NAME]"
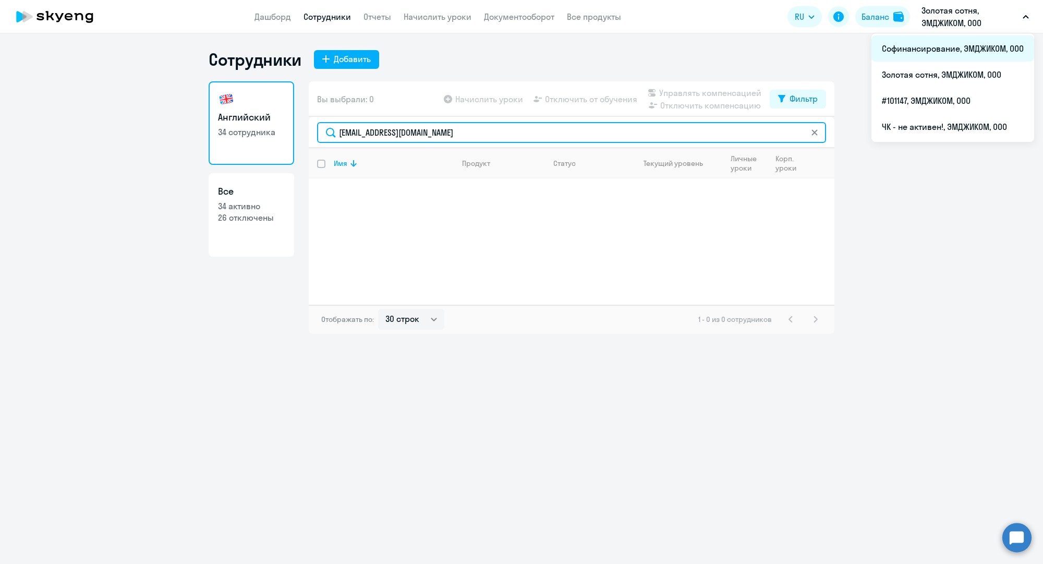
type input "[EMAIL_ADDRESS][DOMAIN_NAME]"
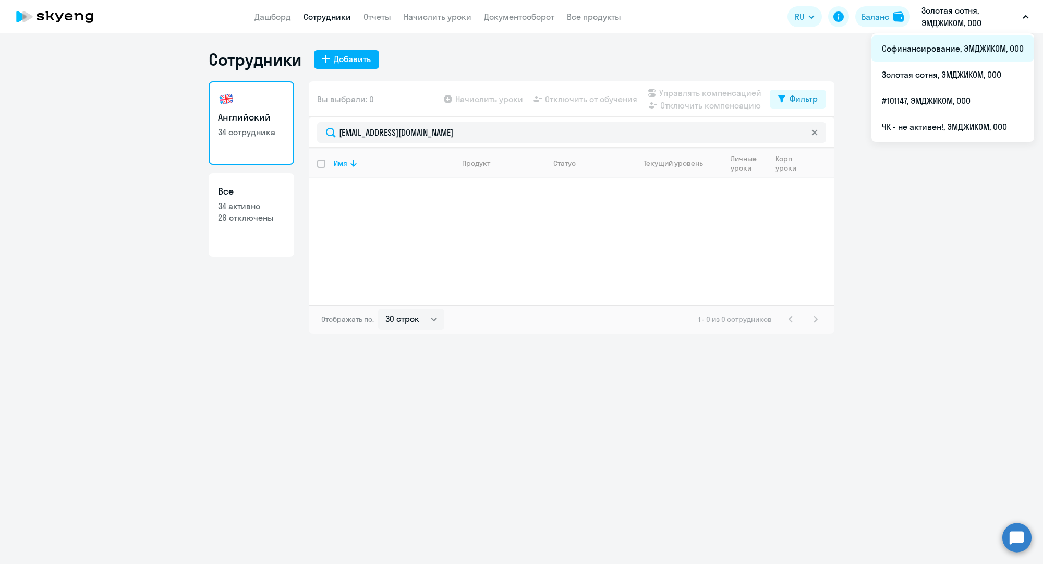
click at [920, 43] on li "Софинансирование, ЭМДЖИКОМ, ООО" at bounding box center [952, 48] width 163 height 26
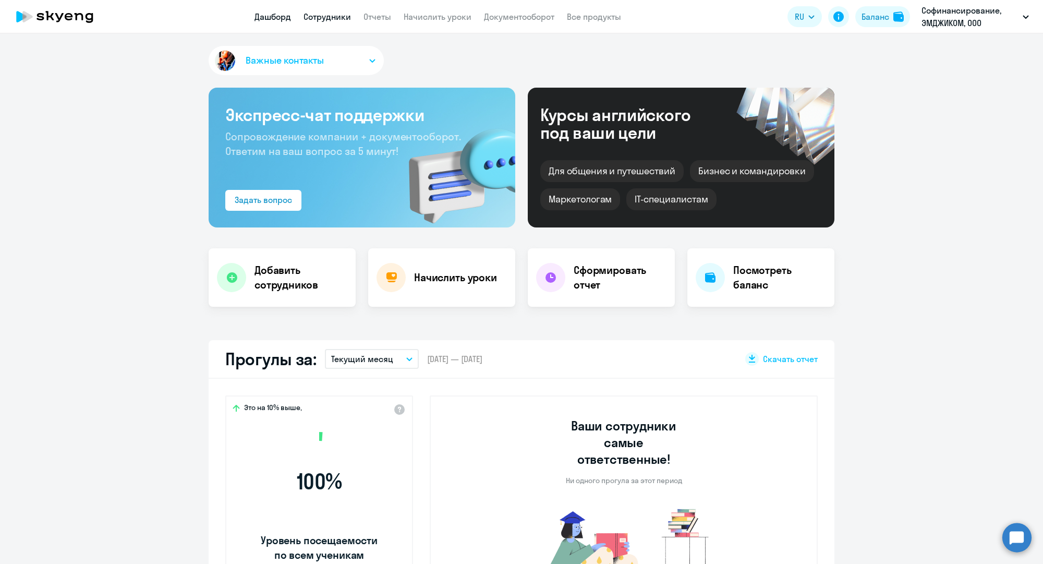
click at [332, 18] on link "Сотрудники" at bounding box center [327, 16] width 47 height 10
select select "30"
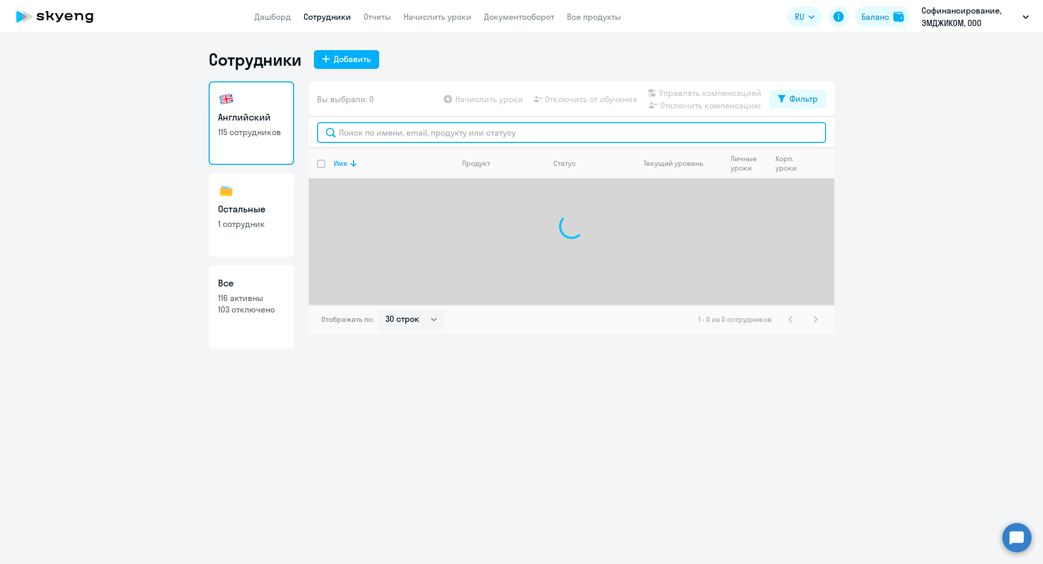
click at [386, 134] on input "text" at bounding box center [571, 132] width 509 height 21
paste input "[EMAIL_ADDRESS][DOMAIN_NAME]"
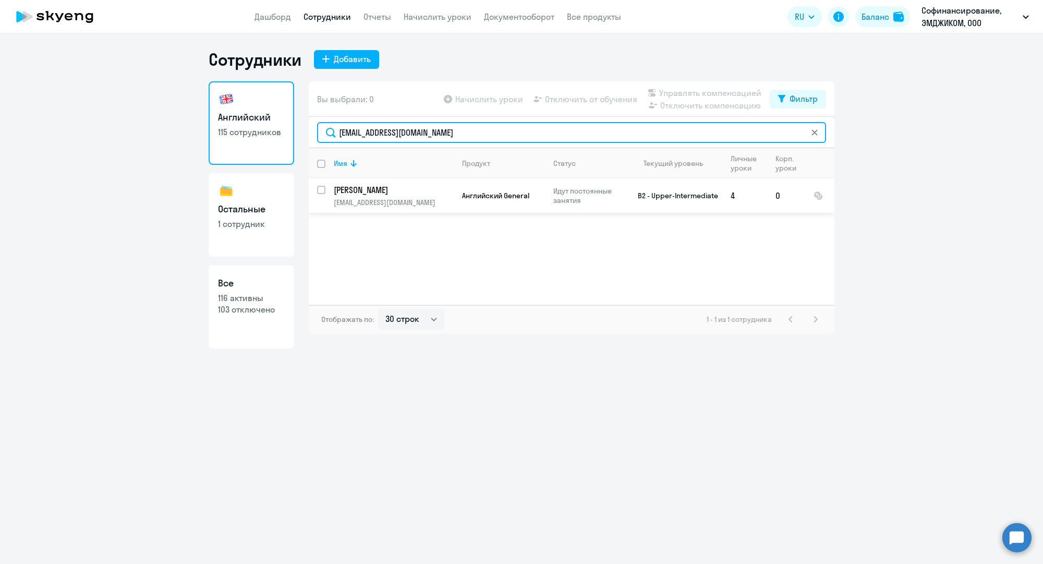
type input "[EMAIL_ADDRESS][DOMAIN_NAME]"
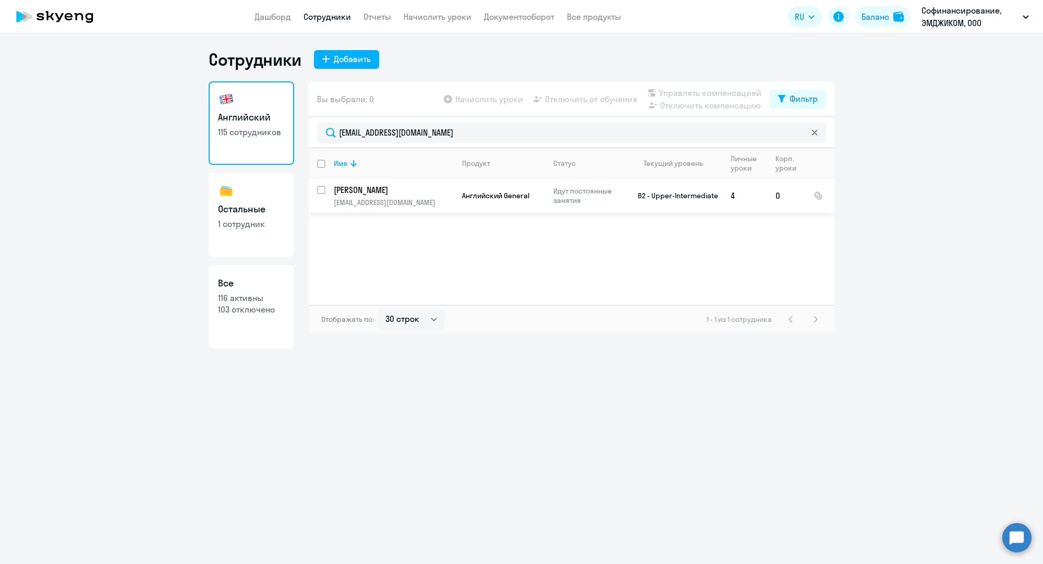
click at [323, 188] on input "select row 14372051" at bounding box center [327, 196] width 21 height 21
checkbox input "true"
click at [548, 96] on span "Отключить от обучения" at bounding box center [591, 99] width 92 height 13
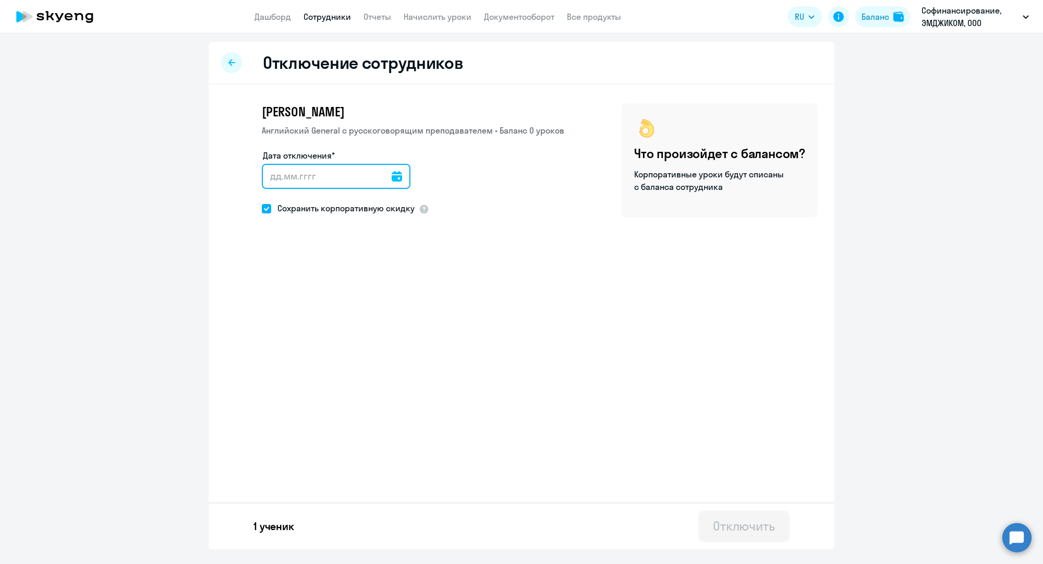
click at [383, 176] on input "Дата отключения*" at bounding box center [336, 176] width 149 height 25
click at [394, 174] on icon at bounding box center [397, 176] width 10 height 10
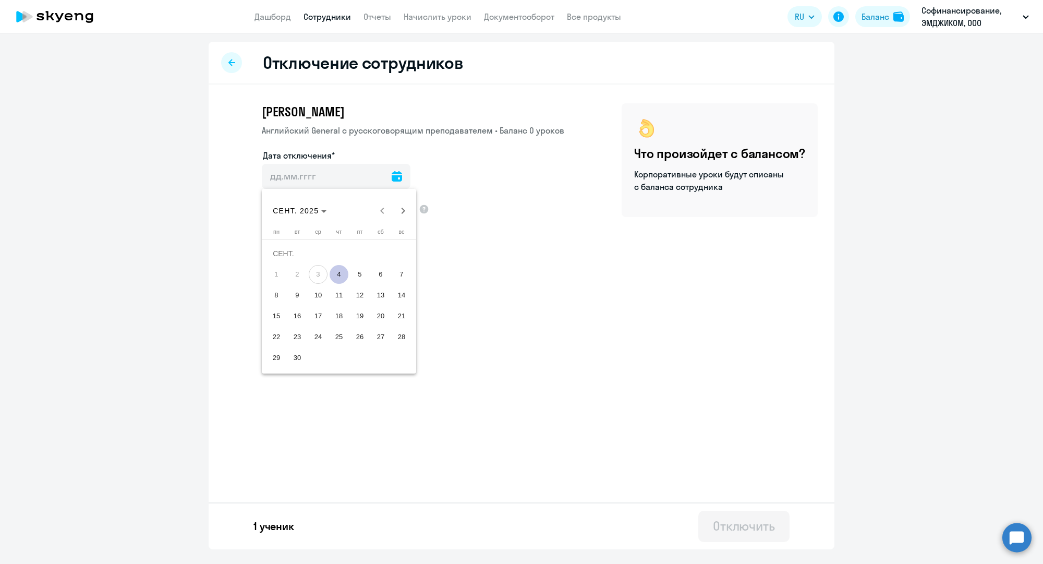
click at [340, 273] on span "4" at bounding box center [339, 274] width 19 height 19
type input "[DATE]"
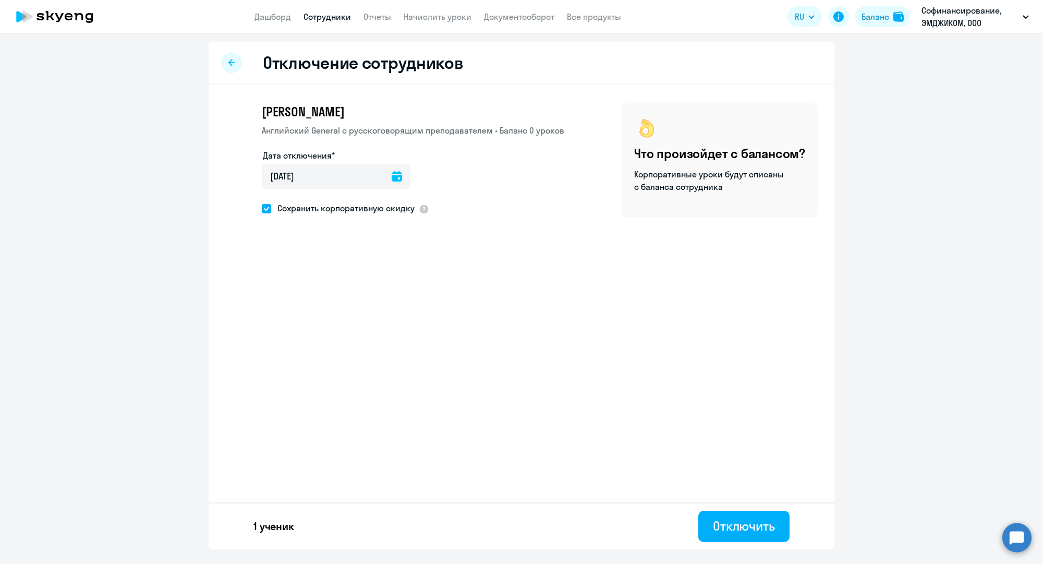
click at [393, 211] on span "Сохранить корпоративную скидку" at bounding box center [342, 208] width 143 height 13
click at [262, 209] on input "Сохранить корпоративную скидку" at bounding box center [261, 208] width 1 height 1
checkbox input "false"
click at [744, 522] on div "Отключить" at bounding box center [744, 525] width 62 height 17
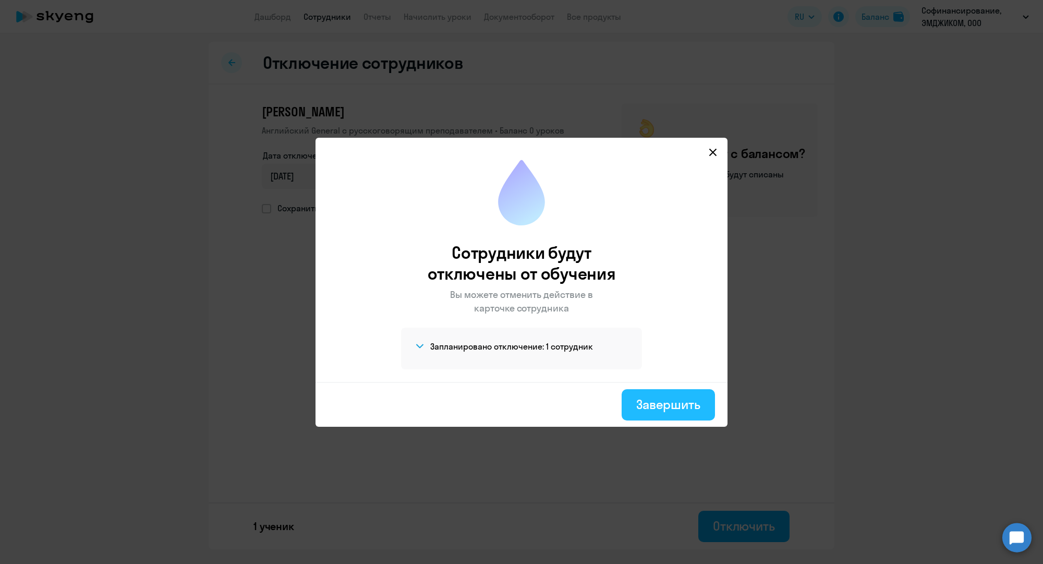
click at [683, 410] on div "Завершить" at bounding box center [668, 404] width 64 height 17
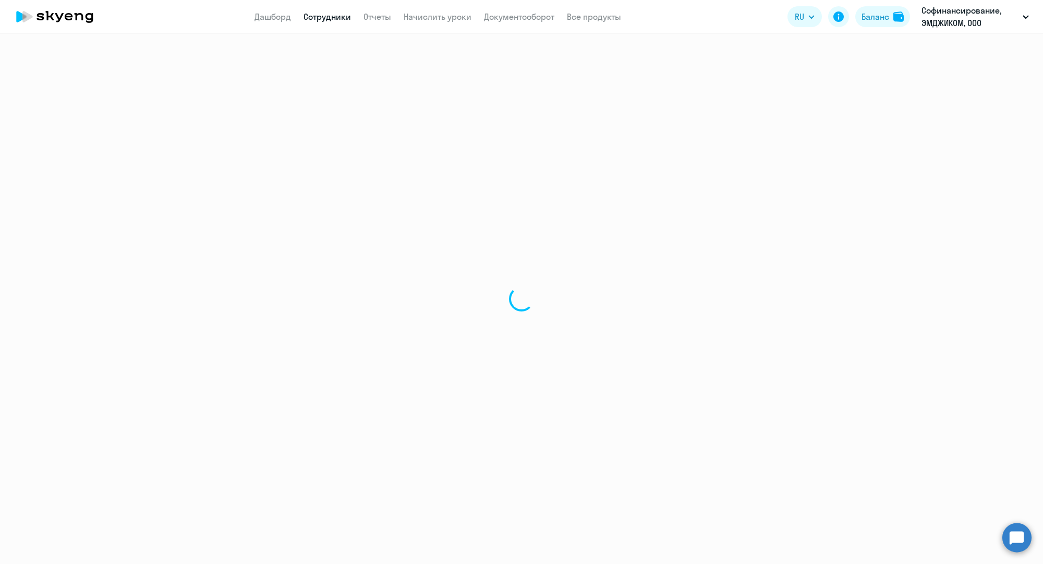
select select "30"
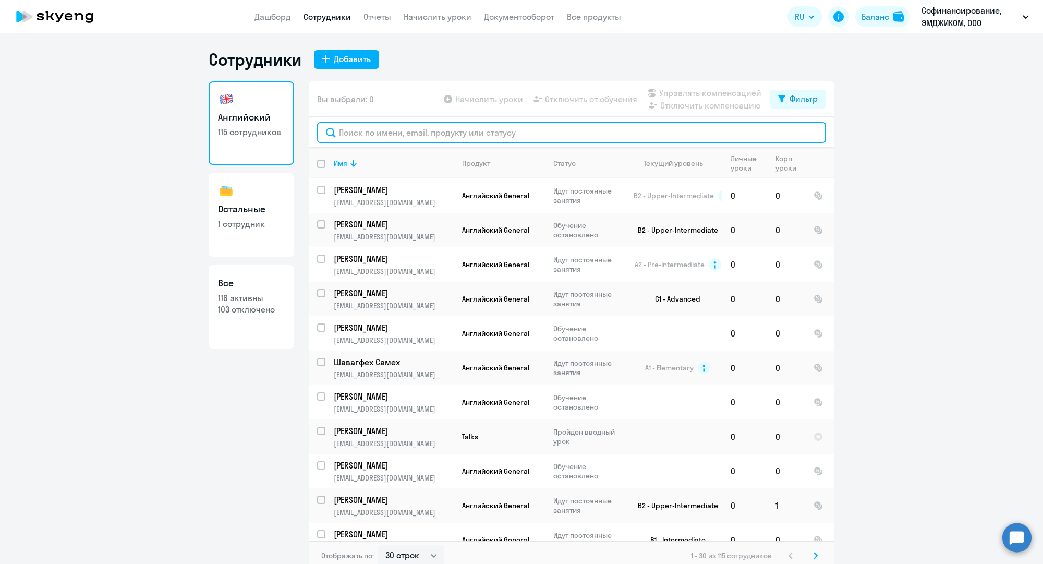
click at [378, 124] on input "text" at bounding box center [571, 132] width 509 height 21
paste input "[EMAIL_ADDRESS][DOMAIN_NAME]"
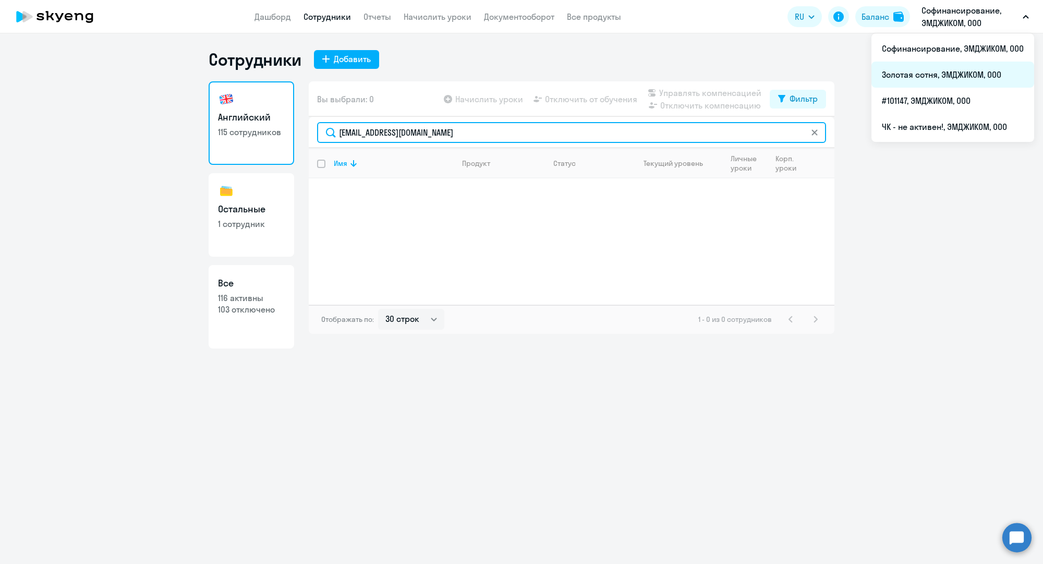
type input "[EMAIL_ADDRESS][DOMAIN_NAME]"
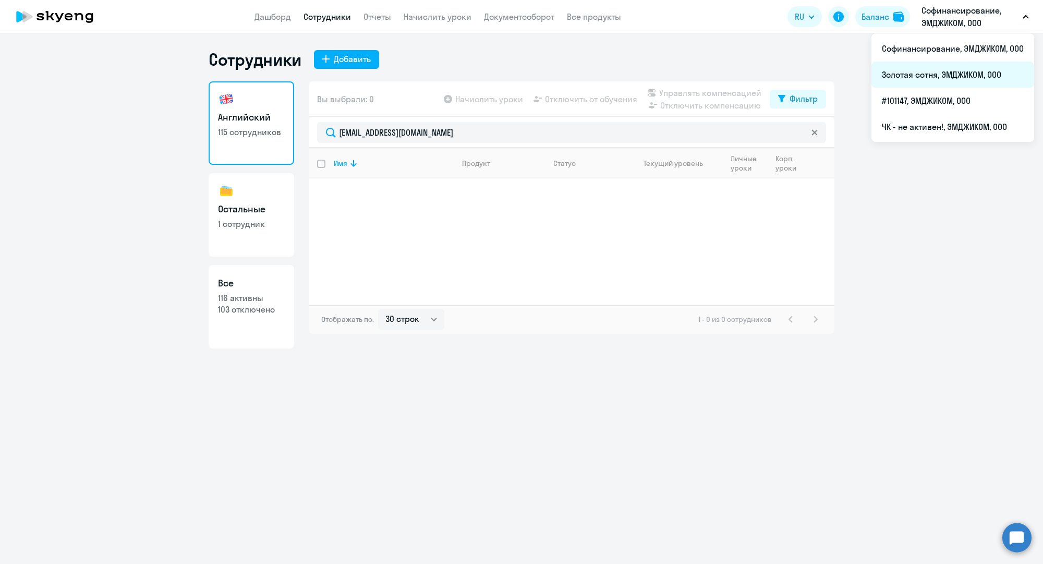
click at [937, 71] on li "Золотая сотня, ЭМДЖИКОМ, ООО" at bounding box center [952, 75] width 163 height 26
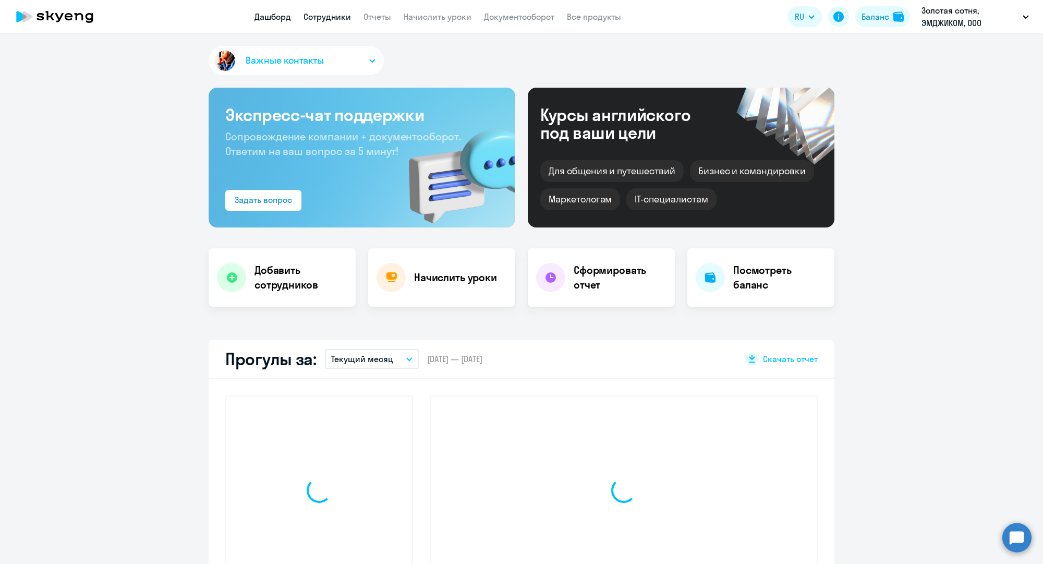
click at [325, 15] on link "Сотрудники" at bounding box center [327, 16] width 47 height 10
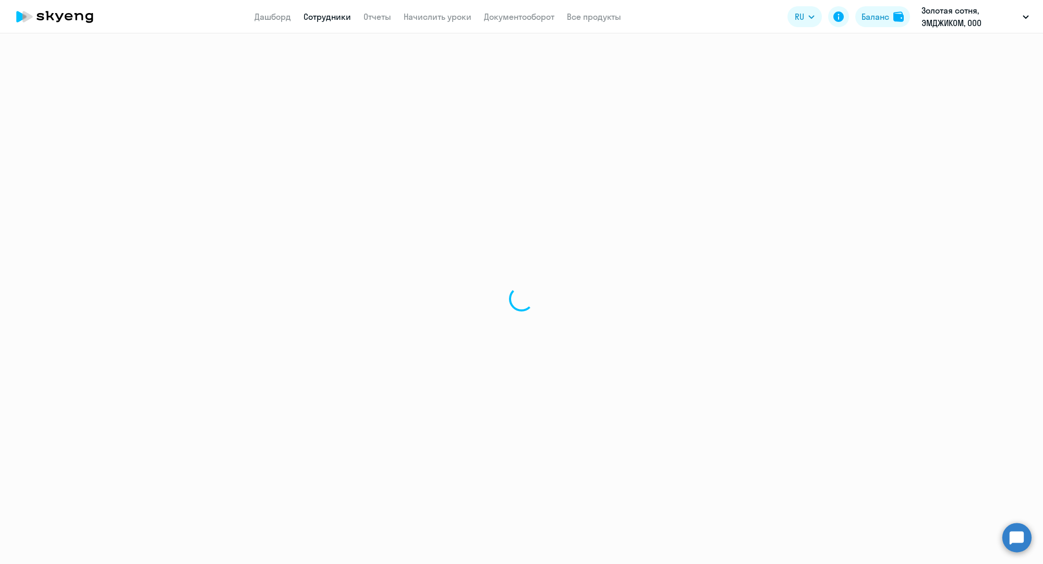
select select "30"
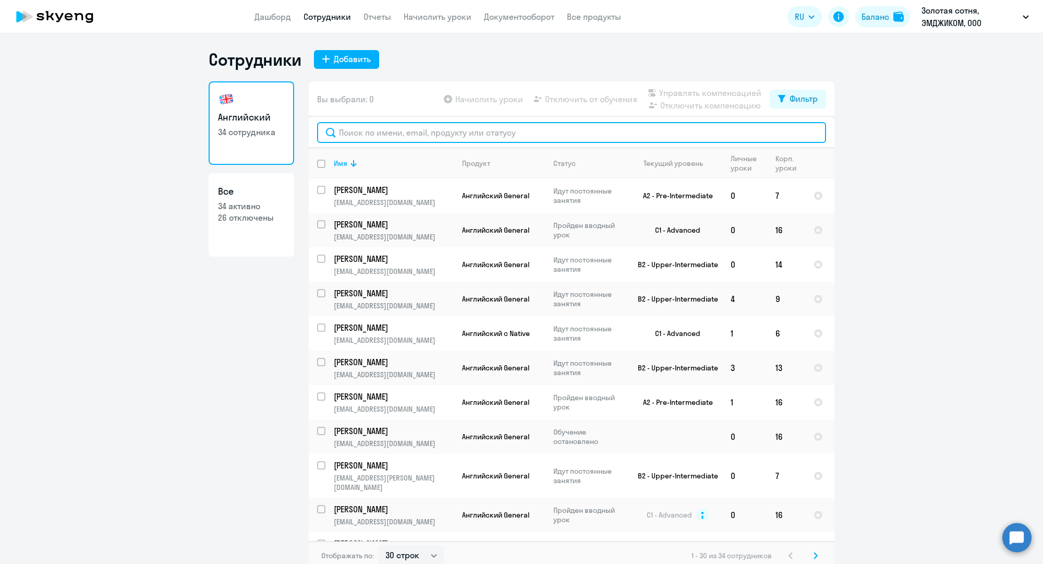
drag, startPoint x: 392, startPoint y: 128, endPoint x: 405, endPoint y: 129, distance: 13.1
click at [392, 128] on input "text" at bounding box center [571, 132] width 509 height 21
paste input "[EMAIL_ADDRESS][DOMAIN_NAME]"
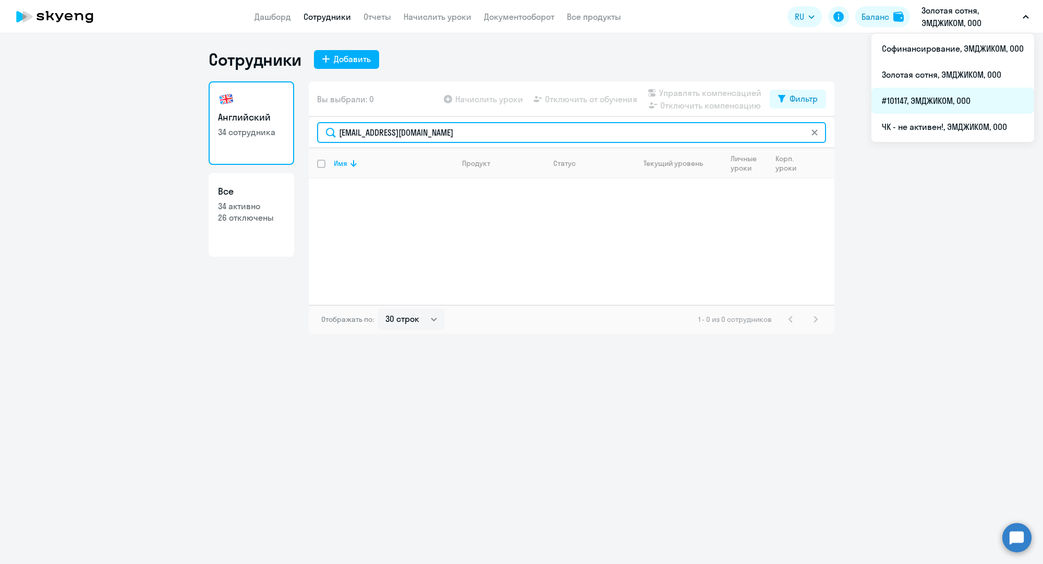
type input "[EMAIL_ADDRESS][DOMAIN_NAME]"
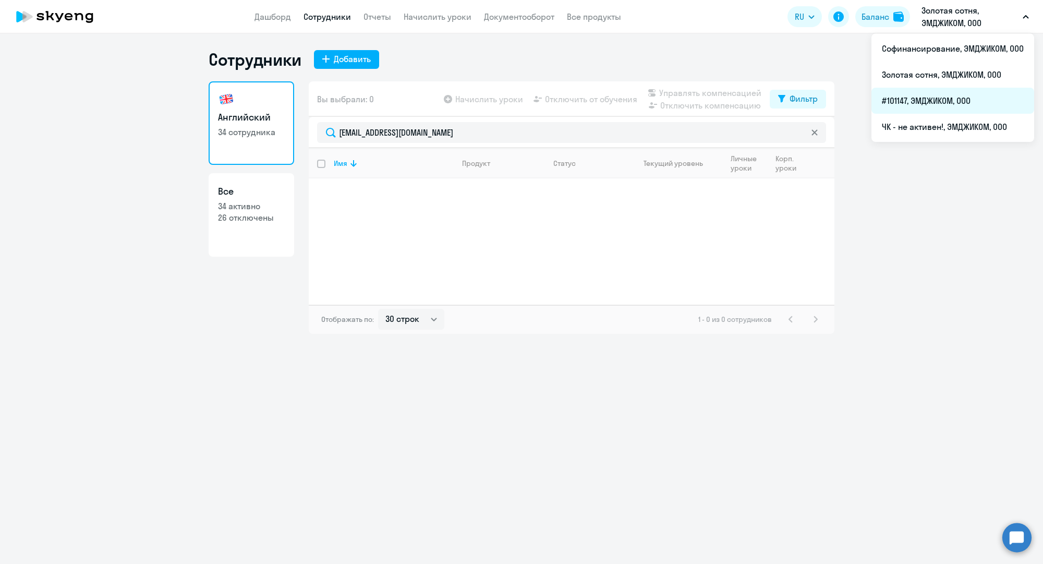
click at [899, 103] on li "#101147, ЭМДЖИКОМ, ООО" at bounding box center [952, 101] width 163 height 26
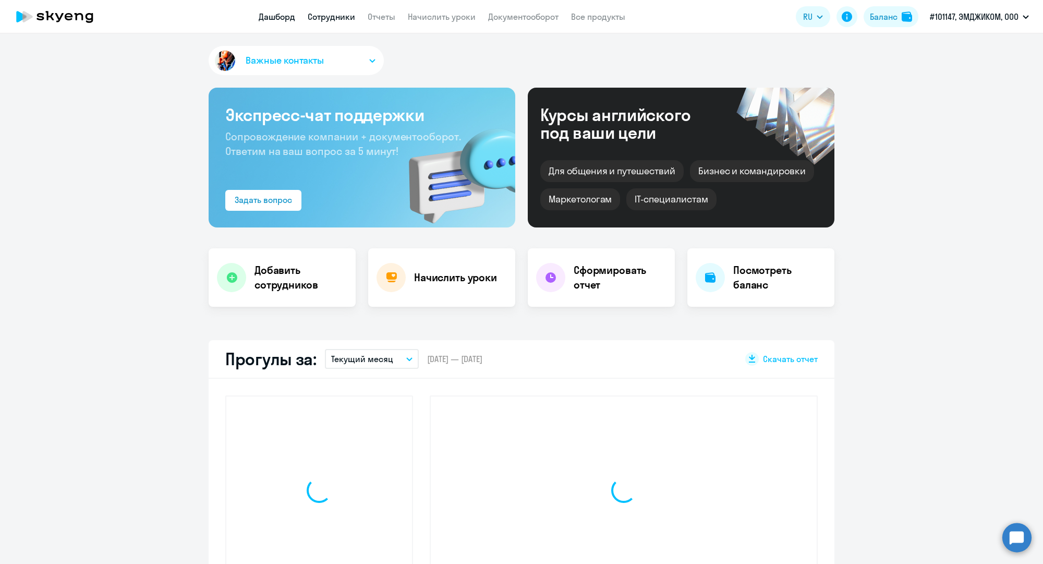
click at [329, 12] on link "Сотрудники" at bounding box center [331, 16] width 47 height 10
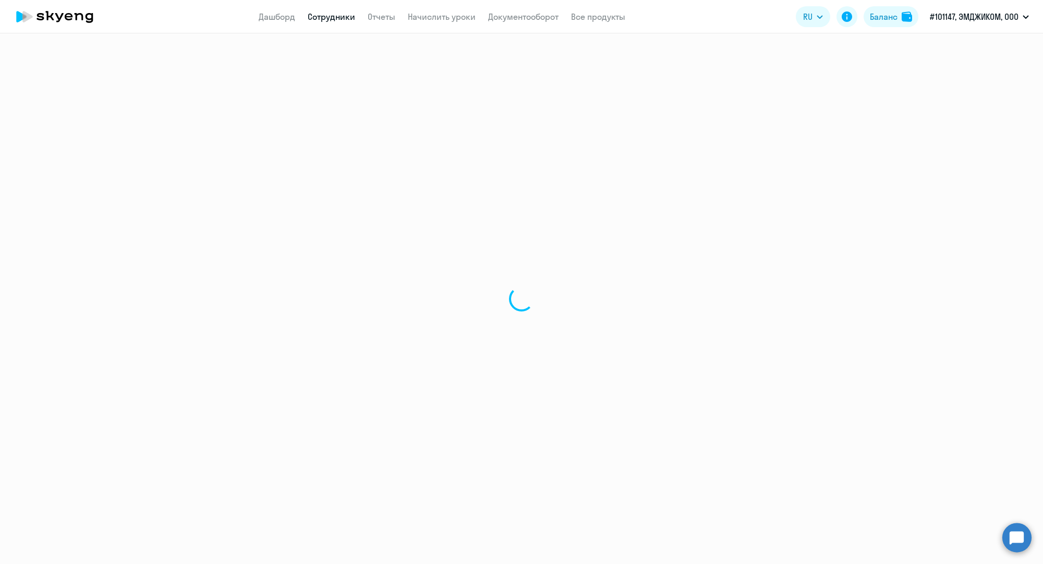
select select "30"
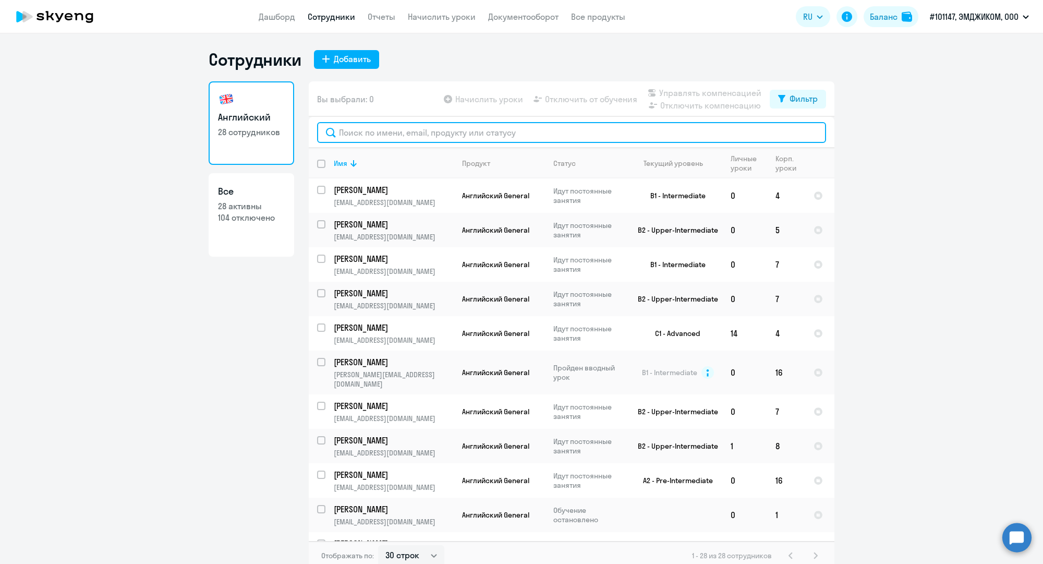
click at [388, 132] on input "text" at bounding box center [571, 132] width 509 height 21
paste input "[EMAIL_ADDRESS][DOMAIN_NAME]"
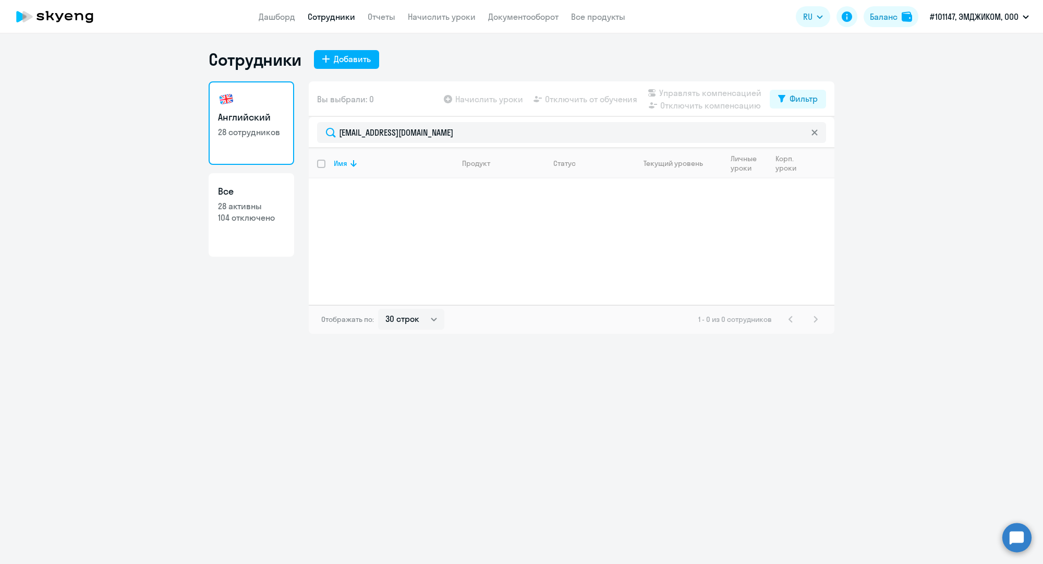
click at [337, 13] on link "Сотрудники" at bounding box center [331, 16] width 47 height 10
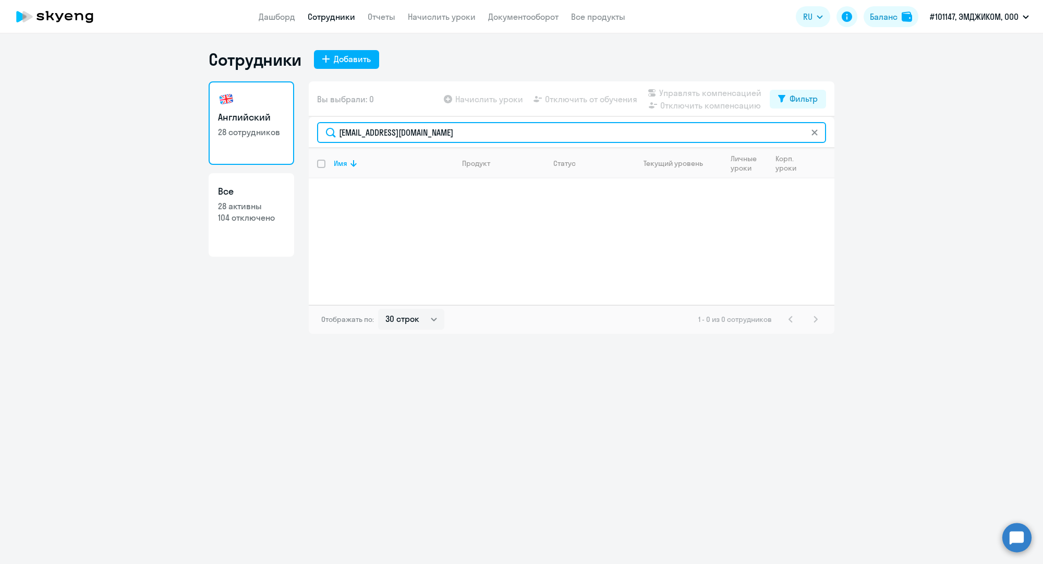
click at [435, 137] on input "[EMAIL_ADDRESS][DOMAIN_NAME]" at bounding box center [571, 132] width 509 height 21
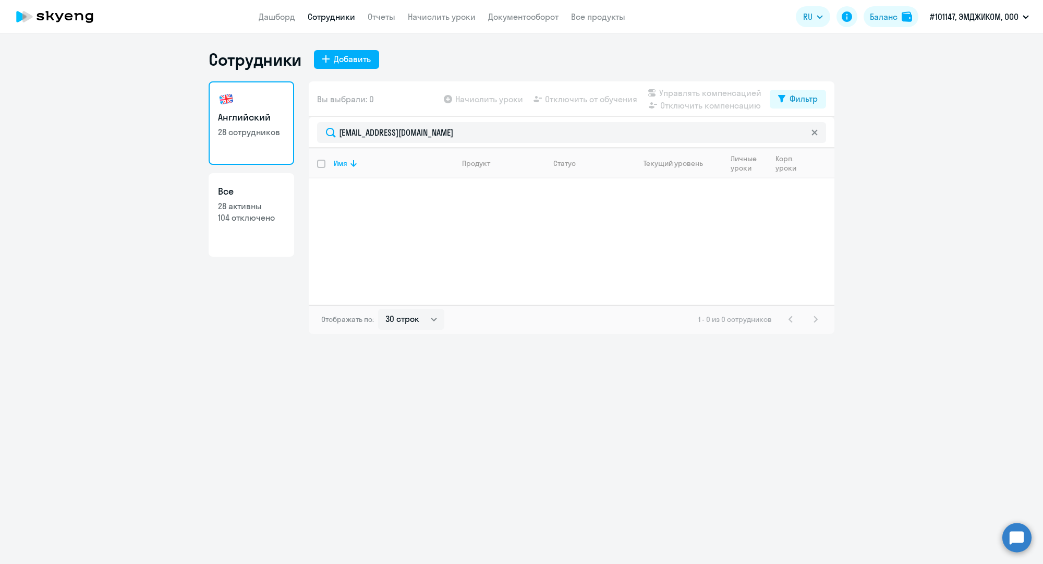
click at [344, 13] on link "Сотрудники" at bounding box center [331, 16] width 47 height 10
click at [505, 122] on div "[EMAIL_ADDRESS][DOMAIN_NAME]" at bounding box center [572, 132] width 526 height 31
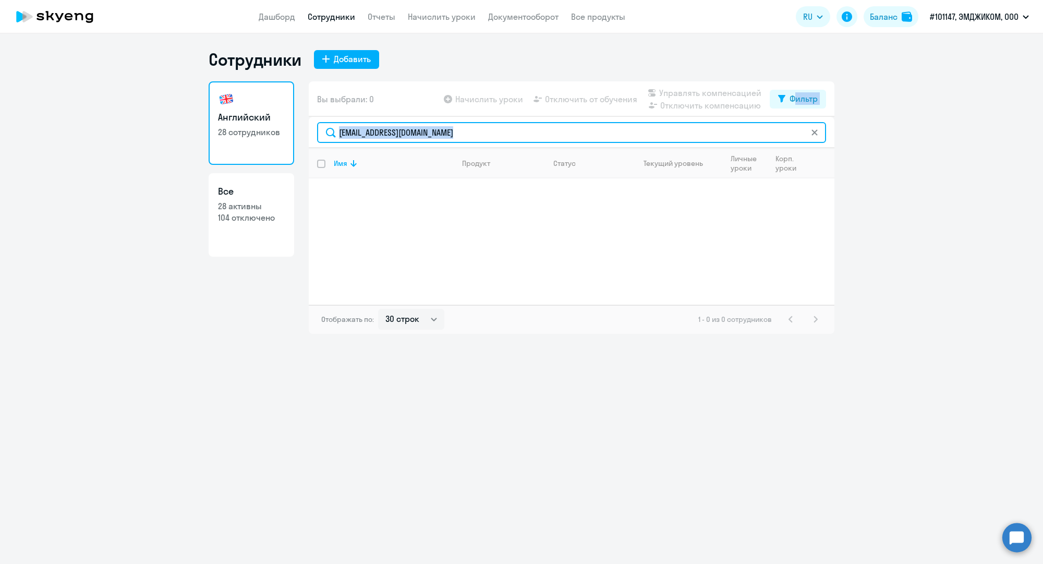
click at [503, 125] on input "[EMAIL_ADDRESS][DOMAIN_NAME]" at bounding box center [571, 132] width 509 height 21
click at [503, 133] on input "[EMAIL_ADDRESS][DOMAIN_NAME]" at bounding box center [571, 132] width 509 height 21
paste input "n.[PERSON_NAME]"
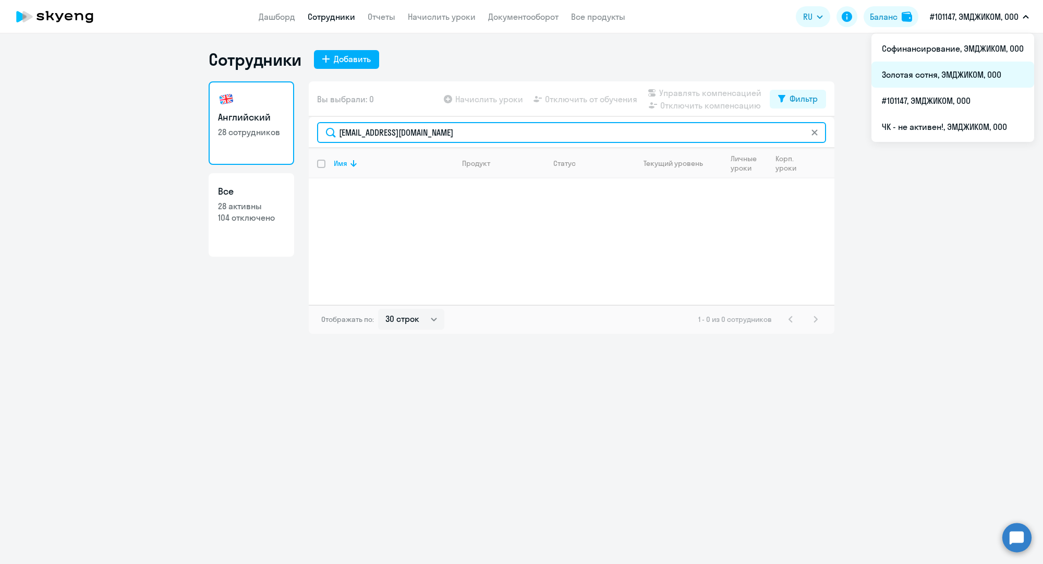
type input "[EMAIL_ADDRESS][DOMAIN_NAME]"
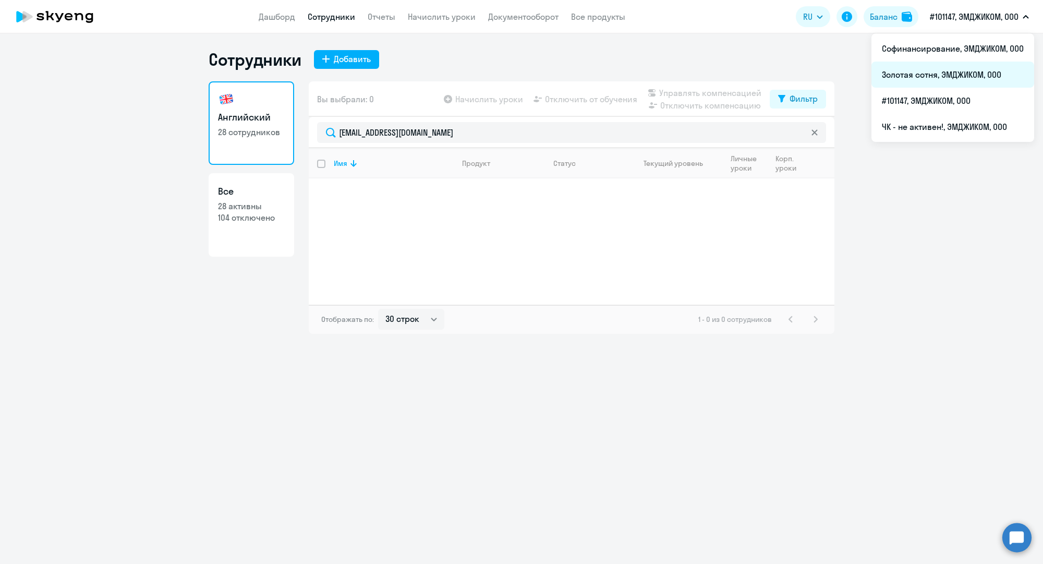
click at [935, 74] on li "Золотая сотня, ЭМДЖИКОМ, ООО" at bounding box center [952, 75] width 163 height 26
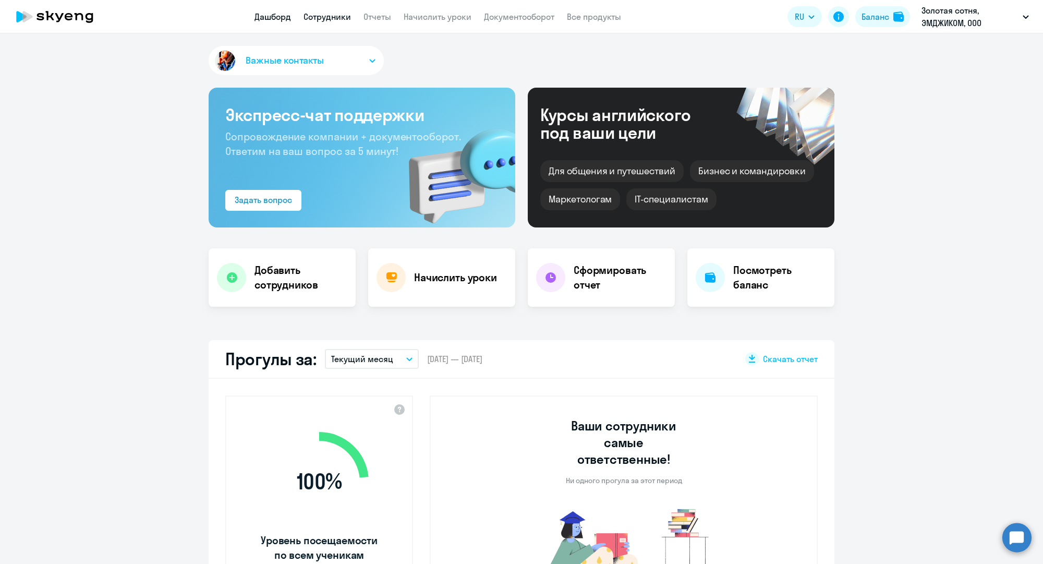
click at [343, 16] on link "Сотрудники" at bounding box center [327, 16] width 47 height 10
select select "30"
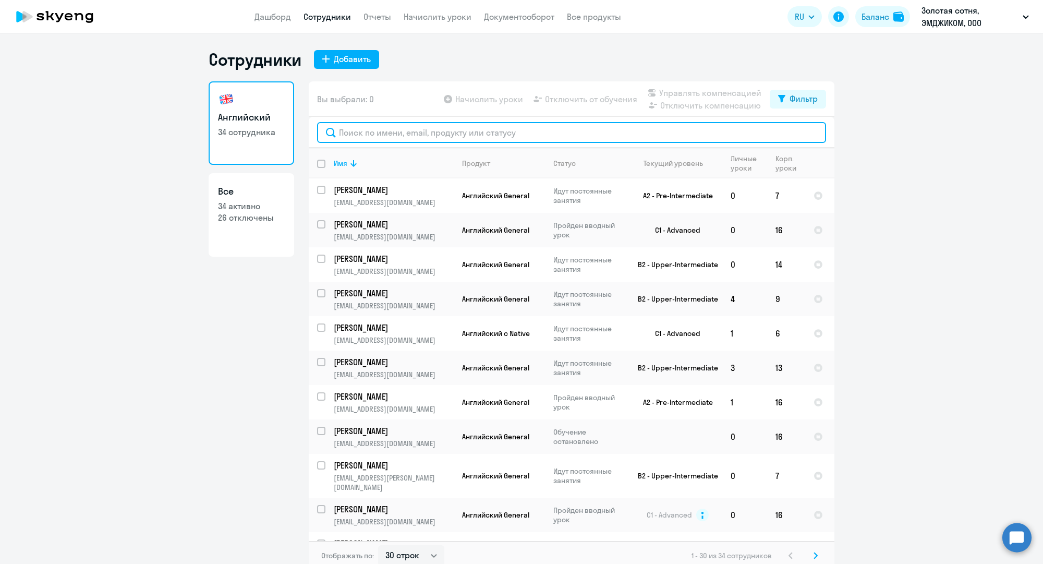
click at [376, 126] on input "text" at bounding box center [571, 132] width 509 height 21
paste input "[EMAIL_ADDRESS][DOMAIN_NAME]"
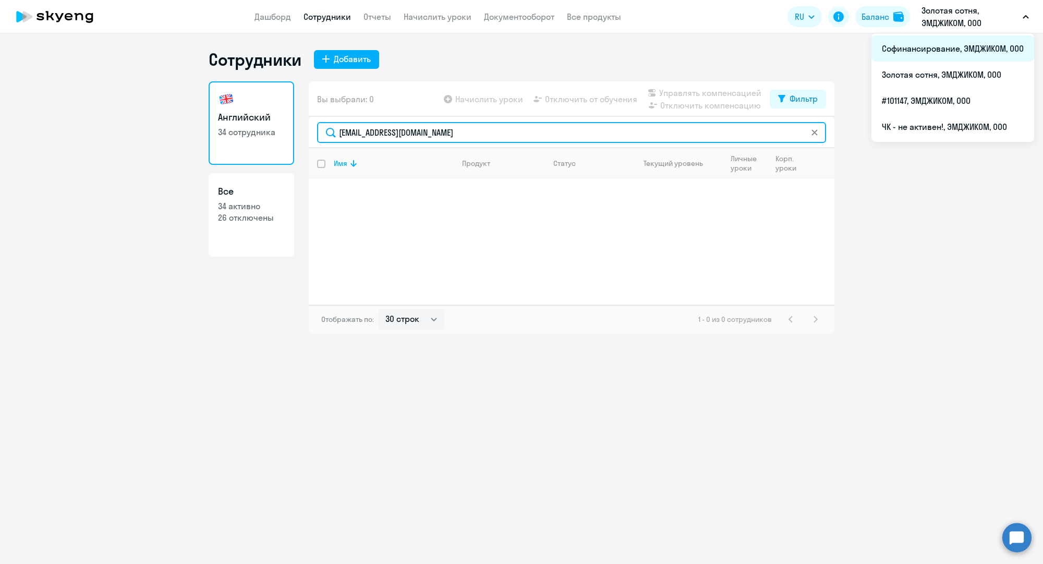
type input "[EMAIL_ADDRESS][DOMAIN_NAME]"
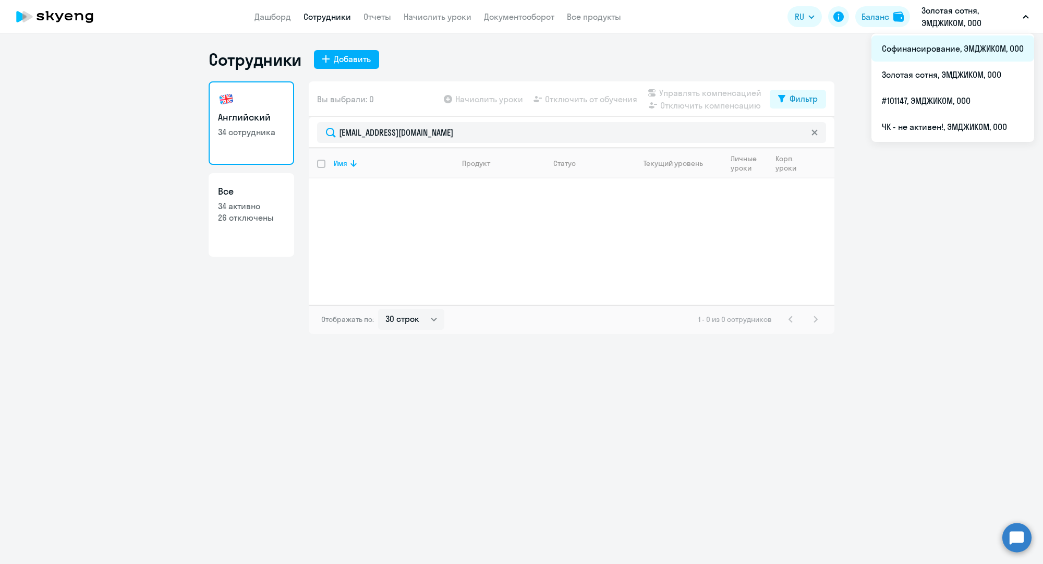
click at [931, 53] on li "Софинансирование, ЭМДЖИКОМ, ООО" at bounding box center [952, 48] width 163 height 26
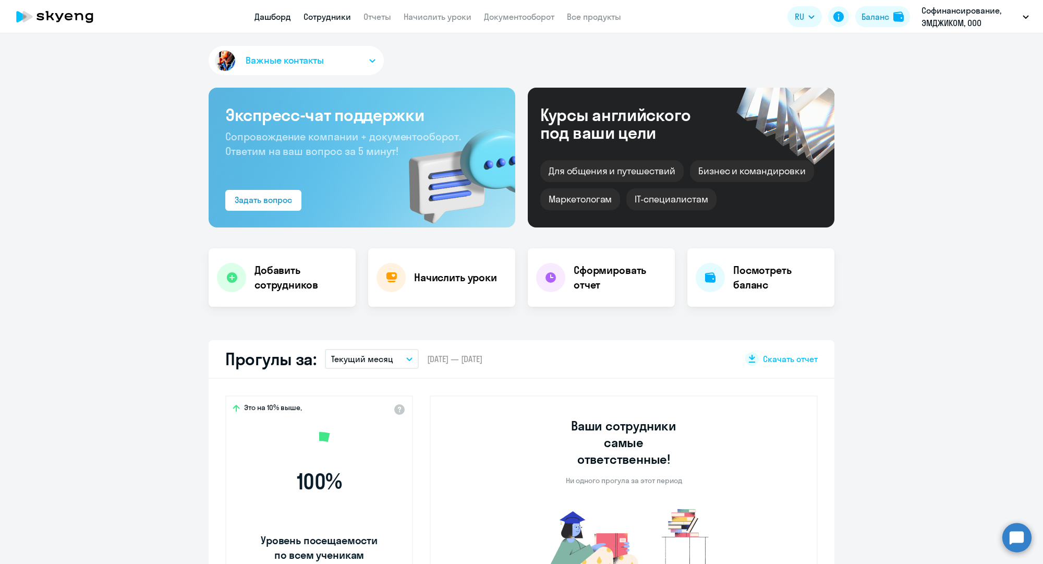
click at [333, 21] on link "Сотрудники" at bounding box center [327, 16] width 47 height 10
select select "30"
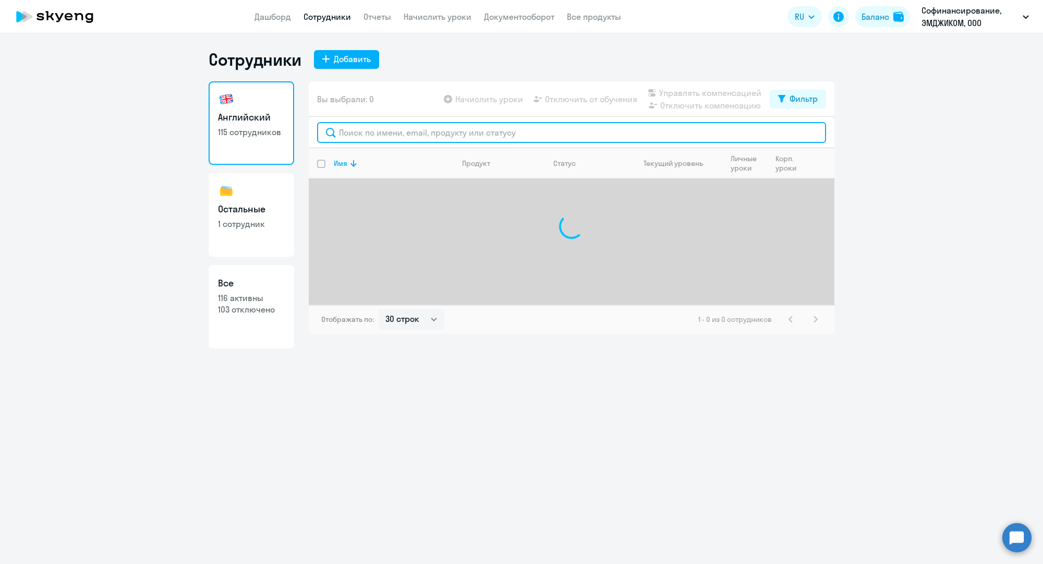
click at [397, 134] on input "text" at bounding box center [571, 132] width 509 height 21
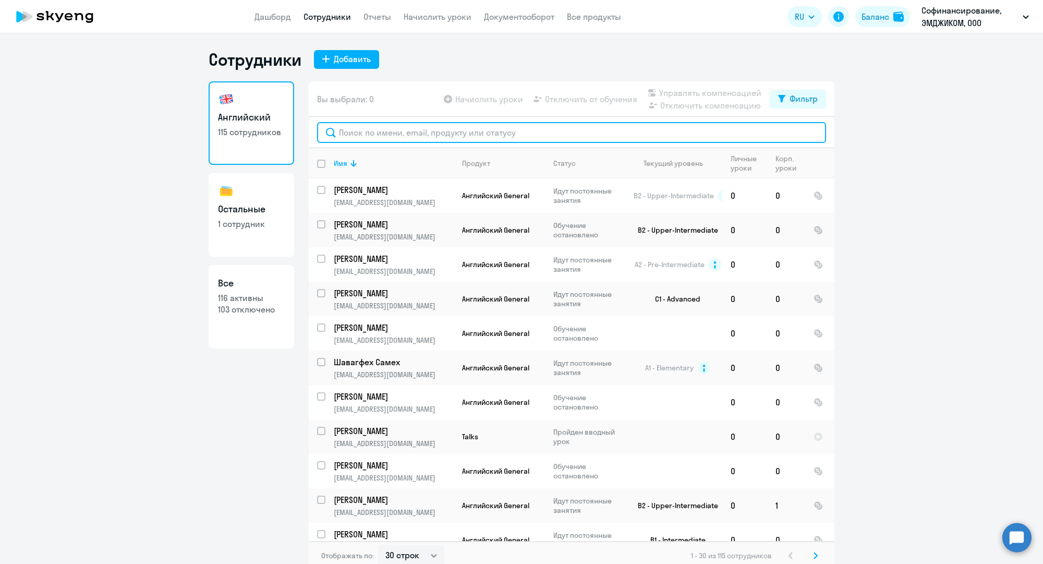
paste input "[EMAIL_ADDRESS][DOMAIN_NAME]"
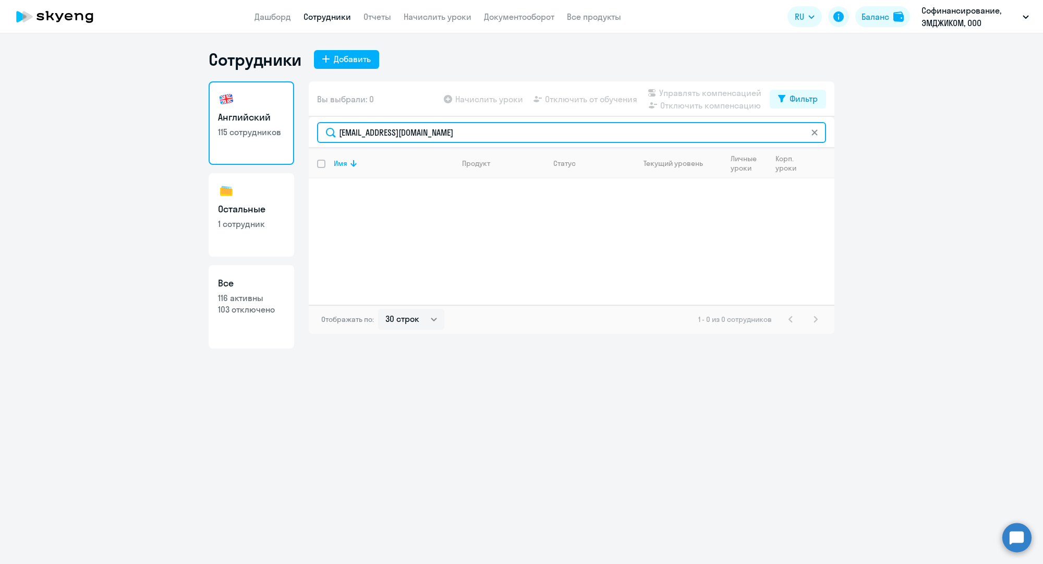
click at [435, 127] on input "[EMAIL_ADDRESS][DOMAIN_NAME]" at bounding box center [571, 132] width 509 height 21
paste input "popova"
click at [652, 140] on input "[EMAIL_ADDRESS][DOMAIN_NAME]" at bounding box center [571, 132] width 509 height 21
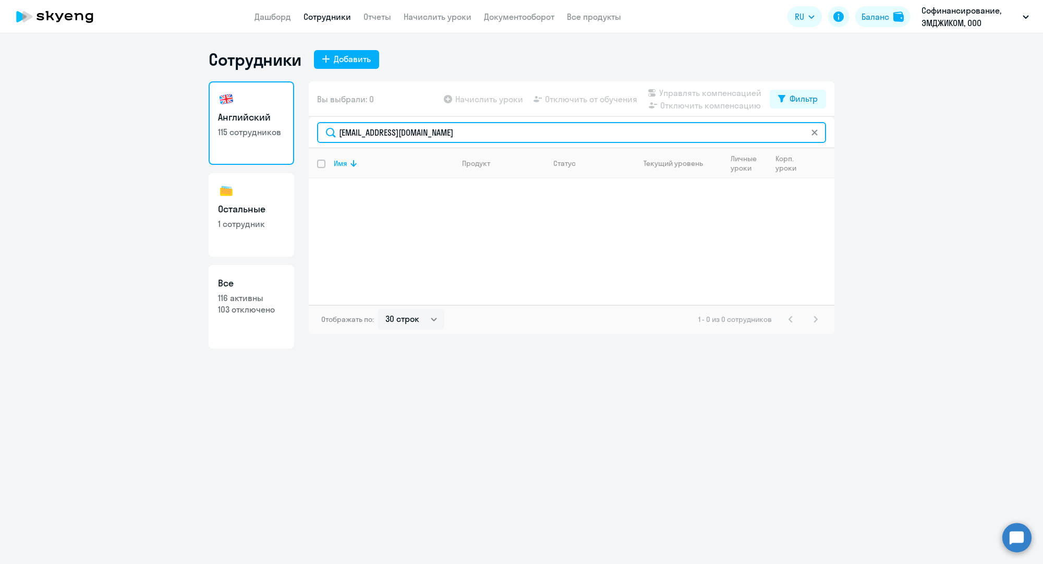
click at [652, 140] on input "[EMAIL_ADDRESS][DOMAIN_NAME]" at bounding box center [571, 132] width 509 height 21
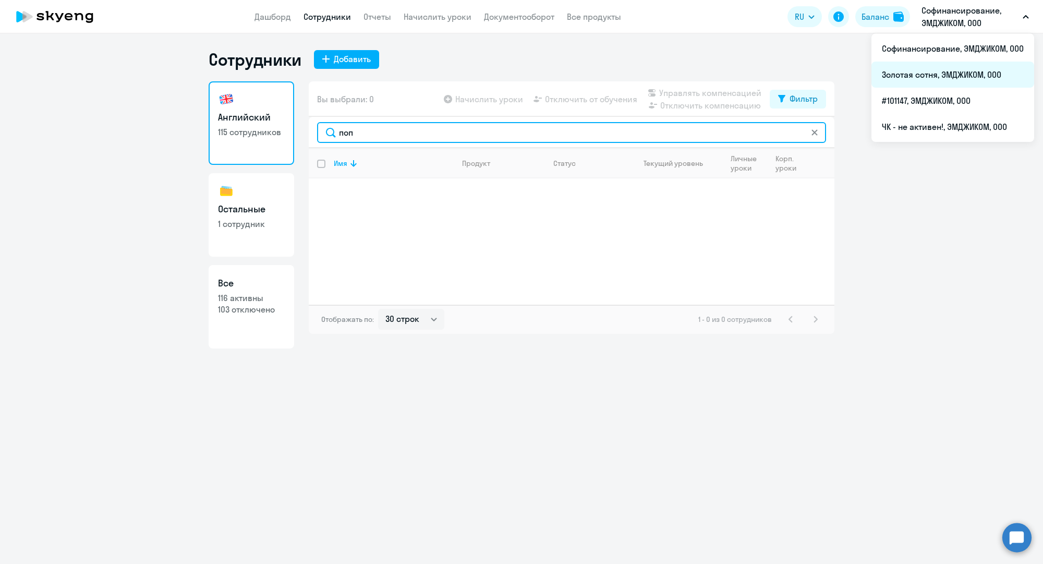
type input "поп"
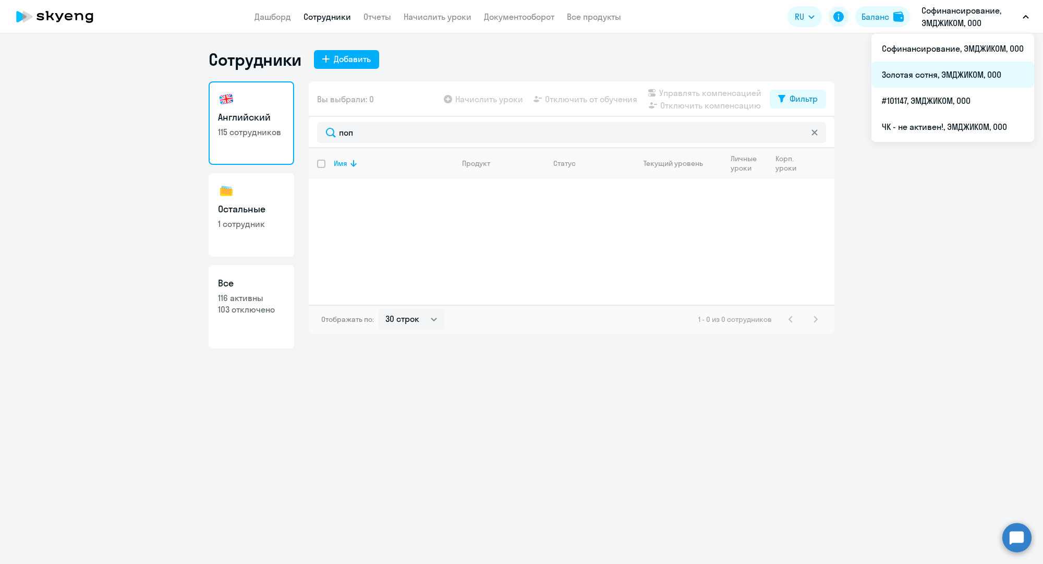
click at [941, 70] on li "Золотая сотня, ЭМДЖИКОМ, ООО" at bounding box center [952, 75] width 163 height 26
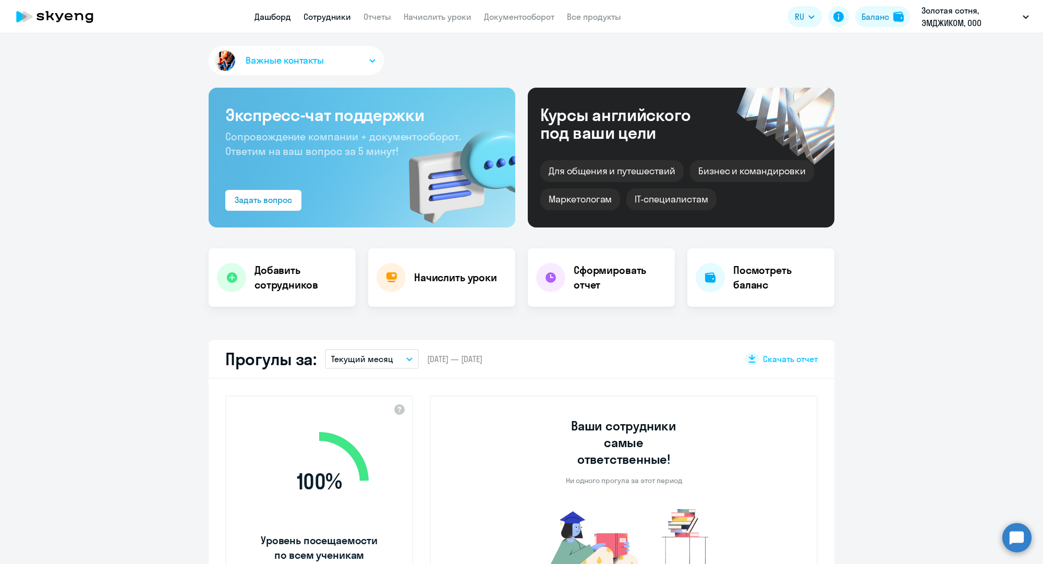
click at [344, 14] on link "Сотрудники" at bounding box center [327, 16] width 47 height 10
select select "30"
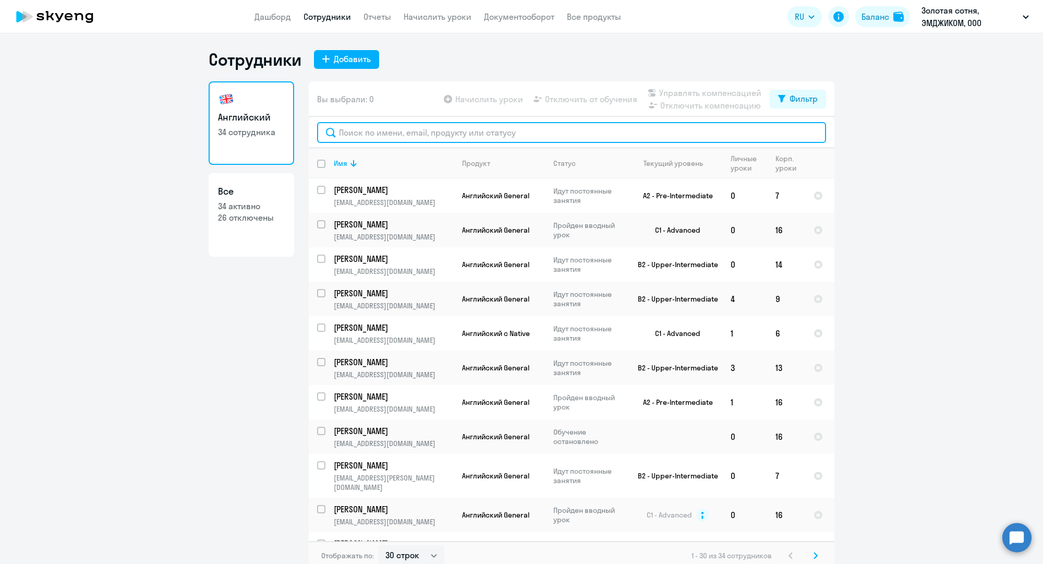
click at [430, 135] on input "text" at bounding box center [571, 132] width 509 height 21
paste input "[EMAIL_ADDRESS][DOMAIN_NAME]"
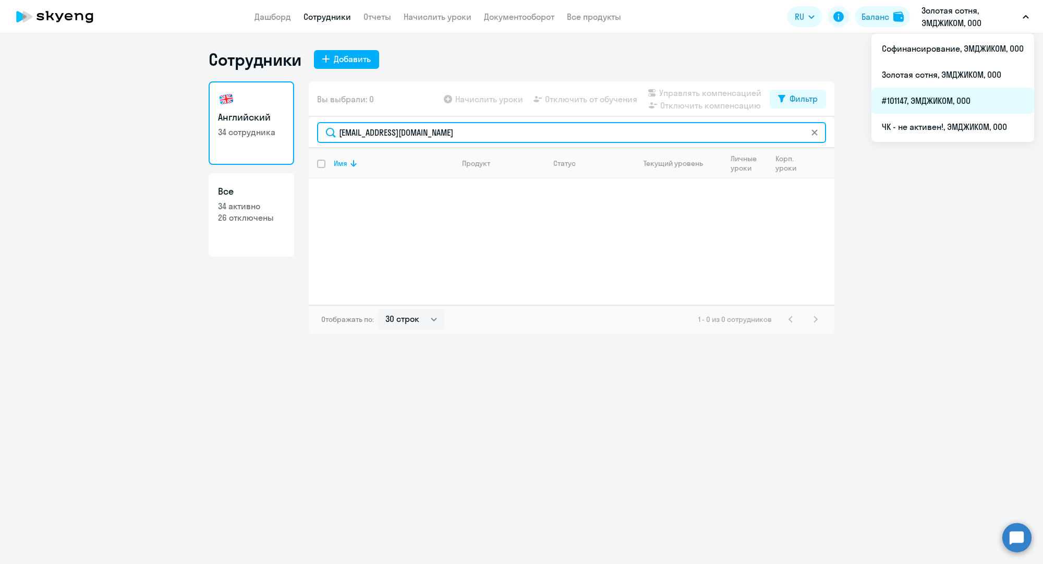
type input "[EMAIL_ADDRESS][DOMAIN_NAME]"
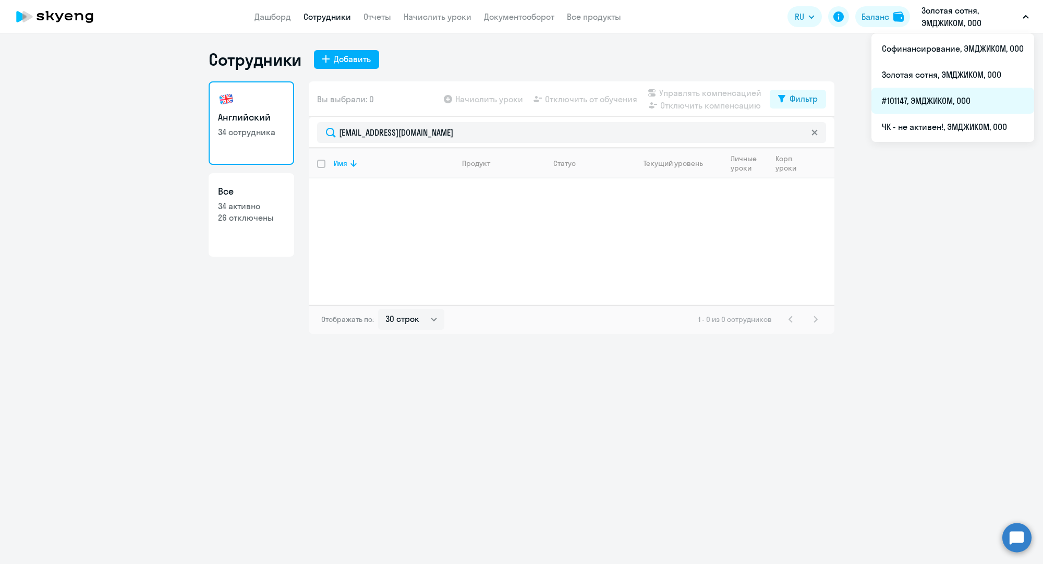
click at [914, 97] on li "#101147, ЭМДЖИКОМ, ООО" at bounding box center [952, 101] width 163 height 26
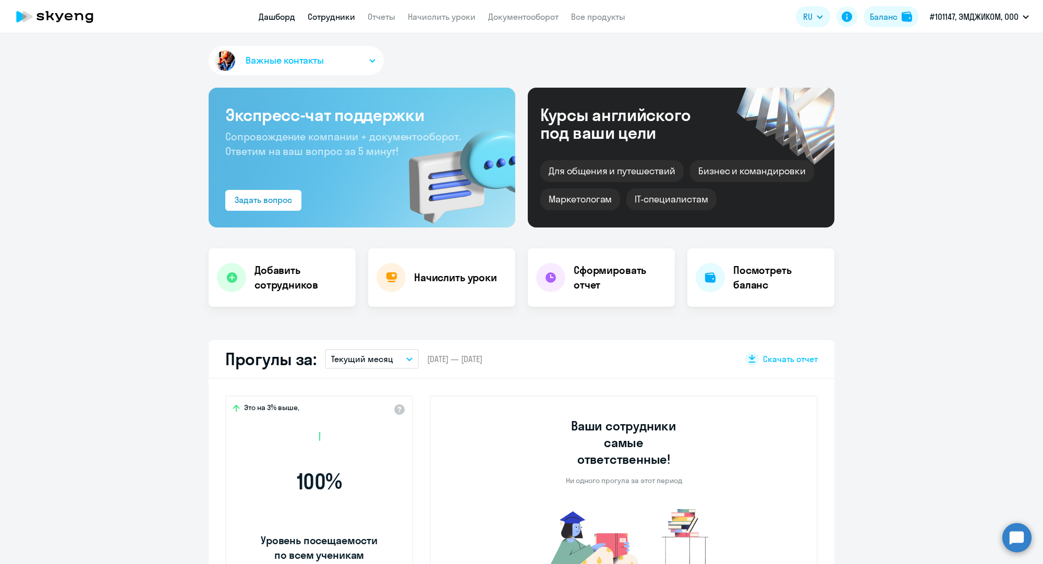
click at [343, 19] on link "Сотрудники" at bounding box center [331, 16] width 47 height 10
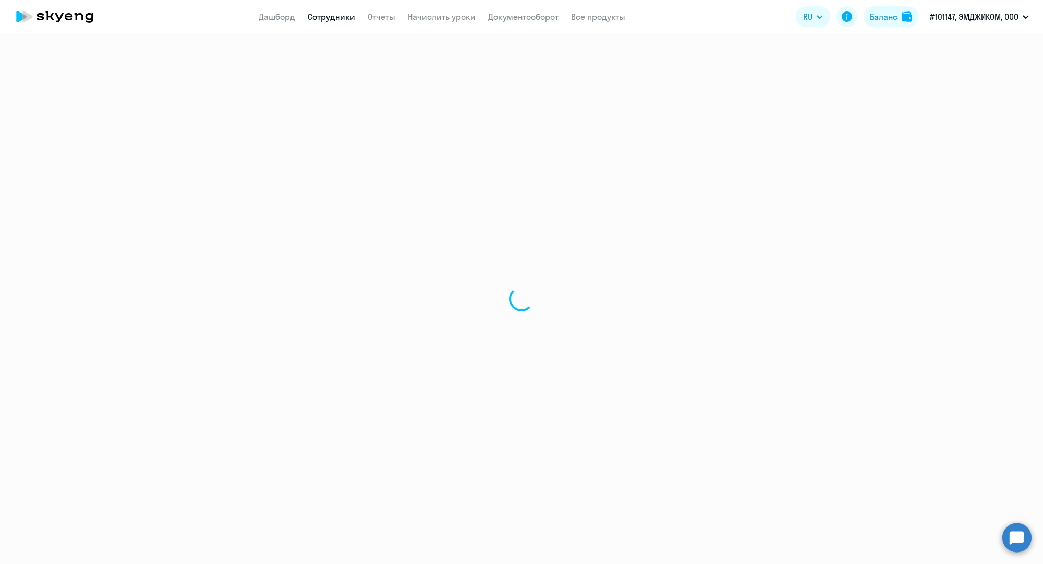
select select "30"
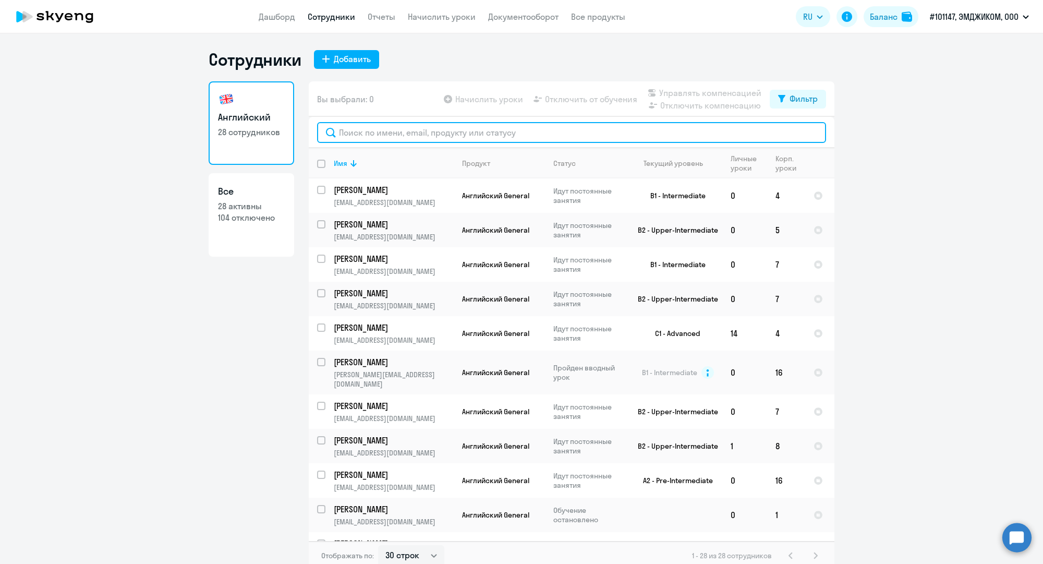
click at [409, 140] on input "text" at bounding box center [571, 132] width 509 height 21
paste input "[EMAIL_ADDRESS][DOMAIN_NAME]"
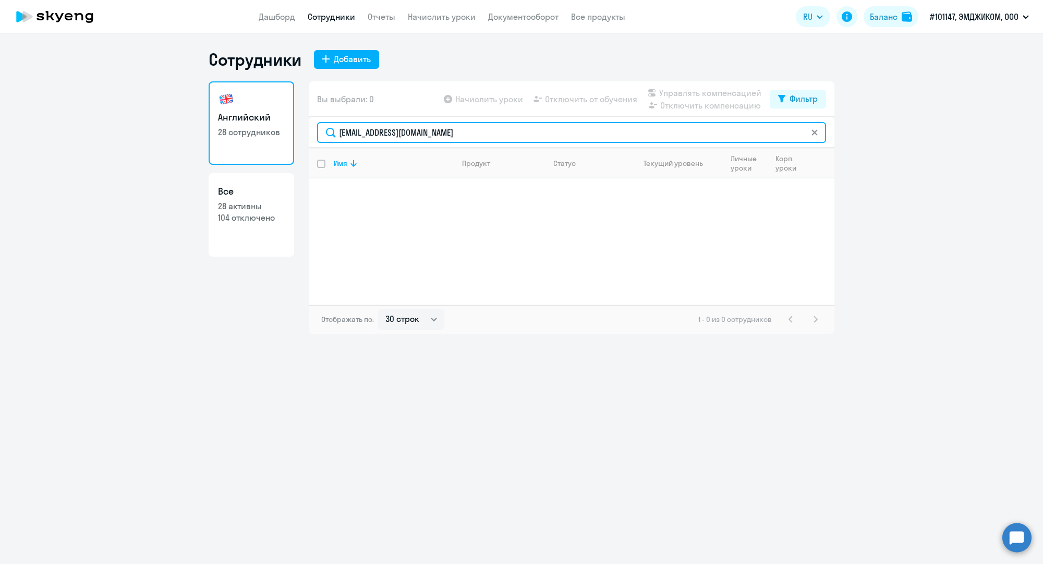
click at [378, 137] on input "[EMAIL_ADDRESS][DOMAIN_NAME]" at bounding box center [571, 132] width 509 height 21
paste input "e.taras"
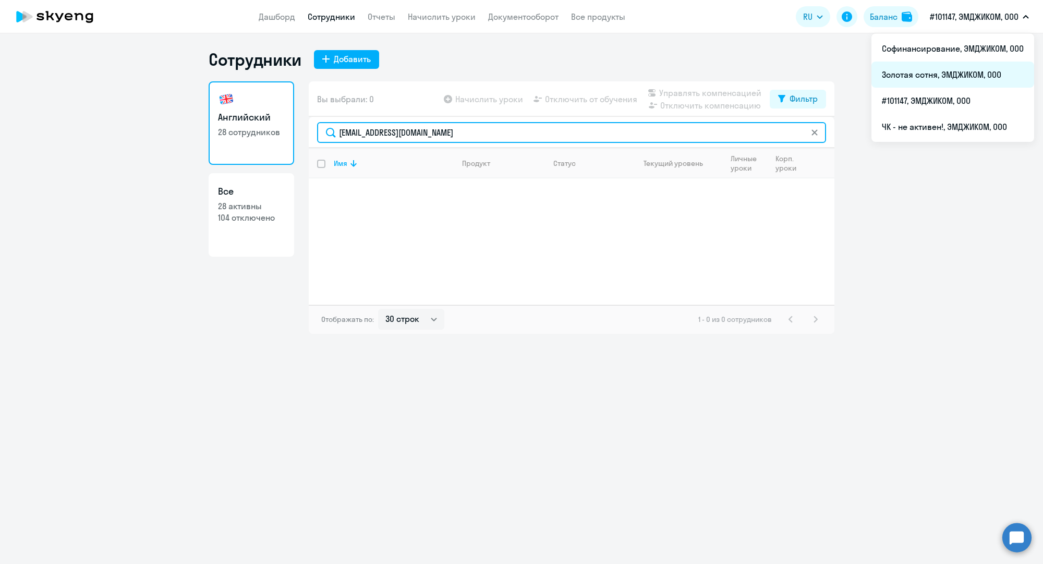
type input "[EMAIL_ADDRESS][DOMAIN_NAME]"
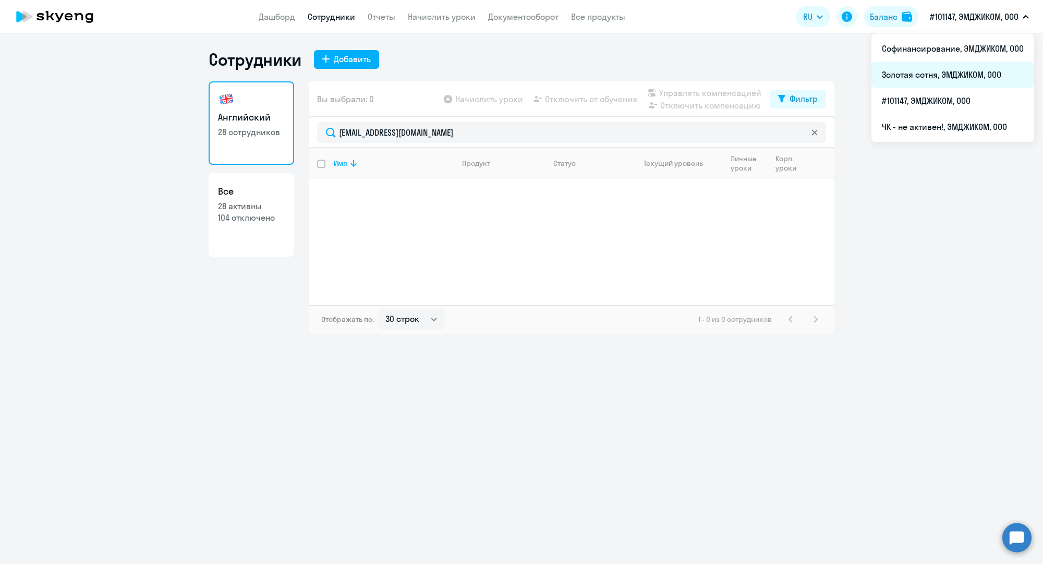
click at [952, 77] on li "Золотая сотня, ЭМДЖИКОМ, ООО" at bounding box center [952, 75] width 163 height 26
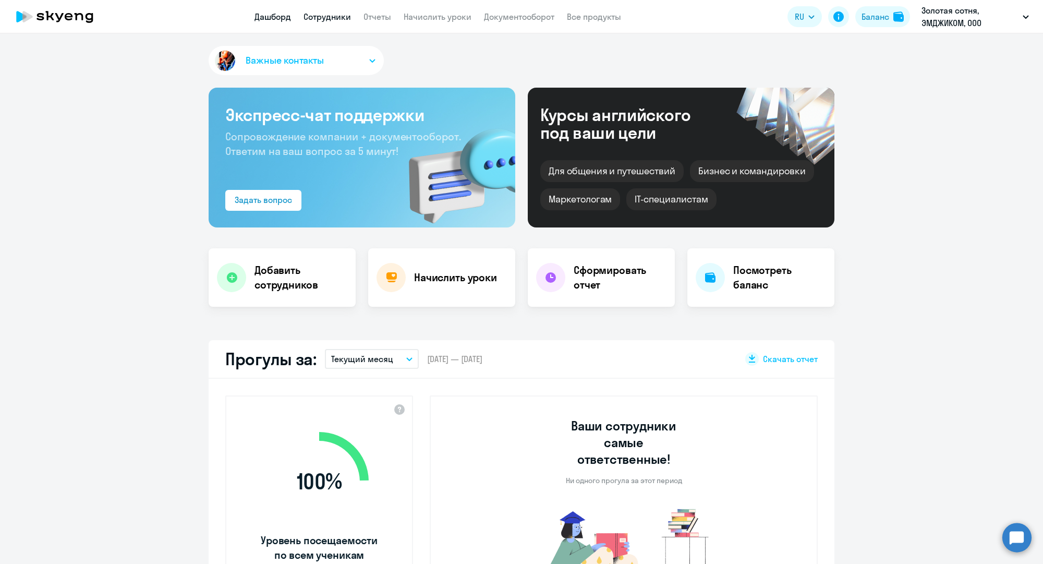
click at [334, 17] on link "Сотрудники" at bounding box center [327, 16] width 47 height 10
select select "30"
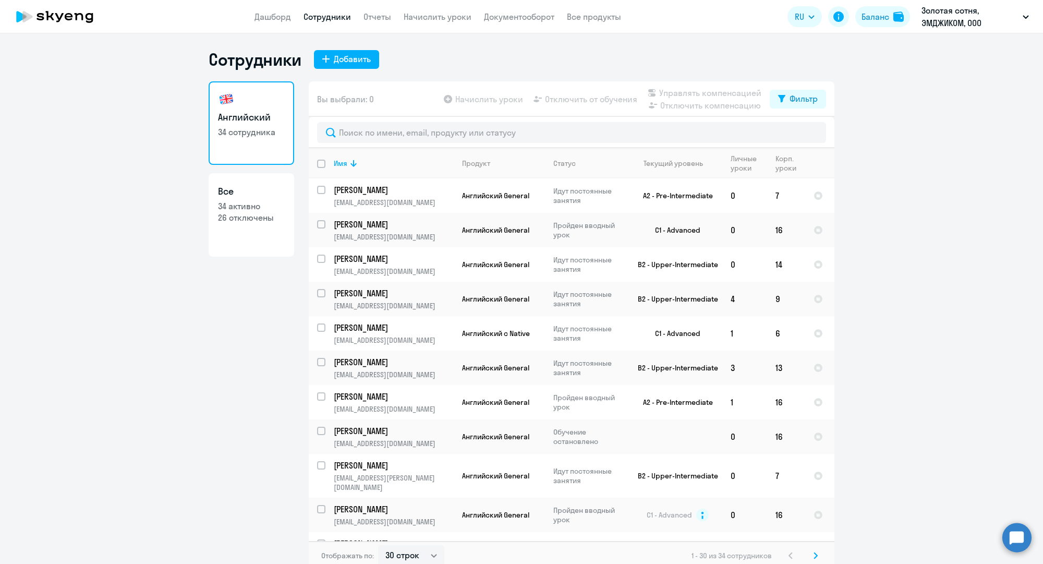
click at [334, 17] on link "Сотрудники" at bounding box center [327, 16] width 47 height 10
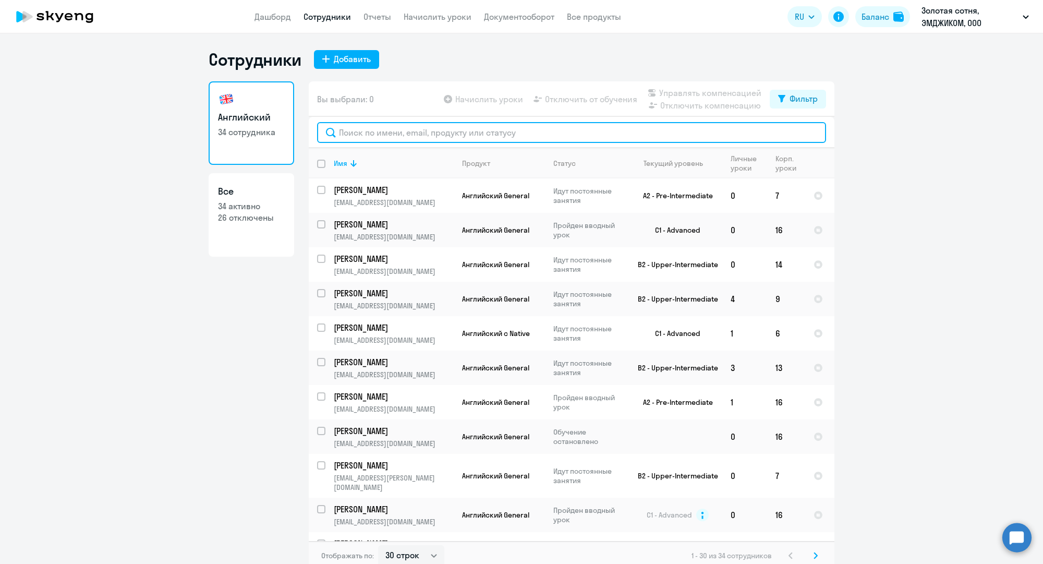
click at [402, 125] on input "text" at bounding box center [571, 132] width 509 height 21
paste input "[EMAIL_ADDRESS][DOMAIN_NAME]"
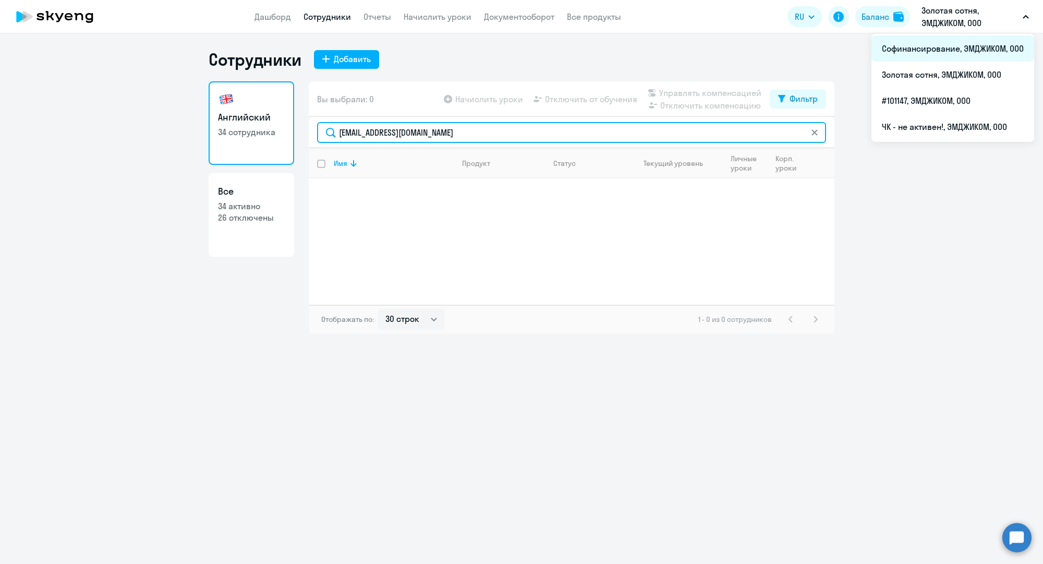
type input "[EMAIL_ADDRESS][DOMAIN_NAME]"
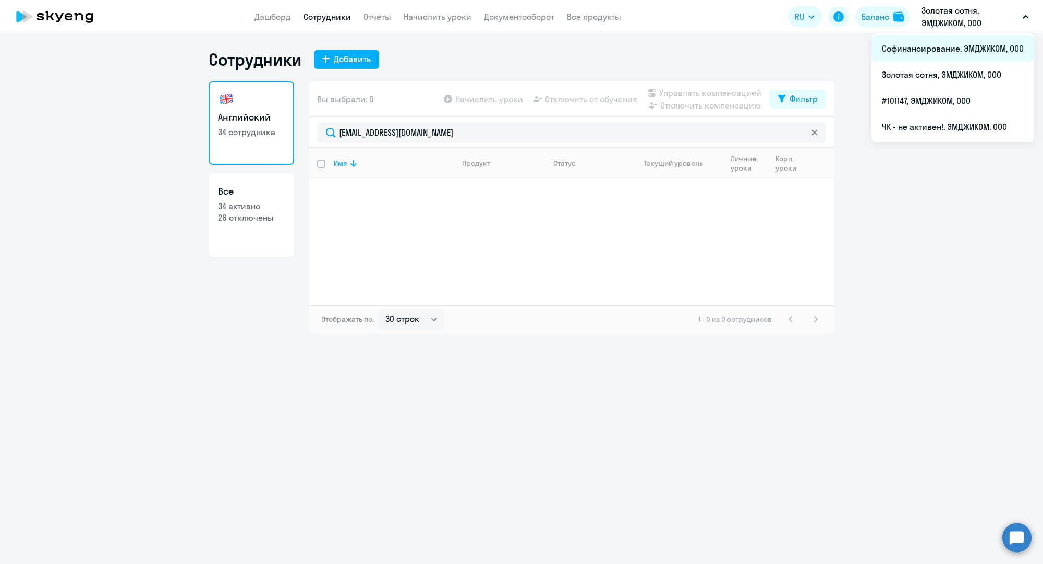
click at [938, 50] on li "Софинансирование, ЭМДЖИКОМ, ООО" at bounding box center [952, 48] width 163 height 26
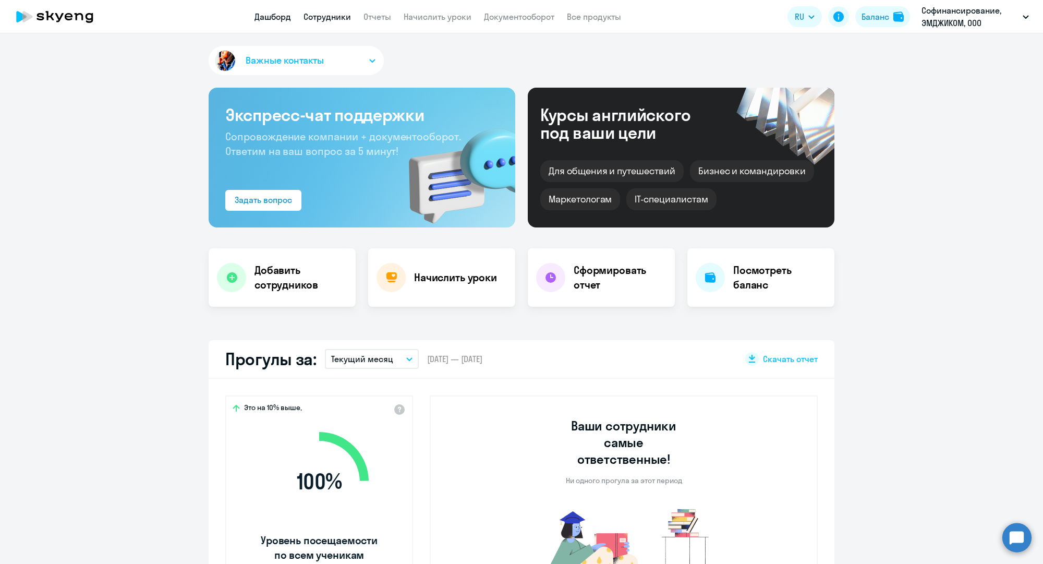
click at [344, 13] on link "Сотрудники" at bounding box center [327, 16] width 47 height 10
select select "30"
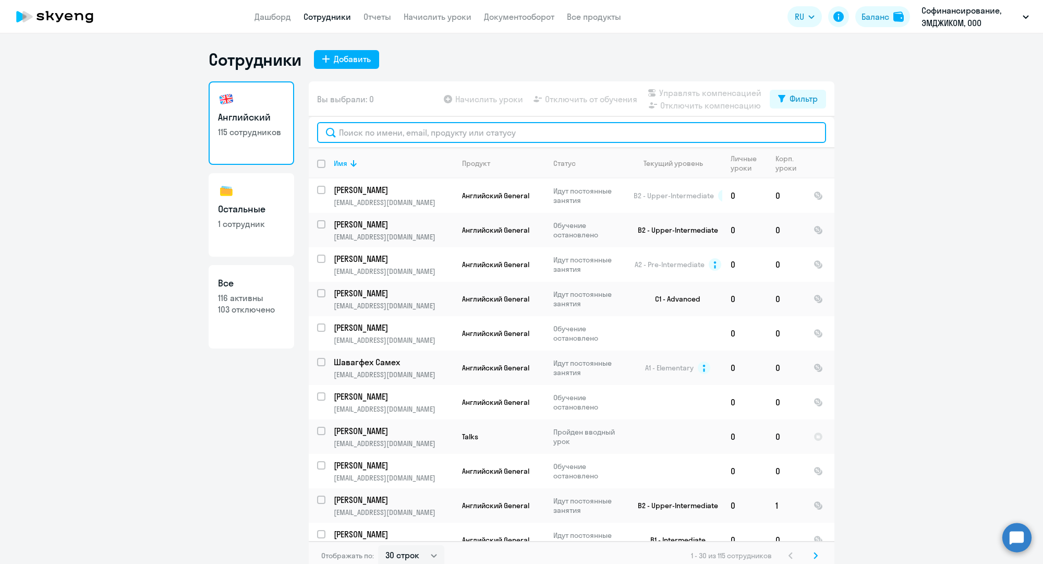
click at [412, 128] on input "text" at bounding box center [571, 132] width 509 height 21
paste input "[EMAIL_ADDRESS][DOMAIN_NAME]"
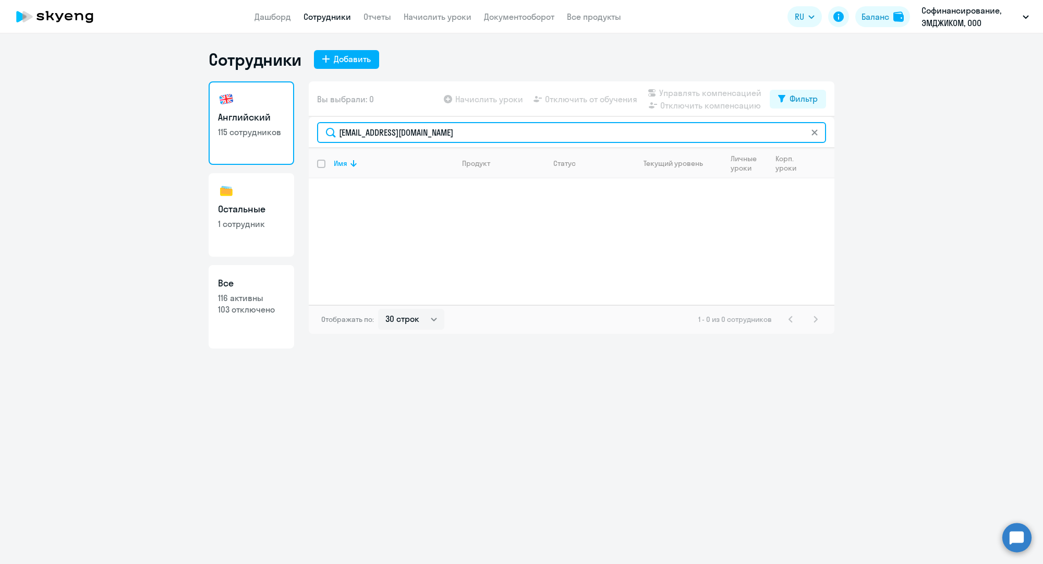
click at [406, 130] on input "[EMAIL_ADDRESS][DOMAIN_NAME]" at bounding box center [571, 132] width 509 height 21
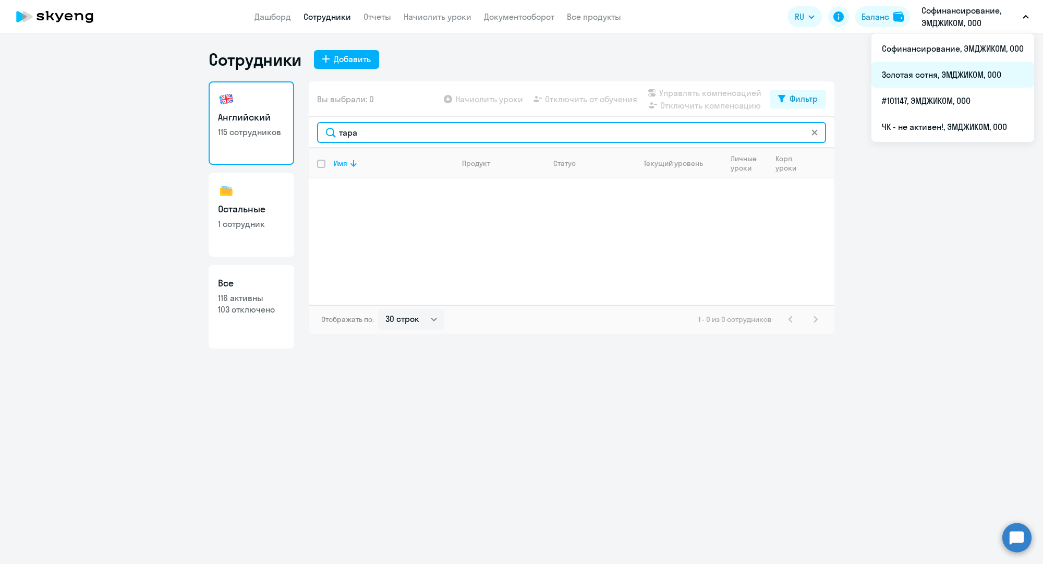
type input "тара"
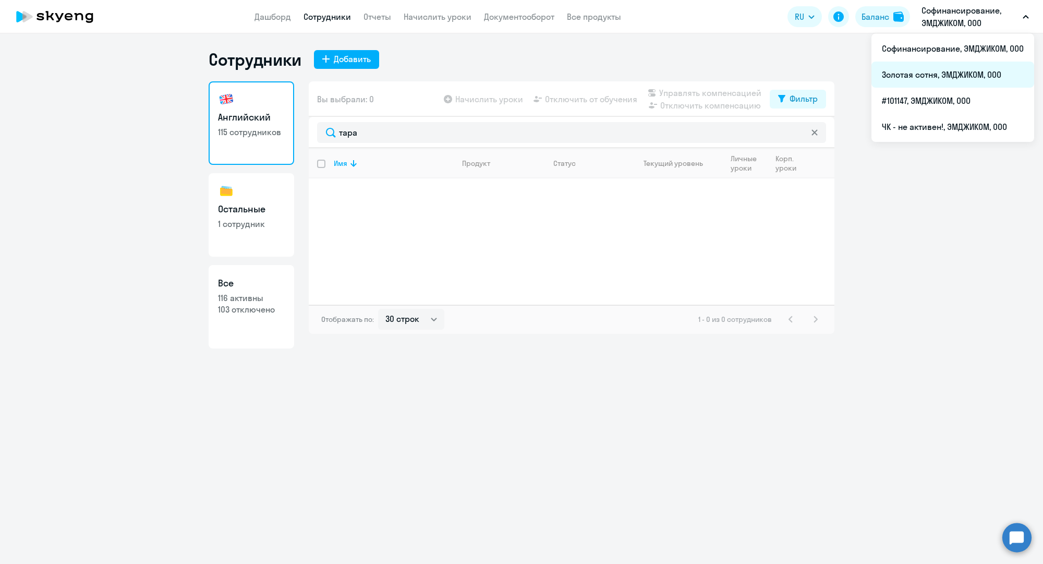
click at [928, 80] on li "Золотая сотня, ЭМДЖИКОМ, ООО" at bounding box center [952, 75] width 163 height 26
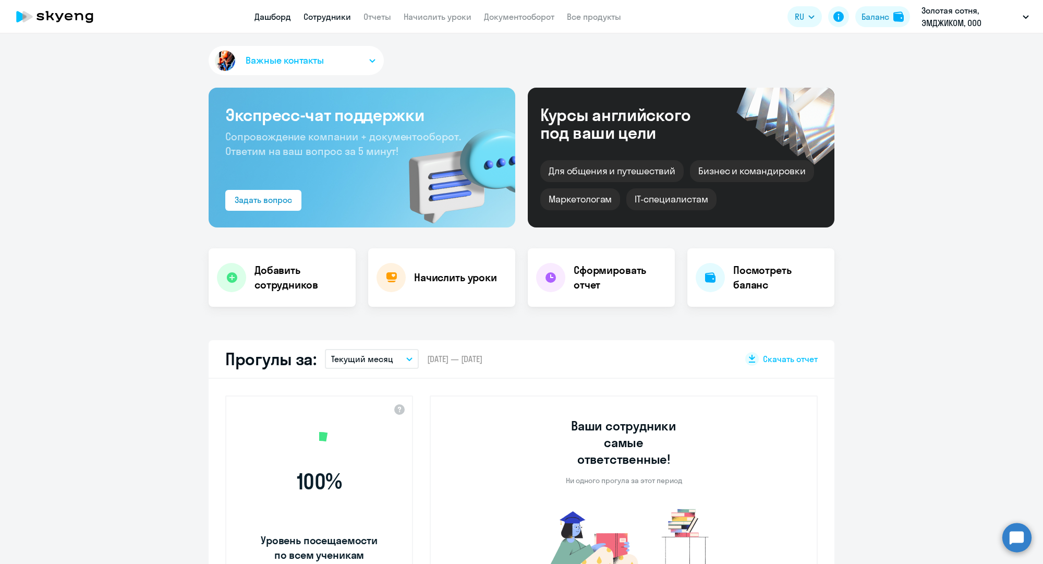
click at [333, 16] on link "Сотрудники" at bounding box center [327, 16] width 47 height 10
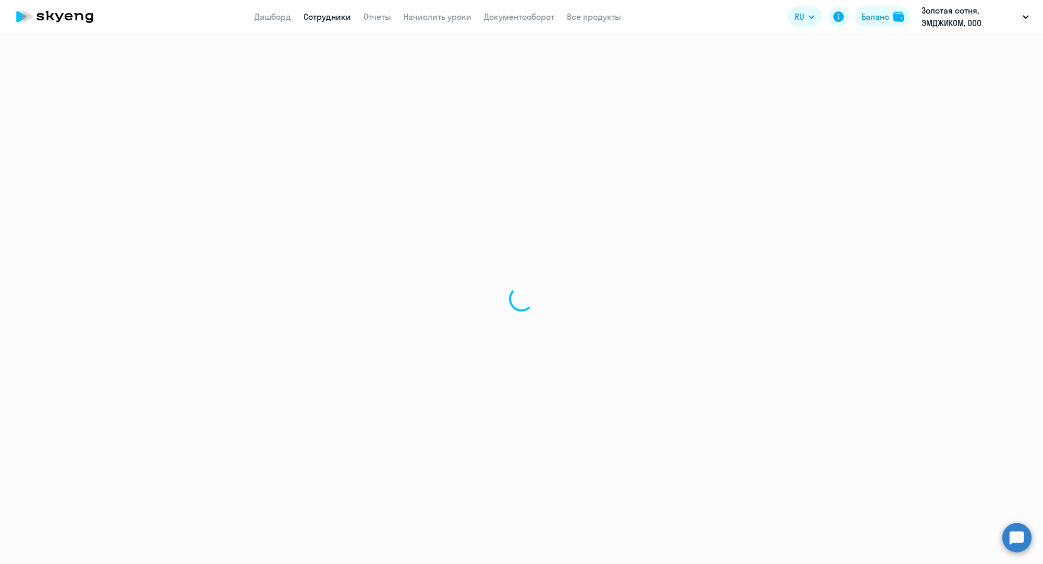
select select "30"
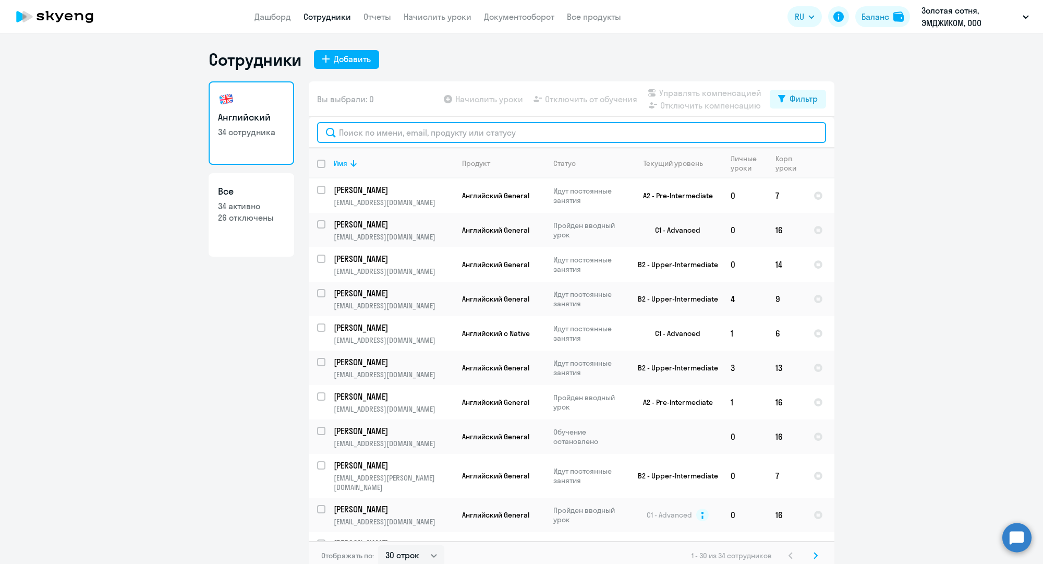
click at [468, 140] on input "text" at bounding box center [571, 132] width 509 height 21
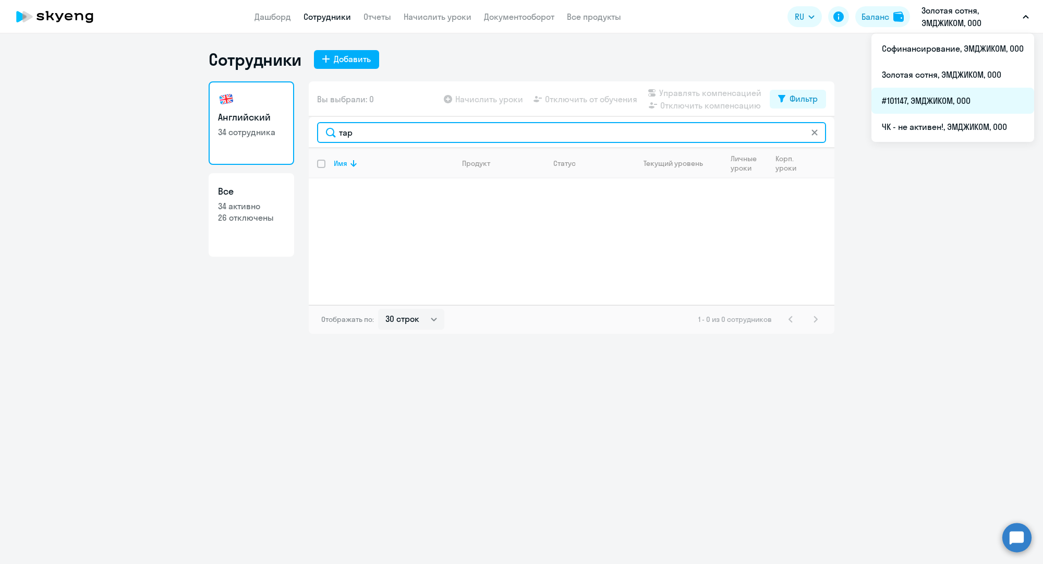
type input "тар"
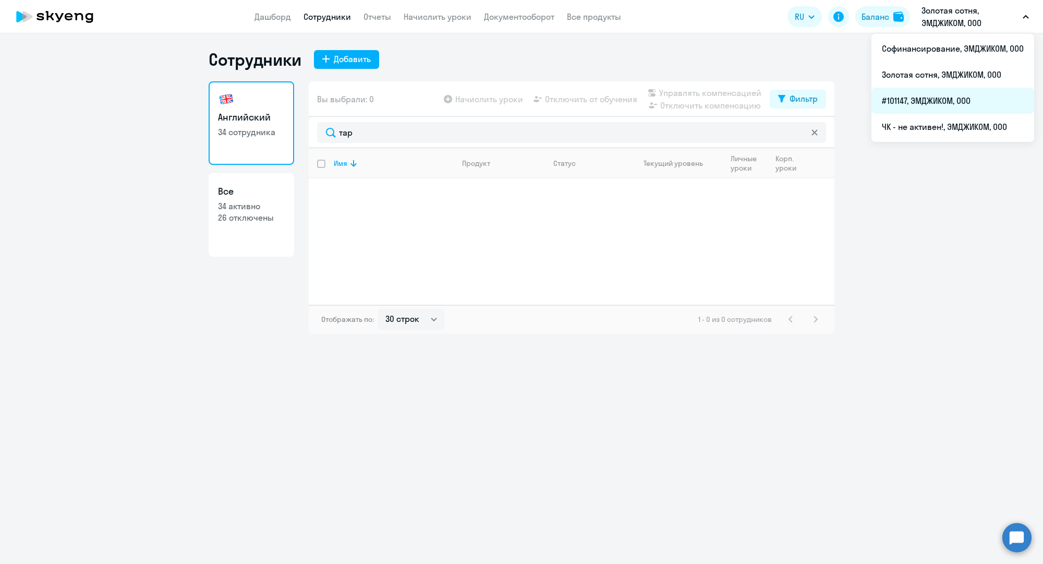
click at [913, 102] on li "#101147, ЭМДЖИКОМ, ООО" at bounding box center [952, 101] width 163 height 26
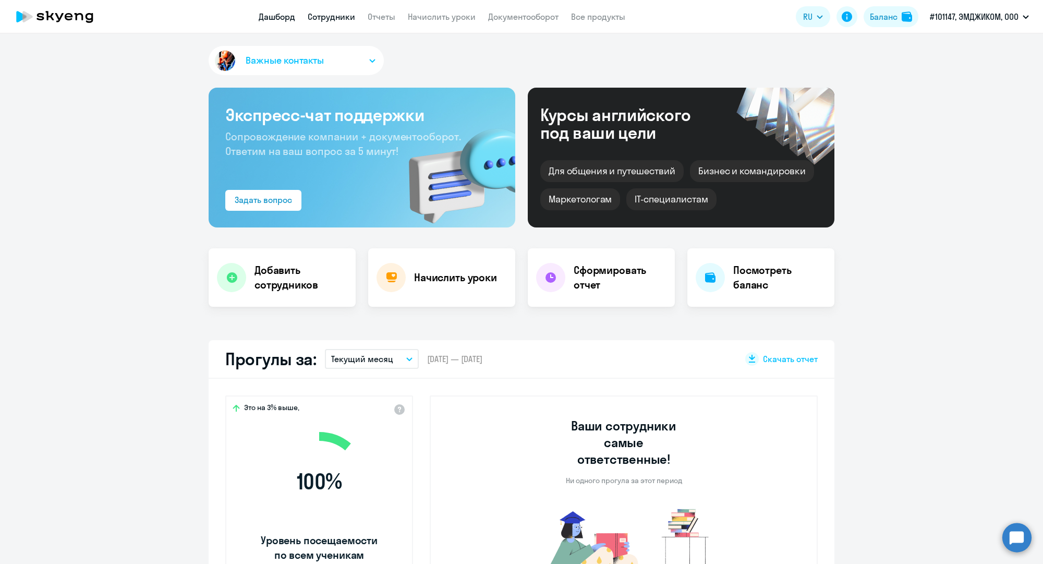
click at [348, 18] on link "Сотрудники" at bounding box center [331, 16] width 47 height 10
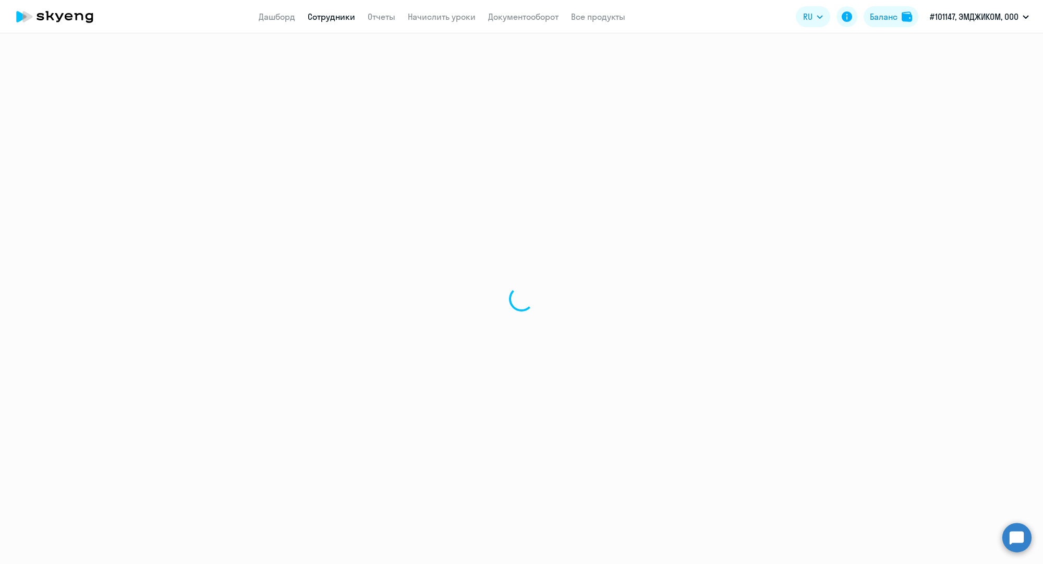
select select "30"
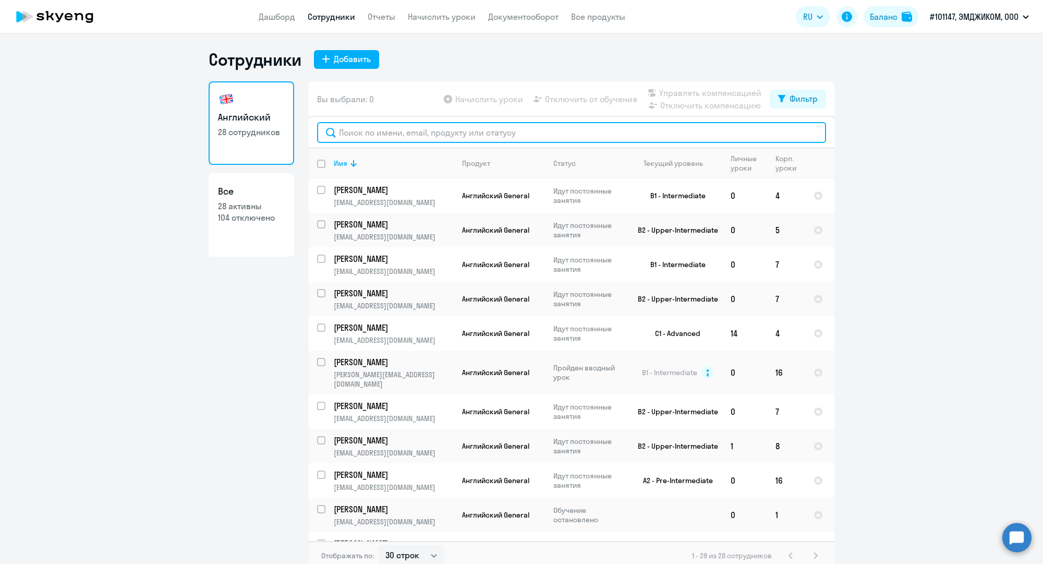
click at [415, 137] on input "text" at bounding box center [571, 132] width 509 height 21
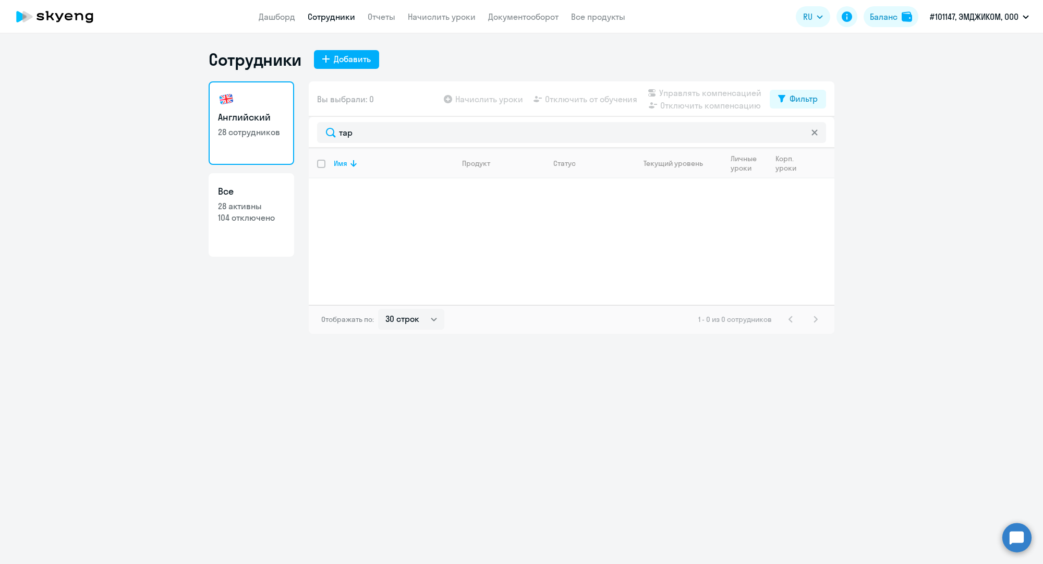
click at [352, 19] on link "Сотрудники" at bounding box center [331, 16] width 47 height 10
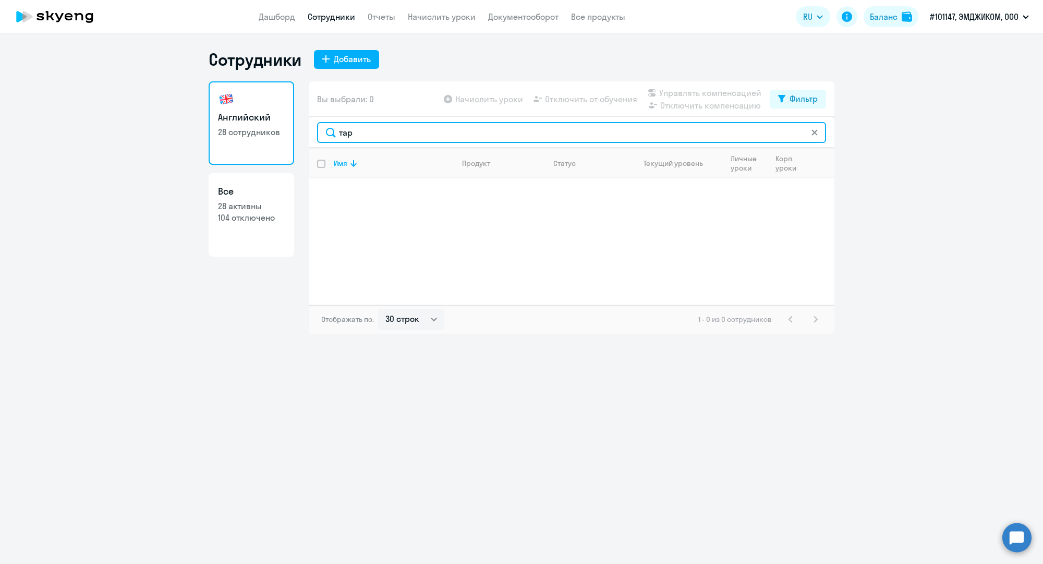
click at [391, 124] on input "тар" at bounding box center [571, 132] width 509 height 21
click at [392, 124] on input "тар" at bounding box center [571, 132] width 509 height 21
paste input "[EMAIL_ADDRESS][DOMAIN_NAME]"
drag, startPoint x: 382, startPoint y: 132, endPoint x: 590, endPoint y: 141, distance: 207.8
click at [588, 141] on input "[EMAIL_ADDRESS][DOMAIN_NAME]" at bounding box center [571, 132] width 509 height 21
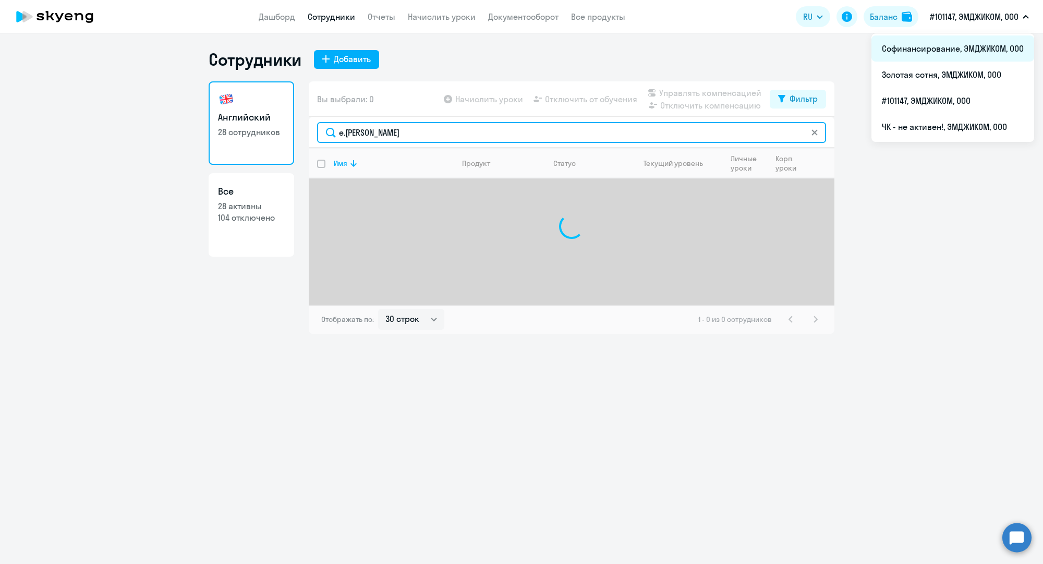
type input "e.[PERSON_NAME]"
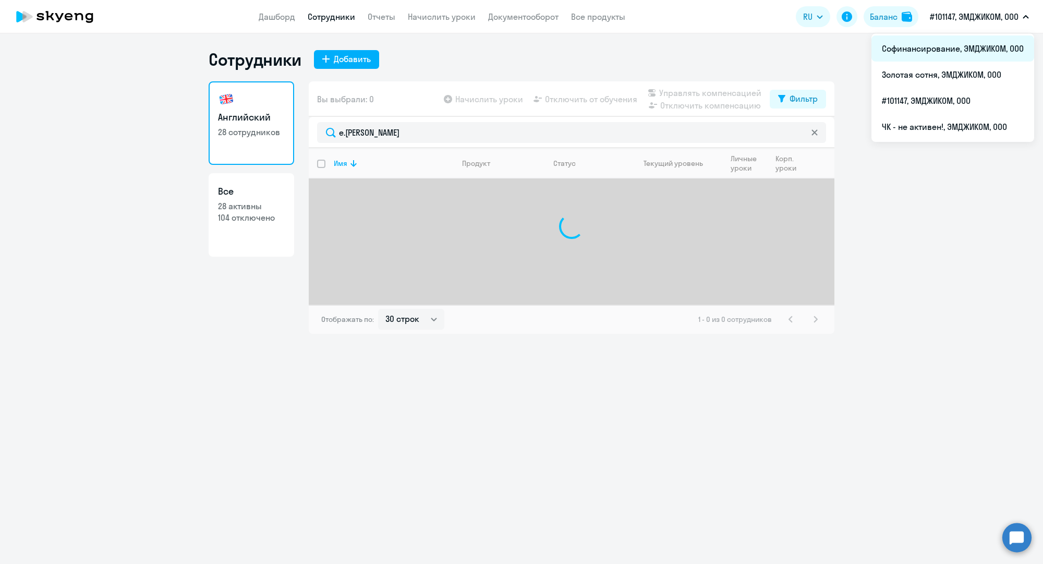
click at [949, 54] on li "Софинансирование, ЭМДЖИКОМ, ООО" at bounding box center [952, 48] width 163 height 26
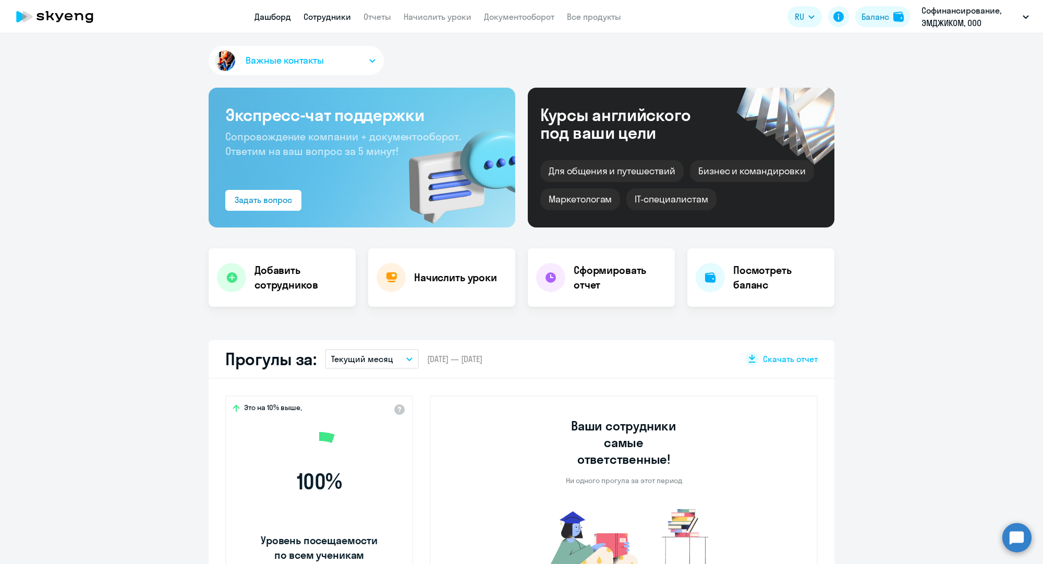
click at [347, 15] on link "Сотрудники" at bounding box center [327, 16] width 47 height 10
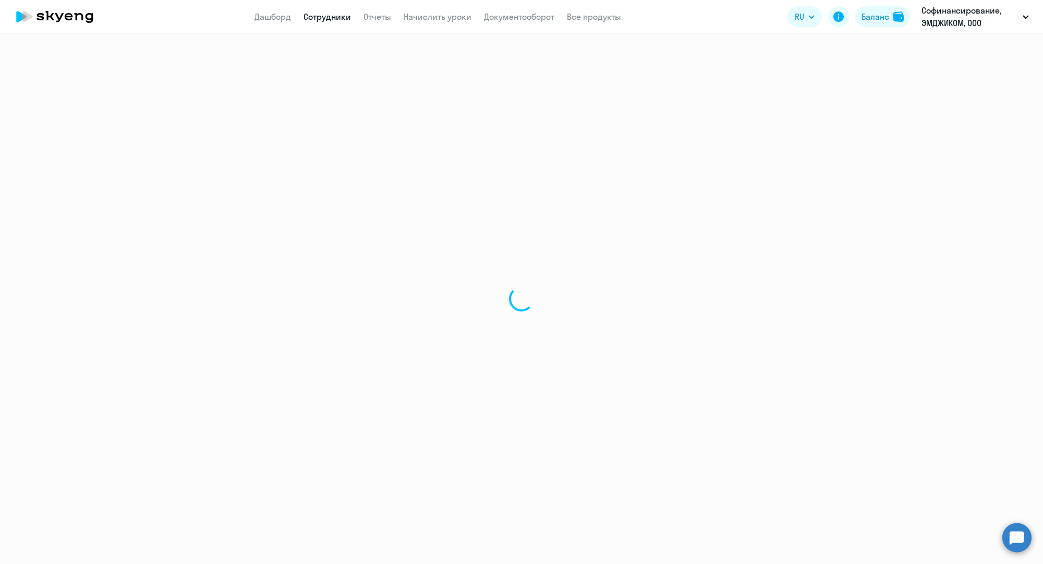
select select "30"
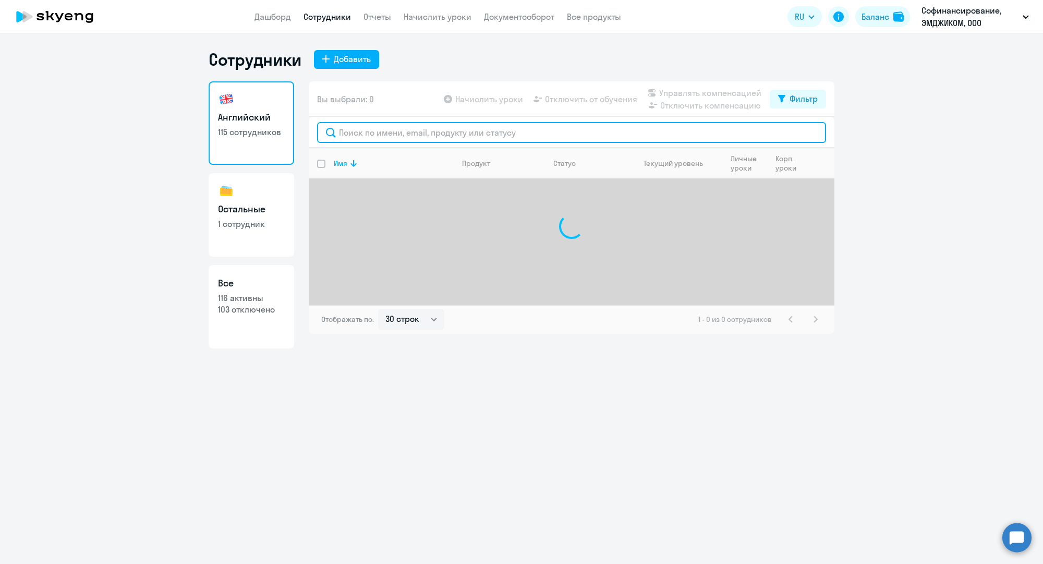
click at [405, 132] on input "text" at bounding box center [571, 132] width 509 height 21
paste input "[EMAIL_ADDRESS][DOMAIN_NAME]"
drag, startPoint x: 382, startPoint y: 134, endPoint x: 699, endPoint y: 154, distance: 317.8
click at [697, 154] on div "Вы выбрали: 0 Начислить уроки Отключить от обучения Управлять компенсацией Откл…" at bounding box center [572, 207] width 526 height 252
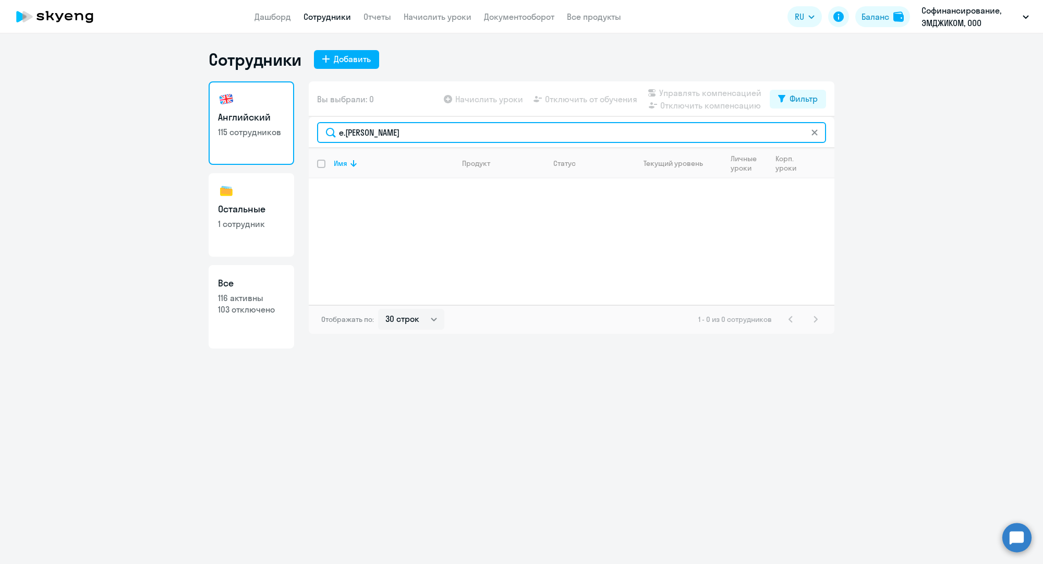
click at [346, 134] on input "e.[PERSON_NAME]" at bounding box center [571, 132] width 509 height 21
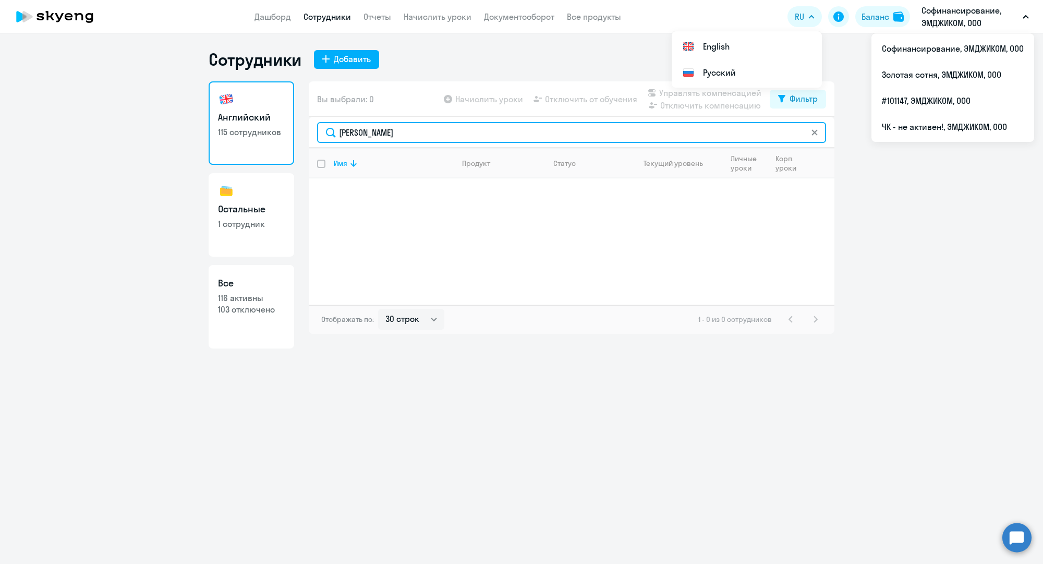
click at [407, 130] on input "[PERSON_NAME]" at bounding box center [571, 132] width 509 height 21
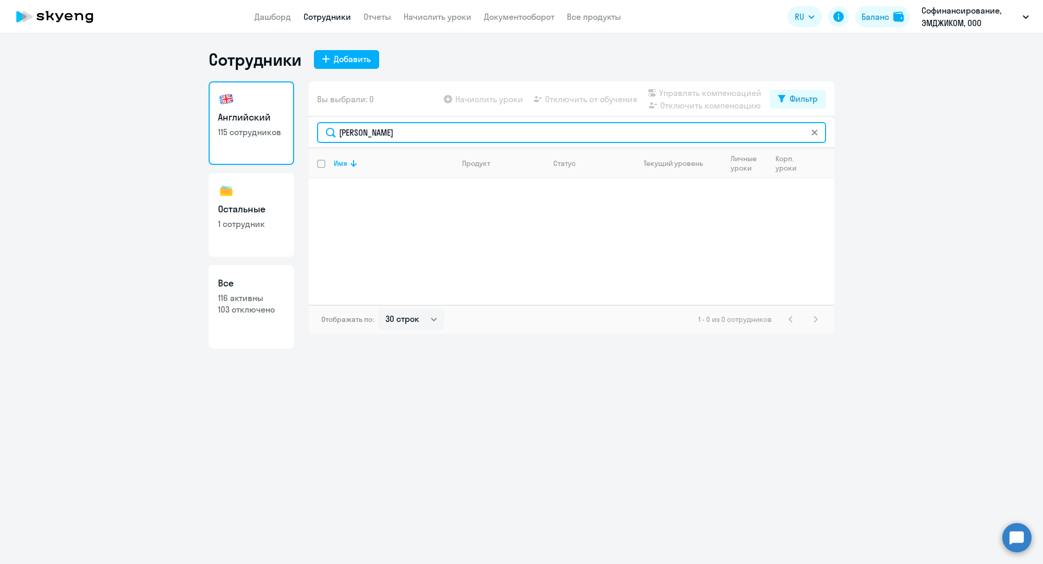
click at [407, 130] on input "[PERSON_NAME]" at bounding box center [571, 132] width 509 height 21
click at [408, 130] on input "[PERSON_NAME]" at bounding box center [571, 132] width 509 height 21
paste input "[EMAIL_ADDRESS][DOMAIN_NAME]"
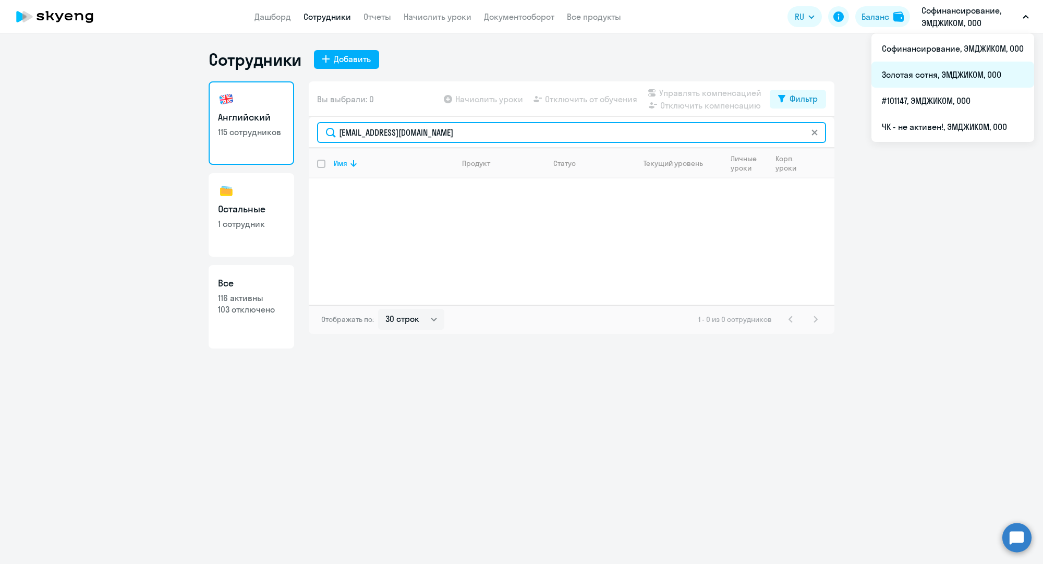
type input "[EMAIL_ADDRESS][DOMAIN_NAME]"
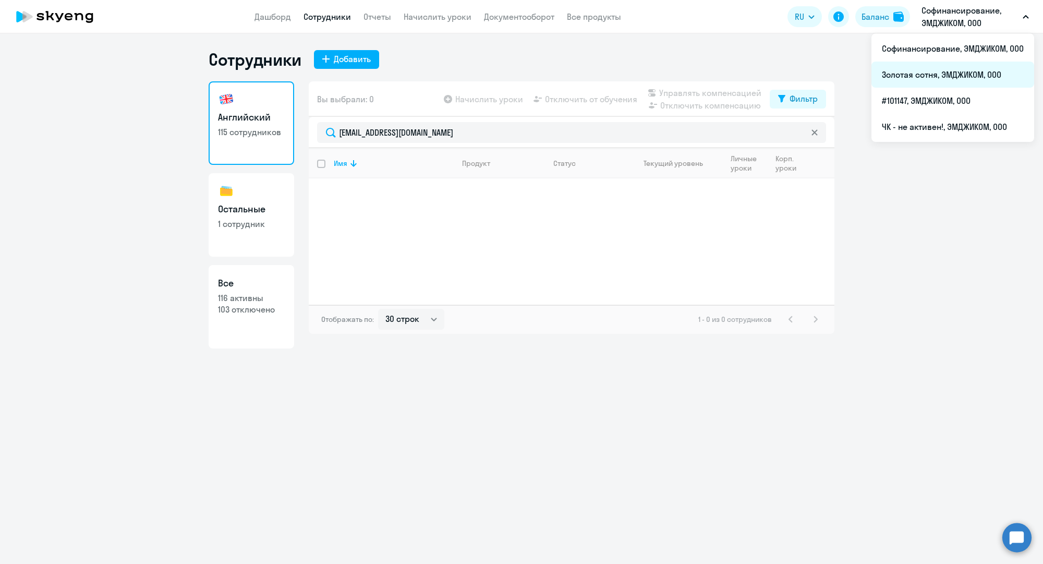
click at [917, 70] on li "Золотая сотня, ЭМДЖИКОМ, ООО" at bounding box center [952, 75] width 163 height 26
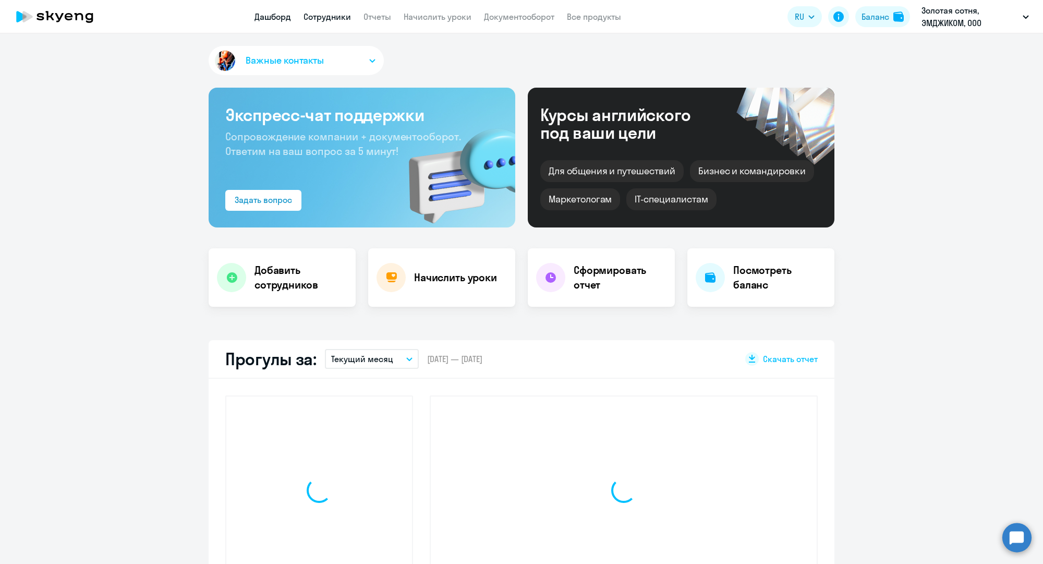
click at [341, 16] on link "Сотрудники" at bounding box center [327, 16] width 47 height 10
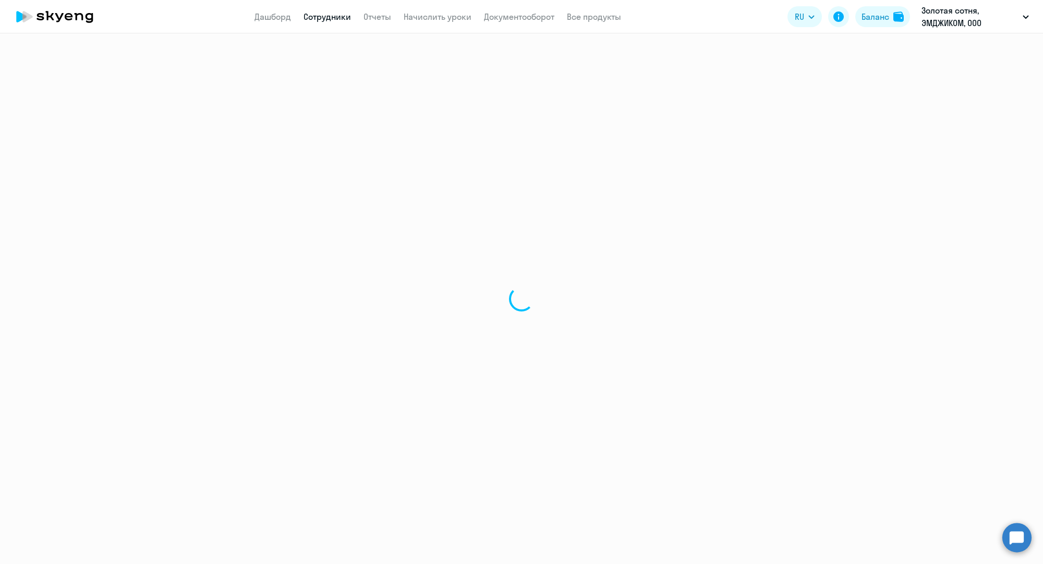
select select "30"
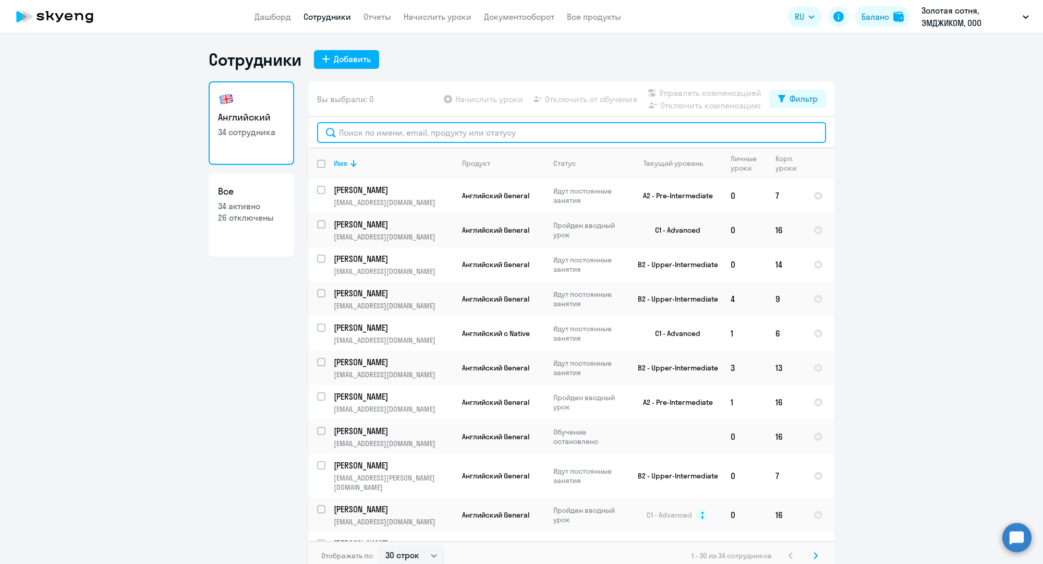
click at [383, 129] on input "text" at bounding box center [571, 132] width 509 height 21
paste input "[EMAIL_ADDRESS][DOMAIN_NAME]"
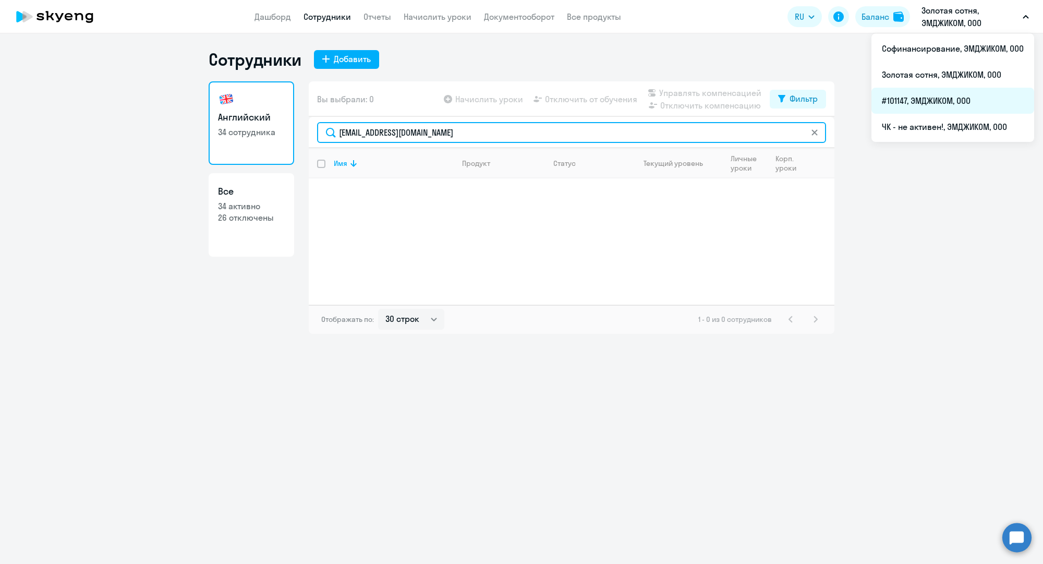
type input "[EMAIL_ADDRESS][DOMAIN_NAME]"
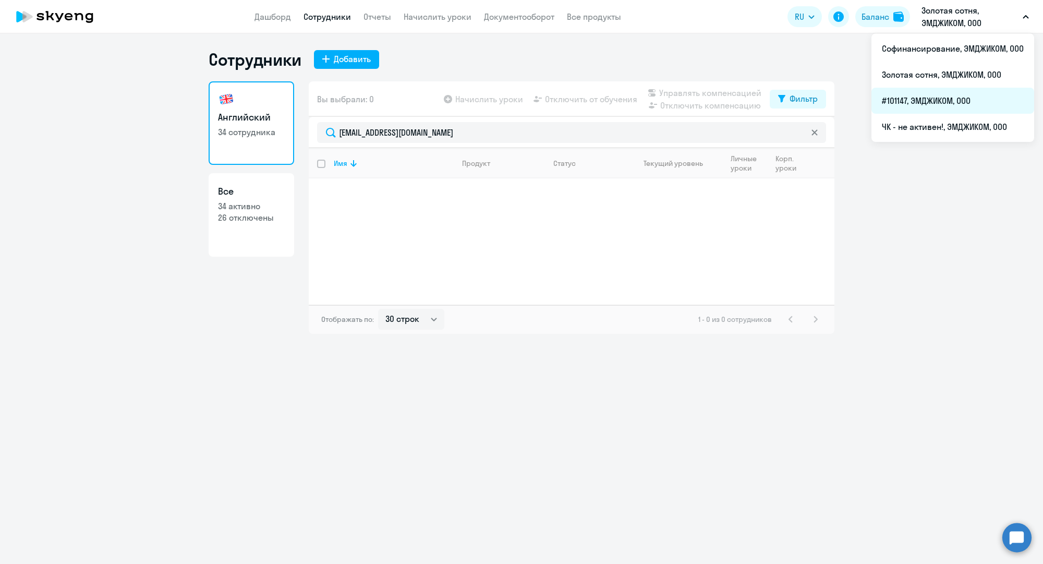
click at [914, 104] on li "#101147, ЭМДЖИКОМ, ООО" at bounding box center [952, 101] width 163 height 26
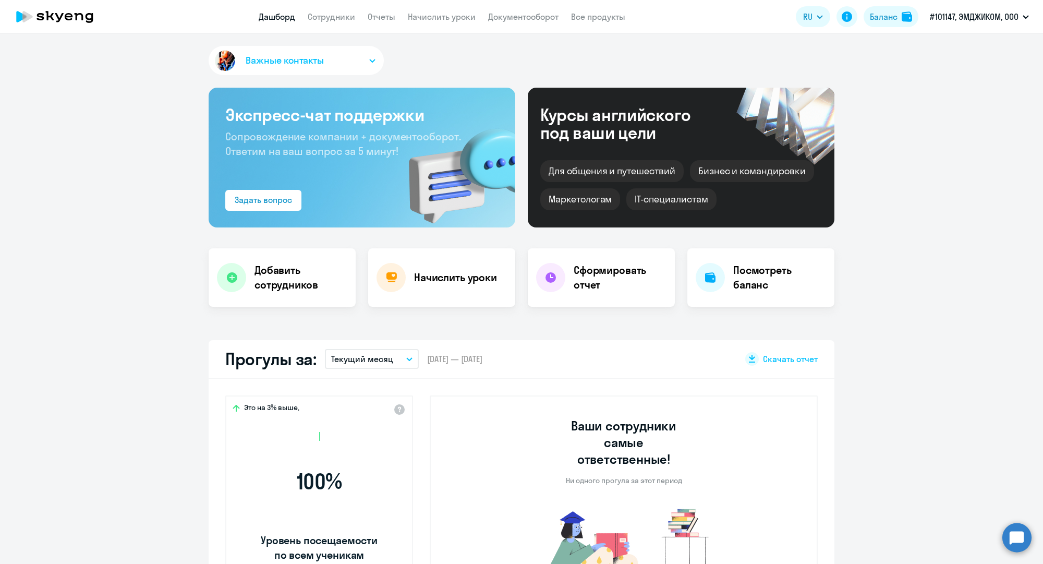
drag, startPoint x: 323, startPoint y: 12, endPoint x: 337, endPoint y: 29, distance: 22.2
click at [323, 11] on link "Сотрудники" at bounding box center [331, 16] width 47 height 10
select select "30"
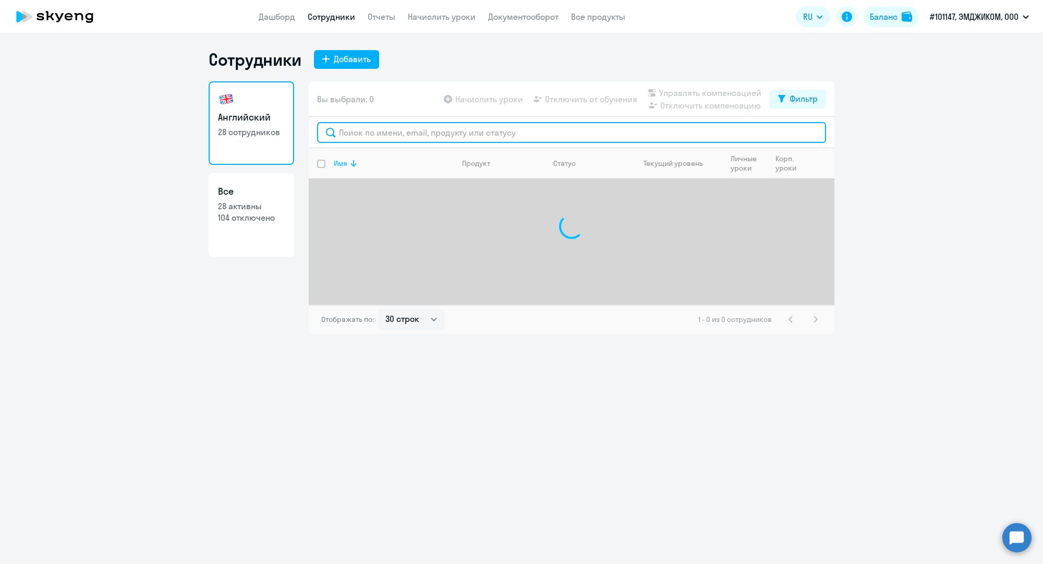
drag, startPoint x: 403, startPoint y: 130, endPoint x: 387, endPoint y: 158, distance: 31.3
click at [403, 130] on input "text" at bounding box center [571, 132] width 509 height 21
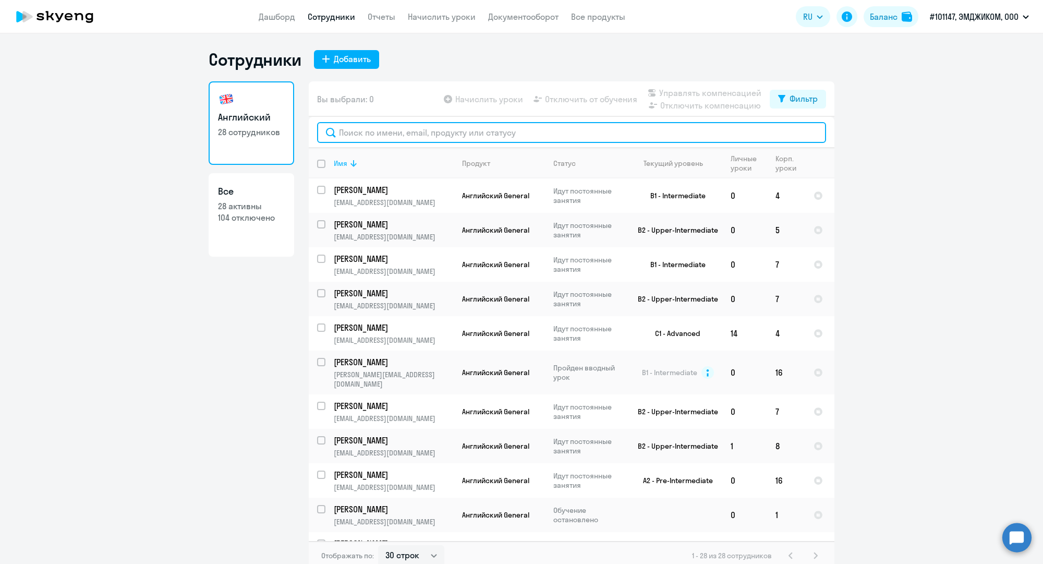
paste input "[EMAIL_ADDRESS][DOMAIN_NAME]"
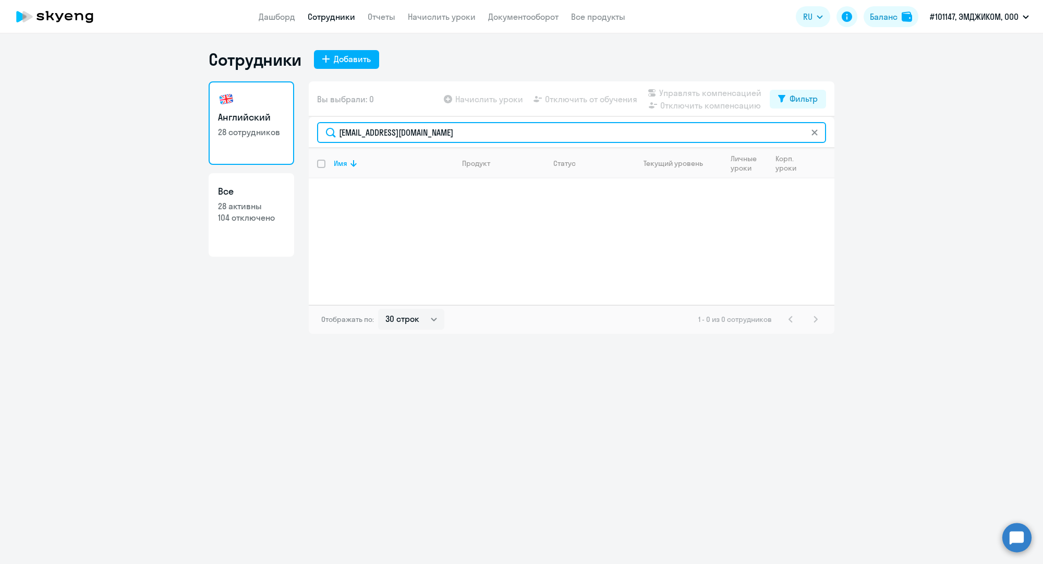
click at [403, 129] on input "[EMAIL_ADDRESS][DOMAIN_NAME]" at bounding box center [571, 132] width 509 height 21
paste input "m.vorobyev"
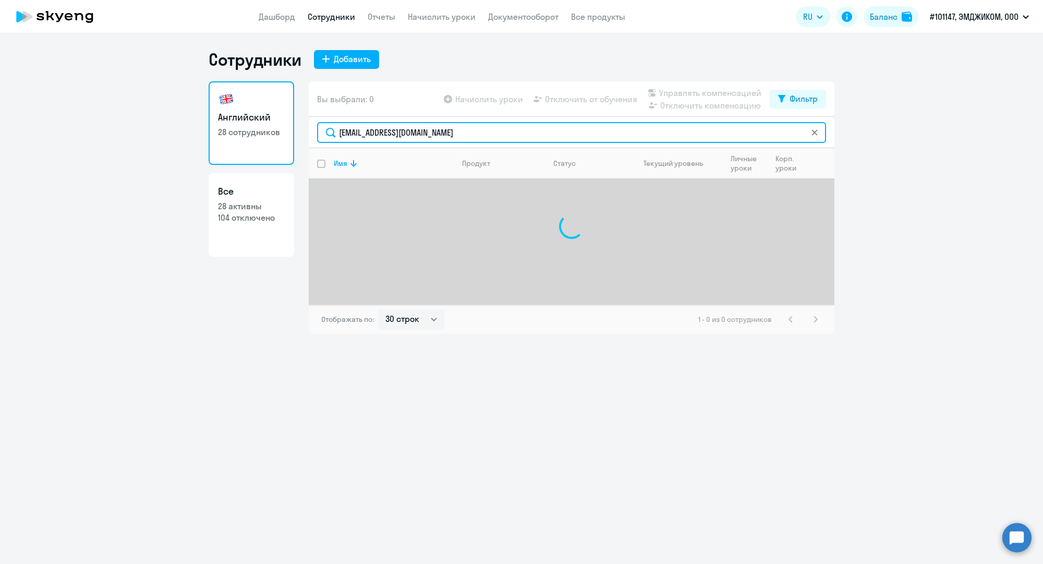
type input "[EMAIL_ADDRESS][DOMAIN_NAME]"
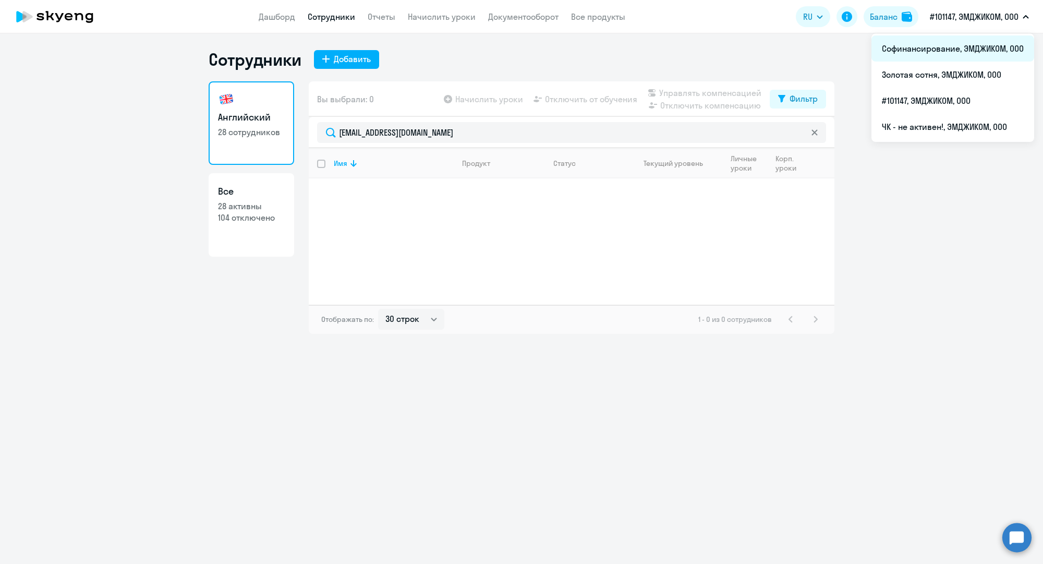
click at [941, 50] on li "Софинансирование, ЭМДЖИКОМ, ООО" at bounding box center [952, 48] width 163 height 26
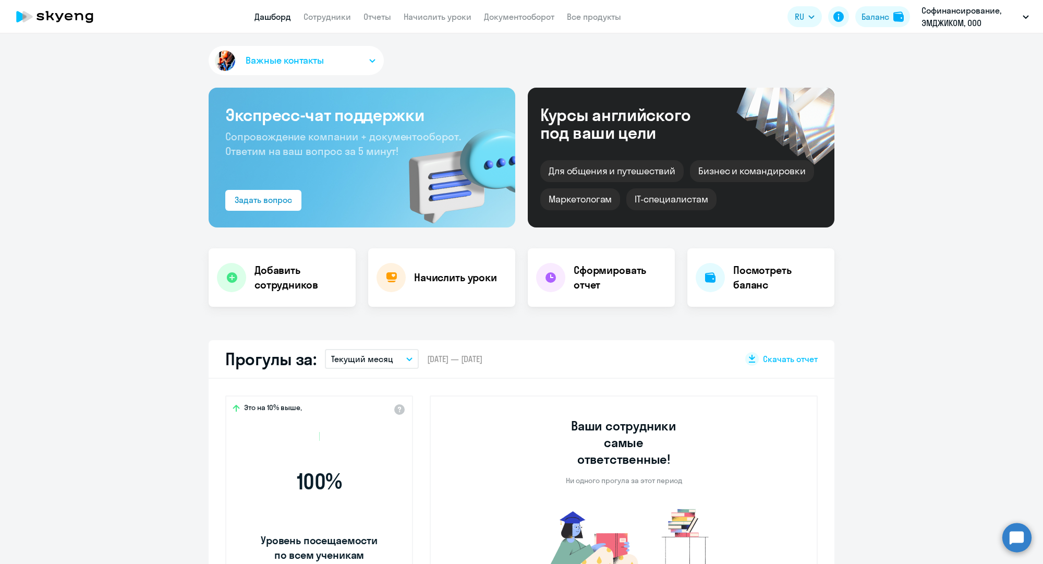
drag, startPoint x: 326, startPoint y: 19, endPoint x: 329, endPoint y: 27, distance: 8.2
click at [326, 19] on link "Сотрудники" at bounding box center [327, 16] width 47 height 10
select select "30"
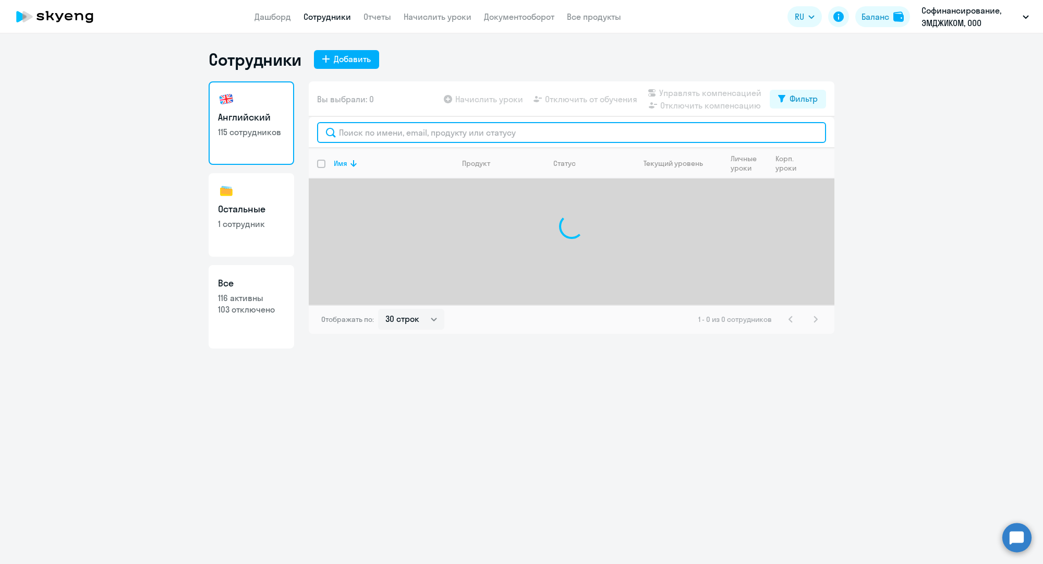
click at [394, 137] on input "text" at bounding box center [571, 132] width 509 height 21
paste input "[EMAIL_ADDRESS][DOMAIN_NAME]"
type input "[EMAIL_ADDRESS][DOMAIN_NAME]"
